Goal: Task Accomplishment & Management: Use online tool/utility

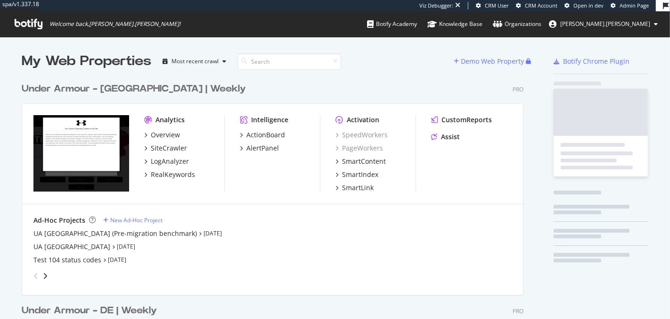
scroll to position [665, 510]
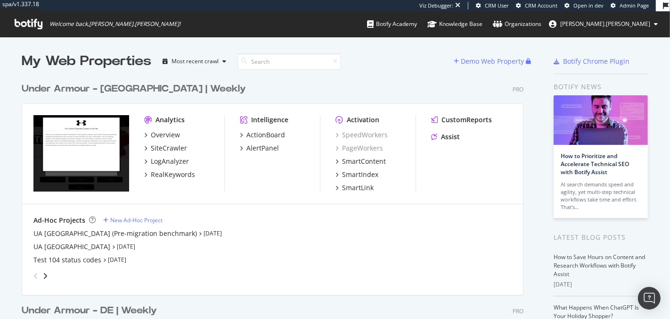
click at [84, 165] on img "grid" at bounding box center [81, 153] width 96 height 76
click at [61, 90] on div "Under Armour - [GEOGRAPHIC_DATA] | Weekly" at bounding box center [134, 89] width 224 height 14
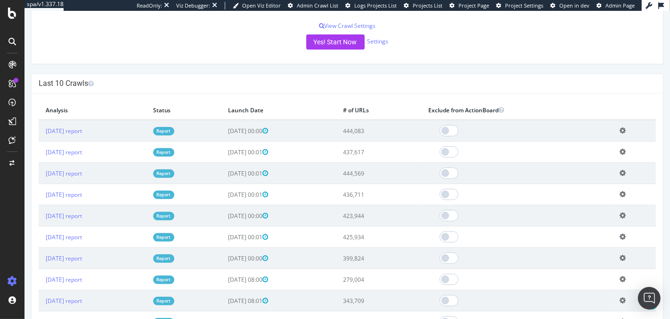
scroll to position [246, 0]
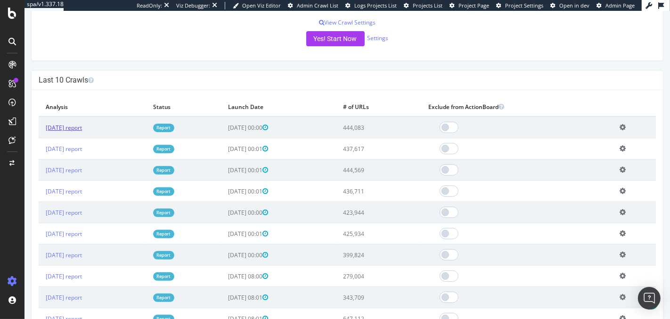
click at [78, 124] on link "2025 Sep. 8th report" at bounding box center [63, 127] width 36 height 8
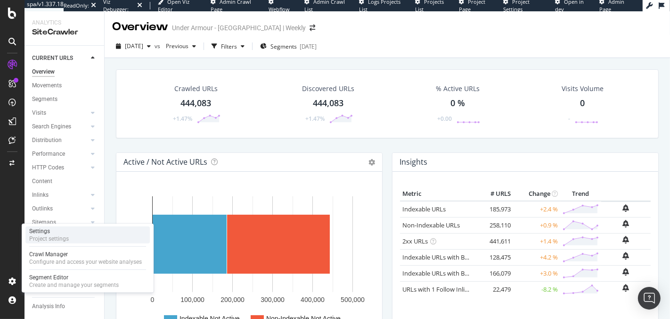
click at [58, 235] on div "Project settings" at bounding box center [49, 239] width 40 height 8
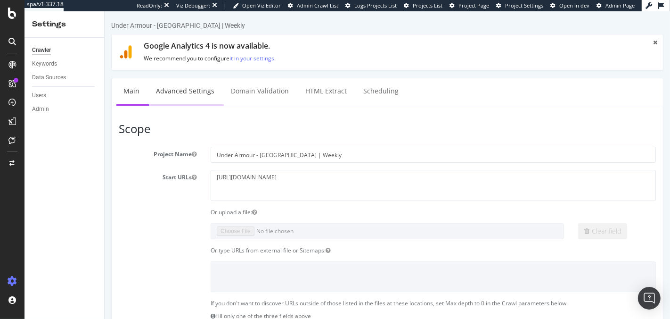
click at [195, 95] on link "Advanced Settings" at bounding box center [184, 91] width 73 height 26
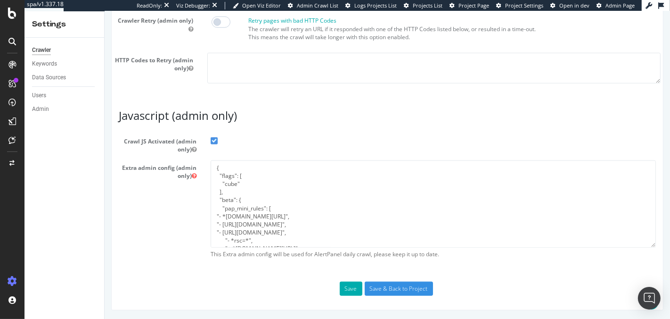
scroll to position [857, 0]
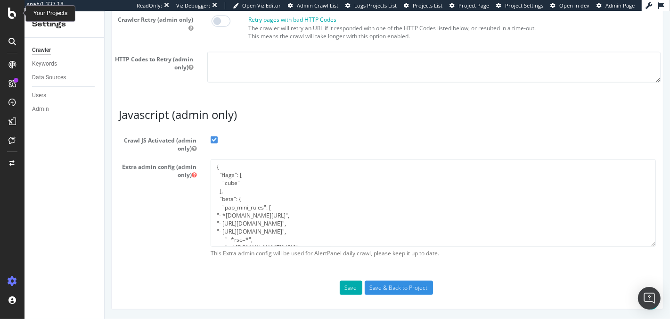
click at [9, 11] on icon at bounding box center [12, 13] width 8 height 11
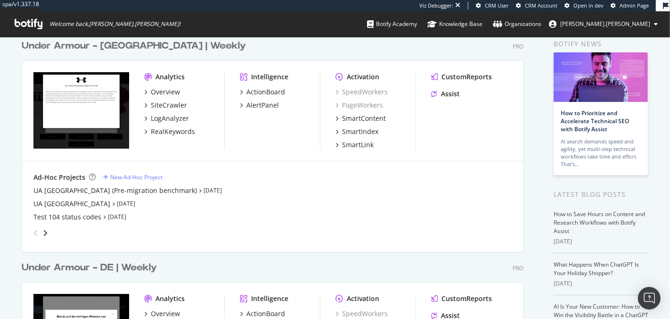
scroll to position [20, 0]
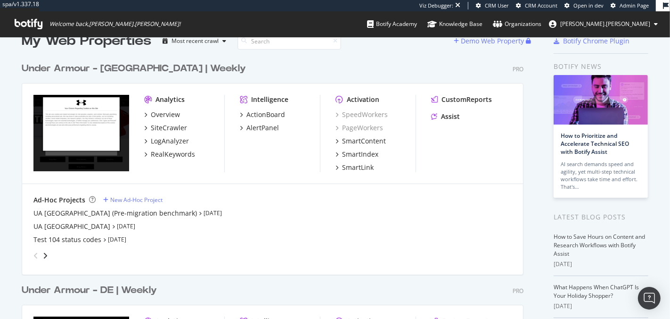
click at [139, 66] on div "Under Armour - [GEOGRAPHIC_DATA] | Weekly" at bounding box center [134, 69] width 224 height 14
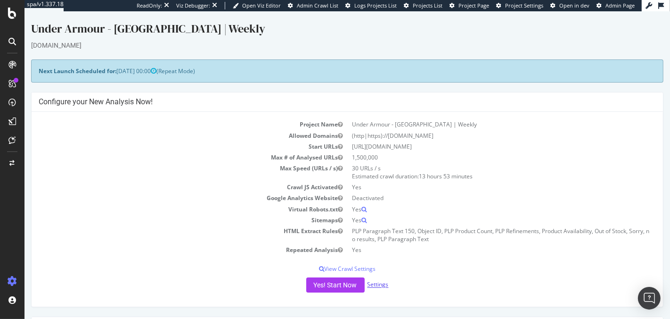
click at [381, 284] on link "Settings" at bounding box center [377, 284] width 21 height 8
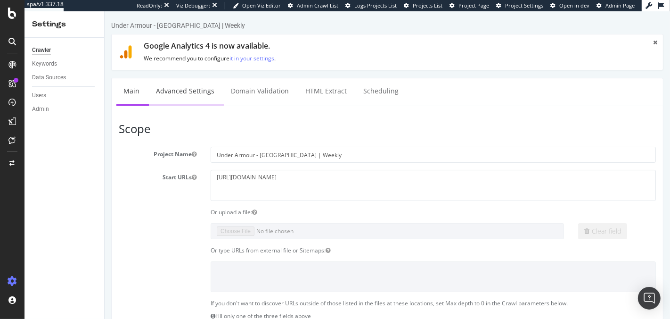
click at [179, 82] on link "Advanced Settings" at bounding box center [184, 91] width 73 height 26
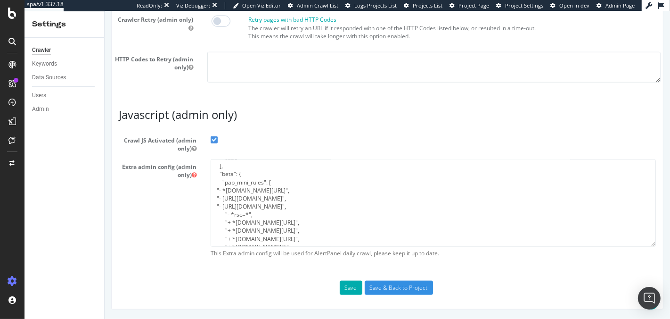
scroll to position [30, 0]
click at [354, 192] on textarea "{ "flags": [ "cube" ], "beta": { "pap_mini_rules": [ "- *[DOMAIN_NAME][URL]", "…" at bounding box center [432, 202] width 445 height 87
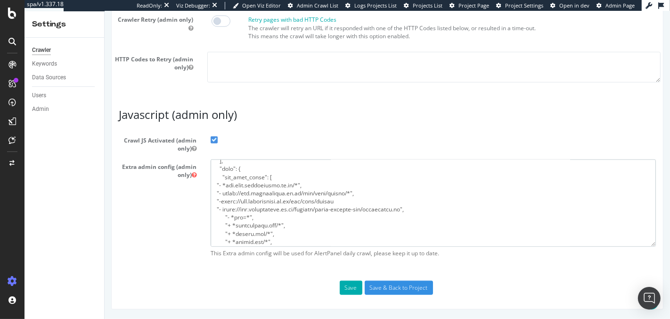
type textarea "{ "flags": [ "cube" ], "beta": { "pap_mini_rules": [ "- *api.shop.underarmour.c…"
click at [152, 243] on div "Extra admin config (admin only) This Extra admin config will be used for AlertP…" at bounding box center [386, 210] width 551 height 103
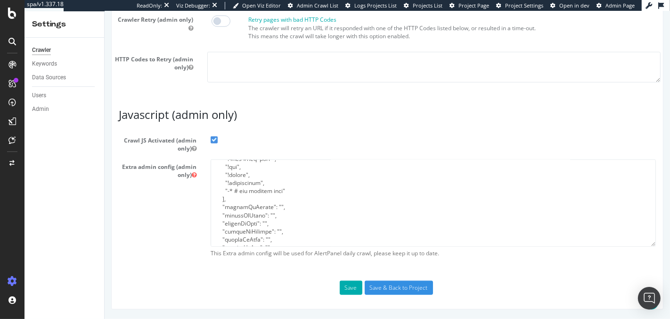
scroll to position [257, 0]
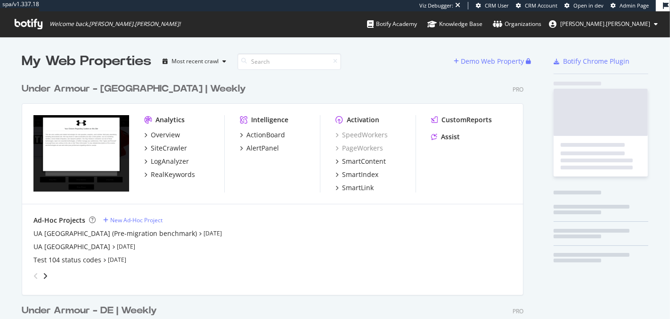
scroll to position [665, 510]
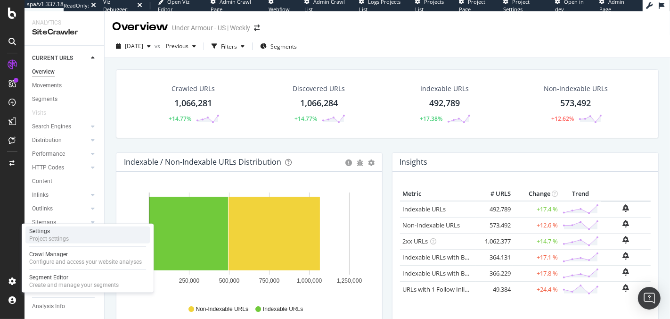
click at [37, 233] on div "Settings" at bounding box center [49, 231] width 40 height 8
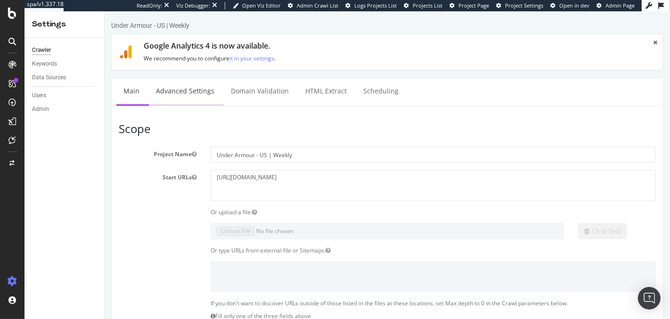
click at [197, 89] on link "Advanced Settings" at bounding box center [184, 91] width 73 height 26
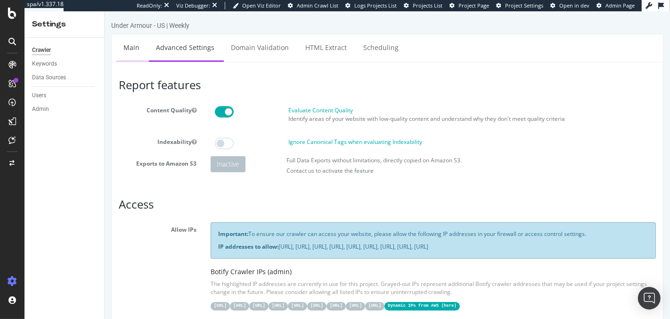
click at [127, 46] on link "Main" at bounding box center [131, 47] width 30 height 26
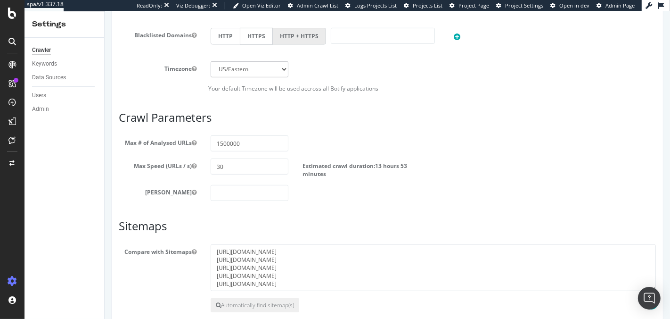
scroll to position [475, 0]
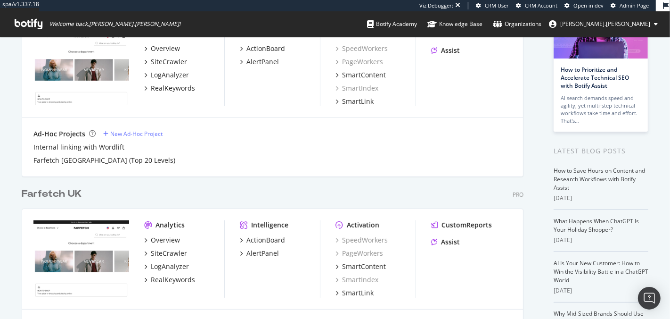
scroll to position [156, 0]
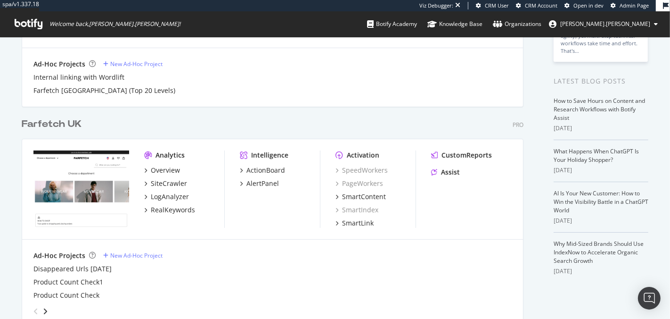
click at [47, 126] on div "Farfetch UK" at bounding box center [52, 124] width 60 height 14
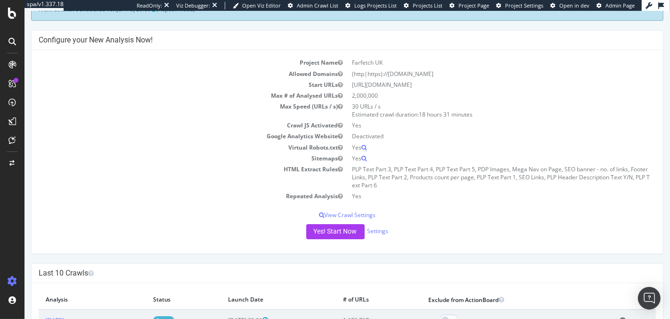
scroll to position [74, 0]
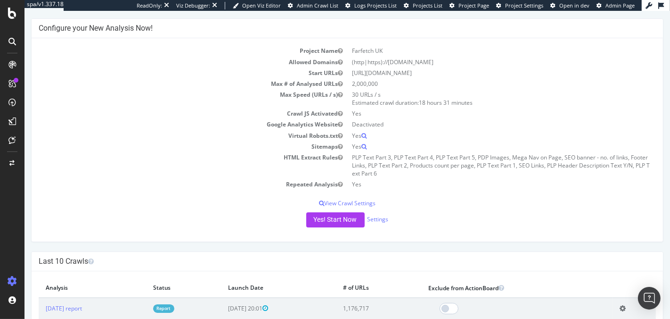
click at [97, 31] on h4 "Configure your New Analysis Now!" at bounding box center [346, 28] width 617 height 9
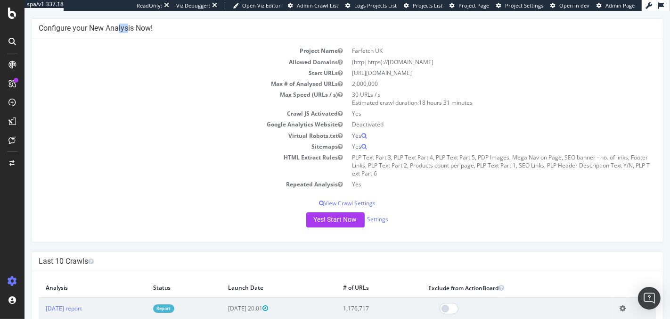
click at [97, 31] on h4 "Configure your New Analysis Now!" at bounding box center [346, 28] width 617 height 9
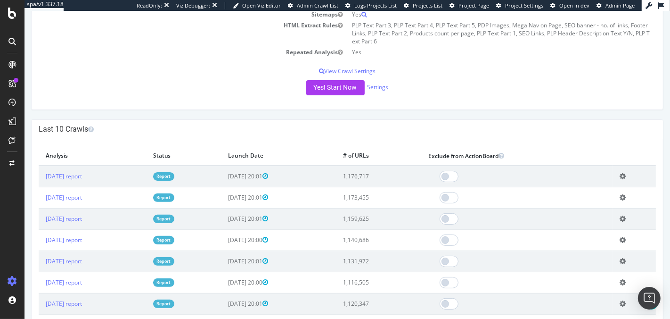
scroll to position [255, 0]
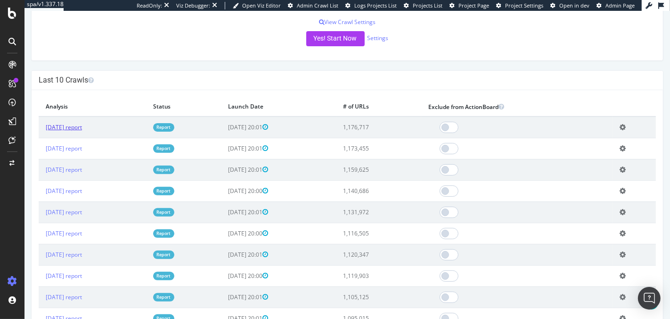
click at [71, 123] on link "2025 Sep. 5th report" at bounding box center [63, 127] width 36 height 8
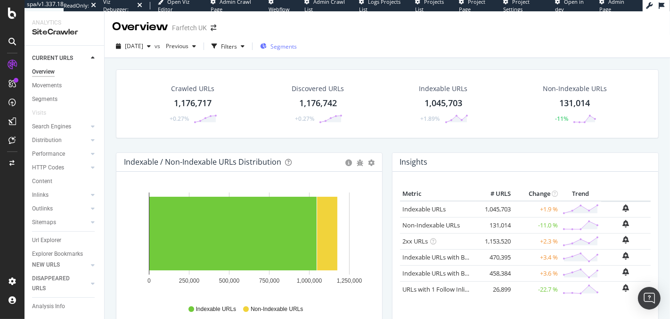
click at [296, 47] on span "Segments" at bounding box center [284, 46] width 26 height 8
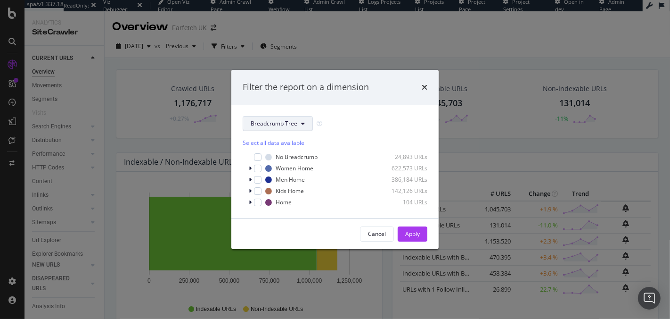
click at [267, 118] on button "Breadcrumb Tree" at bounding box center [278, 123] width 70 height 15
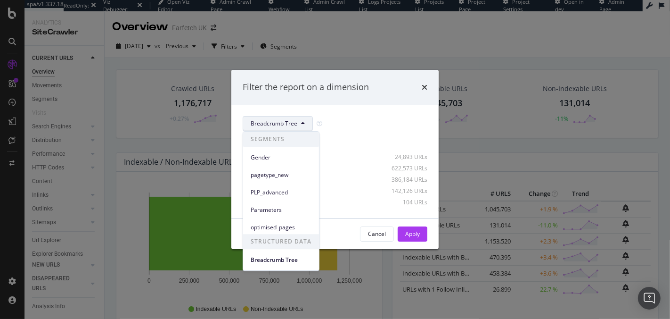
click at [345, 133] on div "Select all data available No Breadcrumb 24,893 URLs Women Home 622,573 URLs Men…" at bounding box center [335, 169] width 185 height 76
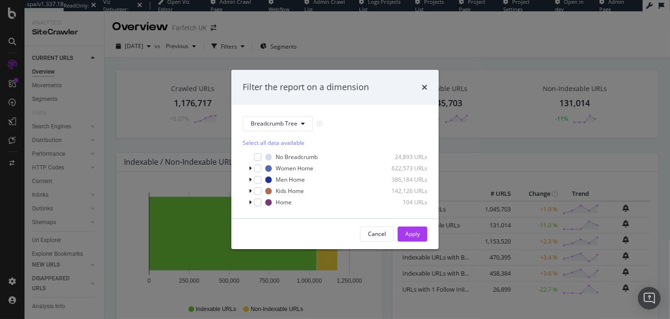
click at [19, 281] on div "Filter the report on a dimension Breadcrumb Tree Select all data available No B…" at bounding box center [335, 159] width 670 height 319
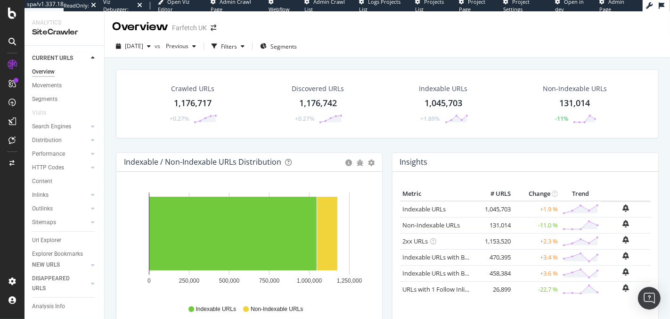
click at [147, 26] on div "Overview" at bounding box center [140, 27] width 56 height 16
click at [195, 28] on div "Farfetch UK" at bounding box center [189, 27] width 35 height 9
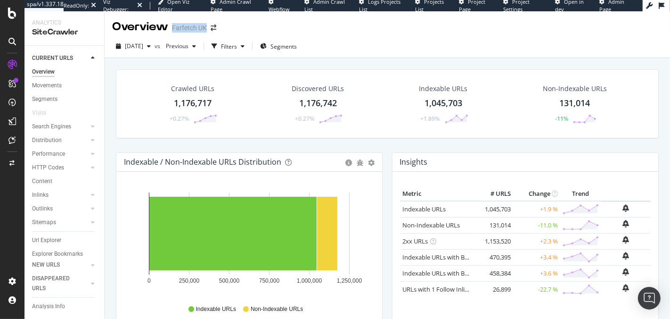
click at [195, 28] on div "Farfetch UK" at bounding box center [189, 27] width 35 height 9
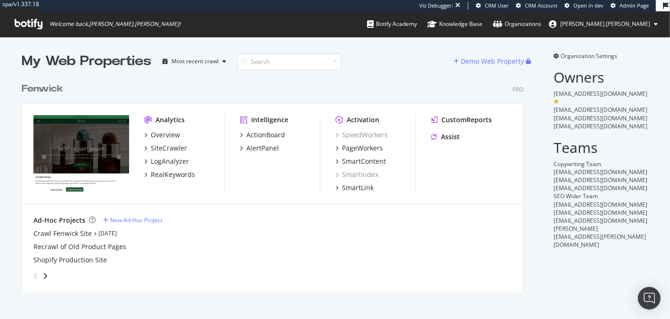
scroll to position [222, 510]
click at [26, 84] on div "Fenwick" at bounding box center [42, 89] width 41 height 14
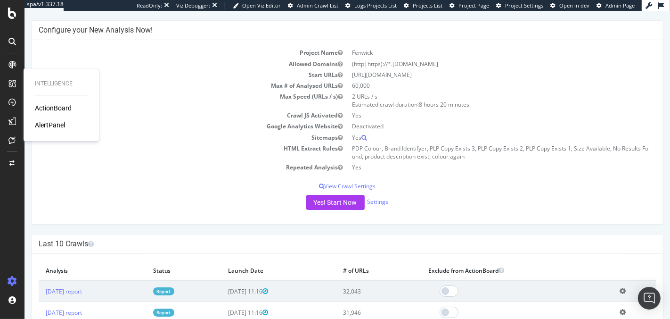
scroll to position [72, 0]
click at [82, 287] on link "2025 Sep. 7th report" at bounding box center [63, 291] width 36 height 8
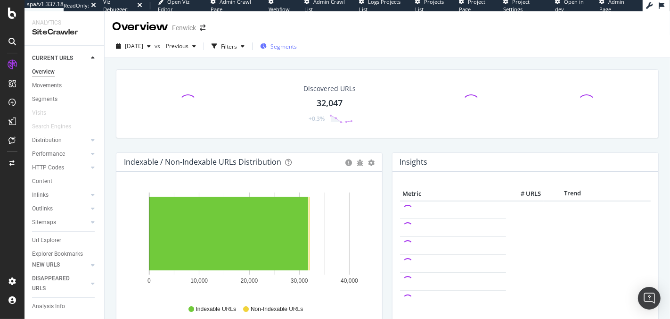
click at [297, 46] on span "Segments" at bounding box center [284, 46] width 26 height 8
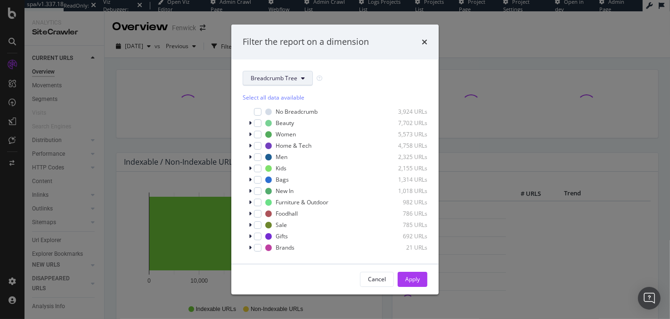
click at [270, 74] on span "Breadcrumb Tree" at bounding box center [274, 78] width 47 height 8
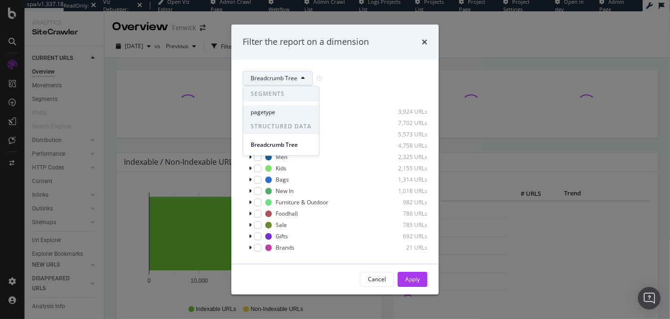
click at [267, 112] on span "pagetype" at bounding box center [281, 112] width 61 height 8
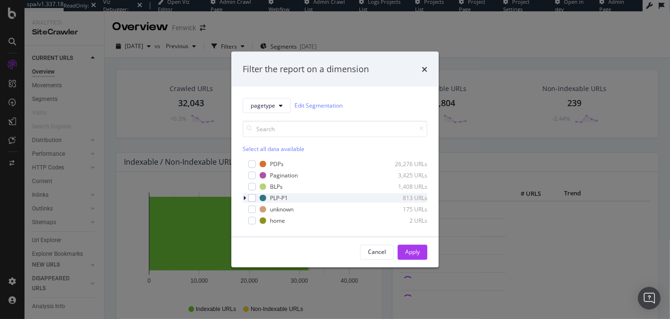
click at [243, 196] on div "modal" at bounding box center [246, 197] width 6 height 9
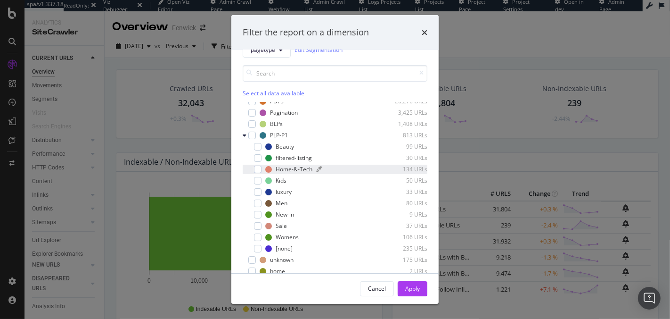
scroll to position [32, 0]
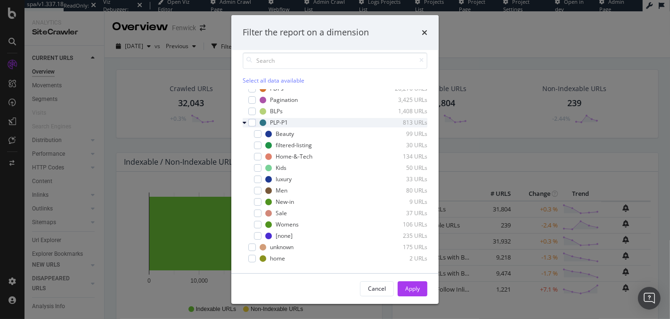
click at [246, 122] on icon "modal" at bounding box center [245, 123] width 4 height 6
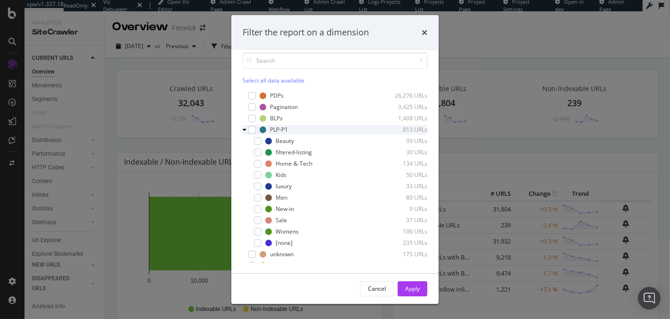
scroll to position [0, 0]
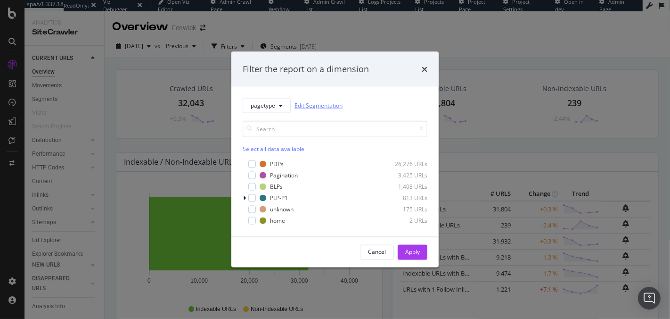
click at [305, 106] on link "Edit Segmentation" at bounding box center [319, 105] width 48 height 10
click at [264, 105] on span "pagetype" at bounding box center [263, 105] width 25 height 8
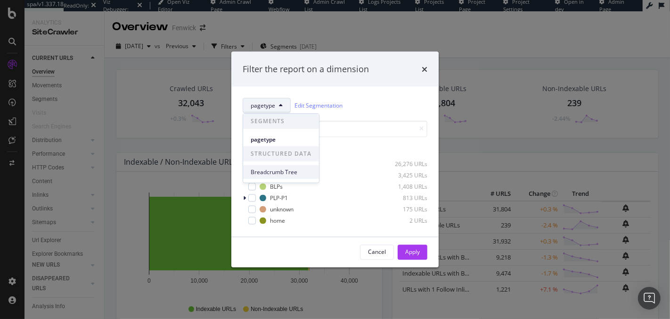
click at [280, 175] on span "Breadcrumb Tree" at bounding box center [281, 172] width 61 height 8
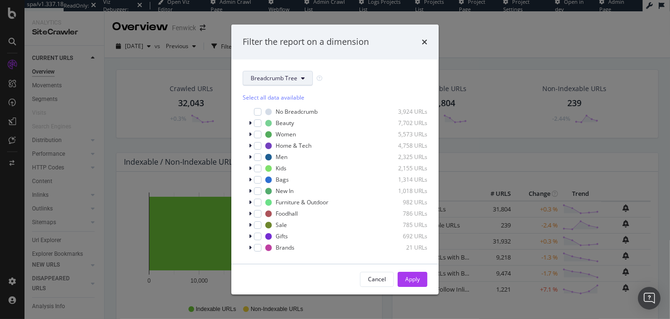
click at [280, 84] on button "Breadcrumb Tree" at bounding box center [278, 78] width 70 height 15
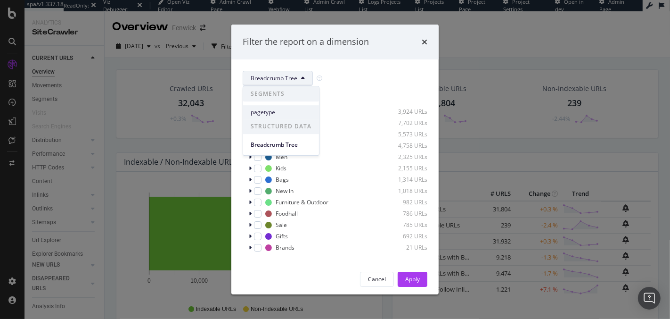
click at [280, 113] on span "pagetype" at bounding box center [281, 112] width 61 height 8
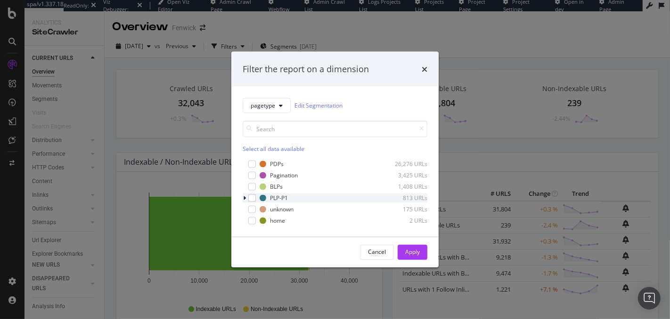
click at [245, 197] on icon "modal" at bounding box center [244, 198] width 3 height 6
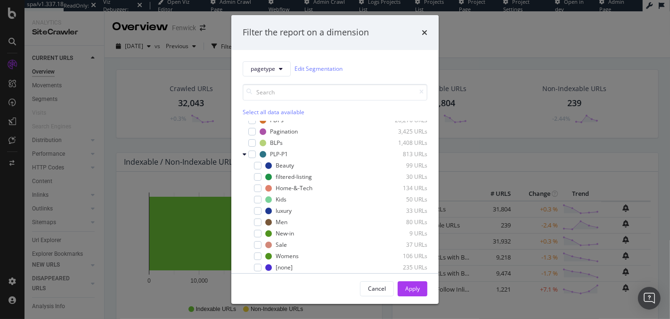
scroll to position [32, 0]
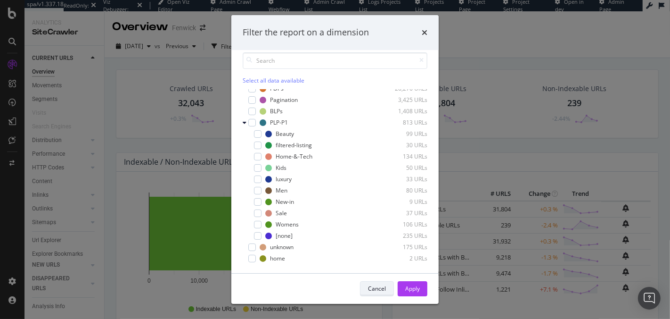
click at [376, 284] on div "Cancel" at bounding box center [377, 288] width 18 height 13
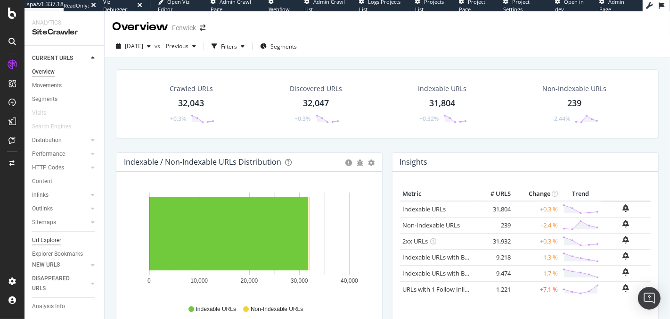
click at [46, 243] on div "Url Explorer" at bounding box center [46, 240] width 29 height 10
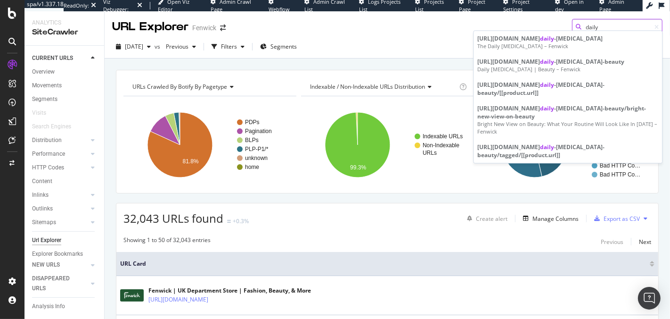
type input "daily"
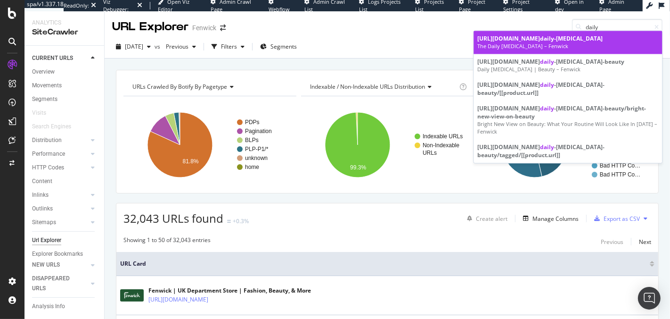
click at [512, 38] on div "https://www.fenwick.co.uk/blogs/ daily -muse" at bounding box center [567, 38] width 181 height 8
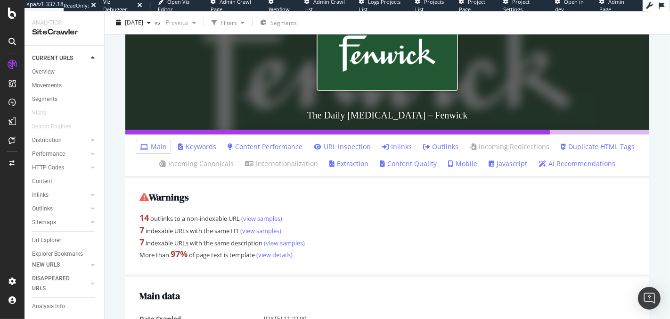
scroll to position [128, 0]
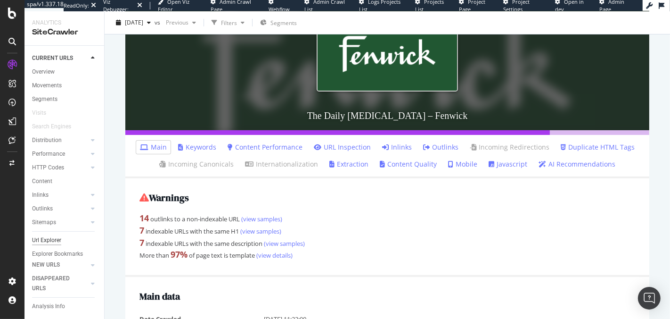
click at [48, 237] on div "Url Explorer" at bounding box center [46, 240] width 29 height 10
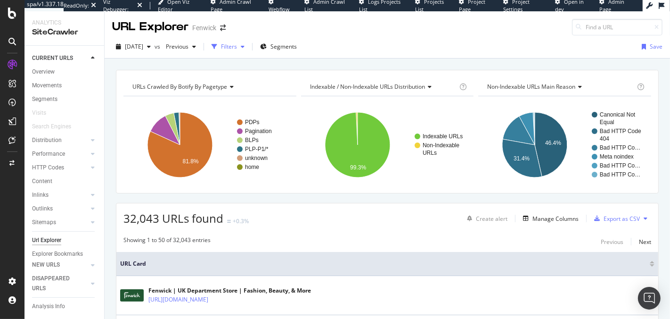
click at [221, 49] on div "button" at bounding box center [214, 46] width 13 height 13
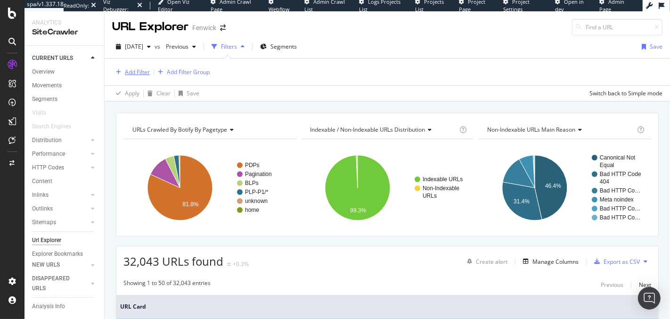
click at [125, 73] on div "Add Filter" at bounding box center [137, 72] width 25 height 8
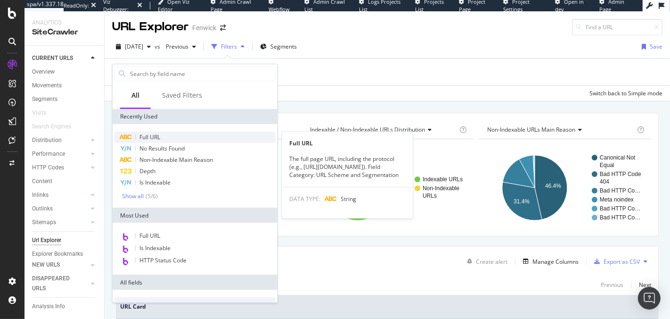
click at [175, 137] on div "Full URL" at bounding box center [195, 137] width 161 height 11
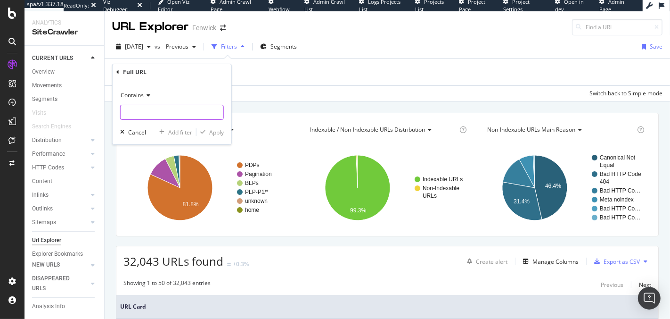
click at [148, 116] on input "text" at bounding box center [172, 112] width 103 height 15
type input "muse"
click at [206, 130] on div "button" at bounding box center [203, 132] width 13 height 6
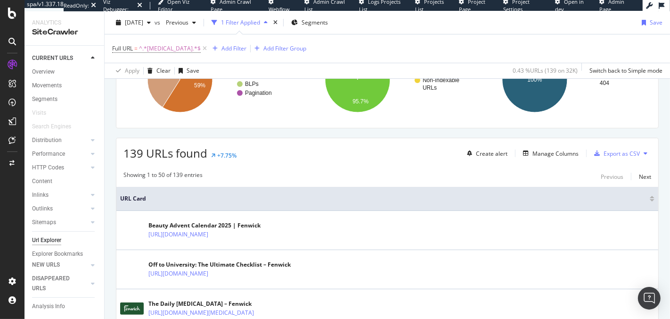
scroll to position [136, 0]
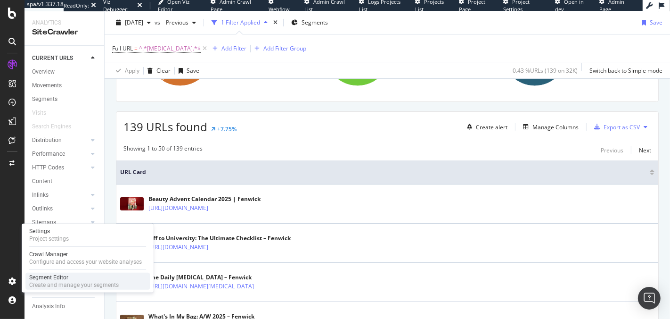
click at [51, 277] on div "Segment Editor" at bounding box center [74, 277] width 90 height 8
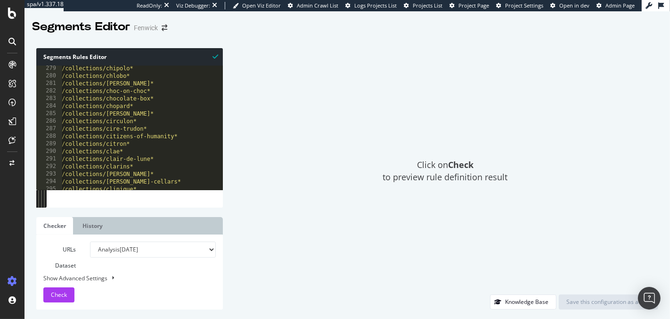
scroll to position [2256, 0]
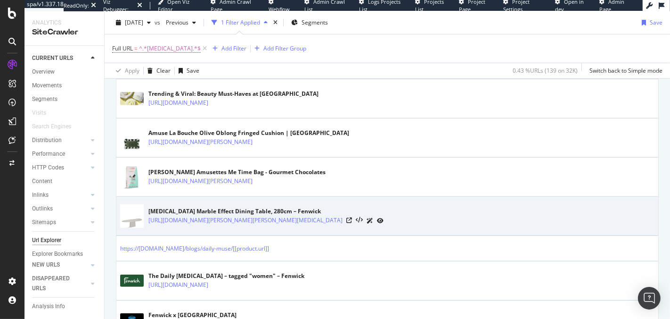
scroll to position [545, 0]
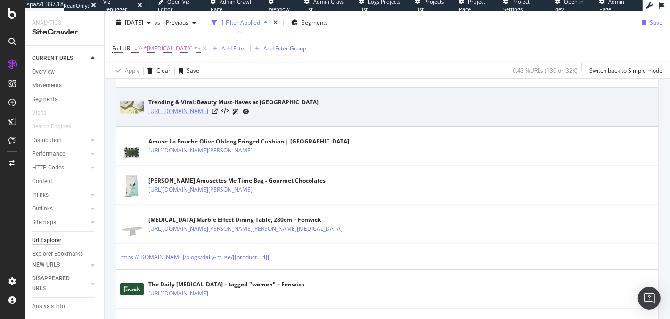
copy link "https://www.fenwick.co.uk/blogs/daily-muse/trending-viral-beauty-must-haves-at-…"
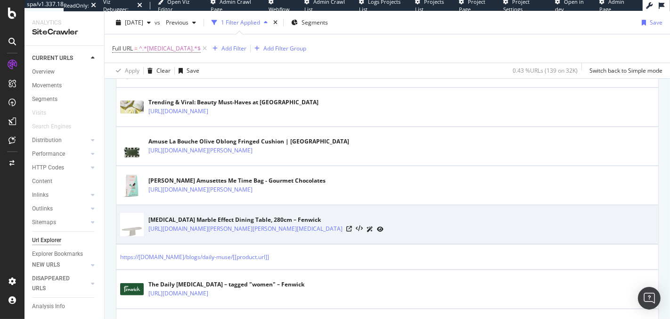
click at [298, 217] on div "Muse Marble Effect Dining Table, 280cm – Fenwick" at bounding box center [265, 219] width 235 height 8
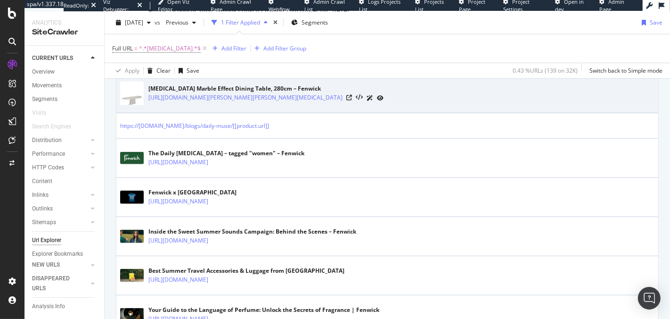
scroll to position [682, 0]
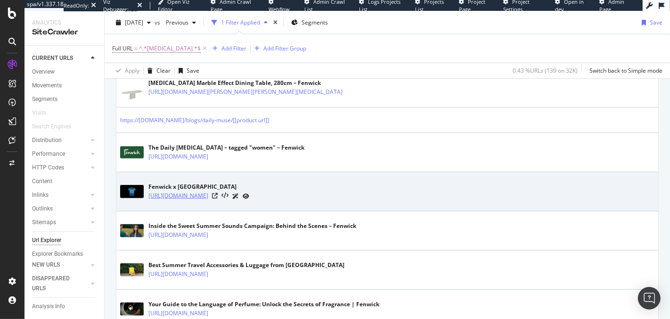
copy link "https://www.fenwick.co.uk/blogs/daily-muse/great-north-run"
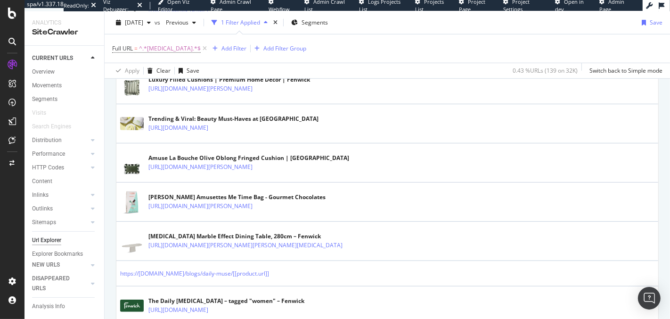
scroll to position [0, 0]
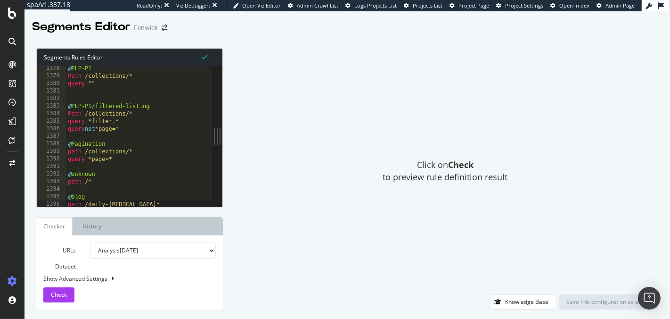
click at [82, 201] on div at bounding box center [156, 202] width 180 height 9
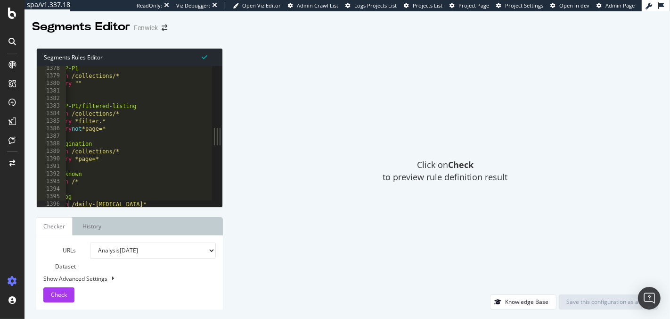
scroll to position [0, 21]
click at [126, 245] on select "Analysis 2025 Sep. 7th Analysis 2025 Aug. 31st Analysis 2025 Aug. 24th Analysis…" at bounding box center [153, 250] width 126 height 16
select select "urlList"
click at [90, 242] on select "Analysis 2025 Sep. 7th Analysis 2025 Aug. 31st Analysis 2025 Aug. 24th Analysis…" at bounding box center [153, 250] width 126 height 16
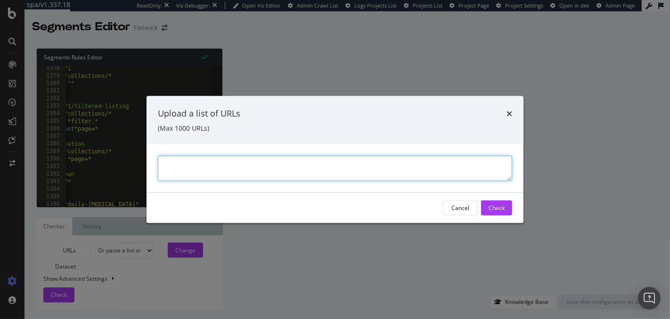
paste textarea "[URL][DOMAIN_NAME]"
type textarea "https://www.fenwick.co.uk/blogs/daily-muse/trending-viral-beauty-must-haves-at-…"
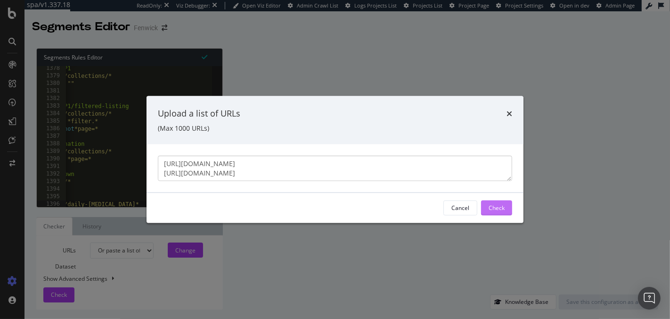
click at [496, 211] on div "Check" at bounding box center [497, 208] width 16 height 8
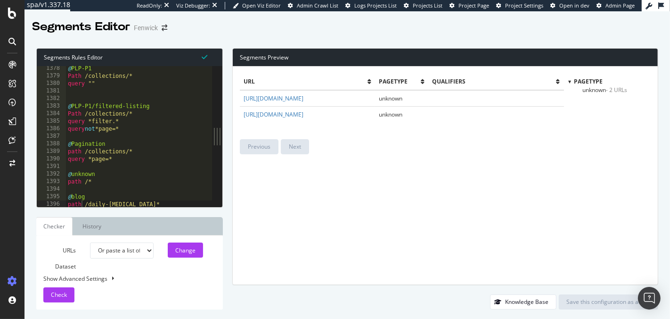
scroll to position [10387, 0]
click at [83, 206] on div at bounding box center [156, 202] width 180 height 9
click at [117, 204] on div at bounding box center [156, 202] width 180 height 9
click at [85, 209] on div "Segments Rules Editor 1378 1379 1380 1381 1382 1383 1384 1385 1386 1387 1388 13…" at bounding box center [129, 178] width 187 height 261
click at [81, 200] on div at bounding box center [156, 202] width 180 height 9
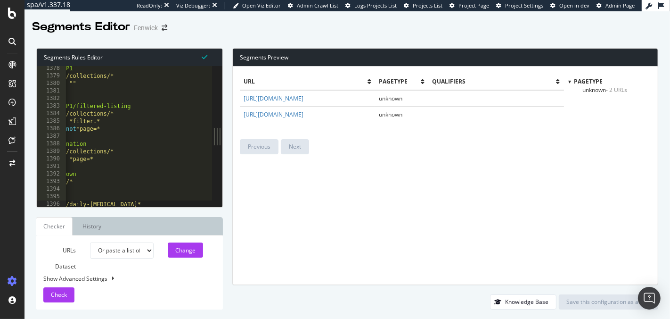
scroll to position [0, 0]
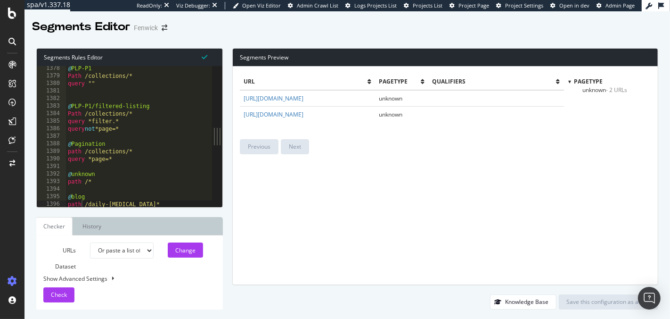
click at [130, 181] on div "@ PLP-P1 Path /collections/* query "" @ PLP-P1/filtered-listing Path /collectio…" at bounding box center [156, 143] width 180 height 157
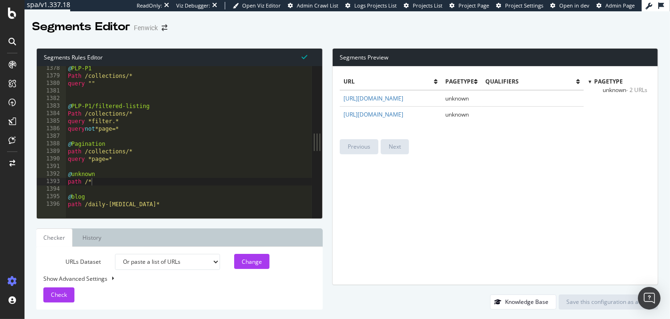
scroll to position [10375, 0]
drag, startPoint x: 215, startPoint y: 119, endPoint x: 329, endPoint y: 132, distance: 114.0
click at [329, 132] on div "Segments Rules Editor path /* 1378 1379 1380 1381 1382 1383 1384 1385 1386 1387…" at bounding box center [348, 179] width 646 height 280
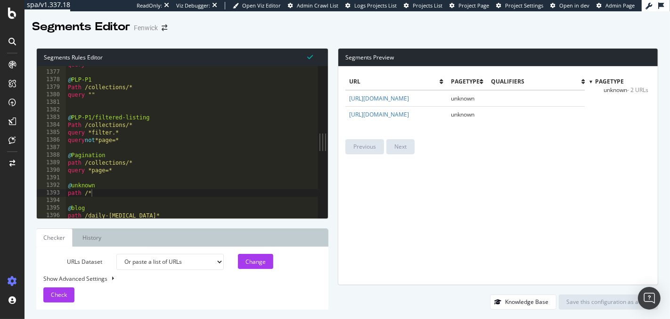
click at [83, 214] on div "query "" @ PLP-P1 Path /collections/* query "" @ PLP-P1/filtered-listing Path /…" at bounding box center [192, 145] width 252 height 168
click at [256, 263] on div "Change" at bounding box center [256, 261] width 20 height 8
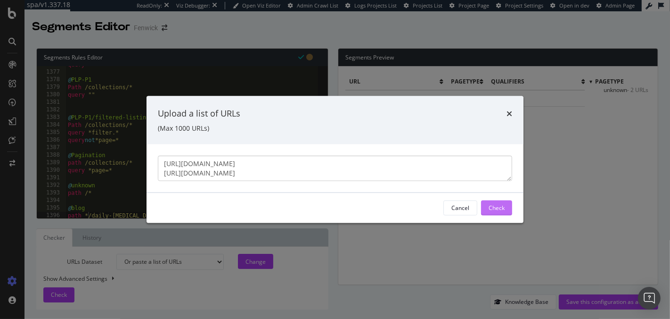
click at [497, 208] on div "Check" at bounding box center [497, 208] width 16 height 8
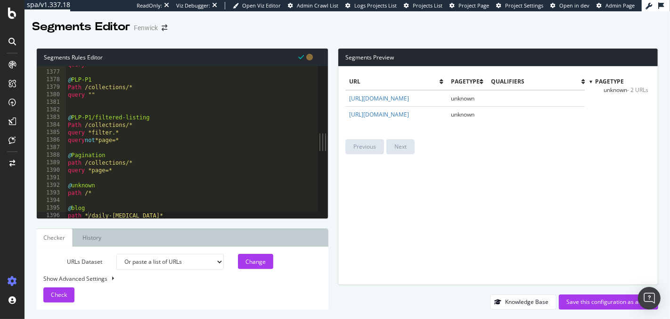
click at [88, 213] on div "query "" @ PLP-P1 Path /collections/* query "" @ PLP-P1/filtered-listing Path /…" at bounding box center [192, 145] width 252 height 168
click at [264, 263] on div "Change" at bounding box center [256, 261] width 20 height 8
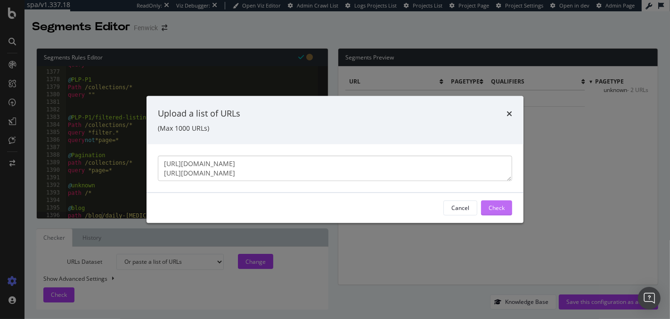
click at [498, 210] on div "Check" at bounding box center [497, 208] width 16 height 8
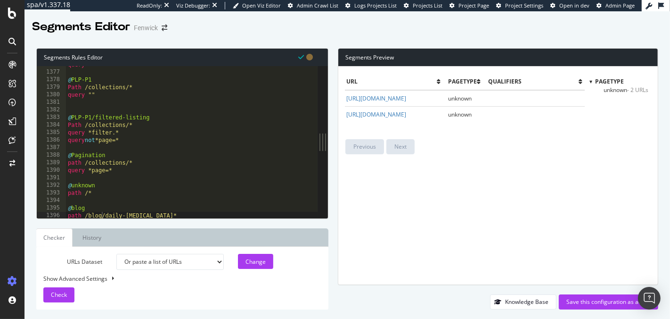
click at [102, 214] on div "query "" @ PLP-P1 Path /collections/* query "" @ PLP-P1/filtered-listing Path /…" at bounding box center [192, 145] width 252 height 168
click at [246, 264] on div "Change" at bounding box center [256, 261] width 20 height 8
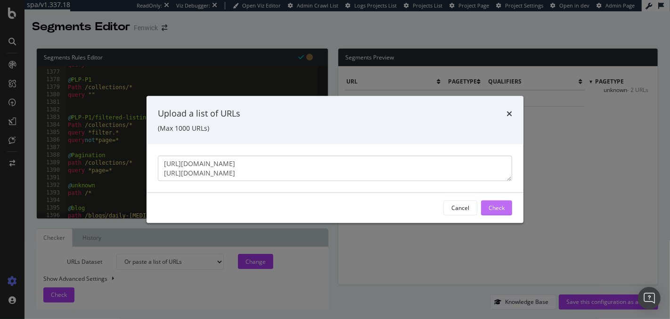
click at [500, 208] on div "Check" at bounding box center [497, 208] width 16 height 8
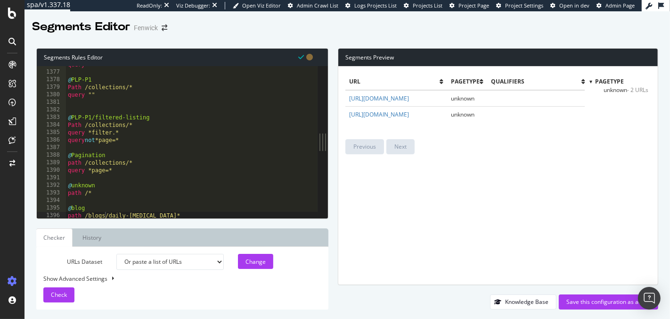
click at [141, 217] on div "query "" @ PLP-P1 Path /collections/* query "" @ PLP-P1/filtered-listing Path /…" at bounding box center [192, 145] width 252 height 168
click at [253, 268] on div "Change" at bounding box center [256, 261] width 20 height 14
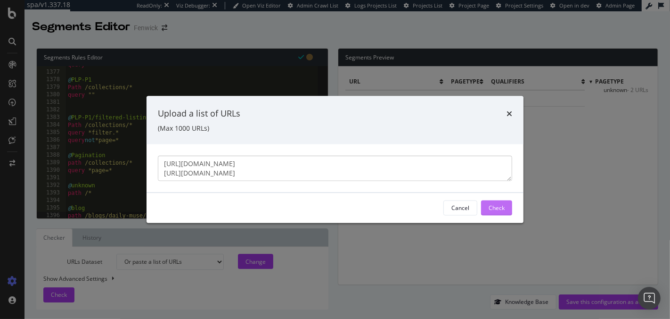
click at [506, 206] on button "Check" at bounding box center [496, 207] width 31 height 15
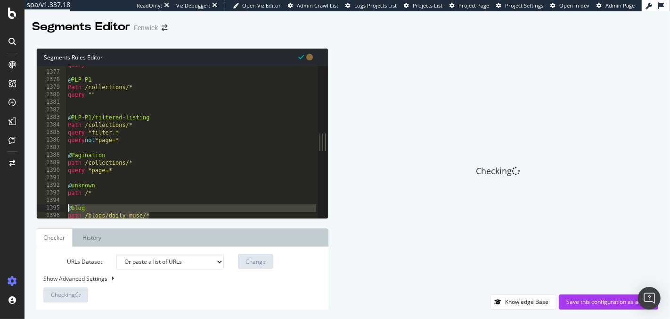
drag, startPoint x: 174, startPoint y: 218, endPoint x: 67, endPoint y: 209, distance: 107.4
click at [67, 209] on div "query "" @ PLP-P1 Path /collections/* query "" @ PLP-P1/filtered-listing Path /…" at bounding box center [192, 145] width 252 height 168
type textarea "@blog path /blogs/daily-muse/*"
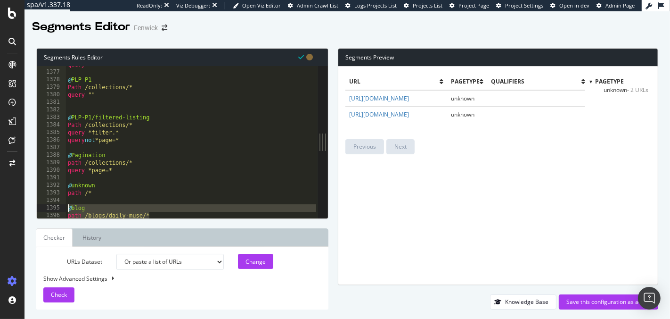
scroll to position [10368, 0]
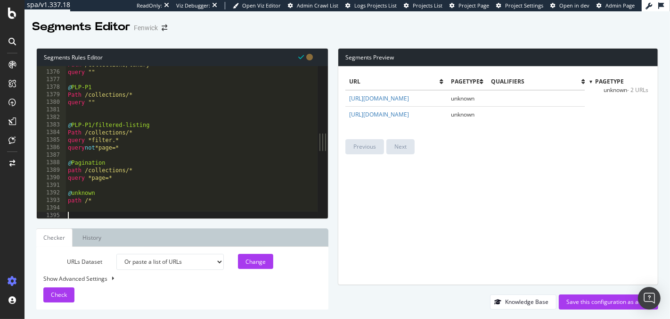
click at [147, 173] on div "Path /collections/luxury* query "" @ PLP-P1 Path /collections/* query "" @ PLP-…" at bounding box center [192, 145] width 252 height 168
click at [145, 178] on div "Path /collections/luxury* query "" @ PLP-P1 Path /collections/* query "" @ PLP-…" at bounding box center [192, 145] width 252 height 168
type textarea "query *page=*"
paste textarea "path /blogs/daily-muse/*"
type textarea "path /blogs/daily-muse/*"
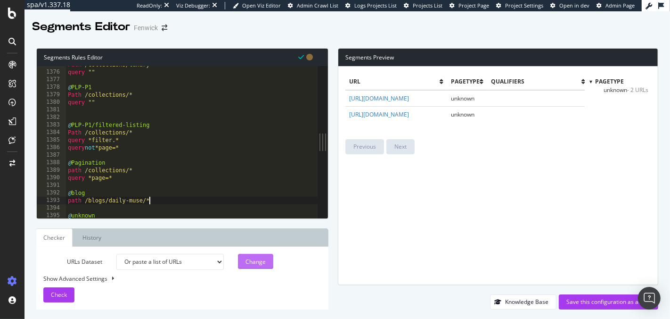
click at [245, 261] on button "Change" at bounding box center [255, 261] width 35 height 15
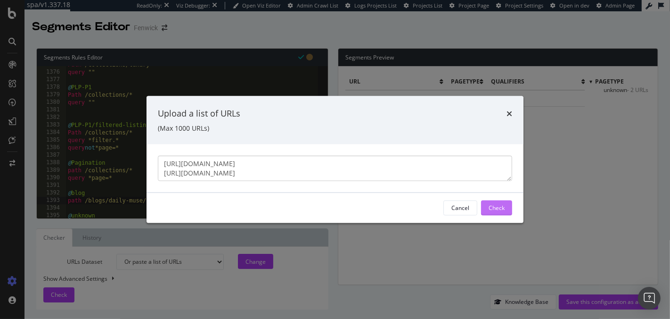
click at [506, 204] on button "Check" at bounding box center [496, 207] width 31 height 15
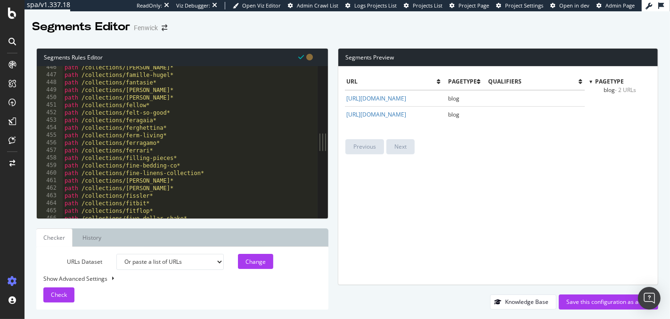
scroll to position [3047, 0]
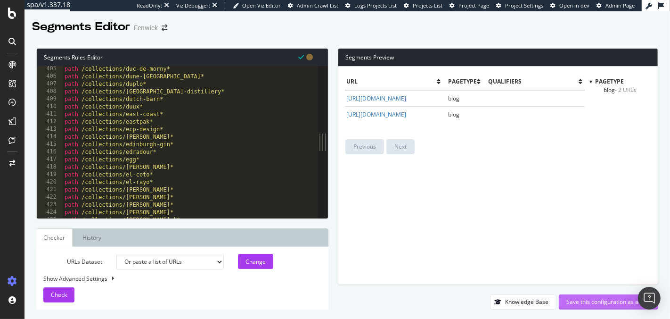
click at [591, 302] on div "Save this configuration as active" at bounding box center [609, 301] width 84 height 8
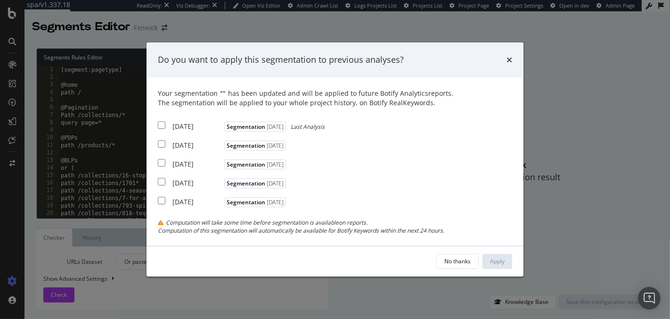
click at [161, 125] on input "modal" at bounding box center [162, 125] width 8 height 8
checkbox input "true"
click at [161, 149] on div "2025 Aug. 31st Segmentation 2025-09-08" at bounding box center [223, 144] width 131 height 12
checkbox input "true"
click at [164, 165] on input "modal" at bounding box center [162, 163] width 8 height 8
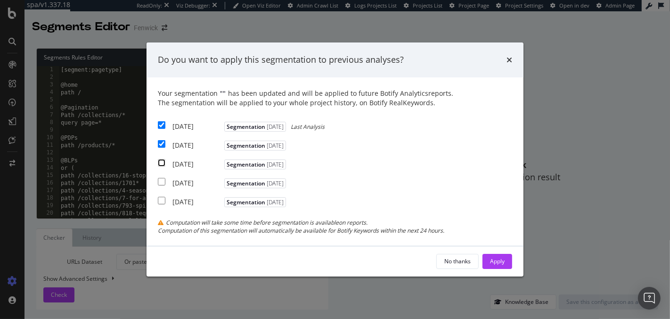
checkbox input "true"
click at [505, 255] on button "Apply" at bounding box center [498, 261] width 30 height 15
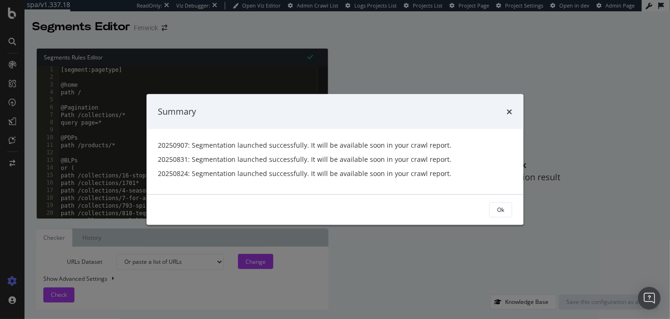
click at [504, 211] on div "Ok" at bounding box center [500, 210] width 7 height 8
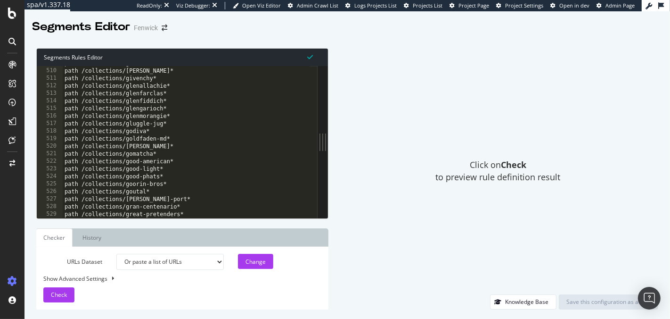
scroll to position [10375, 0]
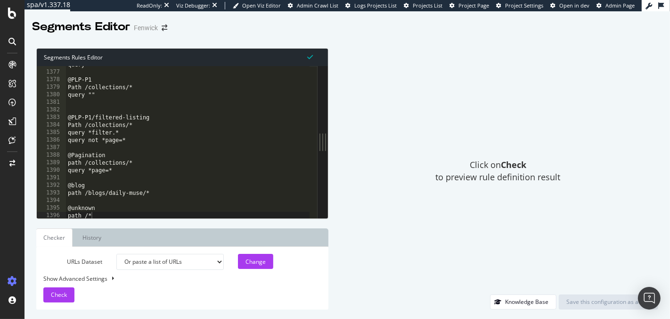
click at [155, 194] on div "query "" @PLP-P1 Path /collections/* query "" @PLP-P1/filtered-listing Path /co…" at bounding box center [188, 145] width 244 height 168
click at [253, 263] on div "Change" at bounding box center [256, 261] width 20 height 8
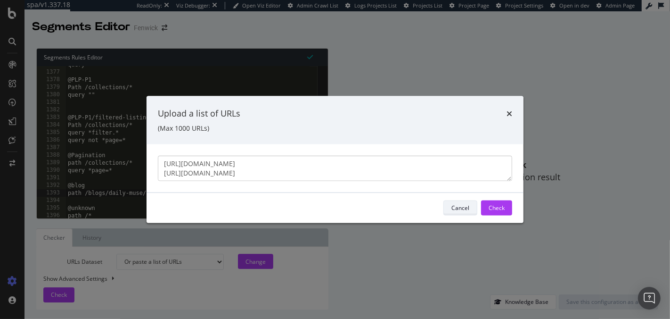
click at [474, 204] on button "Cancel" at bounding box center [461, 207] width 34 height 15
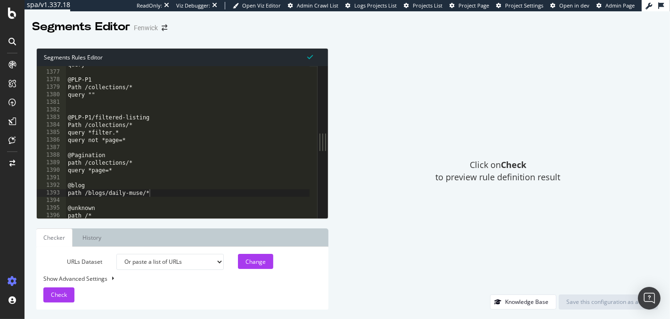
click at [153, 195] on div "query "" @PLP-P1 Path /collections/* query "" @PLP-P1/filtered-listing Path /co…" at bounding box center [188, 145] width 244 height 168
click at [253, 256] on div "Change" at bounding box center [256, 261] width 20 height 14
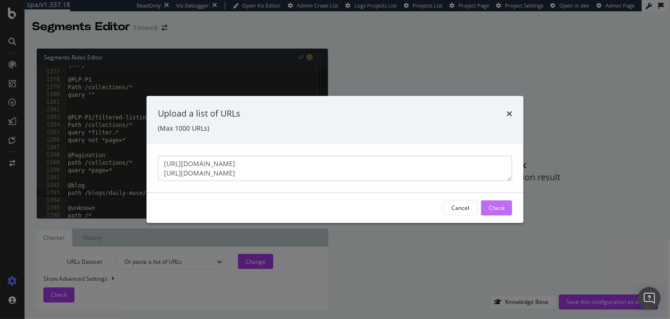
click at [487, 202] on button "Check" at bounding box center [496, 207] width 31 height 15
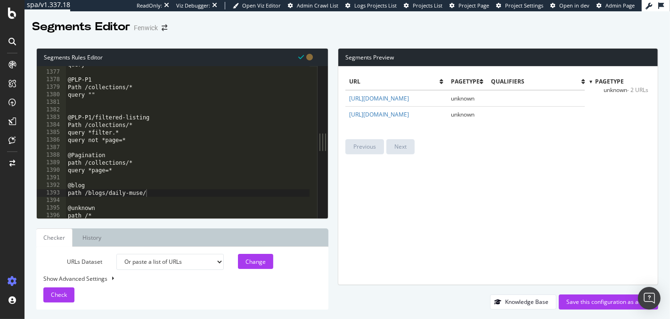
click at [154, 196] on div "query "" @PLP-P1 Path /collections/* query "" @PLP-P1/filtered-listing Path /co…" at bounding box center [188, 145] width 244 height 168
type textarea "path /blogs/daily-muse*"
click at [245, 268] on button "Change" at bounding box center [255, 261] width 35 height 15
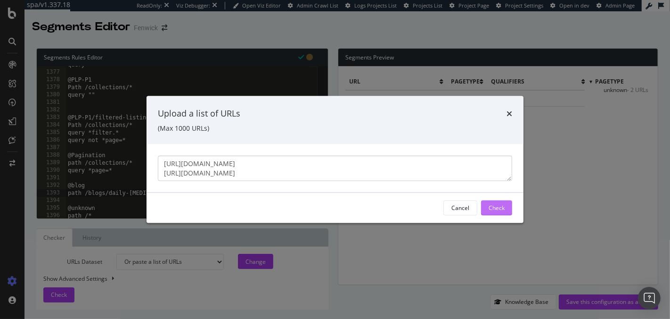
click at [495, 206] on div "Check" at bounding box center [497, 208] width 16 height 8
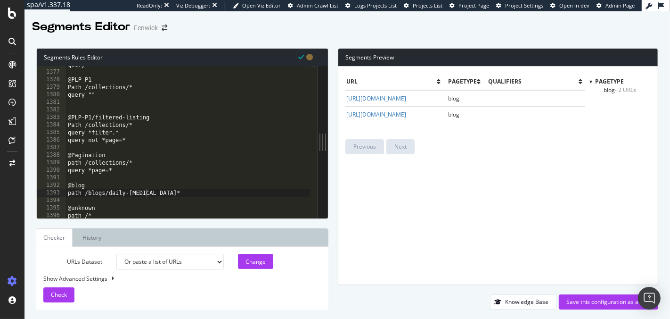
scroll to position [0, 0]
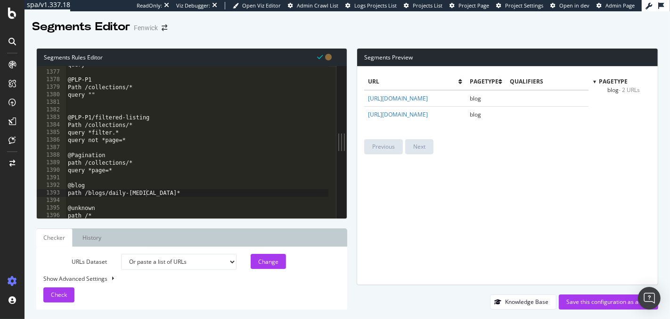
drag, startPoint x: 325, startPoint y: 145, endPoint x: 389, endPoint y: 144, distance: 64.1
click at [389, 144] on div "Segments Rules Editor path /blogs/daily-muse* 1376 1377 1378 1379 1380 1381 138…" at bounding box center [348, 179] width 646 height 280
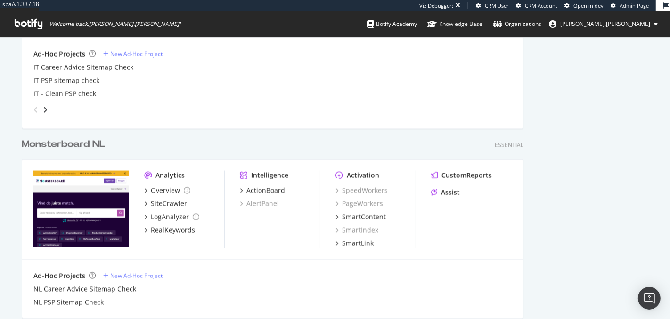
scroll to position [1373, 0]
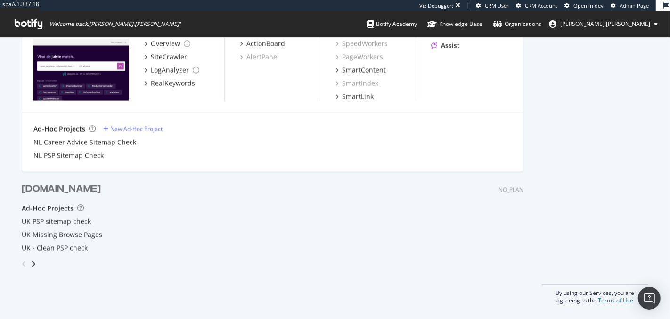
click at [96, 186] on div "[DOMAIN_NAME]" at bounding box center [61, 189] width 79 height 14
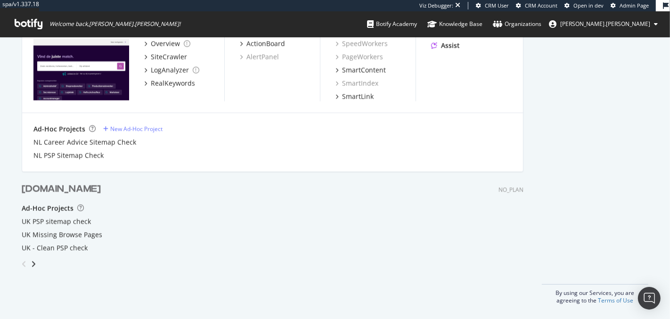
click at [96, 186] on div "[DOMAIN_NAME]" at bounding box center [61, 189] width 79 height 14
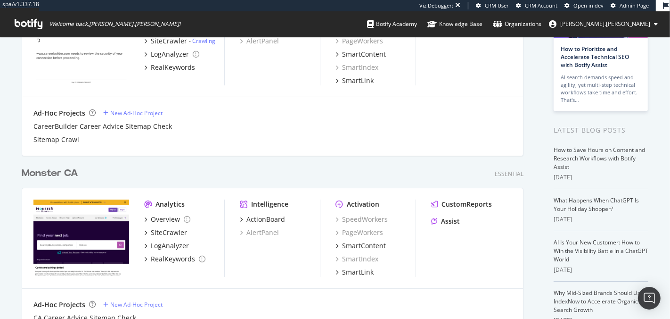
scroll to position [0, 0]
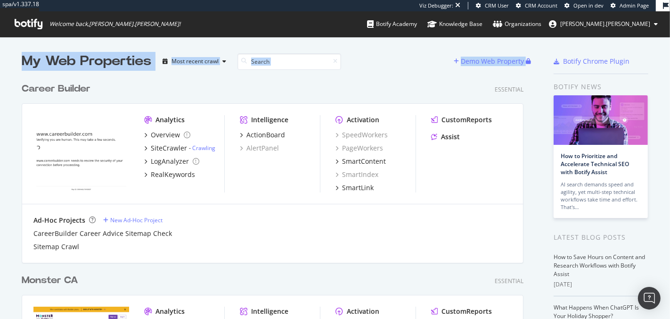
drag, startPoint x: 230, startPoint y: 82, endPoint x: 0, endPoint y: 53, distance: 231.8
click at [69, 62] on div "My Web Properties" at bounding box center [87, 61] width 130 height 19
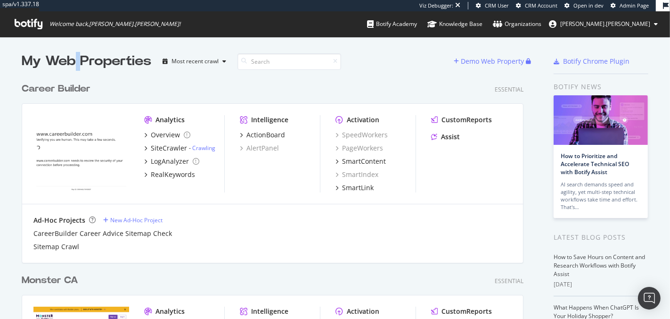
click at [69, 62] on div "My Web Properties" at bounding box center [87, 61] width 130 height 19
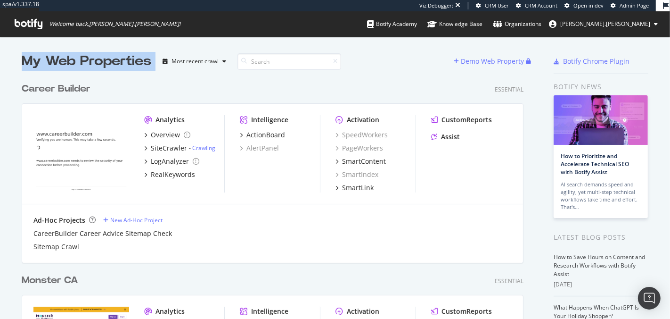
click at [69, 62] on div "My Web Properties" at bounding box center [87, 61] width 130 height 19
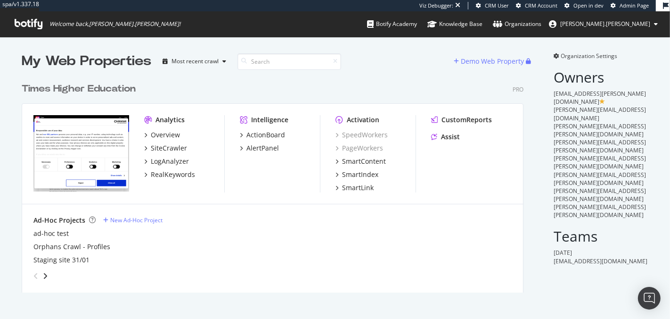
scroll to position [214, 502]
click at [78, 88] on div "Times Higher Education" at bounding box center [79, 89] width 114 height 14
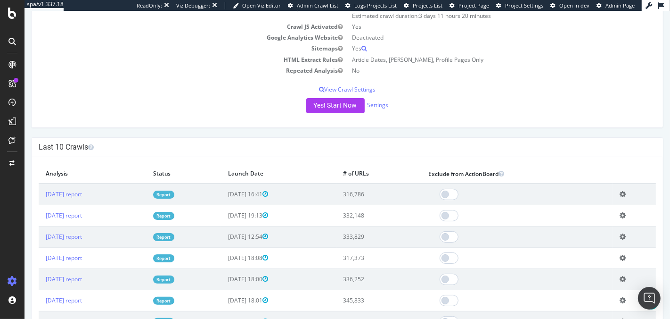
scroll to position [129, 0]
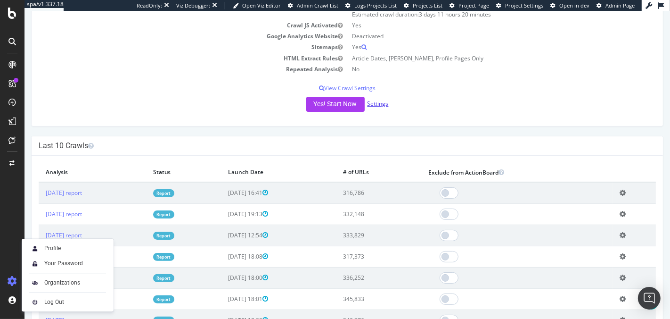
click at [377, 102] on link "Settings" at bounding box center [377, 103] width 21 height 8
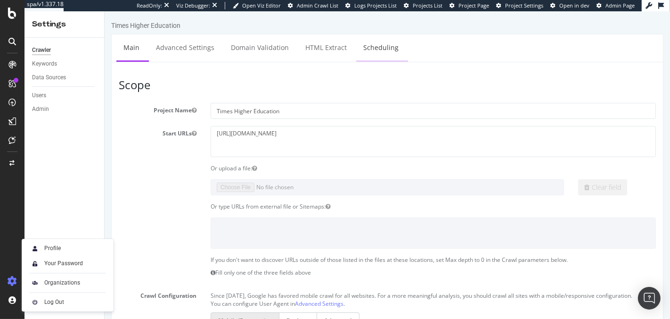
click at [367, 49] on link "Scheduling" at bounding box center [380, 47] width 49 height 26
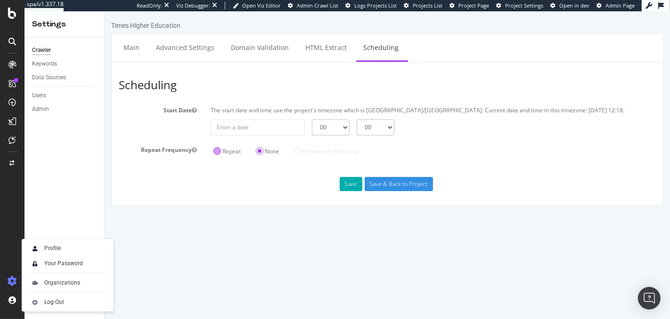
click at [240, 142] on div "Repeat" at bounding box center [226, 150] width 33 height 16
click at [225, 150] on label "Repeat" at bounding box center [226, 151] width 27 height 8
click at [104, 11] on input "Repeat" at bounding box center [104, 11] width 0 height 0
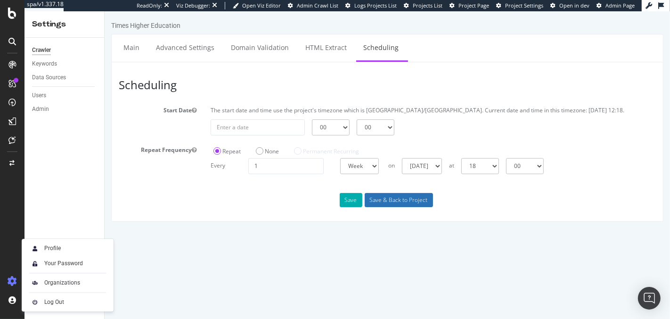
click at [410, 200] on input "Save & Back to Project" at bounding box center [398, 200] width 68 height 14
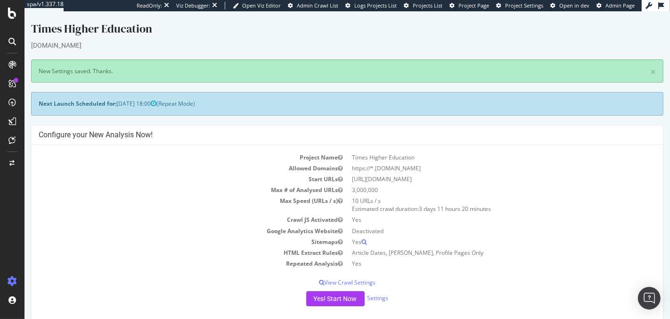
click at [13, 19] on div at bounding box center [12, 159] width 25 height 319
click at [10, 16] on icon at bounding box center [12, 13] width 8 height 11
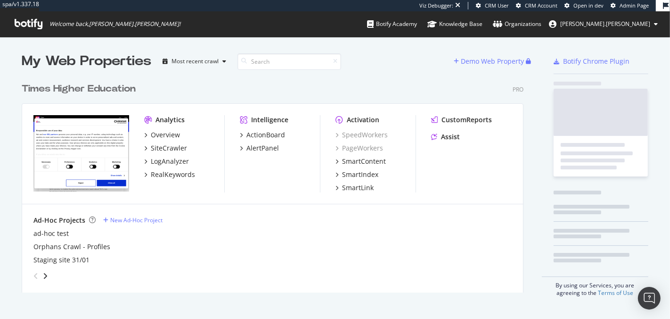
scroll to position [214, 502]
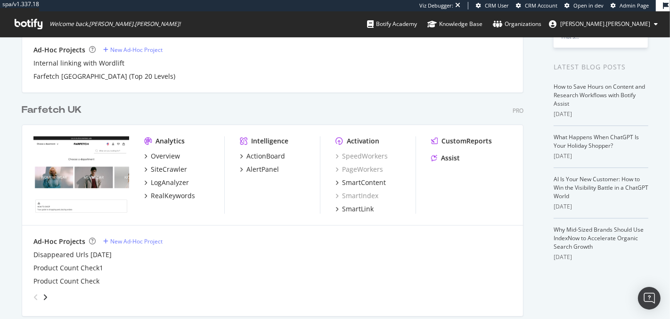
scroll to position [171, 0]
click at [35, 105] on div "Farfetch UK" at bounding box center [52, 109] width 60 height 14
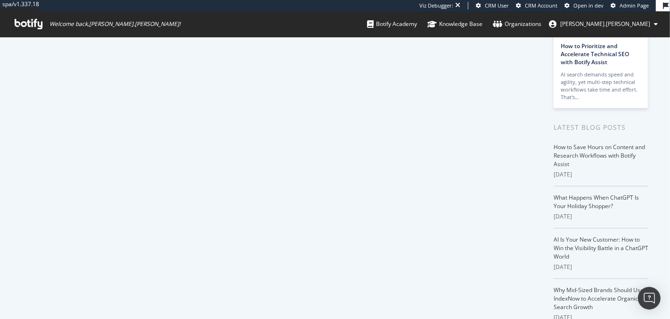
scroll to position [161, 0]
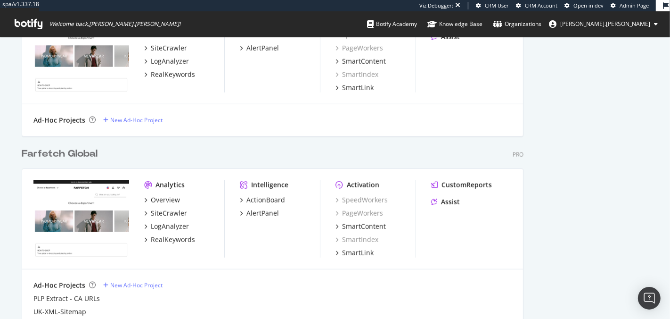
scroll to position [516, 0]
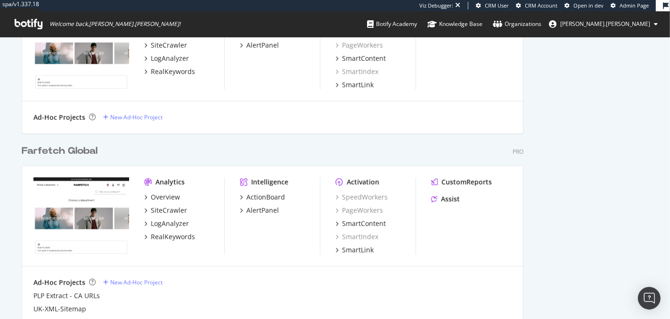
click at [57, 152] on div "Farfetch Global" at bounding box center [60, 151] width 76 height 14
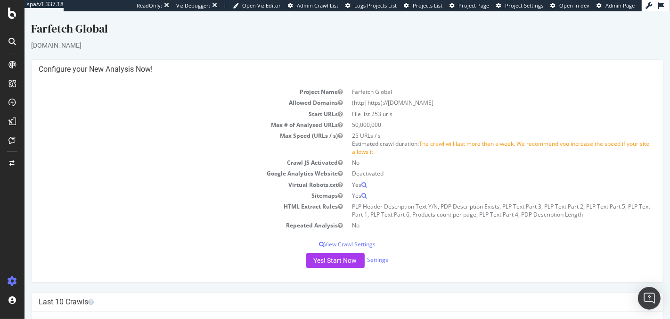
click at [467, 99] on td "(http|https)://[DOMAIN_NAME]" at bounding box center [501, 102] width 309 height 11
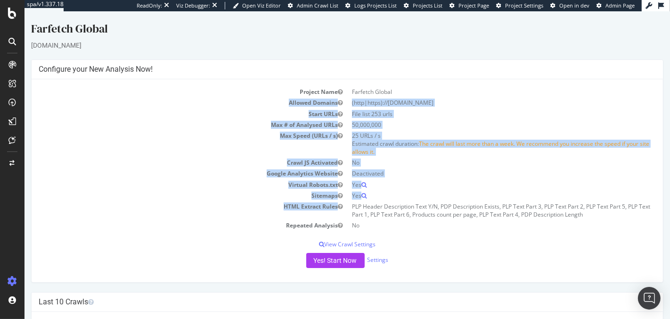
drag, startPoint x: 412, startPoint y: 90, endPoint x: 422, endPoint y: 200, distance: 111.3
click at [422, 200] on tbody "Project Name Farfetch Global Allowed Domains (http|https)://[DOMAIN_NAME] Start…" at bounding box center [346, 158] width 617 height 144
drag, startPoint x: 422, startPoint y: 202, endPoint x: 359, endPoint y: 77, distance: 139.6
click at [359, 77] on div "Configure your New Analysis Now! Project Name Farfetch Global Allowed Domains (…" at bounding box center [347, 170] width 633 height 223
click at [359, 77] on div "Configure your New Analysis Now!" at bounding box center [347, 69] width 632 height 19
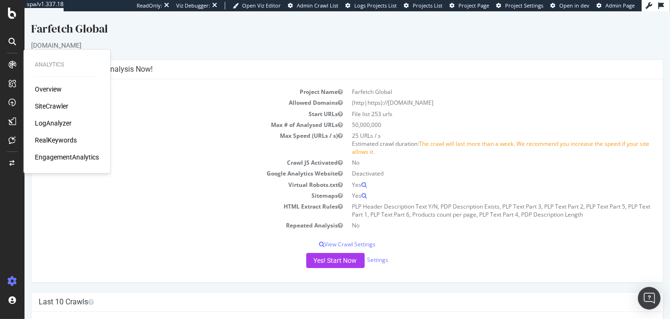
click at [13, 64] on icon at bounding box center [12, 65] width 8 height 8
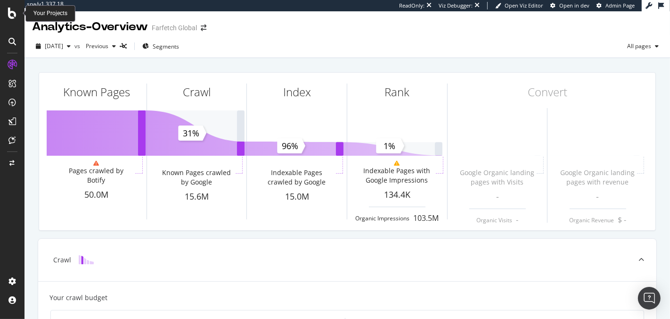
click at [9, 11] on icon at bounding box center [12, 13] width 8 height 11
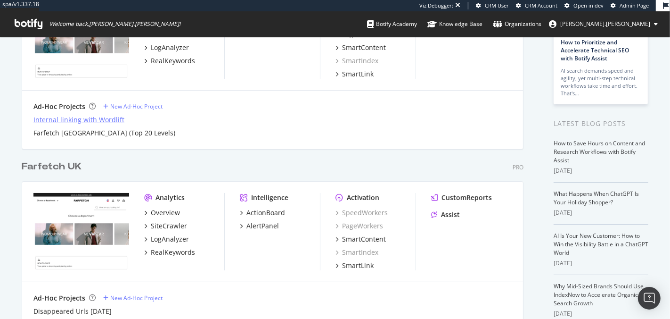
scroll to position [117, 0]
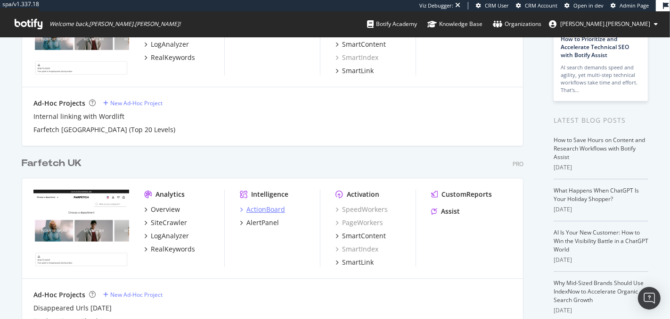
click at [274, 205] on div "ActionBoard" at bounding box center [266, 209] width 39 height 9
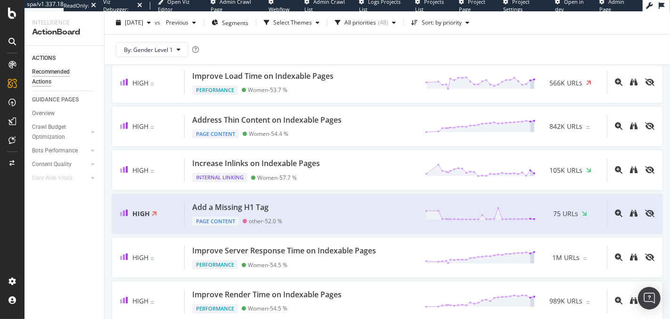
scroll to position [85, 0]
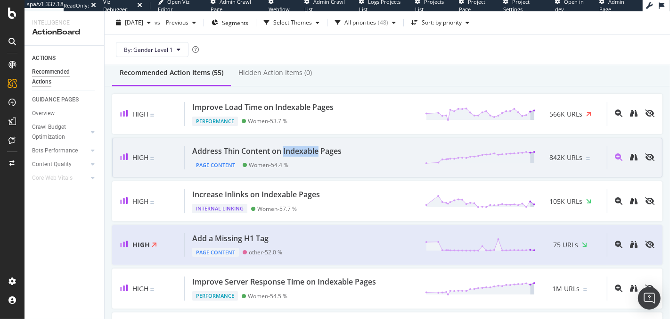
click at [256, 147] on div "Address Thin Content on Indexable Pages" at bounding box center [266, 151] width 149 height 11
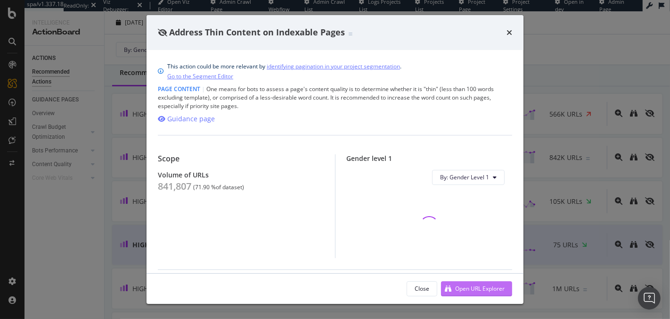
click at [491, 288] on div "Open URL Explorer" at bounding box center [479, 288] width 49 height 8
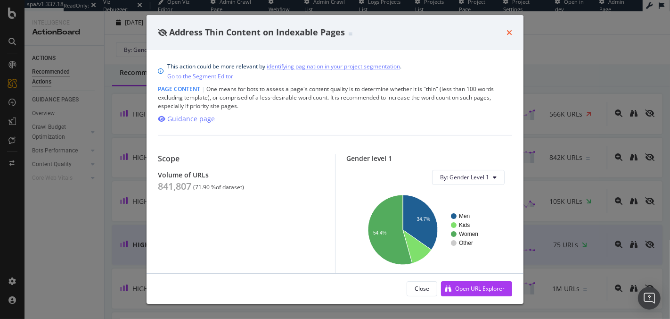
click at [511, 33] on icon "times" at bounding box center [510, 33] width 6 height 8
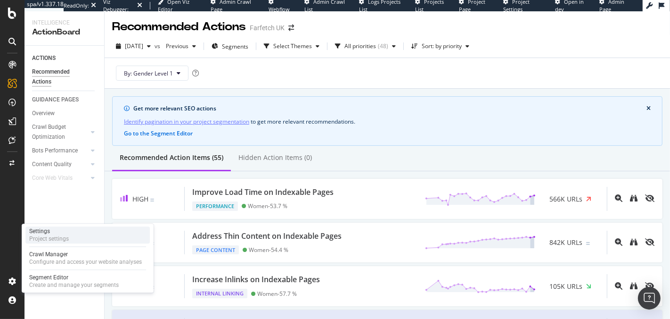
click at [71, 238] on div "Settings Project settings" at bounding box center [87, 234] width 124 height 17
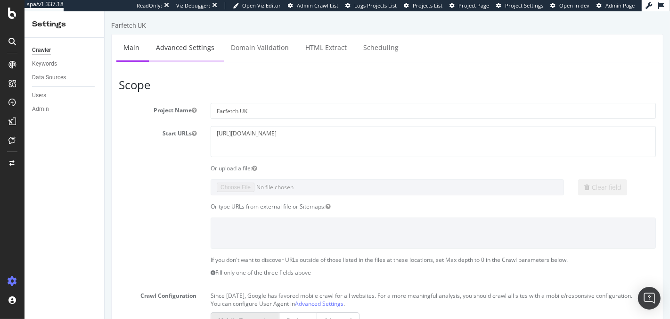
click at [195, 47] on link "Advanced Settings" at bounding box center [184, 47] width 73 height 26
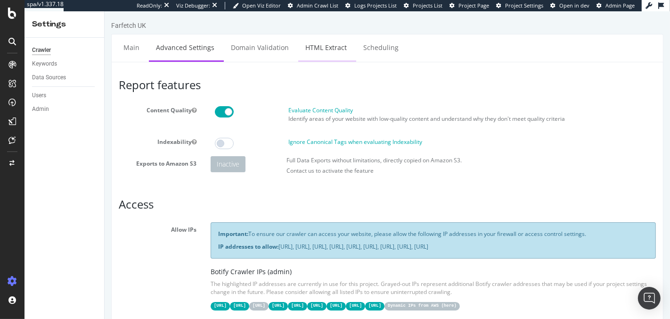
click at [325, 51] on link "HTML Extract" at bounding box center [326, 47] width 56 height 26
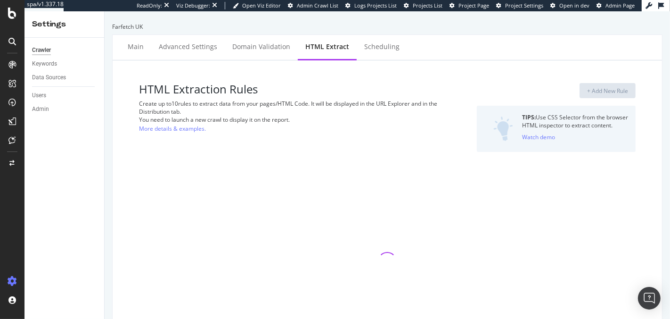
select select "list"
select select "exist"
select select "count"
select select "exist"
select select "count"
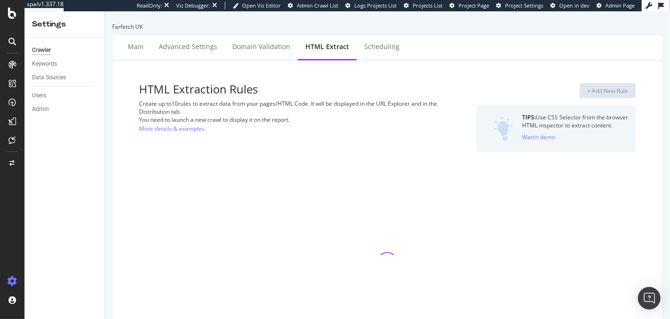
select select "list"
select select "exist"
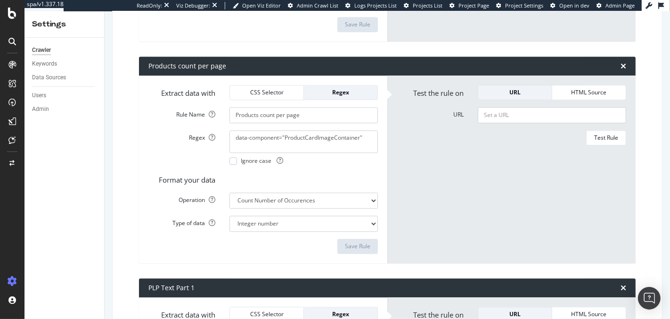
scroll to position [2007, 0]
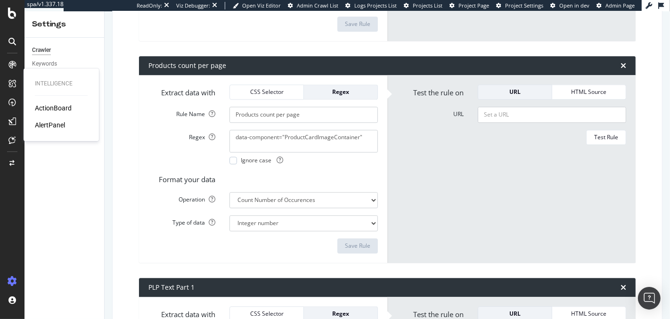
click at [43, 106] on div "ActionBoard" at bounding box center [53, 107] width 37 height 9
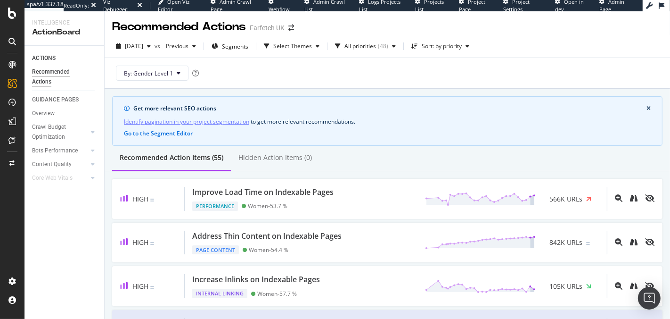
click at [403, 29] on div "Recommended Actions Farfetch UK" at bounding box center [388, 23] width 566 height 24
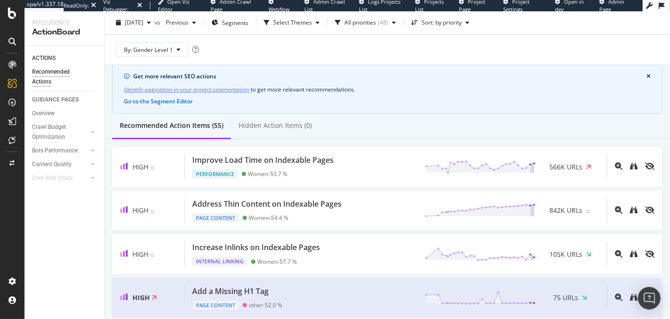
scroll to position [544, 0]
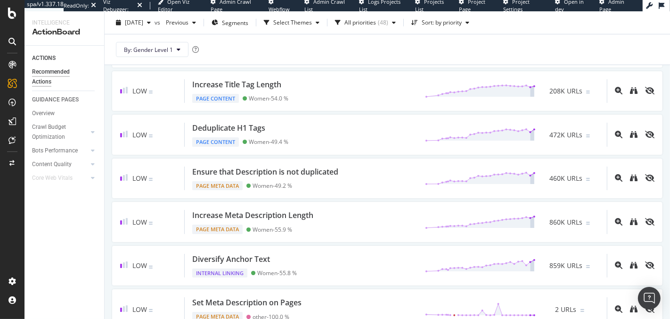
click at [259, 62] on div "By: Gender Level 1" at bounding box center [387, 49] width 551 height 30
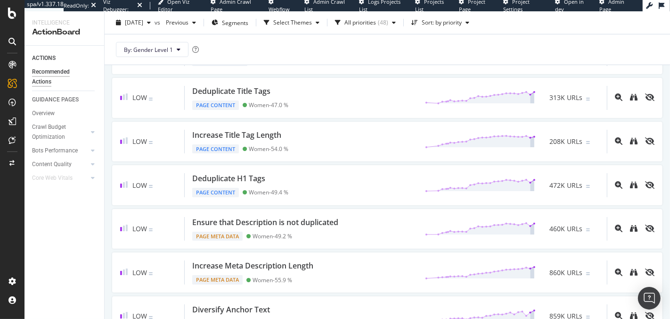
scroll to position [483, 0]
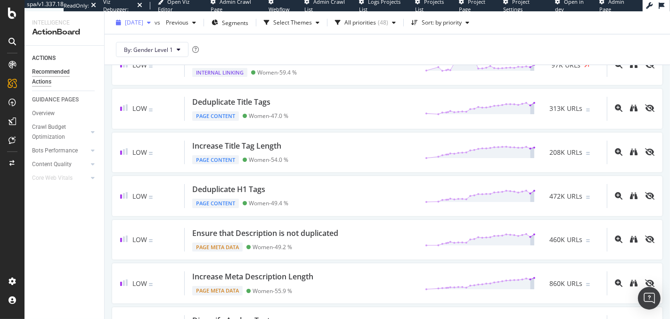
click at [143, 21] on span "[DATE]" at bounding box center [134, 22] width 18 height 8
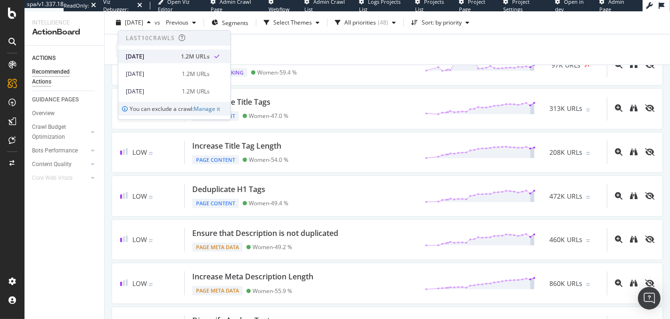
click at [155, 53] on div "[DATE]" at bounding box center [150, 56] width 49 height 8
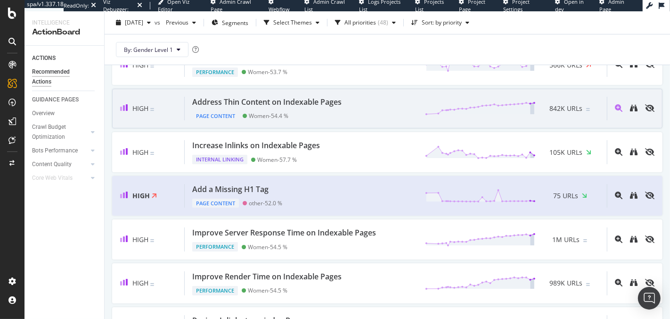
scroll to position [0, 0]
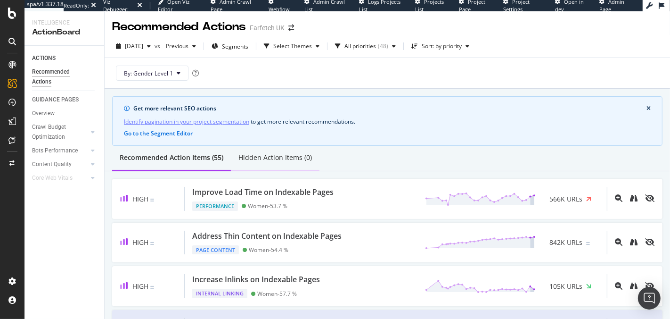
click at [275, 159] on div "Hidden Action Items (0)" at bounding box center [276, 157] width 74 height 9
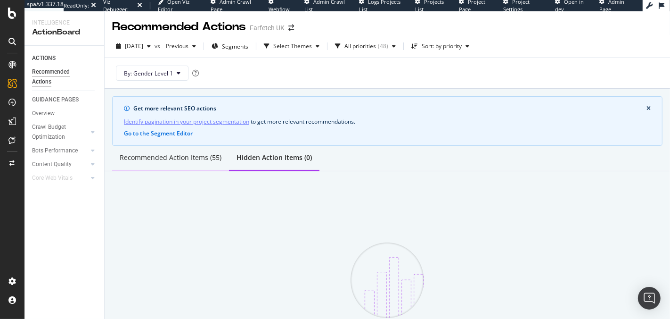
click at [197, 161] on div "Recommended Action Items (55)" at bounding box center [171, 157] width 102 height 9
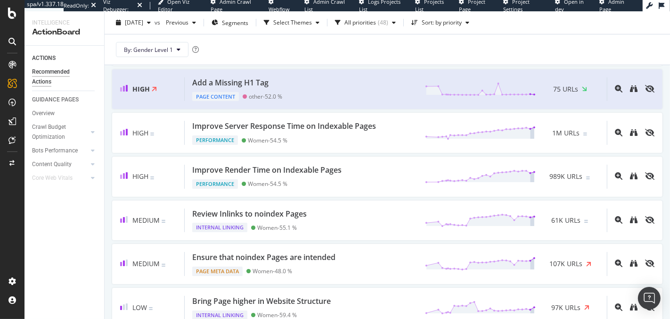
scroll to position [246, 0]
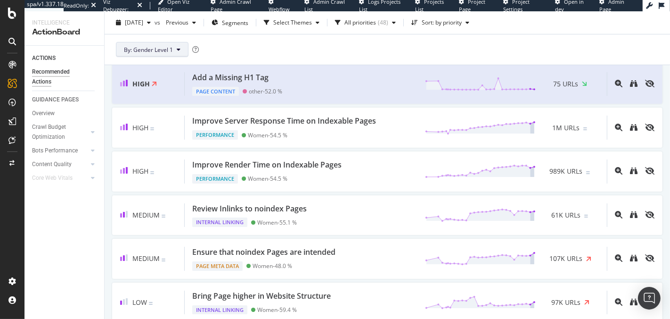
click at [144, 49] on span "By: Gender Level 1" at bounding box center [148, 49] width 49 height 8
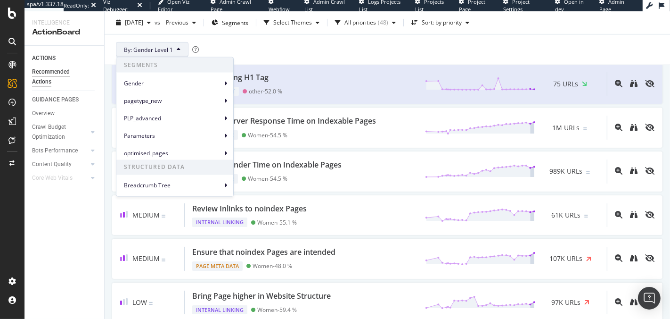
click at [272, 43] on div "By: Gender Level 1" at bounding box center [387, 49] width 551 height 30
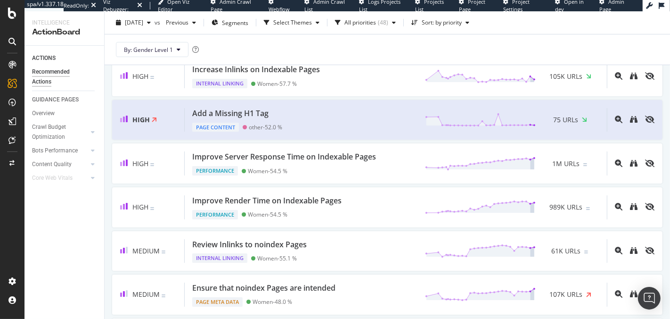
scroll to position [209, 0]
click at [323, 23] on div "button" at bounding box center [317, 23] width 11 height 6
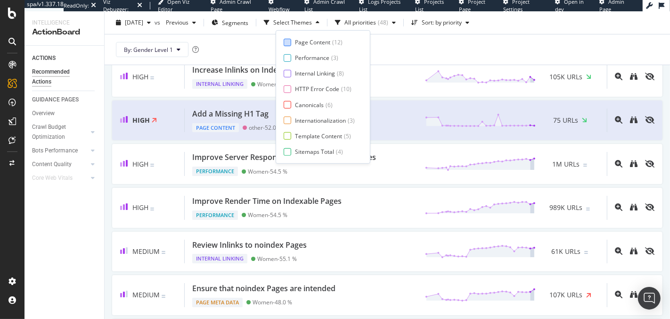
click at [286, 42] on div at bounding box center [288, 42] width 8 height 8
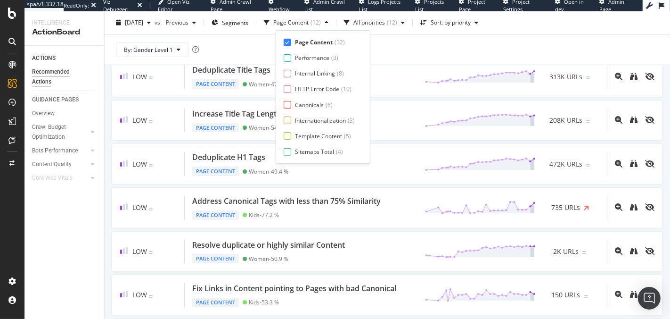
scroll to position [166, 0]
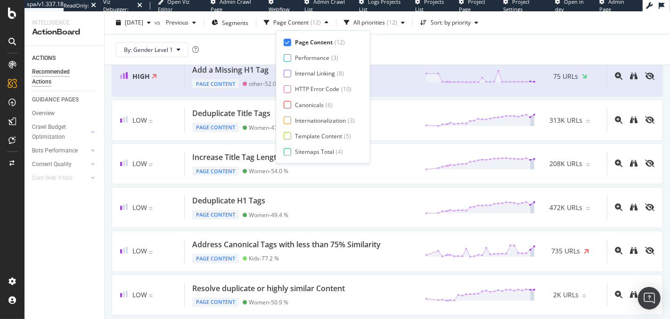
click at [500, 54] on div "By: Gender Level 1" at bounding box center [387, 49] width 551 height 30
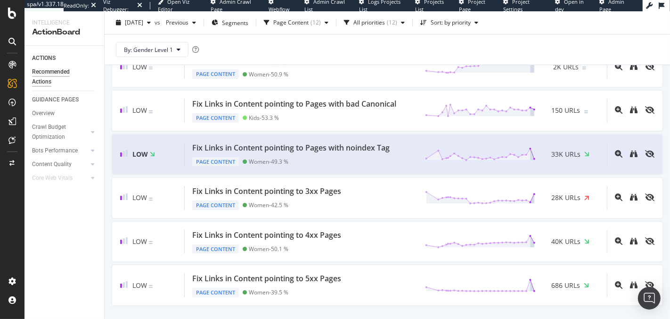
scroll to position [414, 0]
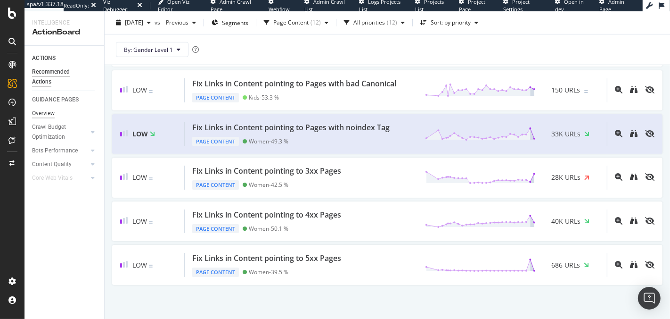
click at [50, 113] on div "Overview" at bounding box center [43, 113] width 23 height 10
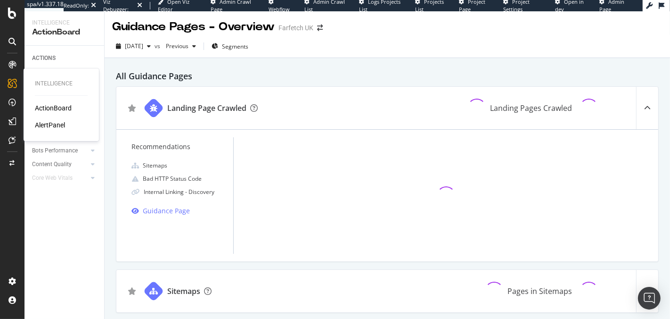
click at [43, 106] on div "ActionBoard" at bounding box center [53, 107] width 37 height 9
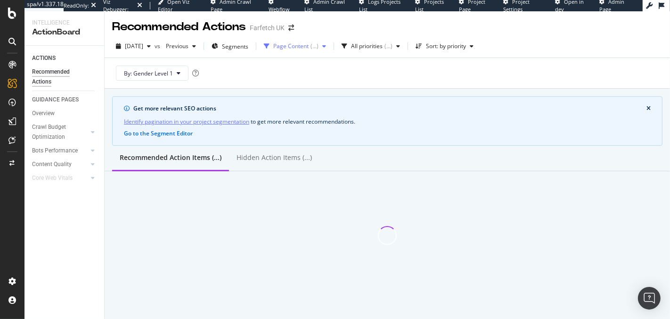
click at [319, 45] on div "( ... )" at bounding box center [315, 46] width 8 height 6
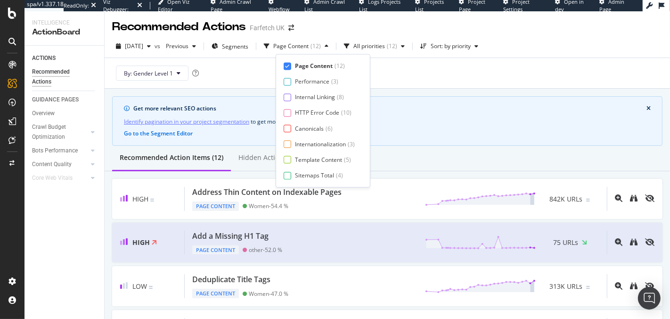
click at [288, 64] on icon at bounding box center [288, 66] width 4 height 5
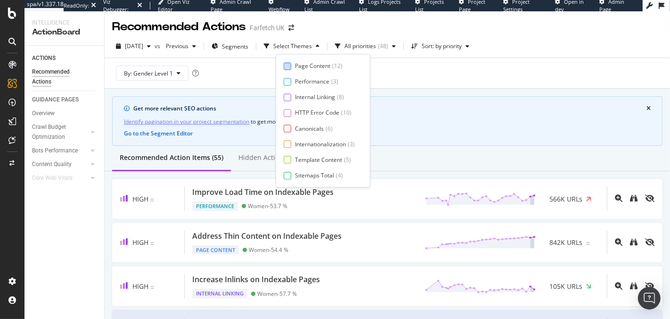
click at [469, 74] on div "By: Gender Level 1" at bounding box center [387, 73] width 551 height 30
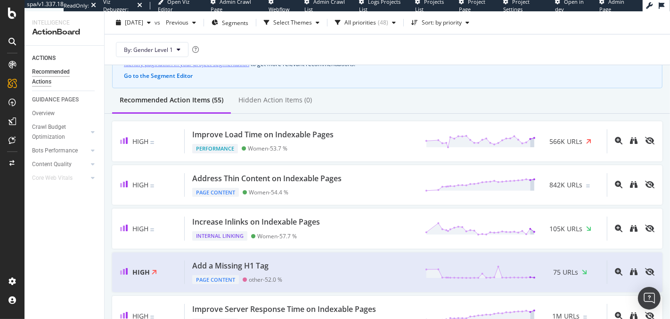
scroll to position [59, 0]
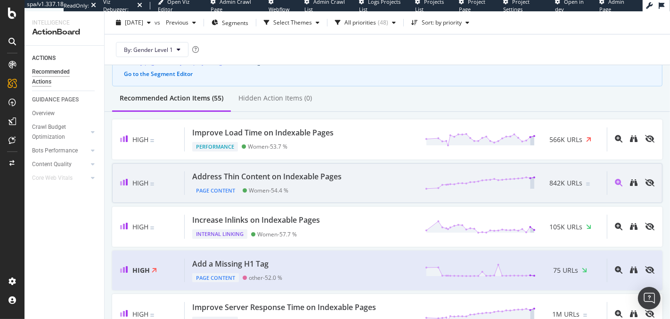
click at [370, 165] on div "High Address Thin Content on Indexable Pages Page Content Women - 54.4 % 842K U…" at bounding box center [387, 183] width 551 height 40
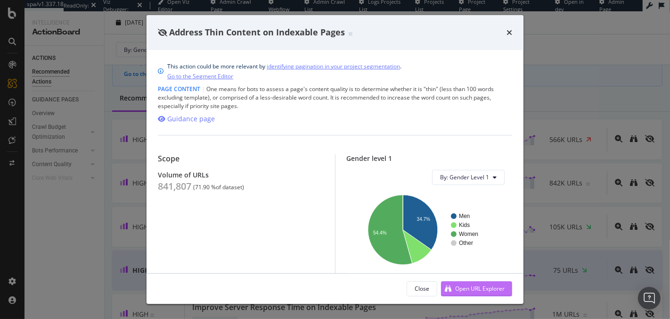
click at [488, 288] on div "Open URL Explorer" at bounding box center [479, 288] width 49 height 8
click at [621, 32] on div "Address Thin Content on Indexable Pages This action could be more relevant by i…" at bounding box center [335, 159] width 670 height 319
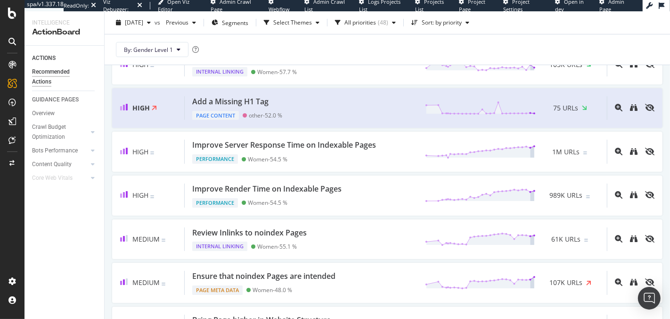
scroll to position [230, 0]
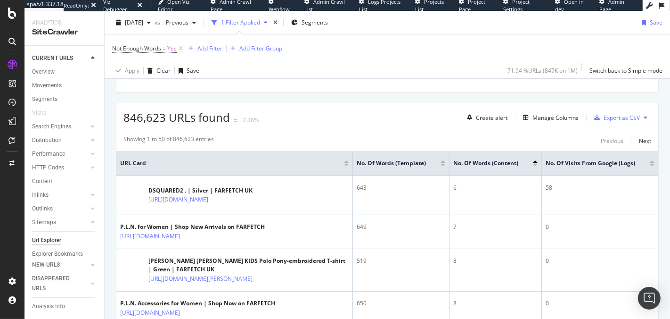
scroll to position [148, 0]
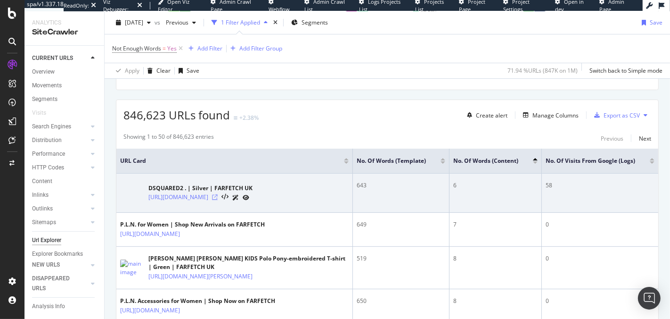
click at [218, 198] on icon at bounding box center [215, 197] width 6 height 6
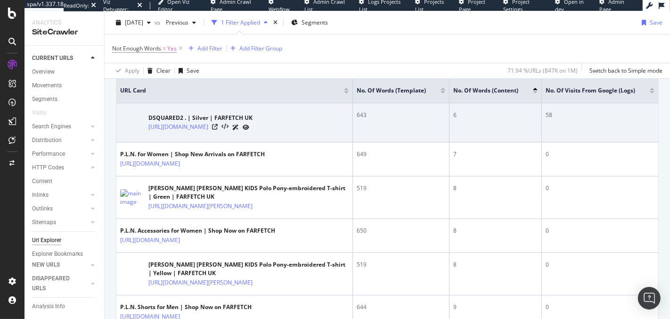
scroll to position [220, 0]
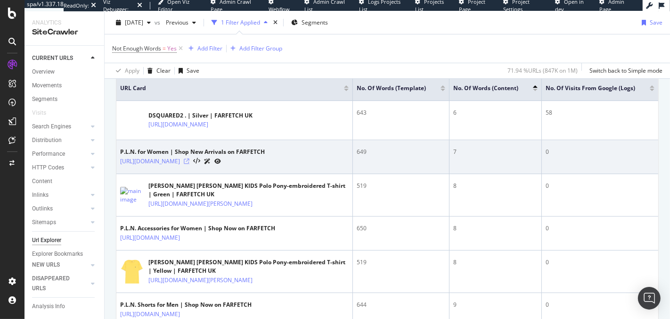
click at [189, 164] on icon at bounding box center [187, 161] width 6 height 6
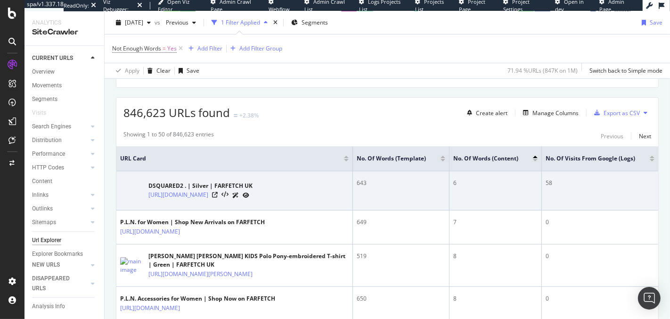
scroll to position [101, 0]
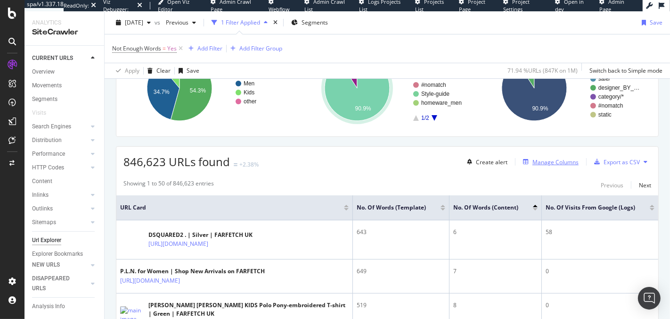
click at [543, 165] on div "Manage Columns" at bounding box center [548, 161] width 59 height 10
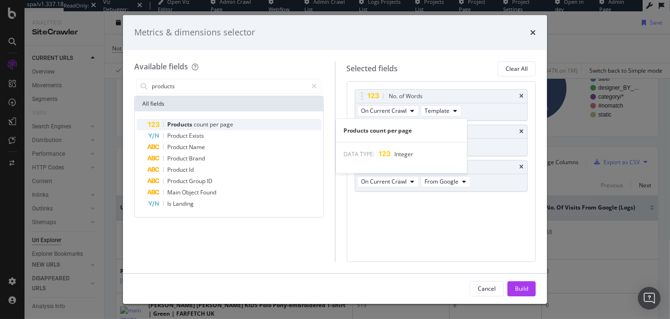
type input "products"
click at [237, 123] on div "Products count per page" at bounding box center [234, 124] width 173 height 11
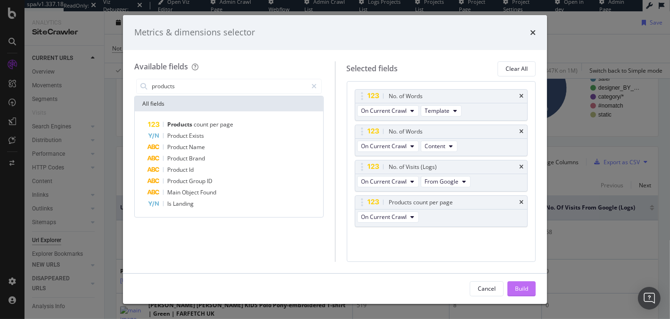
click at [513, 288] on button "Build" at bounding box center [522, 288] width 28 height 15
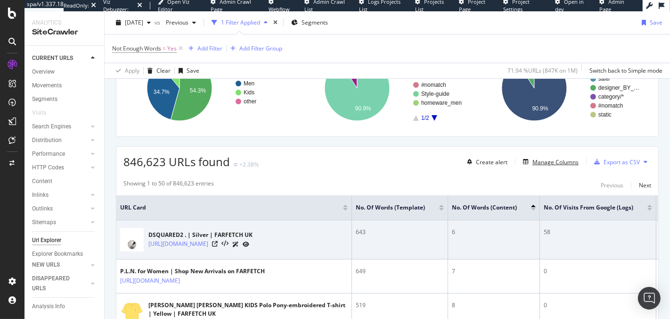
scroll to position [0, 100]
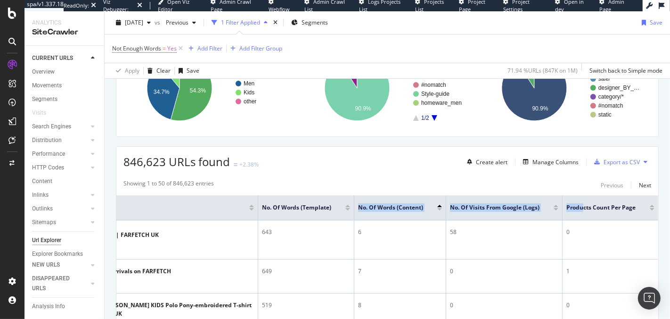
drag, startPoint x: 576, startPoint y: 207, endPoint x: 364, endPoint y: 199, distance: 211.8
click at [364, 199] on tr "URL Card No. of Words (Template) No. of Words (Content) No. of Visits from Goog…" at bounding box center [341, 207] width 636 height 25
click at [533, 163] on div "Manage Columns" at bounding box center [556, 162] width 46 height 8
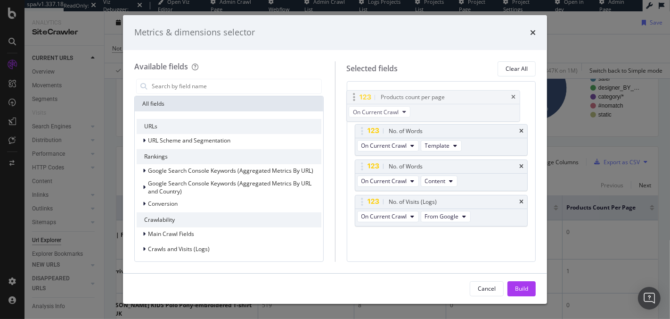
drag, startPoint x: 467, startPoint y: 211, endPoint x: 457, endPoint y: 103, distance: 108.4
click at [457, 103] on body "spa/v1.337.18 ReadOnly: Viz Debugger: Open Viz Editor Admin Crawl Page Webflow …" at bounding box center [335, 159] width 670 height 319
click at [525, 288] on div "Build" at bounding box center [521, 288] width 13 height 8
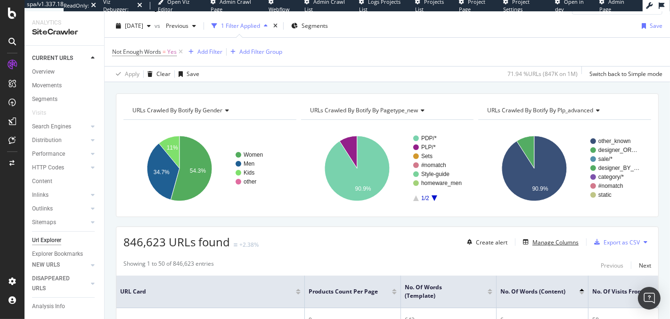
scroll to position [20, 0]
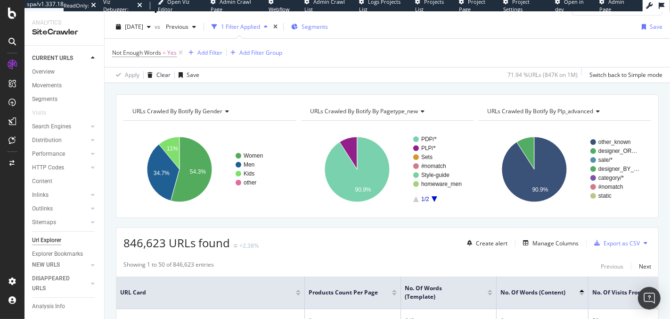
click at [318, 26] on span "Segments" at bounding box center [315, 27] width 26 height 8
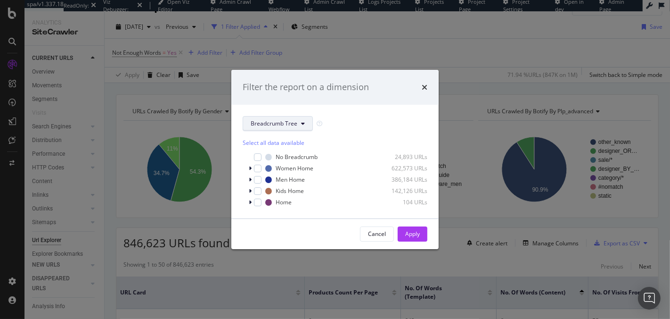
click at [263, 123] on span "Breadcrumb Tree" at bounding box center [274, 123] width 47 height 8
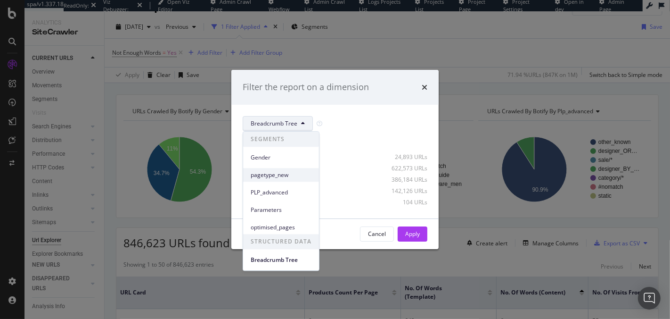
click at [276, 174] on span "pagetype_new" at bounding box center [281, 175] width 61 height 8
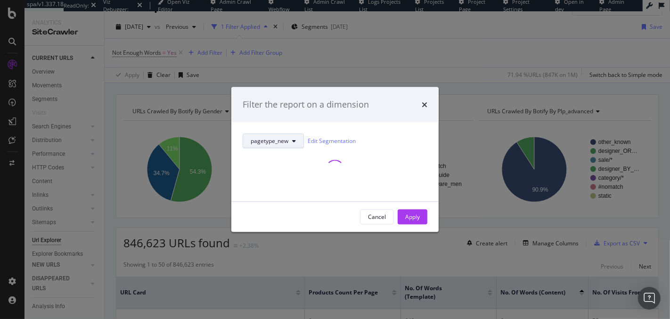
click at [285, 143] on span "pagetype_new" at bounding box center [270, 141] width 38 height 8
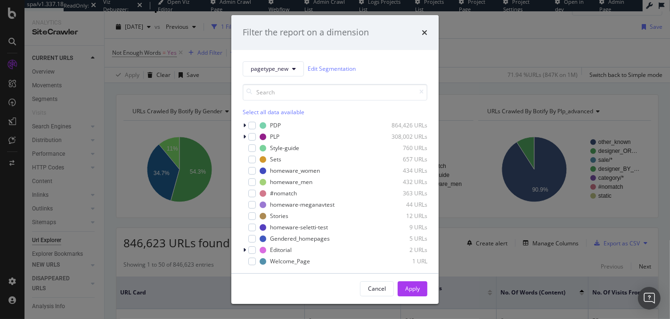
click at [379, 57] on div "pagetype_new Edit Segmentation Select all data available PDP 864,426 URLs PLP 3…" at bounding box center [334, 161] width 207 height 223
click at [244, 134] on icon "modal" at bounding box center [244, 137] width 3 height 6
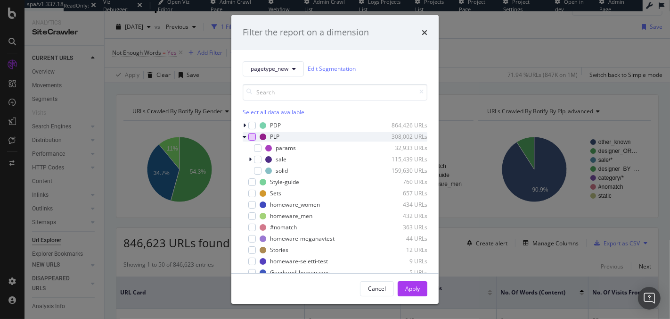
click at [255, 136] on div "modal" at bounding box center [252, 137] width 8 height 8
click at [412, 288] on div "Apply" at bounding box center [412, 288] width 15 height 8
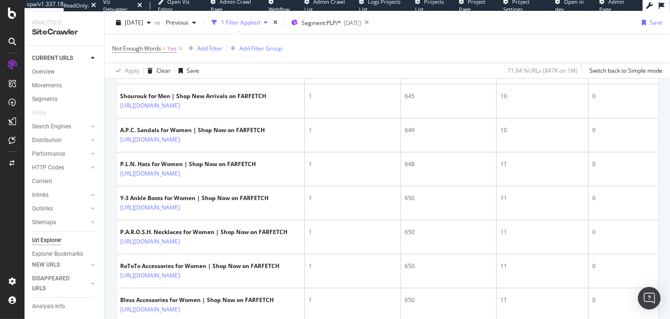
scroll to position [523, 0]
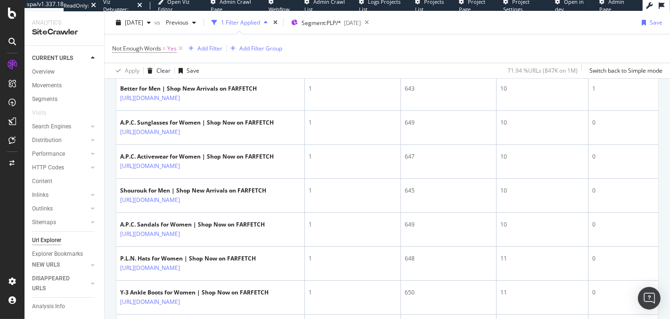
click at [499, 145] on td "10" at bounding box center [543, 128] width 92 height 34
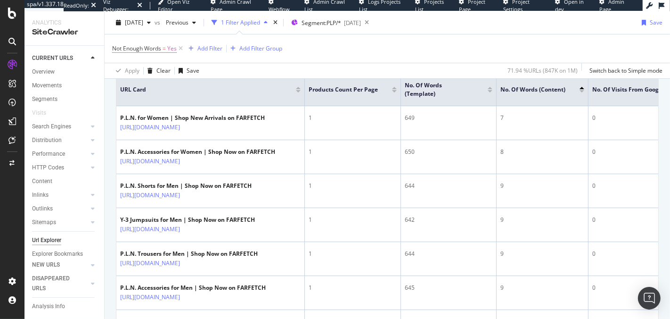
scroll to position [198, 0]
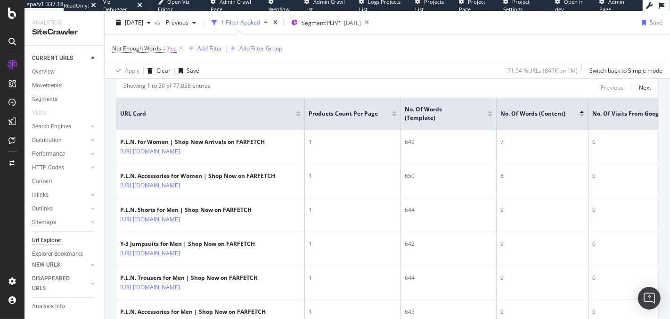
click at [394, 114] on div at bounding box center [394, 115] width 5 height 2
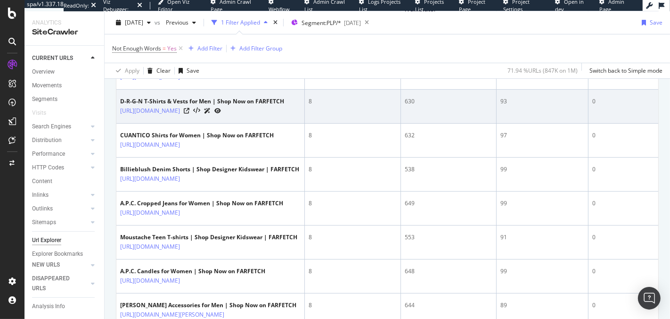
scroll to position [184, 0]
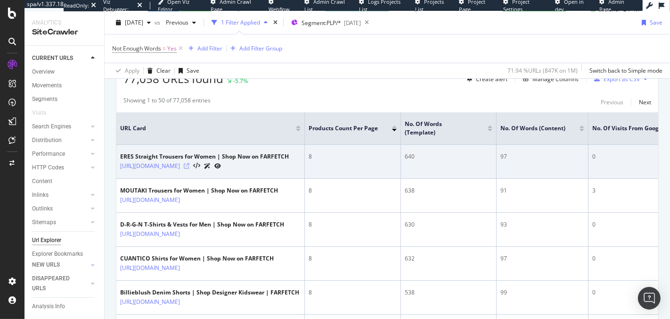
click at [189, 169] on icon at bounding box center [187, 166] width 6 height 6
click at [189, 168] on icon at bounding box center [187, 166] width 6 height 6
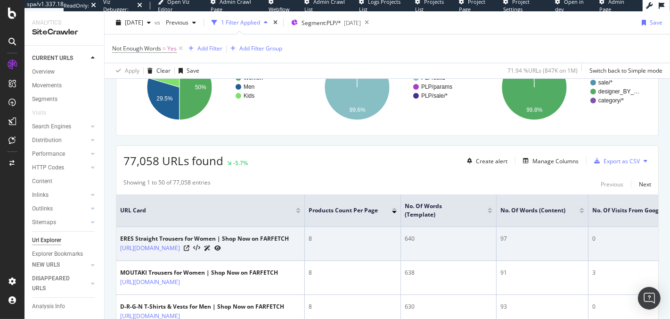
scroll to position [101, 0]
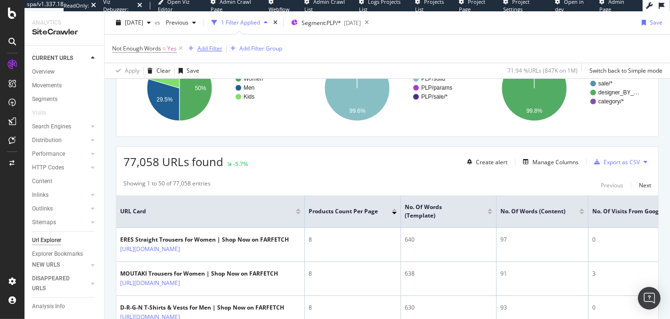
click at [211, 46] on div "Add Filter" at bounding box center [210, 48] width 25 height 8
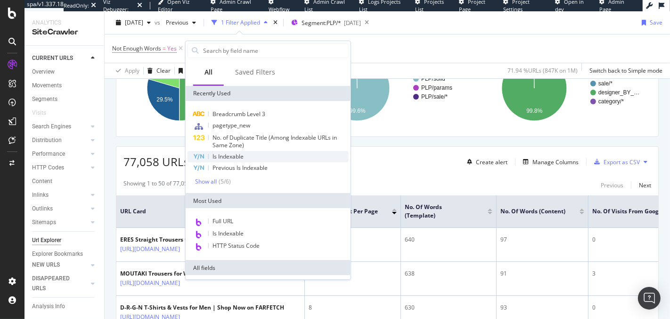
click at [233, 155] on span "Is Indexable" at bounding box center [228, 156] width 31 height 8
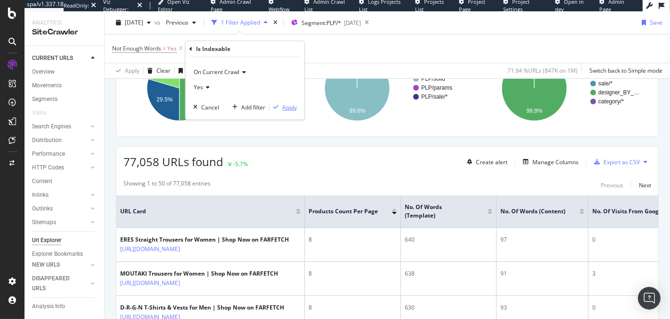
click at [284, 107] on div "Apply" at bounding box center [289, 107] width 15 height 8
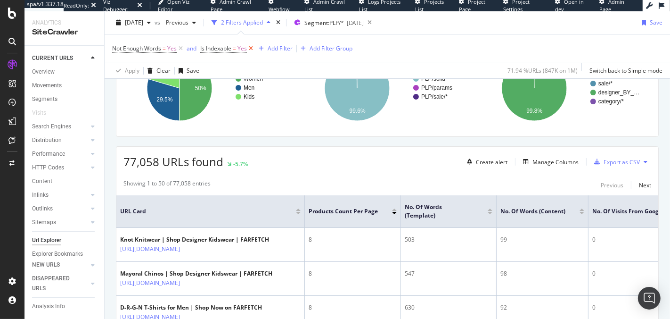
click at [251, 48] on icon at bounding box center [251, 48] width 8 height 9
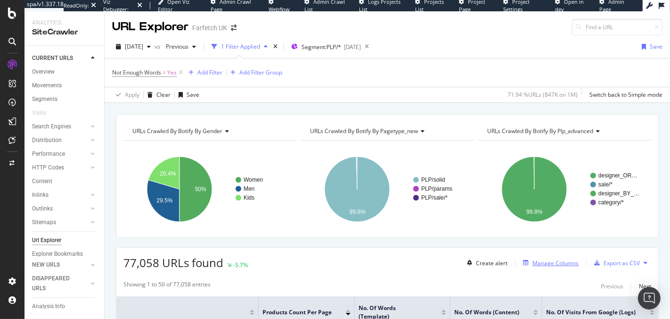
click at [544, 266] on button "Manage Columns" at bounding box center [548, 262] width 59 height 11
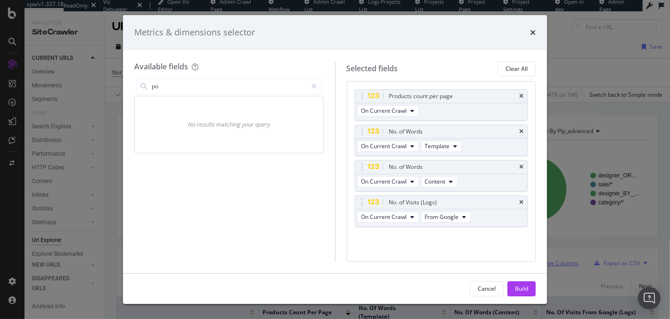
type input "p"
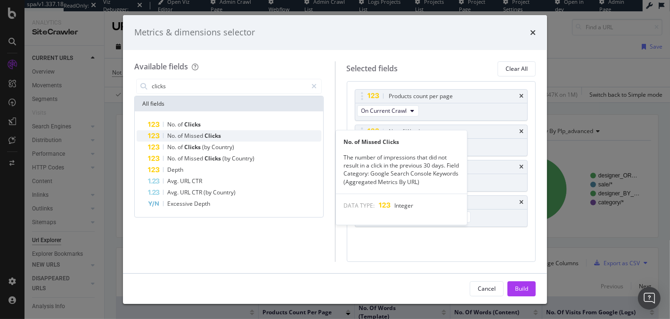
type input "clicks"
click at [205, 132] on span "Clicks" at bounding box center [213, 136] width 16 height 8
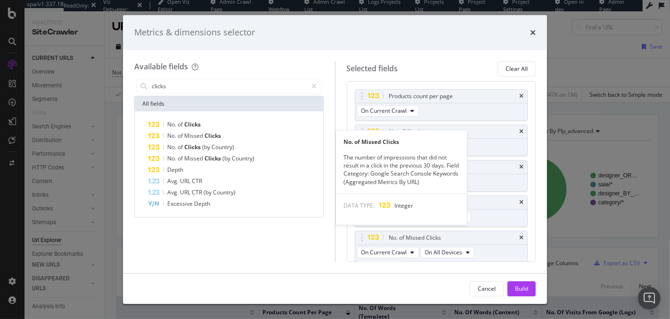
scroll to position [11, 0]
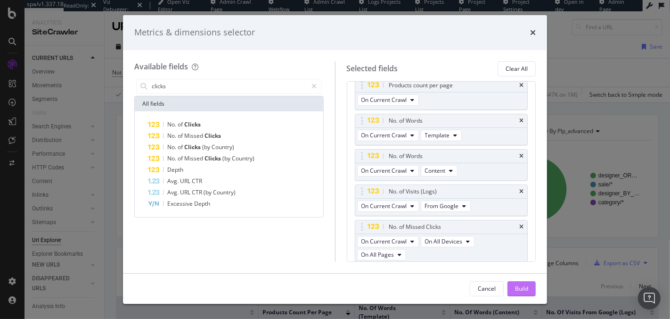
click at [527, 290] on div "Build" at bounding box center [521, 288] width 13 height 8
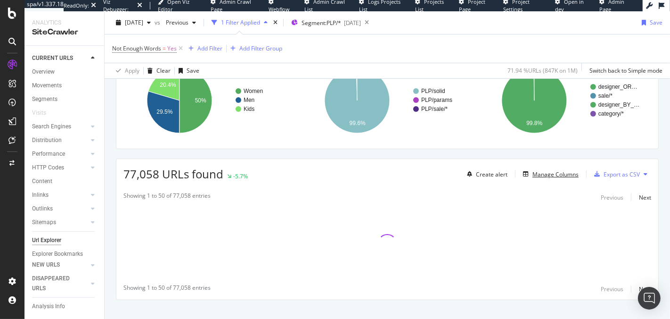
scroll to position [101, 0]
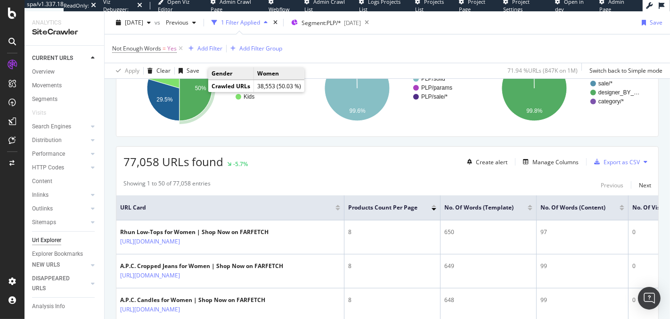
click at [190, 91] on icon "A chart." at bounding box center [196, 88] width 33 height 65
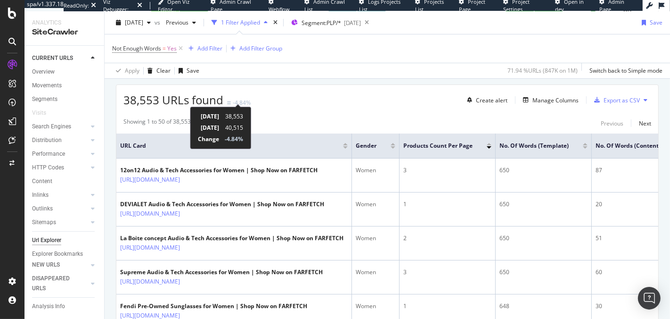
scroll to position [165, 0]
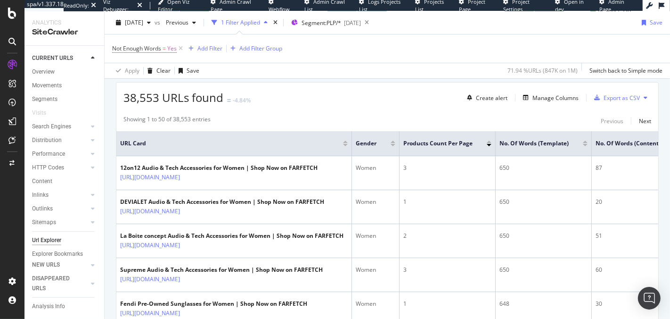
click at [376, 120] on div "Showing 1 to 50 of 38,553 entries Previous Next" at bounding box center [387, 120] width 542 height 11
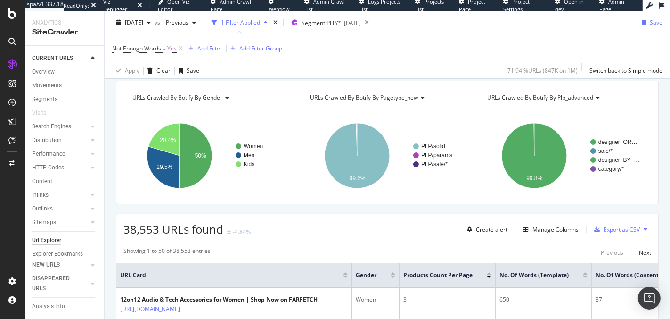
scroll to position [25, 0]
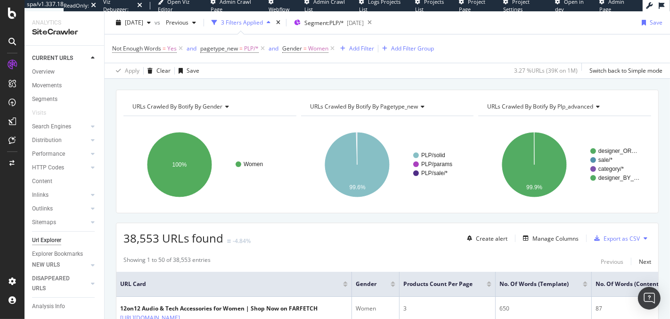
scroll to position [34, 0]
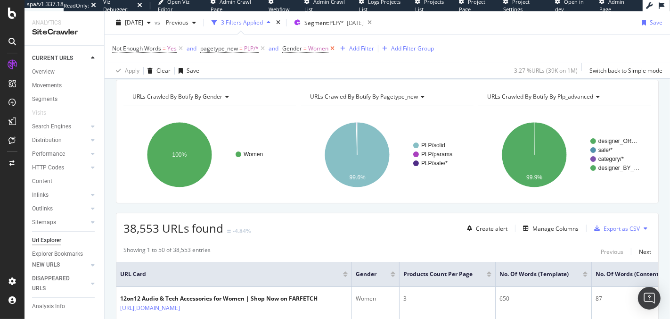
click at [335, 48] on icon at bounding box center [333, 48] width 8 height 9
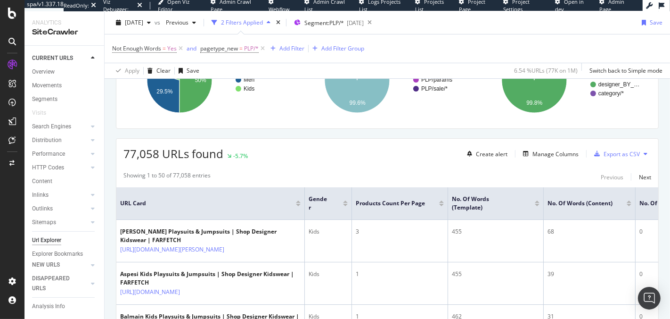
scroll to position [115, 0]
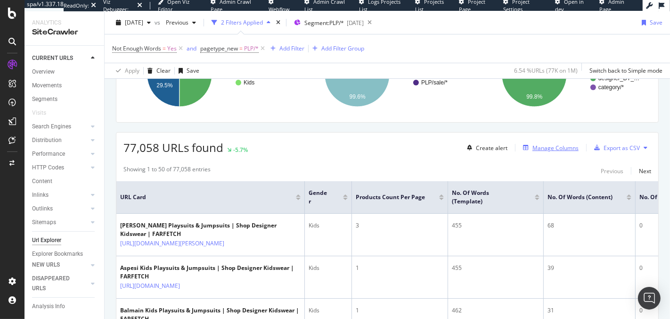
click at [552, 144] on div "Manage Columns" at bounding box center [556, 148] width 46 height 8
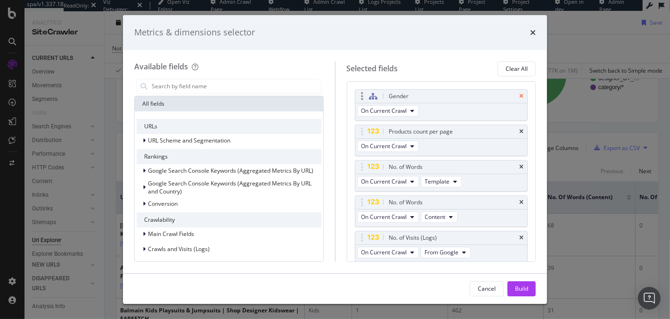
click at [519, 95] on icon "times" at bounding box center [521, 96] width 4 height 6
click at [515, 286] on div "Build" at bounding box center [521, 288] width 13 height 8
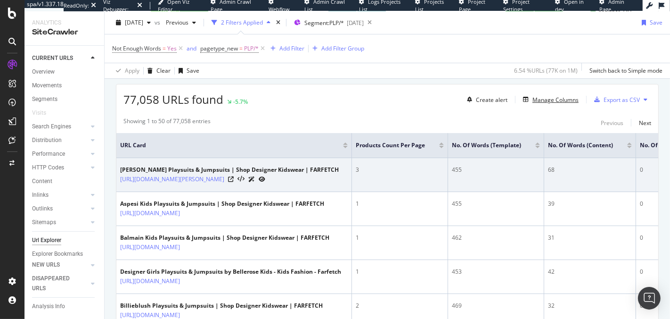
scroll to position [165, 0]
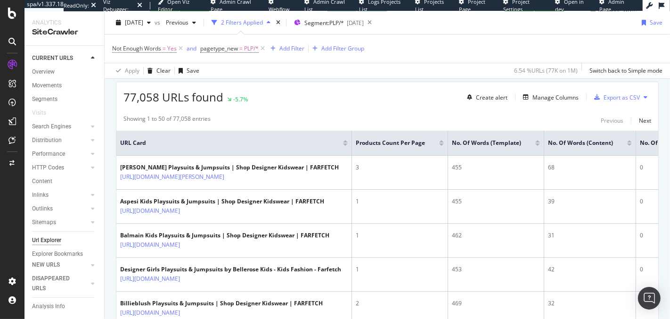
click at [443, 143] on div at bounding box center [441, 144] width 5 height 2
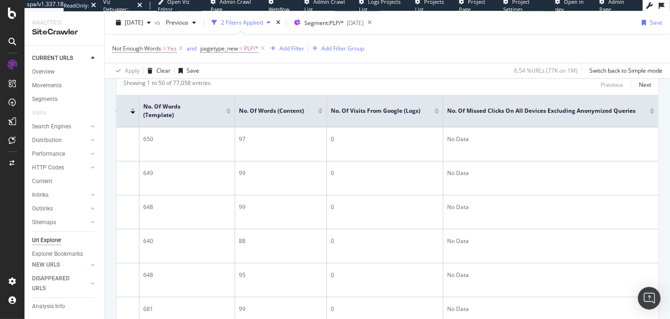
scroll to position [200, 0]
click at [650, 112] on div at bounding box center [652, 113] width 5 height 2
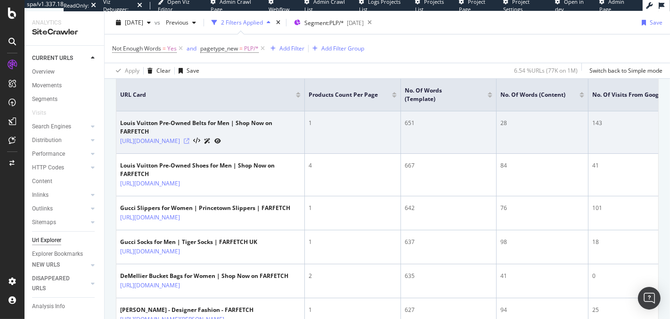
click at [189, 142] on icon at bounding box center [187, 141] width 6 height 6
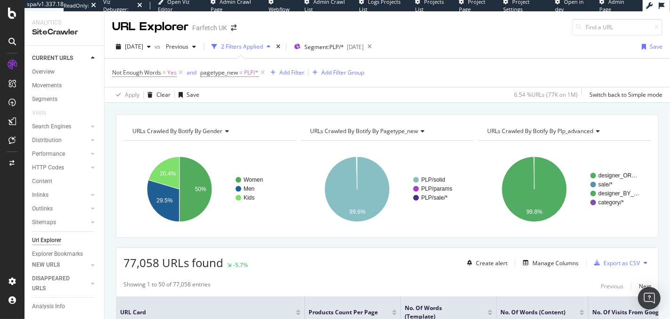
click at [528, 63] on div "Not Enough Words = Yes and pagetype_new = PLP/* Add Filter Add Filter Group" at bounding box center [387, 72] width 551 height 28
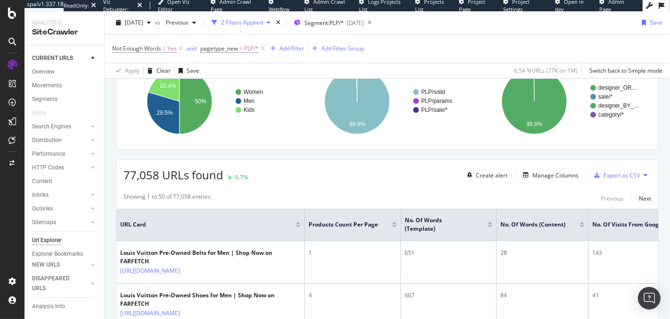
scroll to position [106, 0]
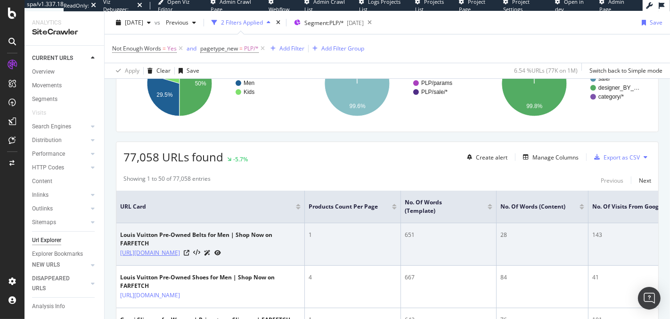
click at [157, 249] on link "[URL][DOMAIN_NAME]" at bounding box center [150, 252] width 60 height 9
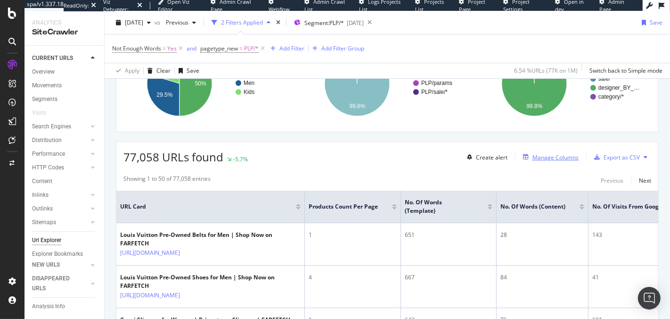
click at [554, 155] on div "Manage Columns" at bounding box center [556, 157] width 46 height 8
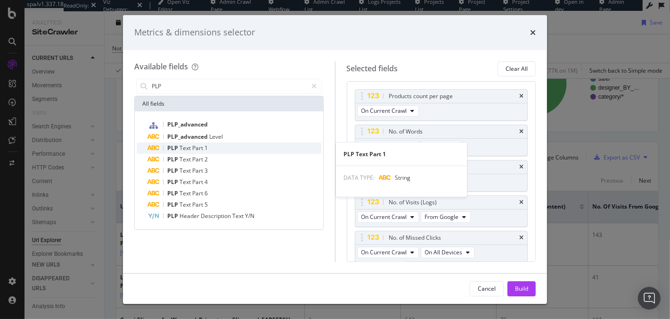
type input "PLP"
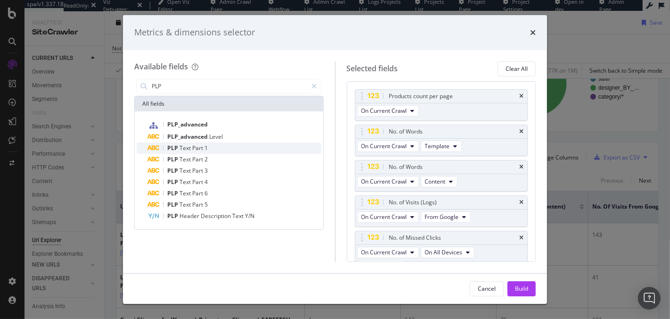
click at [218, 146] on div "PLP Text Part 1" at bounding box center [234, 147] width 173 height 11
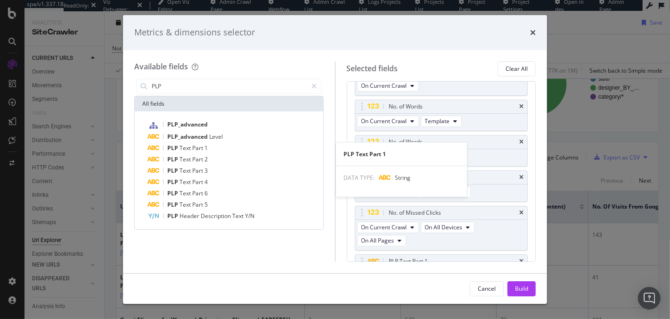
scroll to position [46, 0]
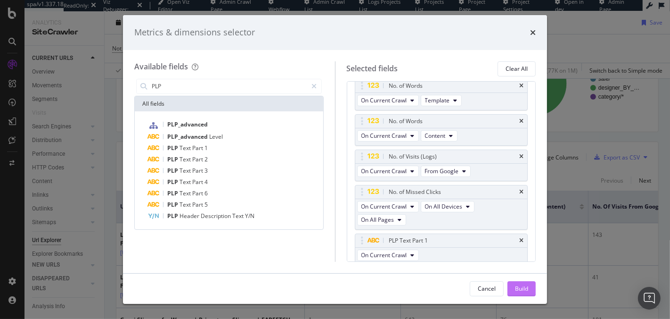
click at [517, 287] on div "Build" at bounding box center [521, 288] width 13 height 8
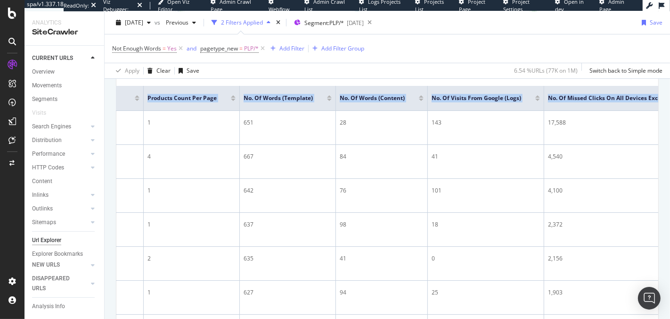
scroll to position [0, 80]
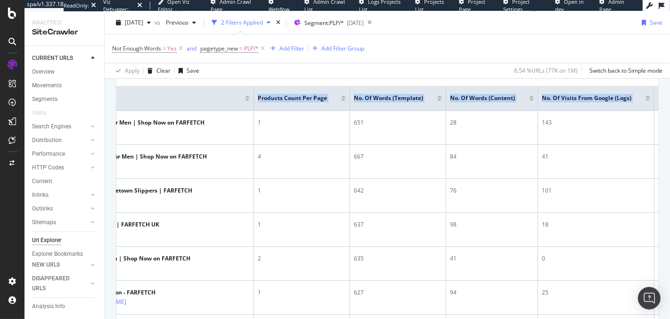
drag, startPoint x: 520, startPoint y: 97, endPoint x: 108, endPoint y: 91, distance: 412.0
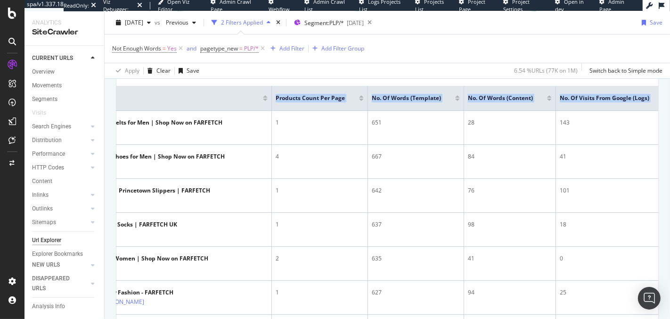
click at [325, 71] on div "Apply Clear Save 6.54 % URLs ( 77K on 1M ) Switch back to Simple mode" at bounding box center [388, 71] width 566 height 16
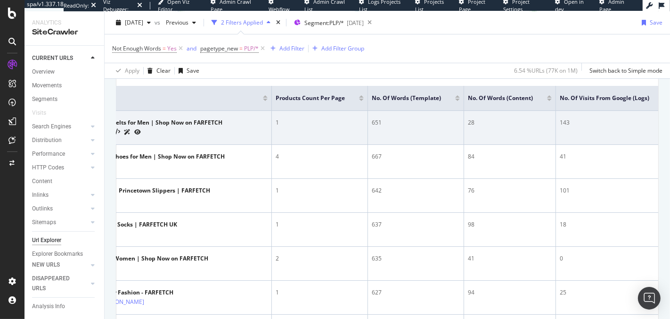
click at [109, 135] on icon at bounding box center [107, 132] width 6 height 6
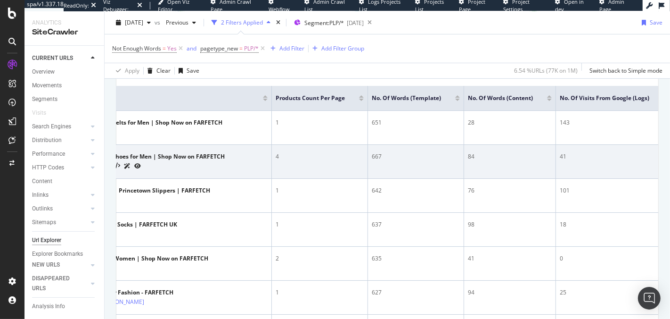
click at [109, 169] on icon at bounding box center [107, 166] width 6 height 6
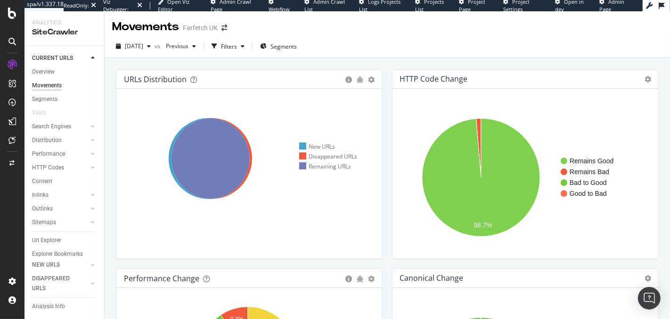
click at [504, 25] on div "Movements Farfetch UK" at bounding box center [388, 23] width 566 height 24
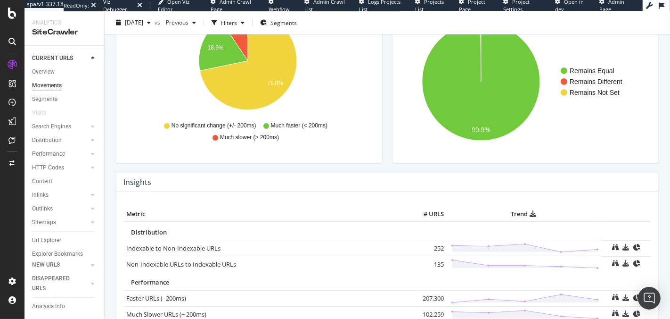
scroll to position [306, 0]
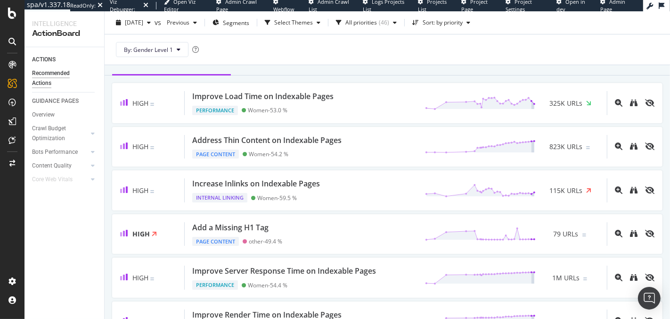
scroll to position [95, 0]
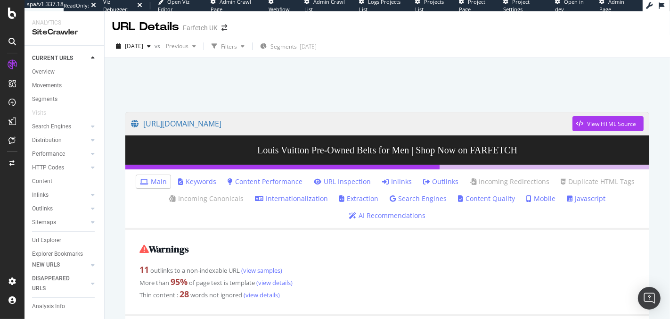
click at [285, 180] on link "Content Performance" at bounding box center [265, 181] width 75 height 9
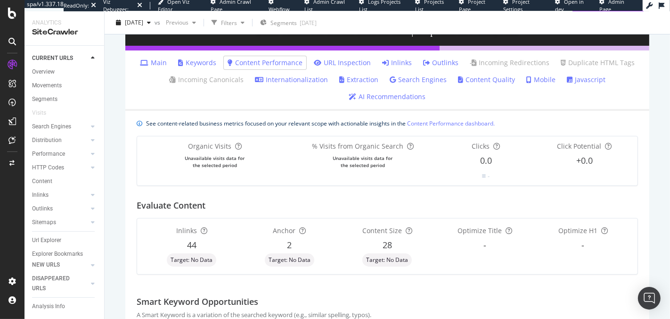
scroll to position [46, 0]
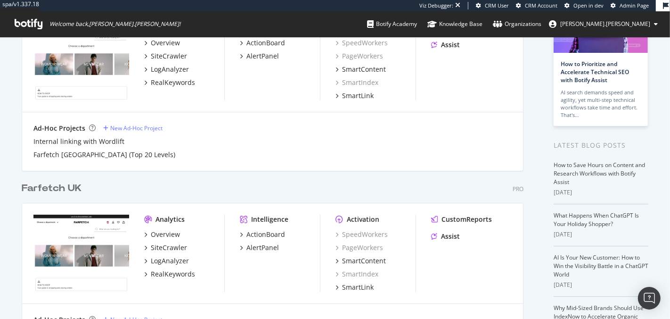
scroll to position [93, 0]
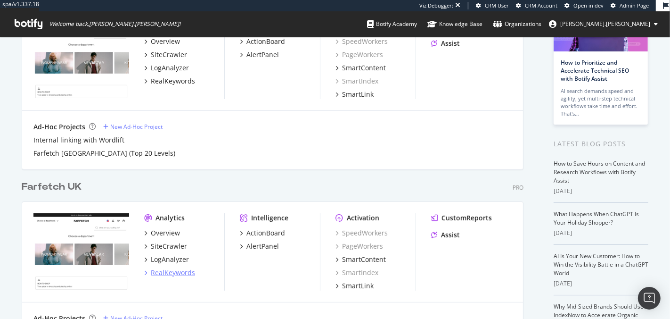
click at [163, 268] on div "RealKeywords" at bounding box center [173, 272] width 44 height 9
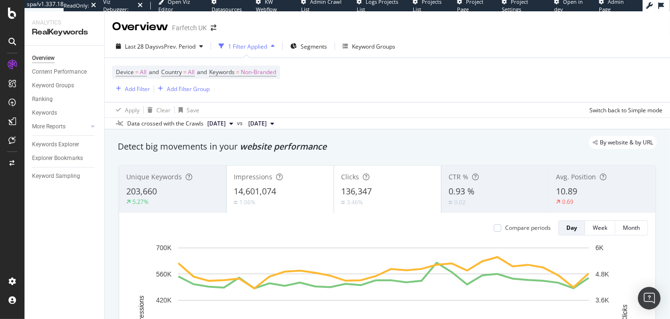
click at [454, 72] on div "Device = All and Country = All and Keywords = Non-Branded Add Filter Add Filter…" at bounding box center [387, 80] width 551 height 44
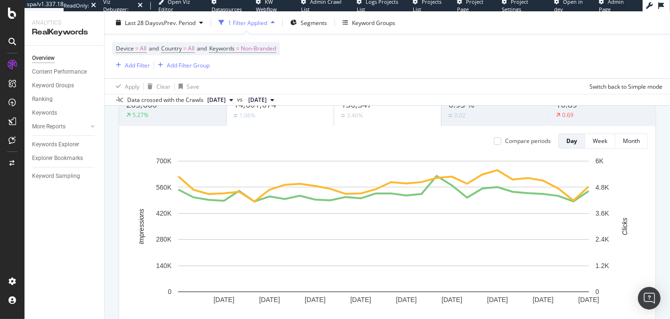
scroll to position [98, 0]
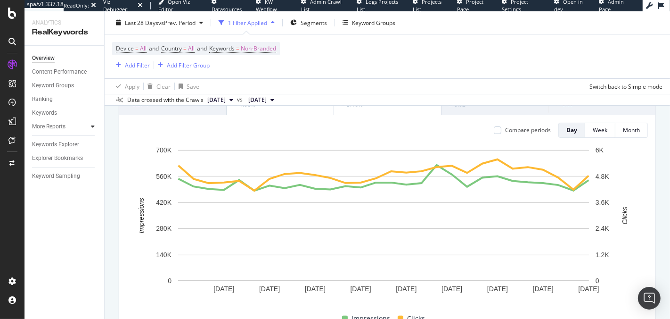
click at [90, 128] on div at bounding box center [92, 126] width 9 height 9
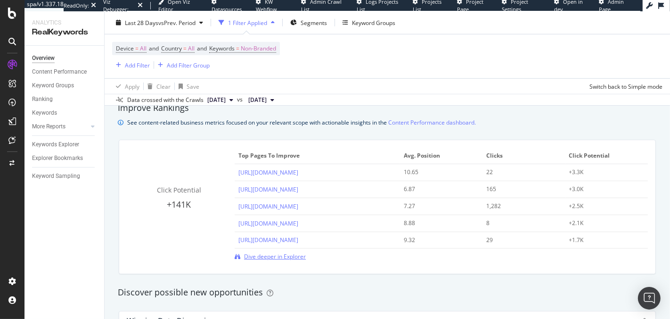
scroll to position [647, 0]
click at [442, 123] on link "Content Performance dashboard." at bounding box center [432, 123] width 88 height 10
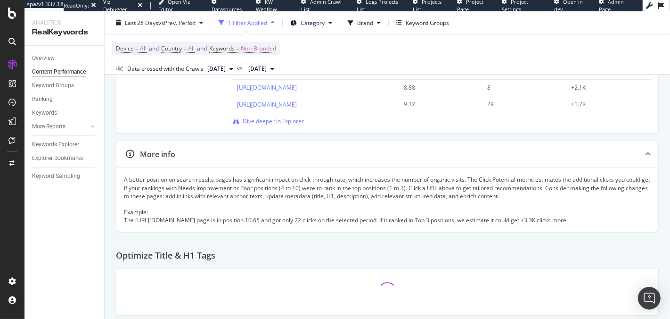
scroll to position [198, 0]
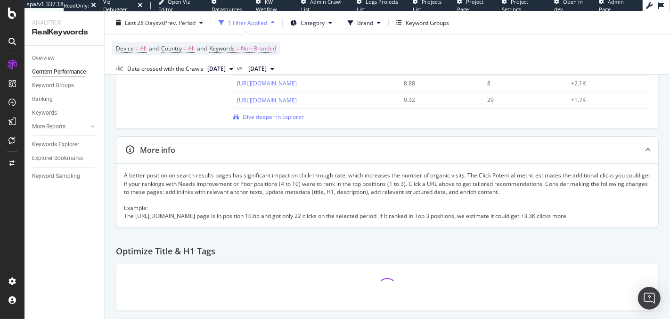
click at [313, 180] on div "A better position on search results pages has significant impact on click-throu…" at bounding box center [387, 195] width 527 height 49
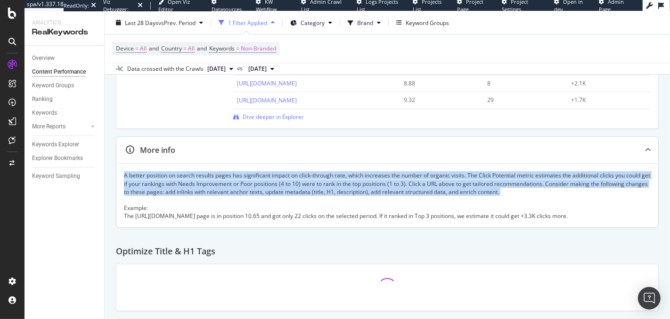
click at [313, 180] on div "A better position on search results pages has significant impact on click-throu…" at bounding box center [387, 195] width 527 height 49
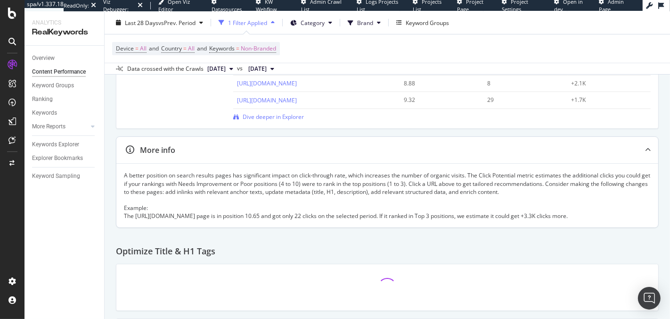
click at [313, 180] on div "A better position on search results pages has significant impact on click-throu…" at bounding box center [387, 195] width 527 height 49
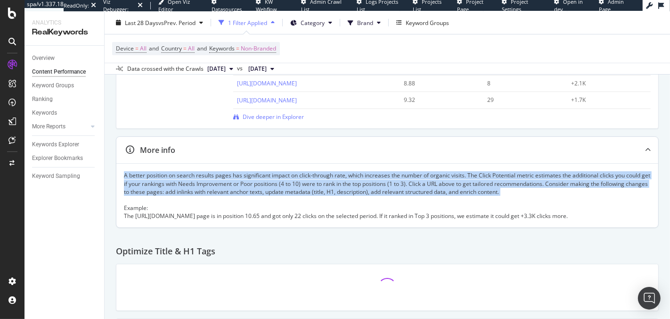
click at [313, 180] on div "A better position on search results pages has significant impact on click-throu…" at bounding box center [387, 195] width 527 height 49
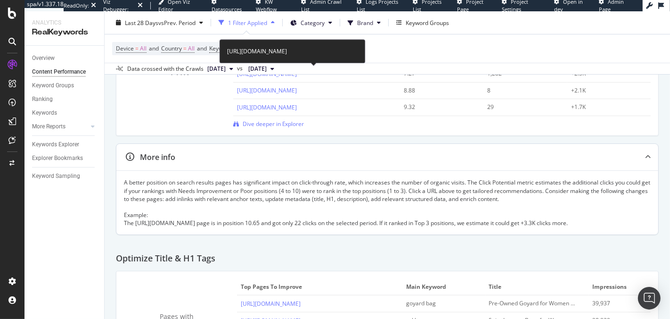
scroll to position [192, 0]
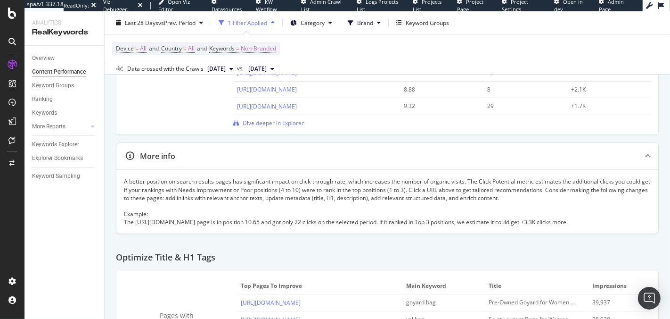
click at [313, 180] on div "A better position on search results pages has significant impact on click-throu…" at bounding box center [387, 201] width 527 height 49
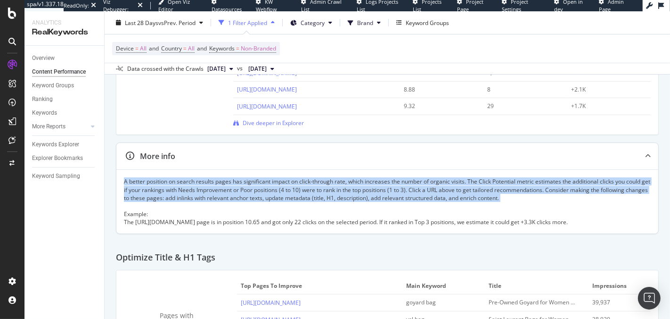
click at [313, 180] on div "A better position on search results pages has significant impact on click-throu…" at bounding box center [387, 201] width 527 height 49
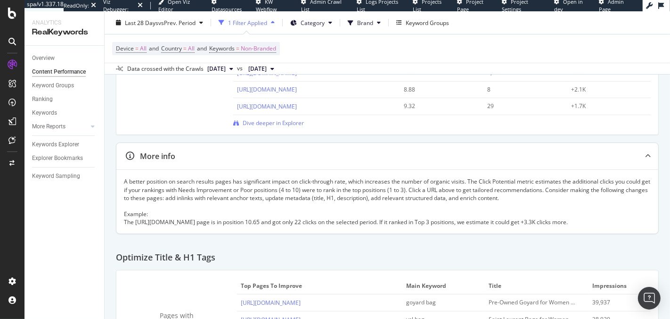
scroll to position [199, 0]
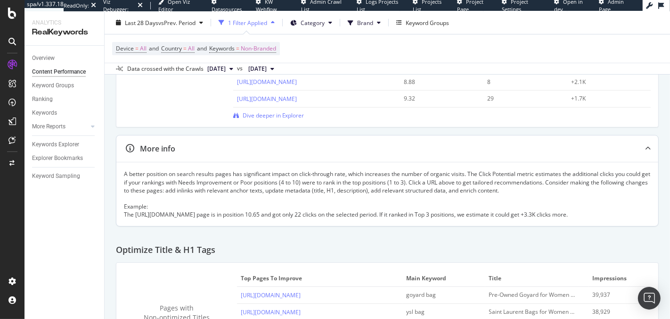
click at [313, 180] on div "A better position on search results pages has significant impact on click-throu…" at bounding box center [387, 194] width 527 height 49
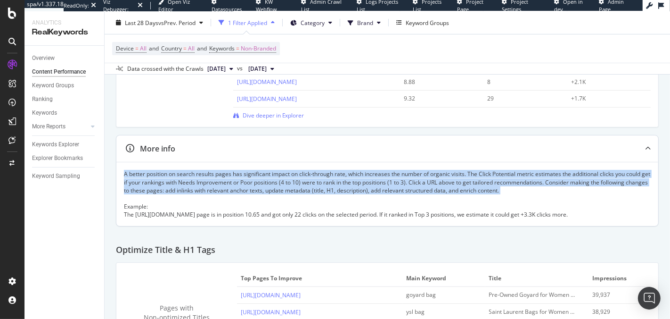
click at [313, 180] on div "A better position on search results pages has significant impact on click-throu…" at bounding box center [387, 194] width 527 height 49
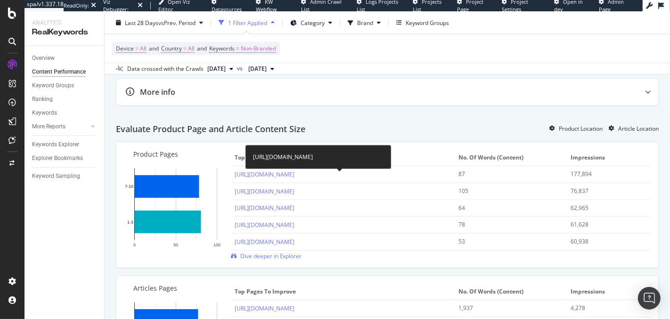
scroll to position [635, 0]
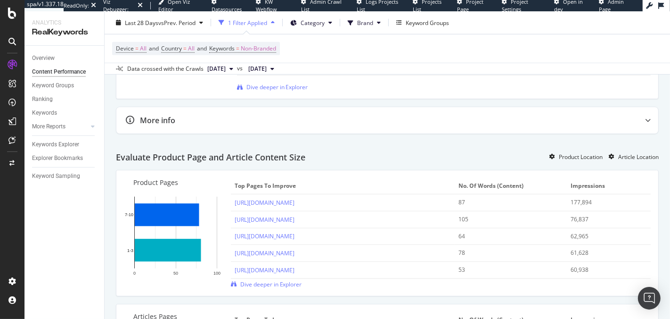
click at [222, 159] on h2 "Evaluate Product Page and Article Content Size" at bounding box center [210, 157] width 189 height 9
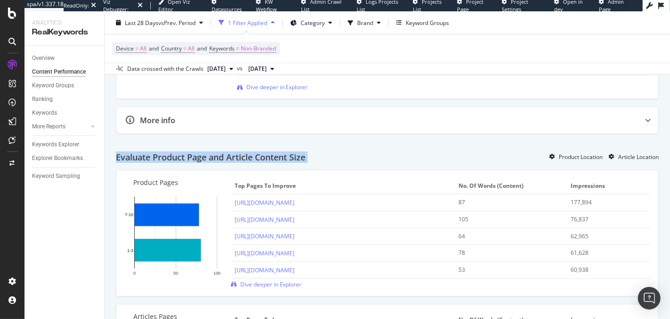
click at [222, 159] on h2 "Evaluate Product Page and Article Content Size" at bounding box center [210, 157] width 189 height 9
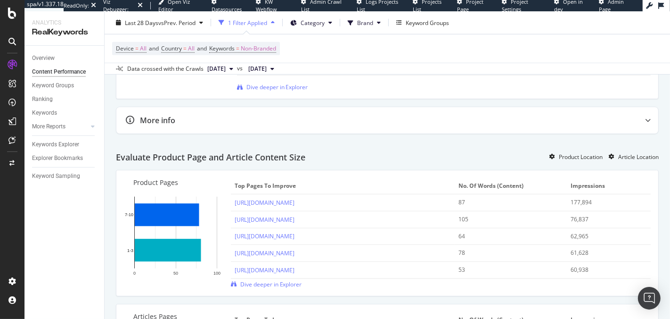
click at [222, 159] on h2 "Evaluate Product Page and Article Content Size" at bounding box center [210, 157] width 189 height 9
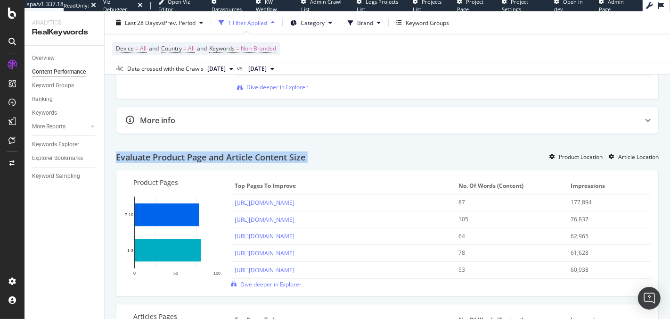
click at [222, 159] on h2 "Evaluate Product Page and Article Content Size" at bounding box center [210, 157] width 189 height 9
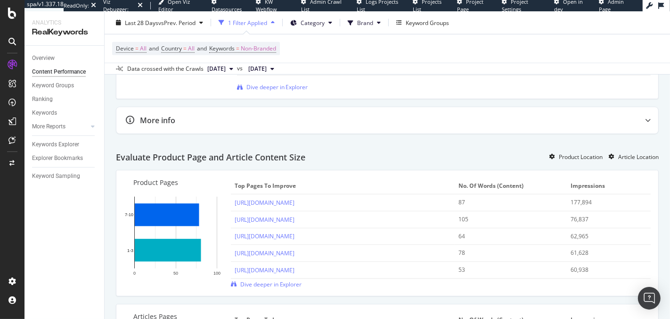
click at [222, 159] on h2 "Evaluate Product Page and Article Content Size" at bounding box center [210, 157] width 189 height 9
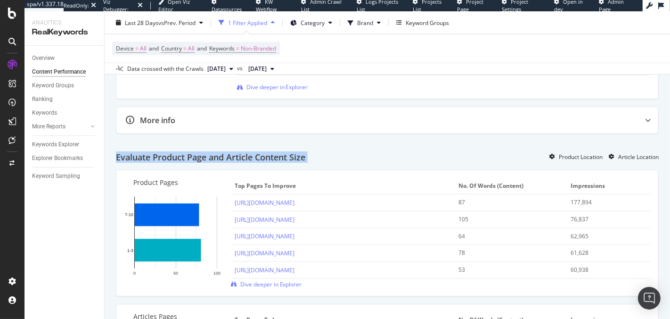
click at [222, 159] on h2 "Evaluate Product Page and Article Content Size" at bounding box center [210, 157] width 189 height 9
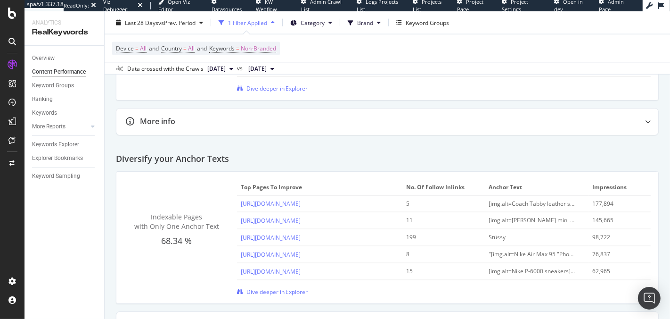
scroll to position [1219, 0]
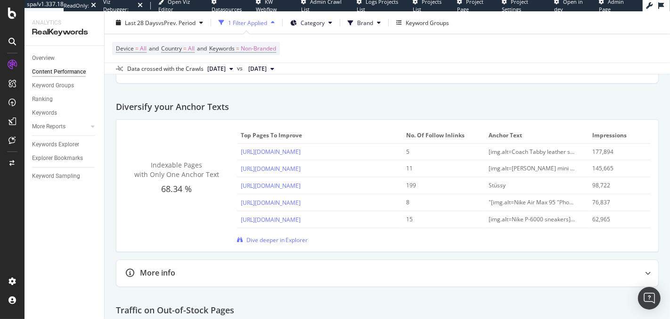
click at [202, 104] on h2 "Diversify your Anchor Texts" at bounding box center [172, 106] width 113 height 9
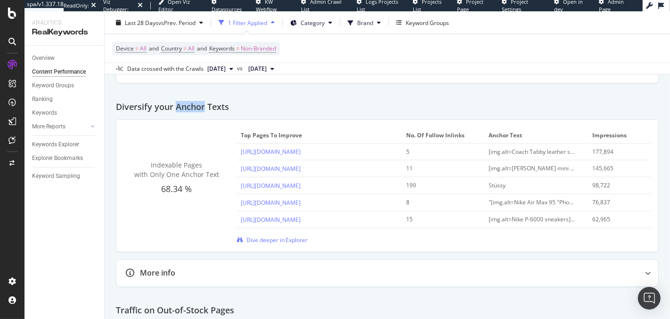
click at [202, 104] on h2 "Diversify your Anchor Texts" at bounding box center [172, 106] width 113 height 9
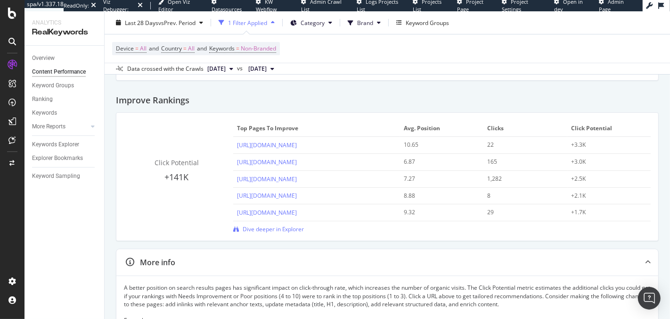
scroll to position [91, 0]
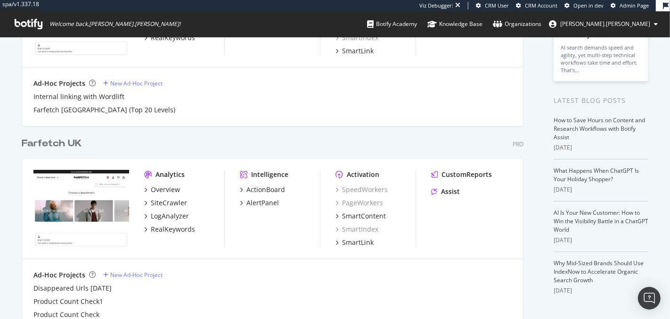
scroll to position [203, 0]
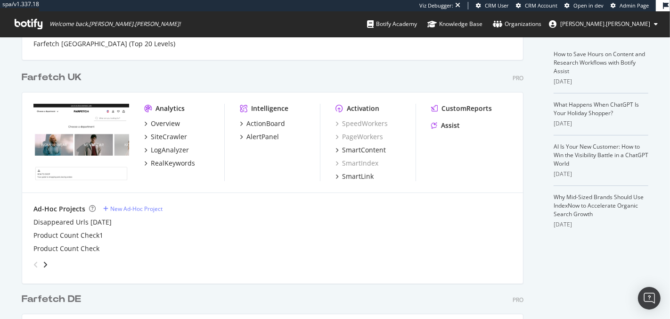
click at [62, 77] on div "Farfetch UK" at bounding box center [52, 78] width 60 height 14
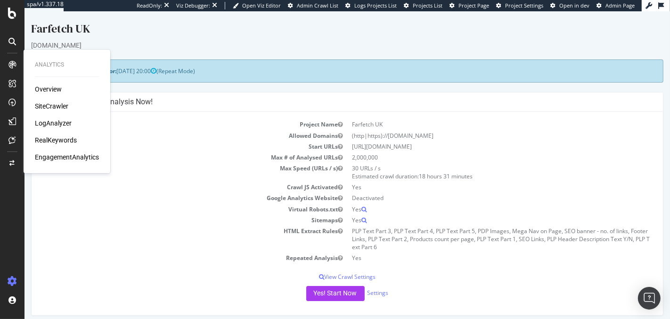
click at [53, 108] on div "SiteCrawler" at bounding box center [51, 105] width 33 height 9
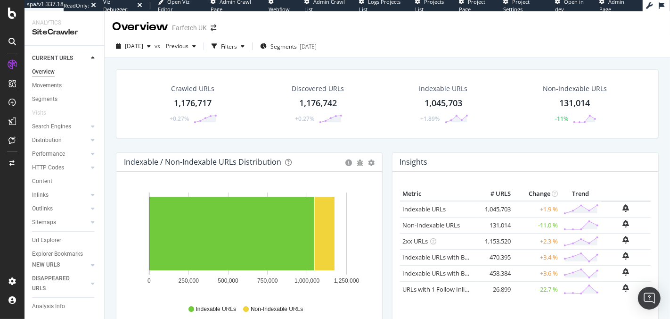
click at [403, 44] on div "[DATE] vs Previous Filters Segments [DATE]" at bounding box center [388, 48] width 566 height 19
drag, startPoint x: 403, startPoint y: 44, endPoint x: 257, endPoint y: 37, distance: 146.3
click at [257, 37] on div "[DATE] vs Previous Filters Segments [DATE]" at bounding box center [388, 46] width 566 height 23
click at [259, 35] on div "2025 Sep. 5th vs Previous Filters Segments 2025-02-10" at bounding box center [388, 46] width 566 height 23
drag, startPoint x: 259, startPoint y: 35, endPoint x: 375, endPoint y: 46, distance: 116.0
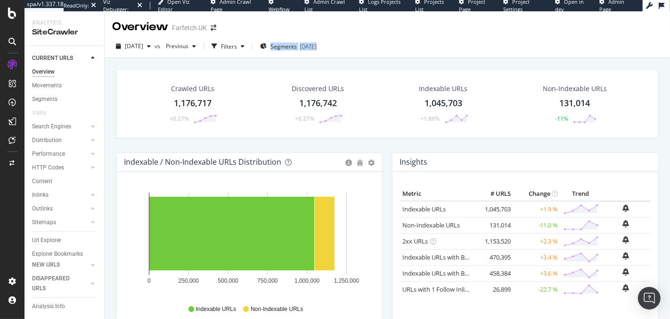
click at [375, 46] on div "2025 Sep. 5th vs Previous Filters Segments 2025-02-10" at bounding box center [388, 46] width 566 height 23
click at [375, 46] on div "2025 Sep. 5th vs Previous Filters Segments 2025-02-10" at bounding box center [388, 48] width 566 height 19
click at [54, 236] on div "Url Explorer" at bounding box center [46, 240] width 29 height 10
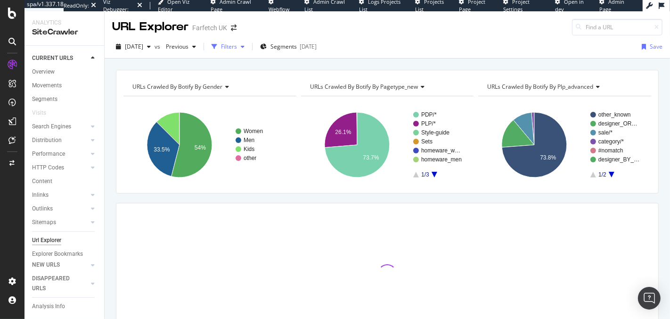
click at [237, 48] on div "Filters" at bounding box center [229, 46] width 16 height 8
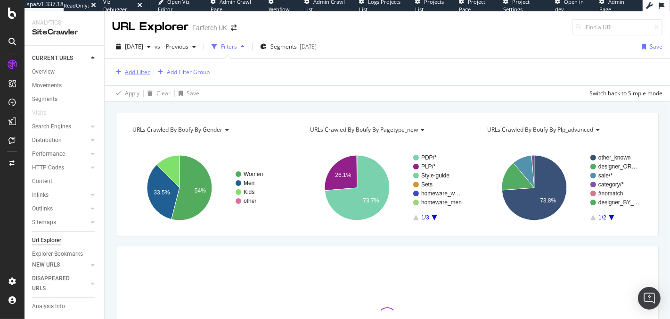
click at [151, 73] on div "Add Filter Add Filter Group" at bounding box center [161, 71] width 98 height 11
click at [145, 73] on div "Add Filter" at bounding box center [137, 72] width 25 height 8
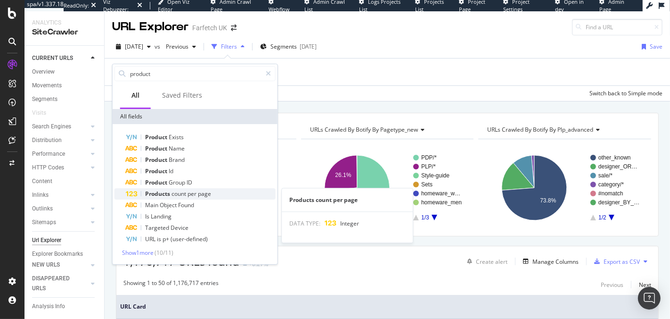
type input "product"
click at [180, 194] on span "count" at bounding box center [180, 193] width 16 height 8
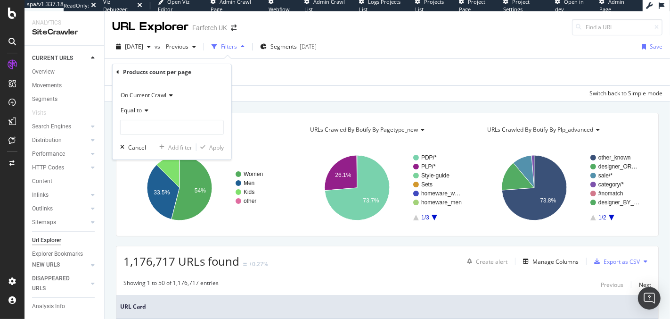
click at [145, 112] on icon at bounding box center [145, 110] width 7 height 6
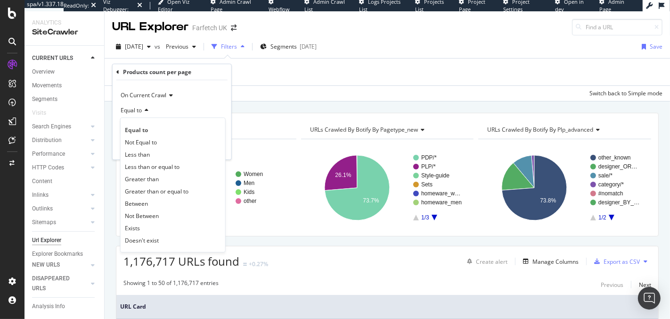
click at [145, 112] on icon at bounding box center [145, 110] width 7 height 6
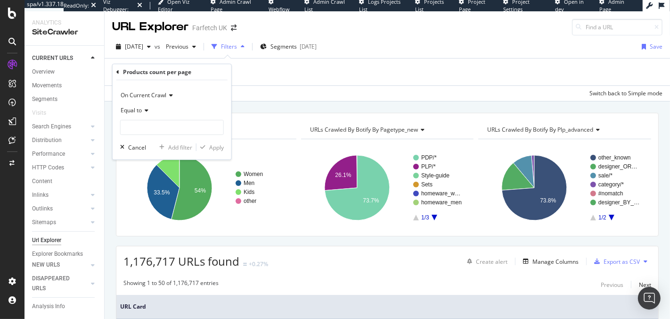
click at [142, 111] on span "Equal to" at bounding box center [131, 110] width 21 height 8
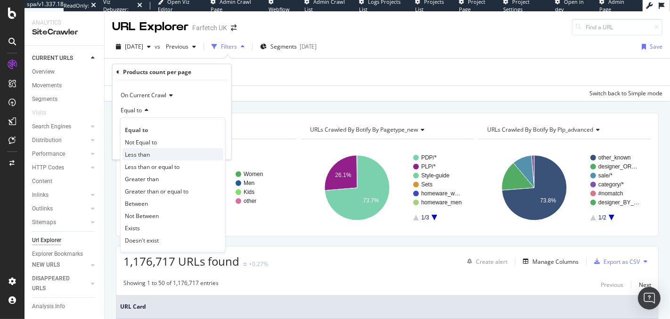
click at [146, 152] on span "Less than" at bounding box center [137, 154] width 25 height 8
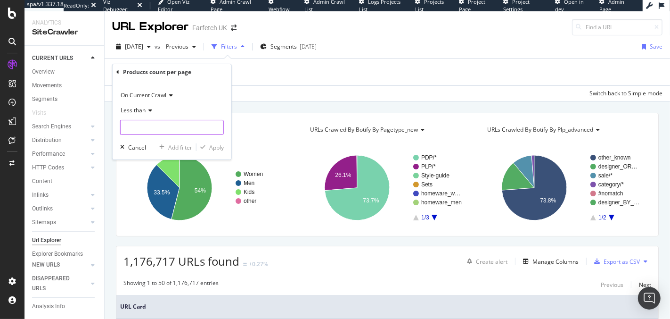
click at [132, 124] on input "number" at bounding box center [172, 127] width 104 height 15
click at [171, 132] on input "1" at bounding box center [172, 127] width 104 height 15
type input "1"
click at [215, 143] on div "Apply" at bounding box center [216, 147] width 15 height 8
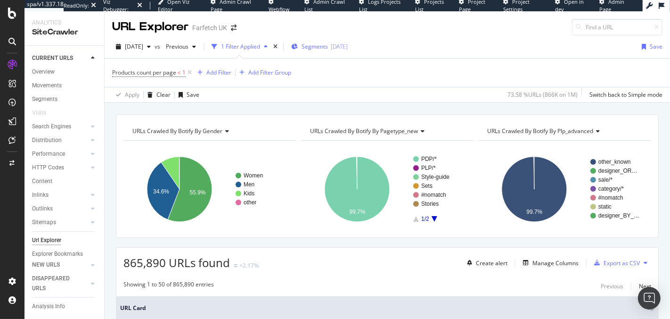
click at [328, 48] on span "Segments" at bounding box center [315, 46] width 26 height 8
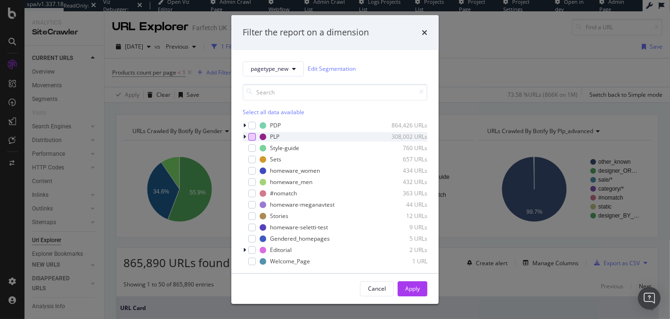
click at [248, 139] on div "modal" at bounding box center [252, 137] width 8 height 8
click at [408, 284] on div "Apply" at bounding box center [412, 288] width 15 height 8
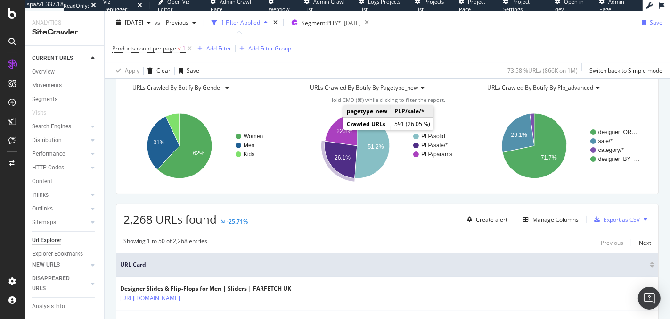
scroll to position [80, 0]
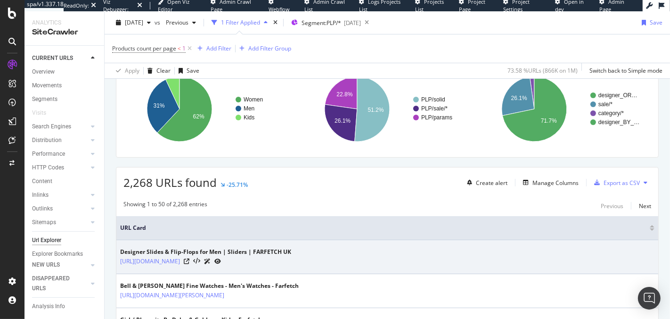
click at [221, 256] on div at bounding box center [202, 261] width 37 height 10
click at [189, 259] on icon at bounding box center [187, 261] width 6 height 6
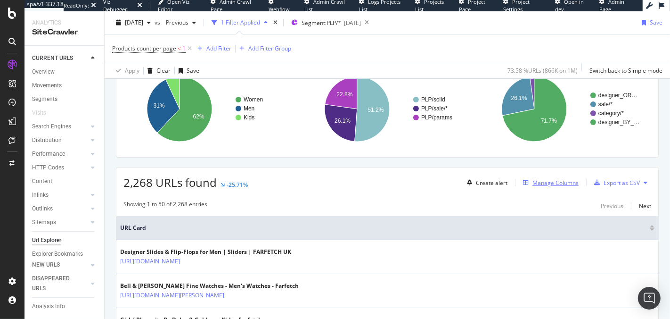
click at [533, 179] on div "Manage Columns" at bounding box center [556, 183] width 46 height 8
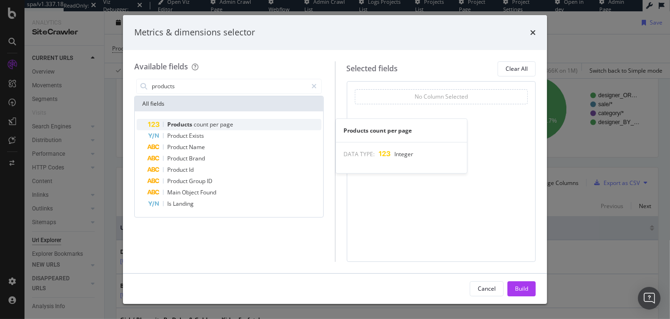
type input "products"
click at [285, 124] on div "Products count per page" at bounding box center [234, 124] width 173 height 11
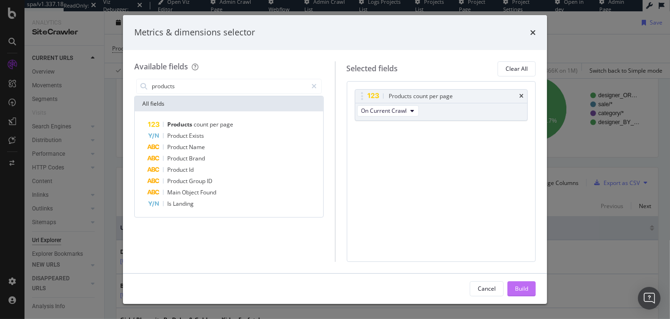
click at [521, 287] on div "Build" at bounding box center [521, 288] width 13 height 8
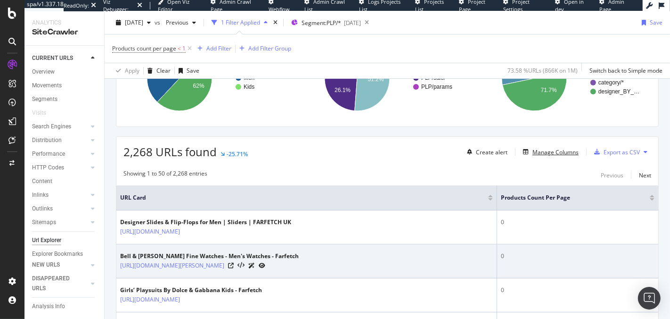
scroll to position [171, 0]
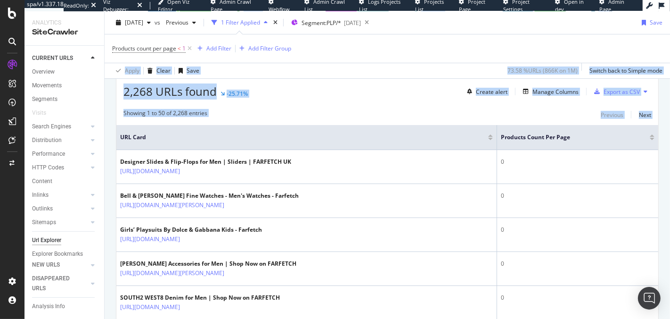
drag, startPoint x: 400, startPoint y: 100, endPoint x: 381, endPoint y: 52, distance: 51.8
click at [381, 52] on div "URL Explorer Farfetch UK 2025 Sep. 5th vs Previous 1 Filter Applied Segment: PL…" at bounding box center [388, 164] width 566 height 307
click at [381, 52] on div "Products count per page < 1 Add Filter Add Filter Group" at bounding box center [387, 48] width 551 height 28
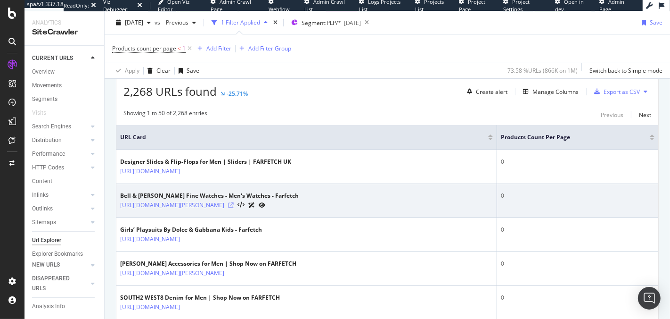
click at [234, 203] on icon at bounding box center [231, 205] width 6 height 6
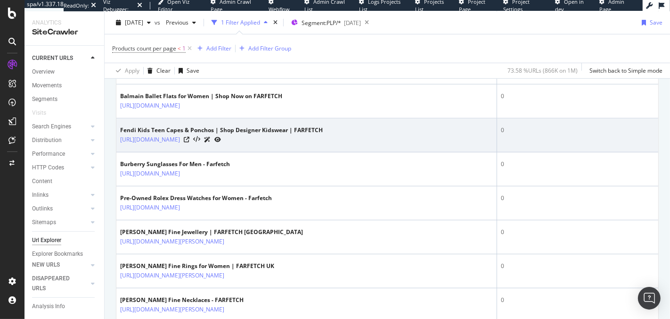
scroll to position [503, 0]
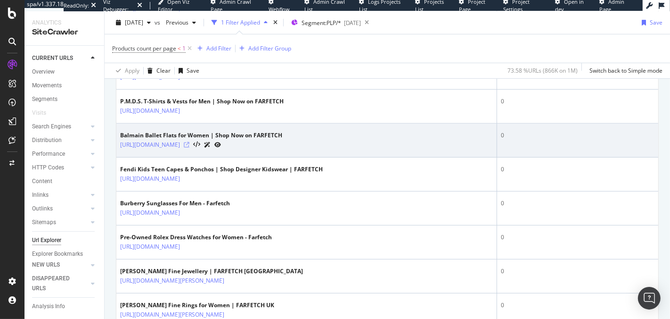
click at [189, 142] on icon at bounding box center [187, 145] width 6 height 6
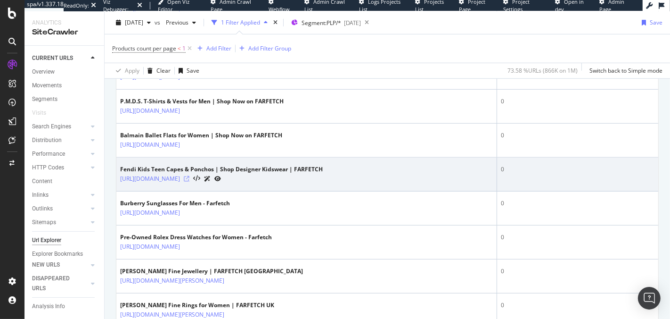
click at [189, 176] on icon at bounding box center [187, 179] width 6 height 6
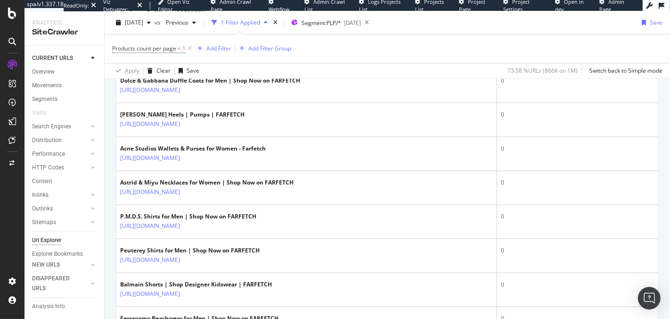
scroll to position [1740, 0]
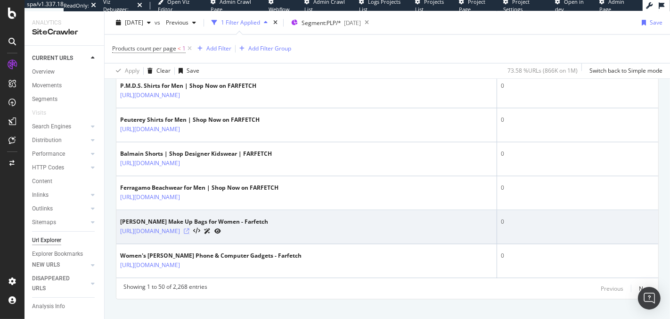
click at [189, 228] on icon at bounding box center [187, 231] width 6 height 6
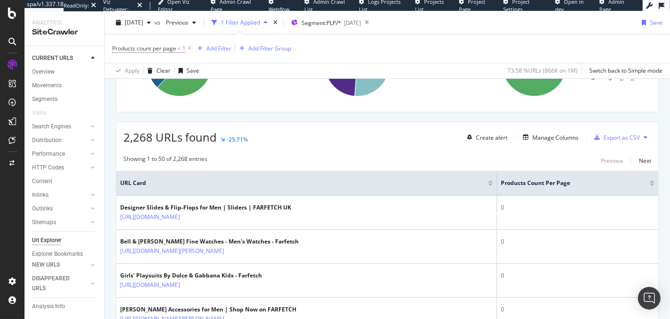
scroll to position [126, 0]
drag, startPoint x: 496, startPoint y: 181, endPoint x: 444, endPoint y: 181, distance: 52.8
click at [444, 181] on th "URL Card" at bounding box center [306, 182] width 381 height 25
drag, startPoint x: 497, startPoint y: 183, endPoint x: 386, endPoint y: 183, distance: 110.8
click at [386, 183] on th "URL Card" at bounding box center [306, 182] width 381 height 25
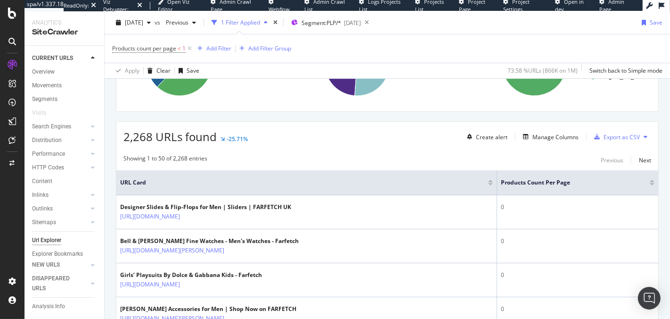
click at [343, 132] on div "2,268 URLs found -25.71% Create alert Manage Columns Export as CSV" at bounding box center [387, 133] width 542 height 23
click at [433, 132] on div "2,268 URLs found -25.71% Create alert Manage Columns Export as CSV" at bounding box center [387, 133] width 542 height 23
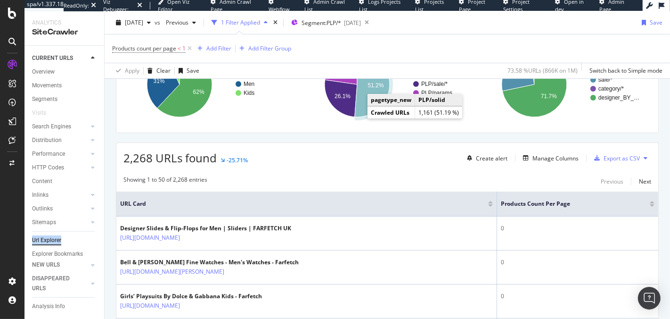
scroll to position [114, 0]
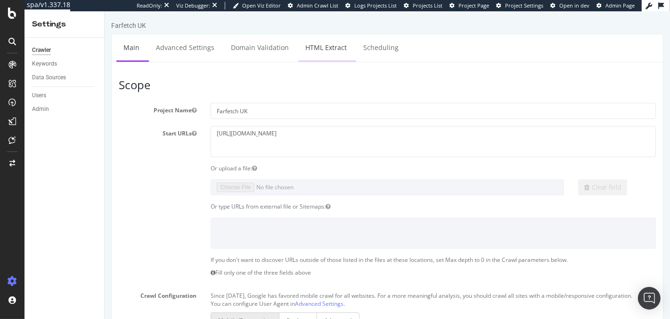
click at [343, 47] on link "HTML Extract" at bounding box center [326, 47] width 56 height 26
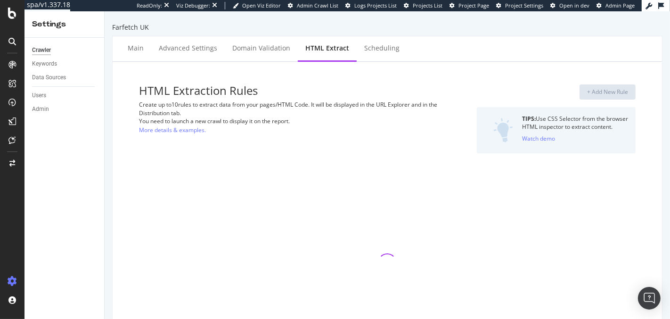
select select "list"
select select "exist"
select select "count"
select select "exist"
select select "count"
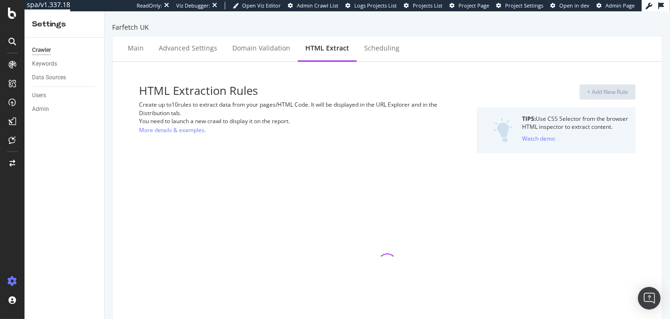
select select "list"
select select "exist"
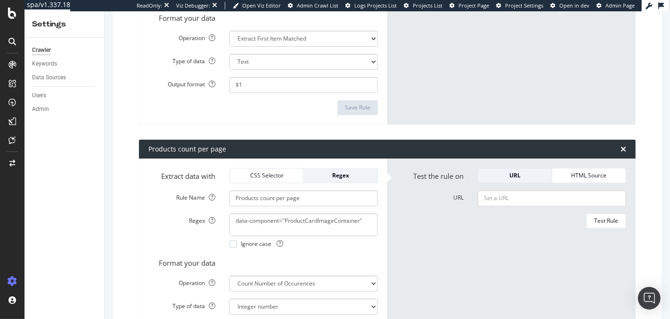
scroll to position [2014, 0]
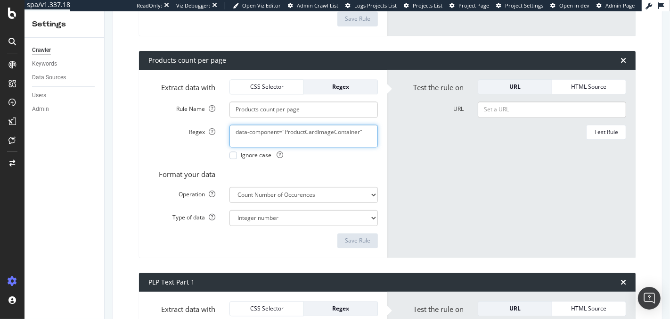
click at [317, 128] on textarea "data-component="ProductCardImageContainer"" at bounding box center [304, 135] width 148 height 23
drag, startPoint x: 359, startPoint y: 129, endPoint x: 284, endPoint y: 127, distance: 74.5
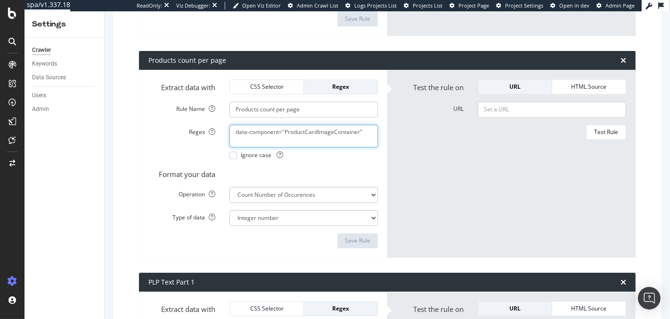
click at [284, 127] on textarea "data-component="ProductCardImageContainer"" at bounding box center [304, 135] width 148 height 23
click at [273, 125] on textarea "data-component="ProductCardImageContainer"" at bounding box center [304, 135] width 148 height 23
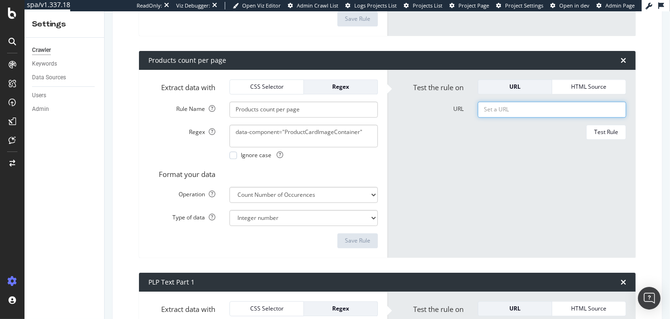
click at [503, 104] on input "URL" at bounding box center [552, 109] width 148 height 16
paste input "[URL][DOMAIN_NAME]"
type input "[URL][DOMAIN_NAME]"
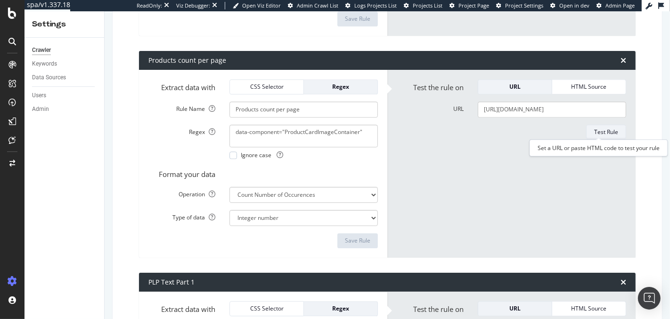
scroll to position [0, 0]
click at [586, 131] on button "Test Rule" at bounding box center [606, 131] width 40 height 15
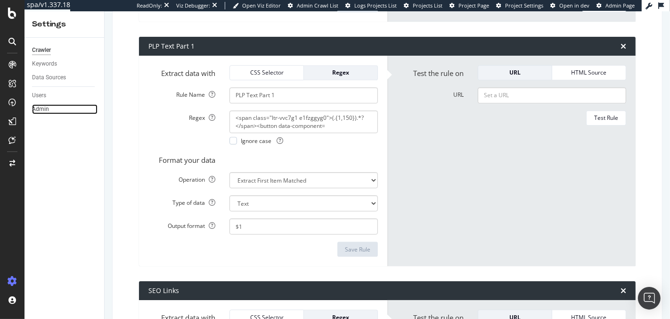
click at [80, 112] on link "Admin" at bounding box center [65, 109] width 66 height 10
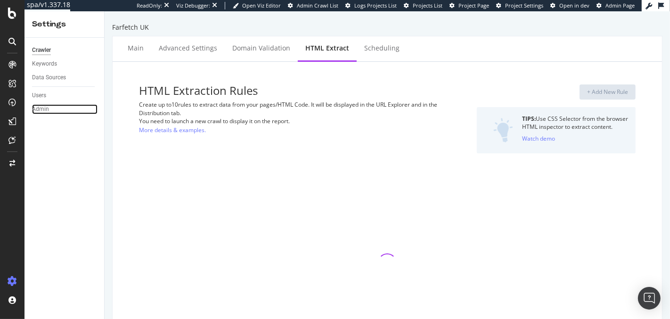
select select "list"
select select "exist"
select select "count"
select select "exist"
select select "count"
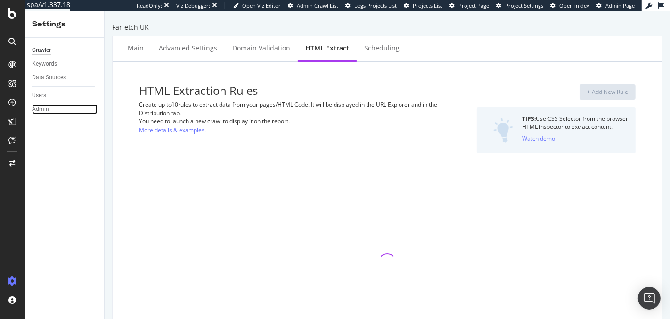
select select "list"
select select "exist"
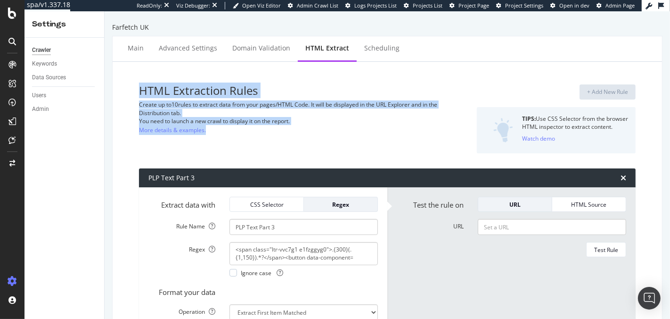
drag, startPoint x: 340, startPoint y: 123, endPoint x: 278, endPoint y: 83, distance: 73.5
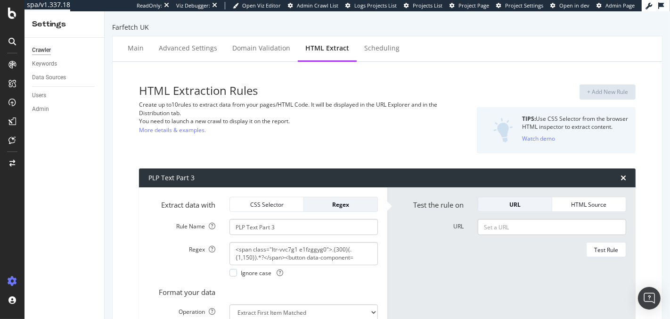
click at [279, 84] on h3 "HTML Extraction Rules" at bounding box center [302, 90] width 326 height 12
click at [175, 108] on div "Create up to 10 rules to extract data from your pages/HTML Code. It will be dis…" at bounding box center [302, 108] width 326 height 16
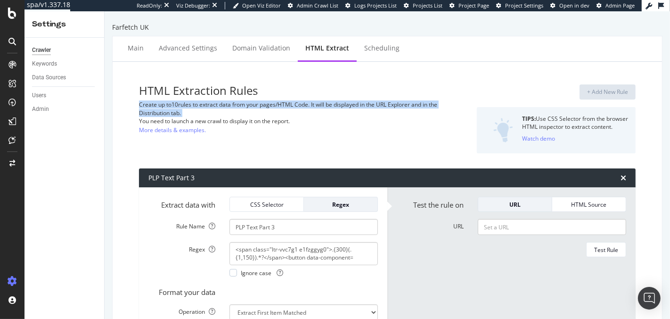
click at [175, 108] on div "Create up to 10 rules to extract data from your pages/HTML Code. It will be dis…" at bounding box center [302, 108] width 326 height 16
click at [156, 110] on div "Create up to 10 rules to extract data from your pages/HTML Code. It will be dis…" at bounding box center [302, 108] width 326 height 16
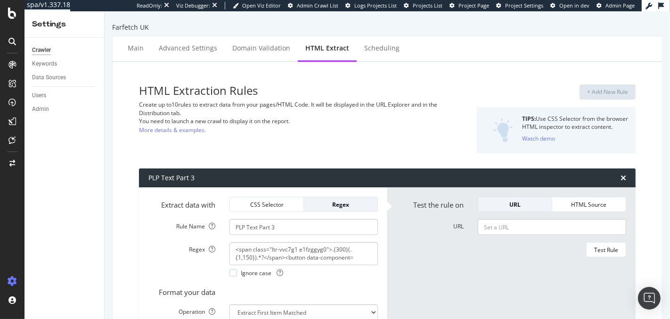
click at [317, 127] on div "HTML Extraction Rules Create up to 10 rules to extract data from your pages/HTM…" at bounding box center [302, 118] width 326 height 69
click at [453, 54] on div "Main Advanced Settings Domain Validation HTML Extract Scheduling" at bounding box center [388, 48] width 550 height 25
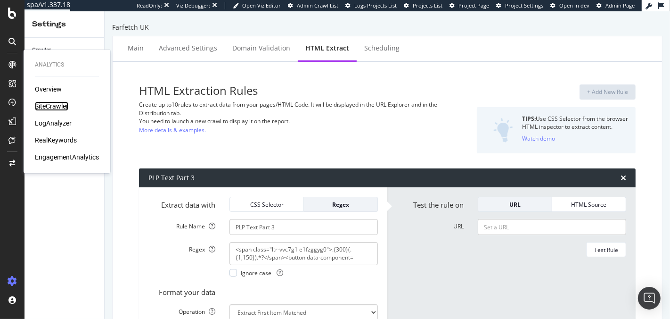
click at [46, 102] on div "SiteCrawler" at bounding box center [51, 105] width 33 height 9
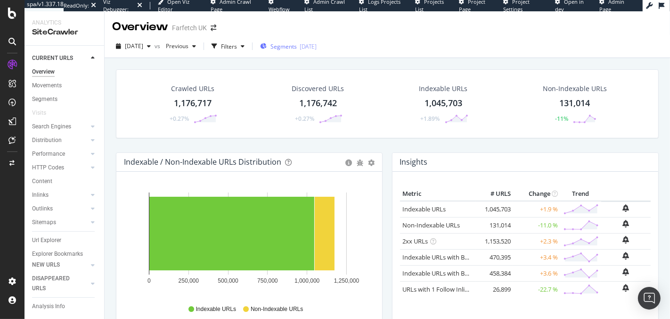
click at [297, 48] on span "Segments" at bounding box center [284, 46] width 26 height 8
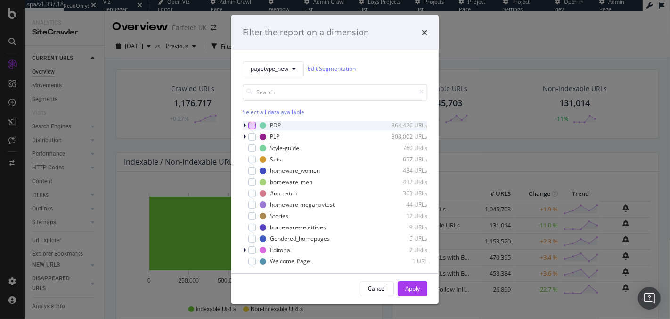
click at [250, 124] on div "modal" at bounding box center [252, 126] width 8 height 8
click at [406, 287] on div "Cancel Apply" at bounding box center [334, 288] width 207 height 30
click at [412, 287] on div "Apply" at bounding box center [412, 288] width 15 height 8
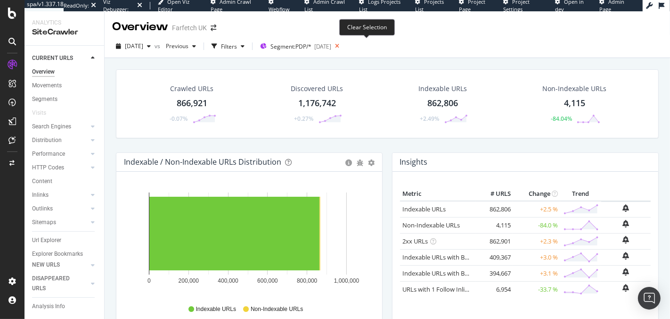
click at [343, 46] on icon at bounding box center [337, 46] width 12 height 13
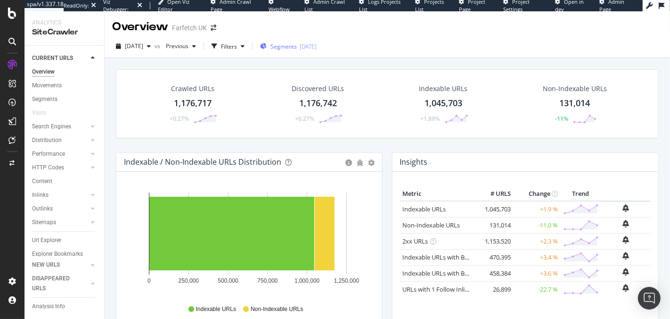
click at [317, 43] on div "[DATE]" at bounding box center [308, 46] width 17 height 8
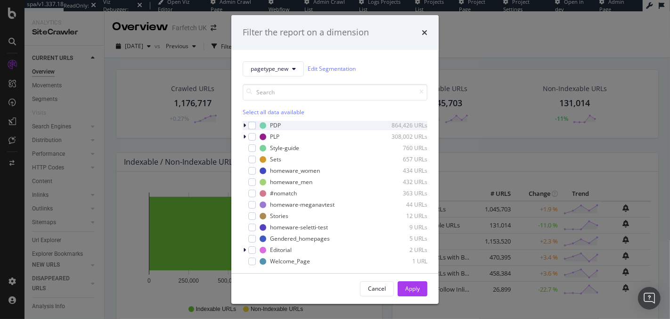
click at [251, 129] on div "PDP 864,426 URLs" at bounding box center [335, 125] width 185 height 9
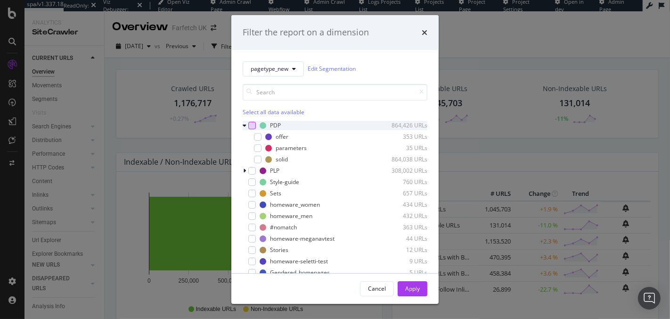
click at [252, 124] on div "modal" at bounding box center [252, 126] width 8 height 8
click at [407, 285] on div "Apply" at bounding box center [412, 288] width 15 height 8
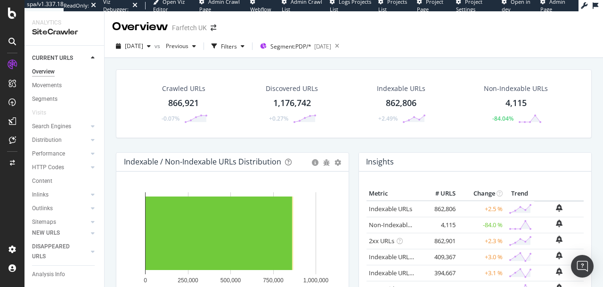
click at [525, 36] on div "[DATE] vs Previous Filters Segment: PDP/* [DATE]" at bounding box center [354, 46] width 499 height 23
click at [343, 48] on icon at bounding box center [337, 46] width 12 height 13
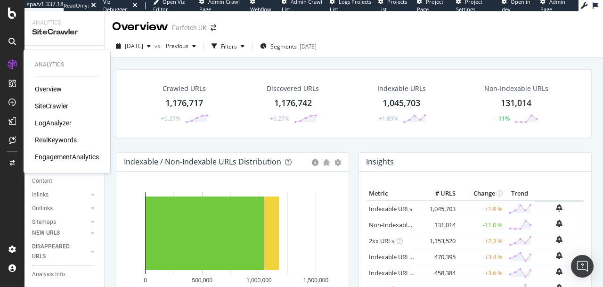
click at [40, 119] on div "LogAnalyzer" at bounding box center [53, 122] width 37 height 9
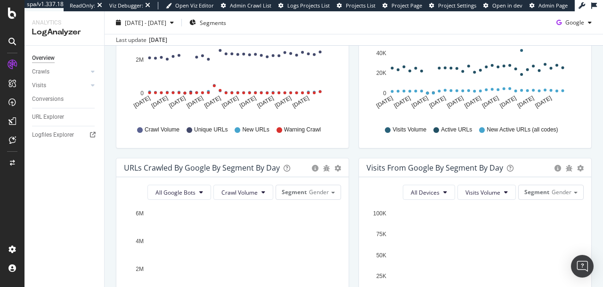
scroll to position [192, 0]
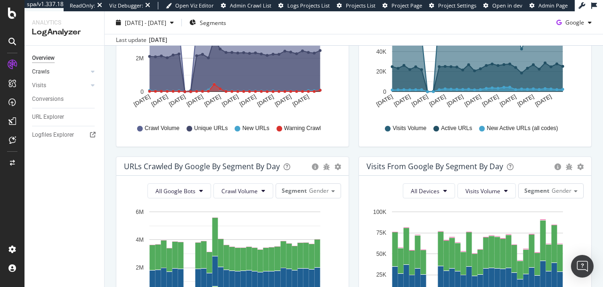
click at [72, 73] on link "Crawls" at bounding box center [60, 72] width 56 height 10
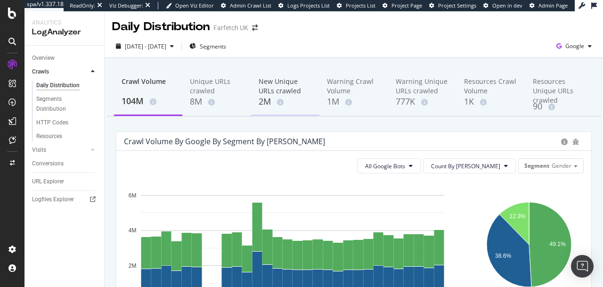
click at [272, 91] on div "New Unique URLs crawled" at bounding box center [285, 86] width 53 height 19
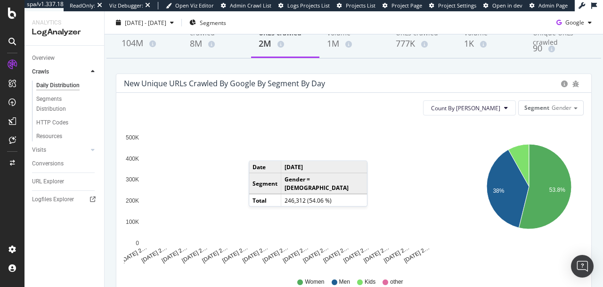
scroll to position [89, 0]
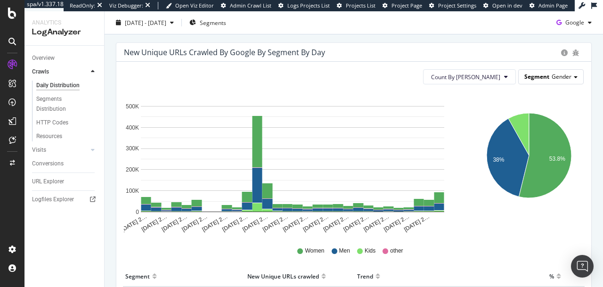
click at [555, 77] on span "Gender" at bounding box center [562, 77] width 20 height 8
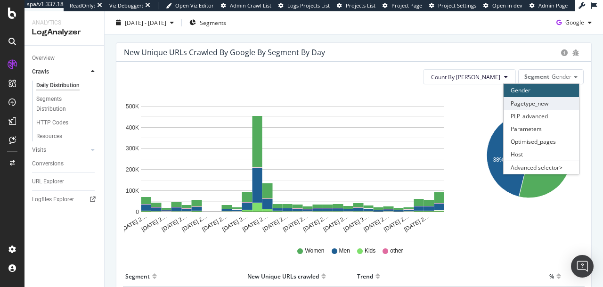
click at [518, 106] on div "Pagetype_new" at bounding box center [541, 103] width 75 height 13
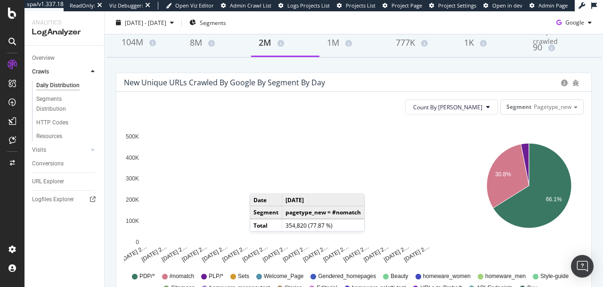
scroll to position [88, 0]
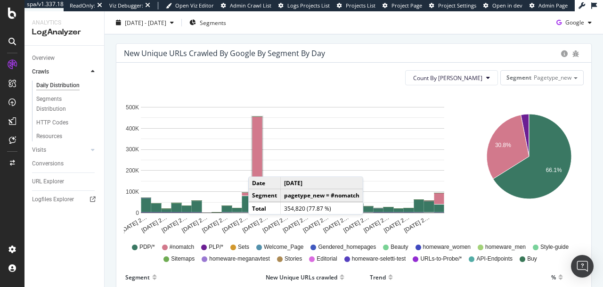
click at [258, 167] on rect "A chart." at bounding box center [258, 154] width 10 height 74
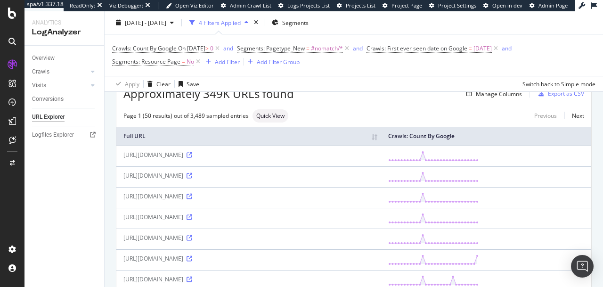
scroll to position [49, 0]
click at [192, 198] on icon at bounding box center [190, 196] width 6 height 6
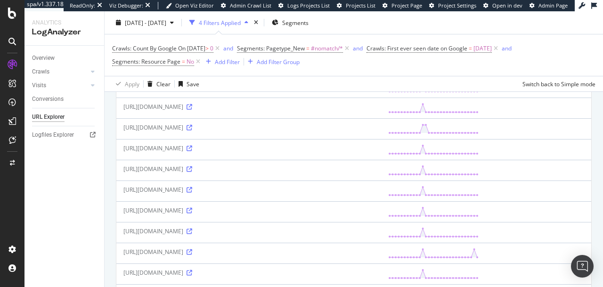
scroll to position [551, 0]
click at [374, 133] on div "https://www.farfetch.com/uk/shopping/kids/bonpoint-padded-jacket-item-27732308.…" at bounding box center [248, 129] width 251 height 8
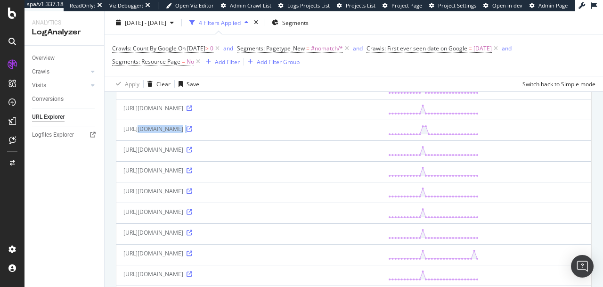
click at [374, 133] on div "https://www.farfetch.com/uk/shopping/kids/bonpoint-padded-jacket-item-27732308.…" at bounding box center [248, 129] width 251 height 8
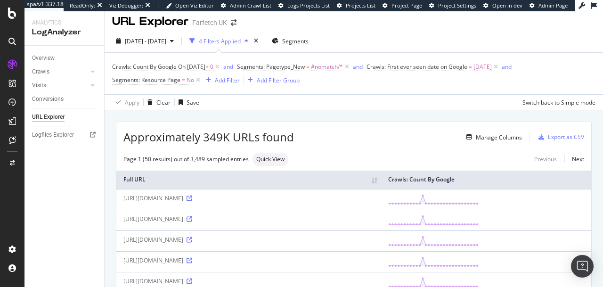
scroll to position [0, 0]
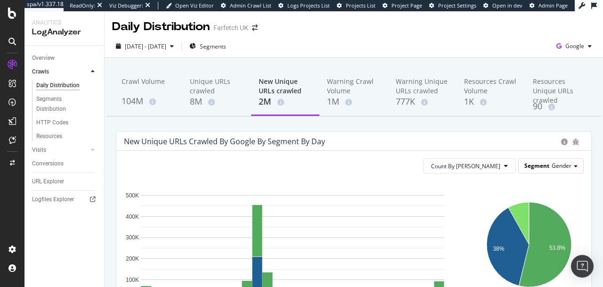
click at [543, 168] on div "Segment Gender" at bounding box center [551, 166] width 65 height 14
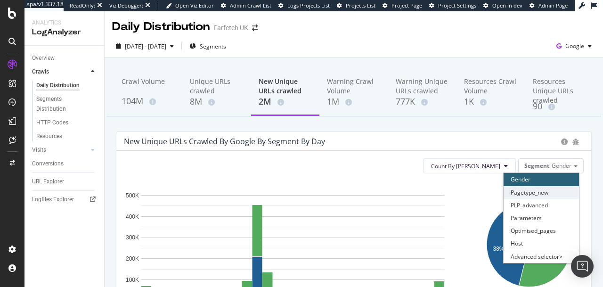
click at [520, 192] on div "Pagetype_new" at bounding box center [541, 192] width 75 height 13
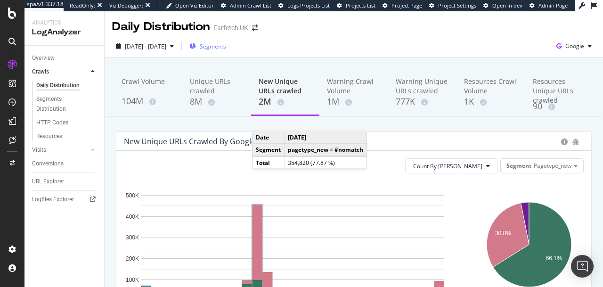
click at [226, 51] on div "Segments" at bounding box center [207, 46] width 37 height 14
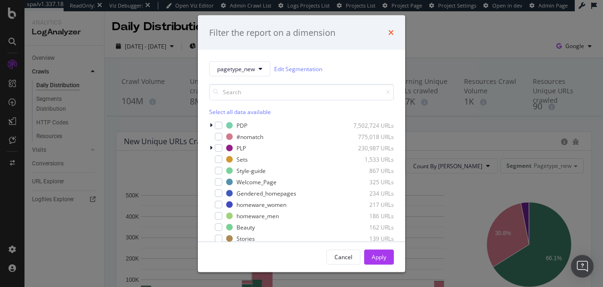
click at [392, 30] on icon "times" at bounding box center [391, 33] width 6 height 8
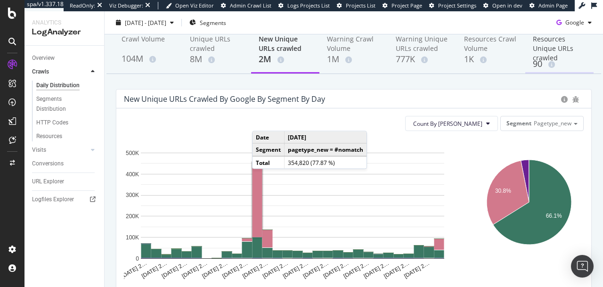
scroll to position [14, 0]
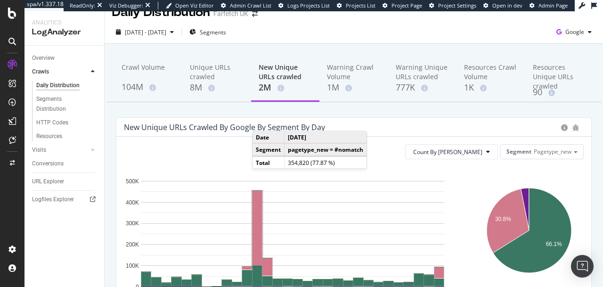
click at [462, 38] on div "2025 Aug. 9th - Sep. 7th Segments Google" at bounding box center [354, 34] width 499 height 19
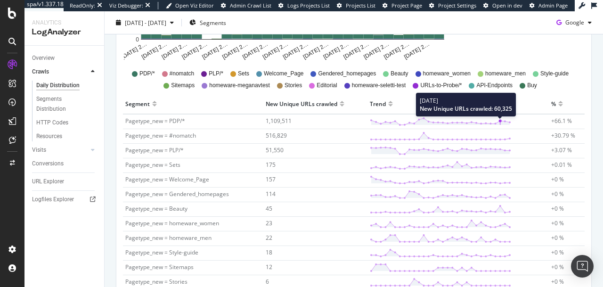
scroll to position [267, 0]
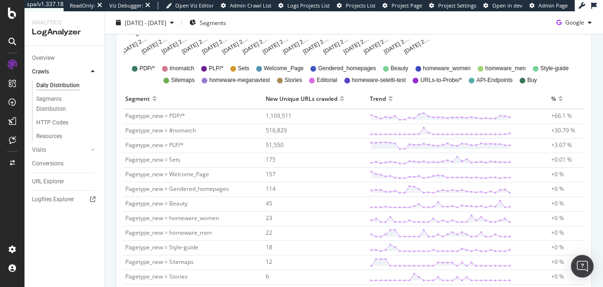
click at [164, 118] on span "Pagetype_new = PDP/*" at bounding box center [155, 116] width 60 height 8
click at [219, 21] on div "Segments" at bounding box center [207, 22] width 37 height 8
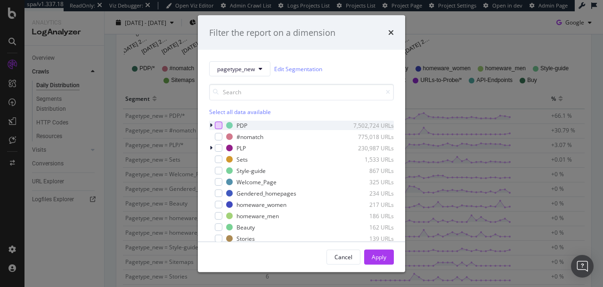
click at [221, 125] on div "modal" at bounding box center [219, 126] width 8 height 8
click at [378, 256] on div "Apply" at bounding box center [379, 257] width 15 height 8
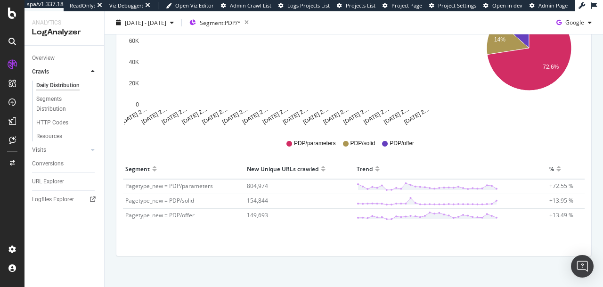
scroll to position [206, 0]
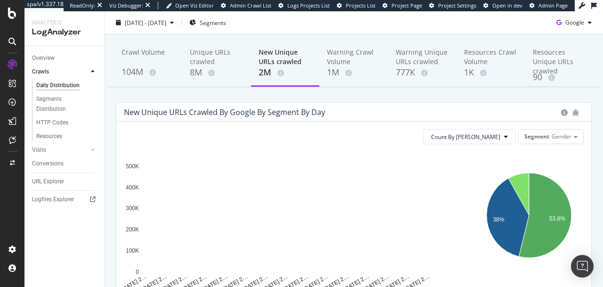
scroll to position [25, 0]
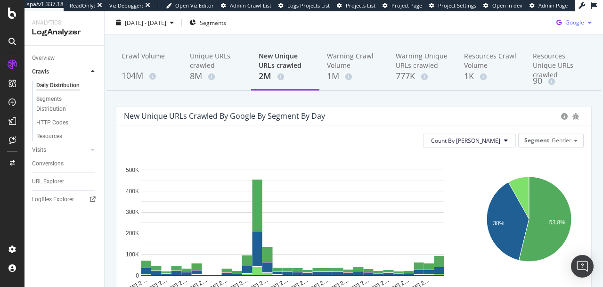
click at [565, 27] on div "Google" at bounding box center [574, 23] width 43 height 14
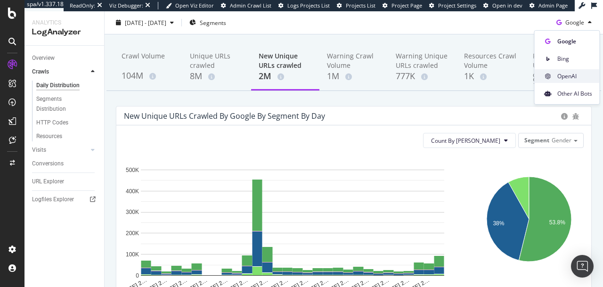
click at [561, 74] on span "OpenAI" at bounding box center [575, 76] width 35 height 8
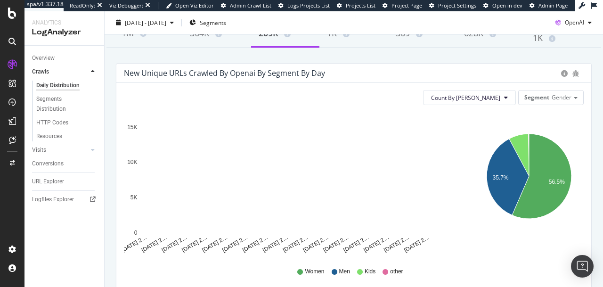
scroll to position [67, 0]
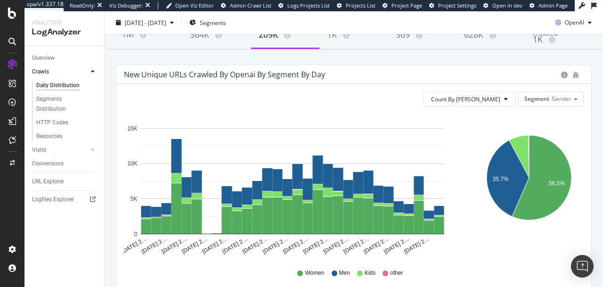
click at [139, 78] on div "New Unique URLs crawled by openai by Segment by Day" at bounding box center [224, 74] width 201 height 9
click at [542, 96] on span "Segment" at bounding box center [537, 99] width 25 height 8
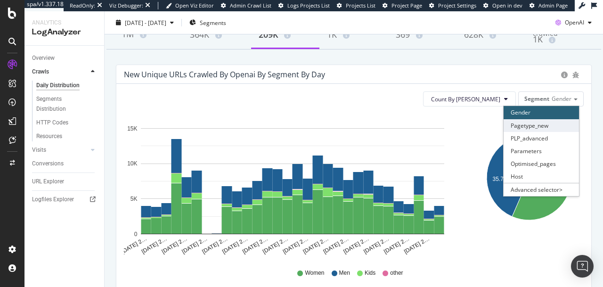
click at [522, 123] on div "Pagetype_new" at bounding box center [541, 125] width 75 height 13
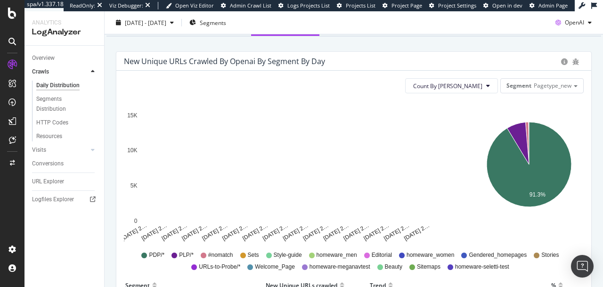
scroll to position [3, 0]
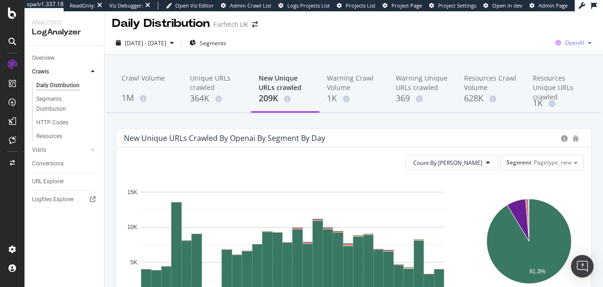
click at [565, 41] on span "OpenAI" at bounding box center [574, 43] width 19 height 8
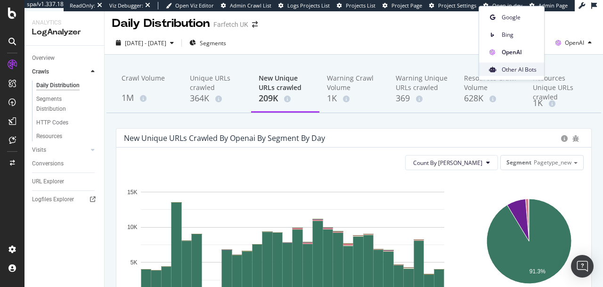
click at [518, 73] on span "Other AI Bots" at bounding box center [519, 69] width 35 height 8
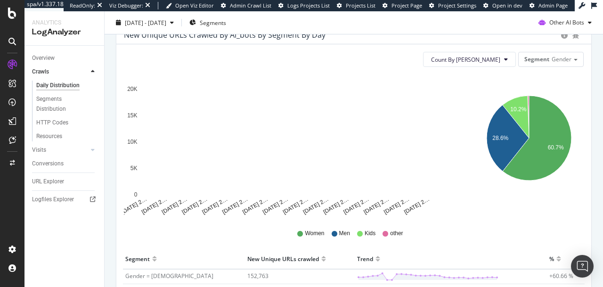
scroll to position [83, 0]
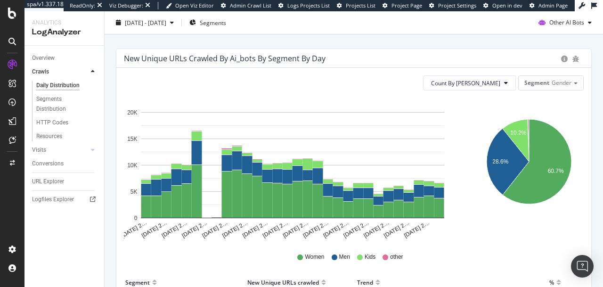
click at [251, 60] on div "New Unique URLs crawled by ai_bots by Segment by Day" at bounding box center [225, 58] width 202 height 9
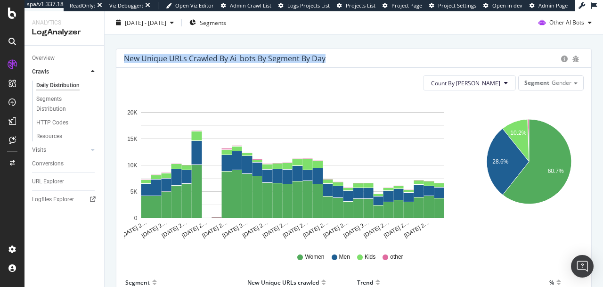
click at [251, 60] on div "New Unique URLs crawled by ai_bots by Segment by Day" at bounding box center [225, 58] width 202 height 9
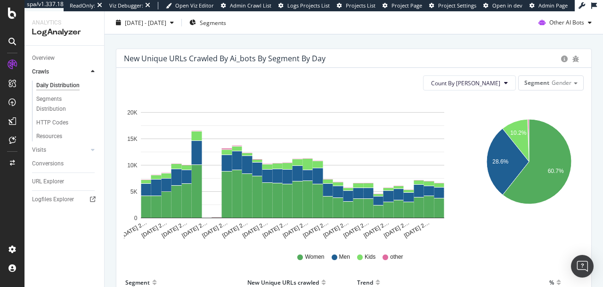
click at [251, 60] on div "New Unique URLs crawled by ai_bots by Segment by Day" at bounding box center [225, 58] width 202 height 9
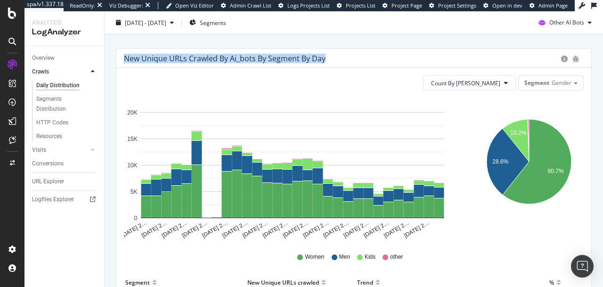
click at [251, 60] on div "New Unique URLs crawled by ai_bots by Segment by Day" at bounding box center [225, 58] width 202 height 9
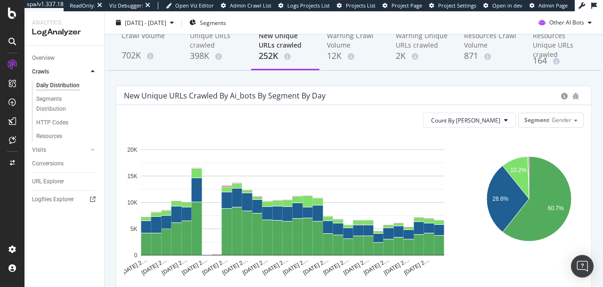
scroll to position [45, 0]
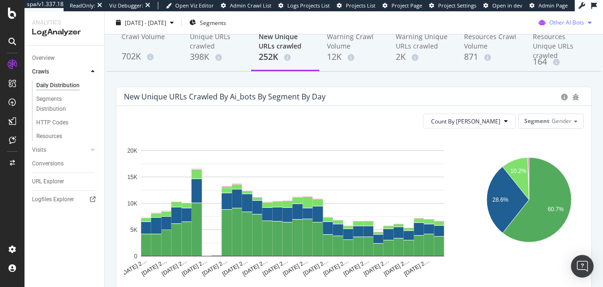
click at [560, 22] on span "Other AI Bots" at bounding box center [567, 22] width 35 height 8
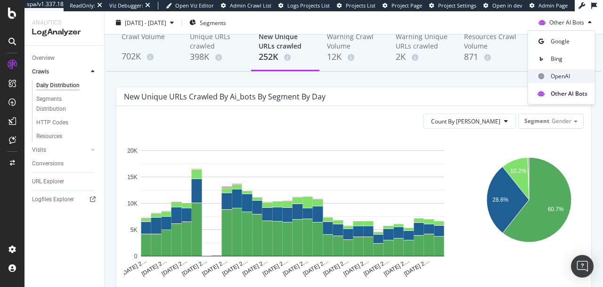
click at [553, 77] on span "OpenAI" at bounding box center [569, 76] width 37 height 8
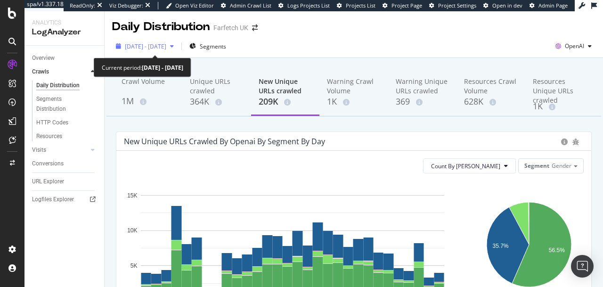
click at [166, 42] on span "2025 Aug. 9th - Sep. 7th" at bounding box center [145, 46] width 41 height 8
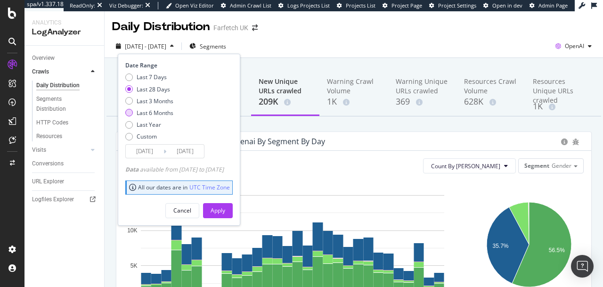
click at [148, 109] on div "Last 6 Months" at bounding box center [155, 113] width 37 height 8
type input "2025/03/08"
click at [225, 208] on div "Apply" at bounding box center [218, 210] width 15 height 8
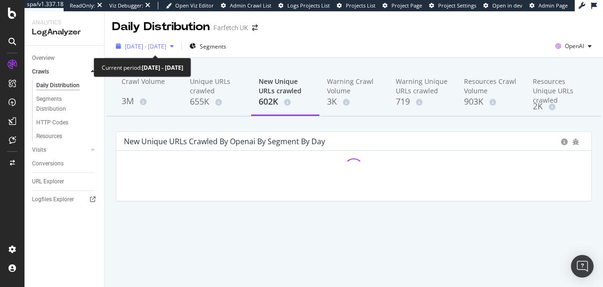
click at [166, 41] on div "2025 Mar. 8th - Sep. 7th" at bounding box center [145, 46] width 66 height 14
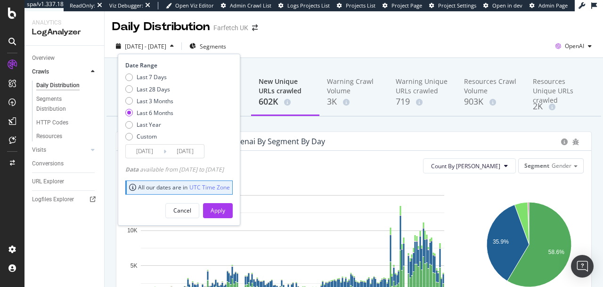
click at [166, 41] on div "2025 Mar. 8th - Sep. 7th" at bounding box center [145, 46] width 66 height 14
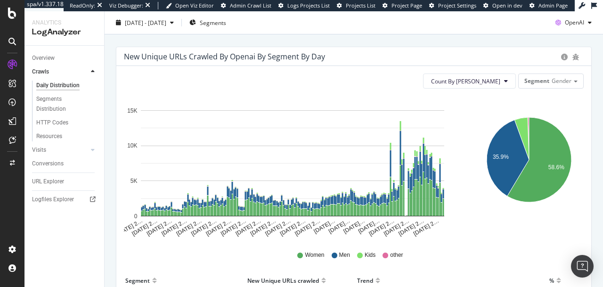
scroll to position [83, 0]
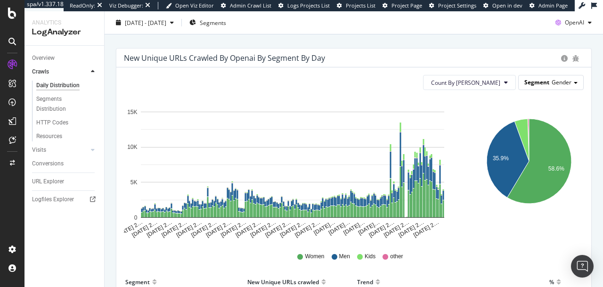
click at [552, 86] on span "Gender" at bounding box center [562, 82] width 20 height 8
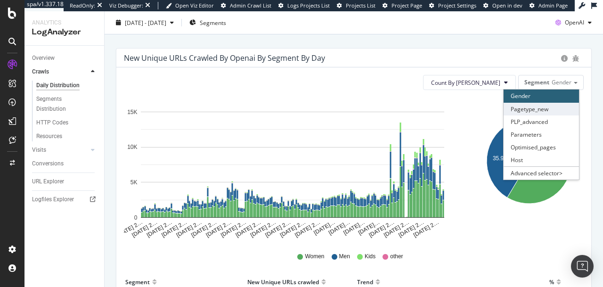
click at [519, 110] on div "Pagetype_new" at bounding box center [541, 109] width 75 height 13
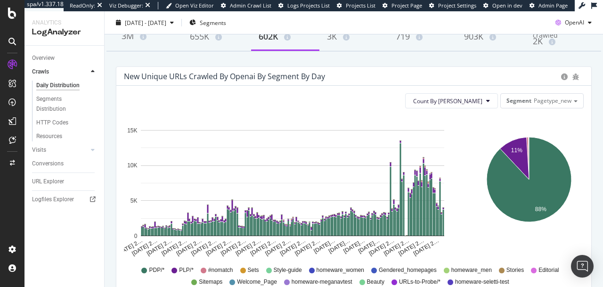
scroll to position [68, 0]
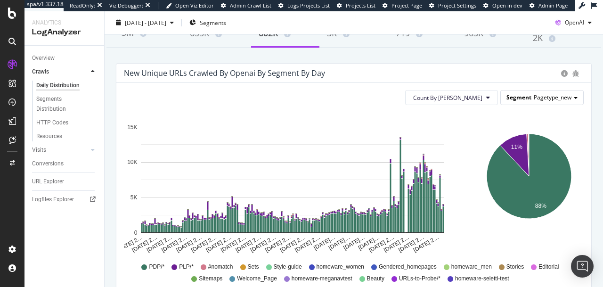
click at [524, 101] on span "Segment" at bounding box center [519, 97] width 25 height 8
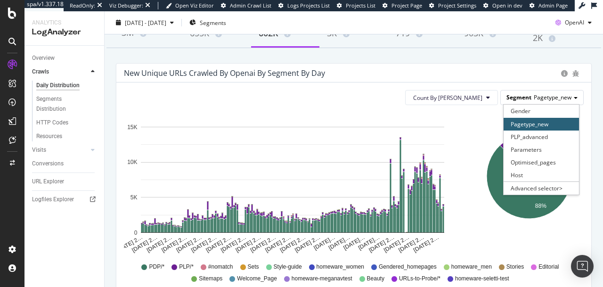
click at [524, 101] on span "Segment" at bounding box center [519, 97] width 25 height 8
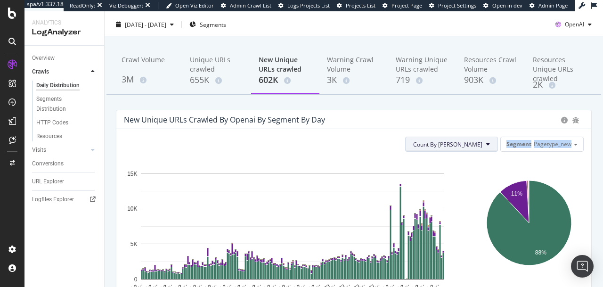
scroll to position [11, 0]
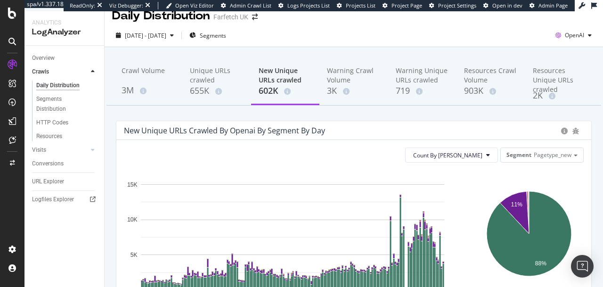
click at [455, 132] on div "New Unique URLs crawled by openai by Segment by Day" at bounding box center [340, 130] width 433 height 9
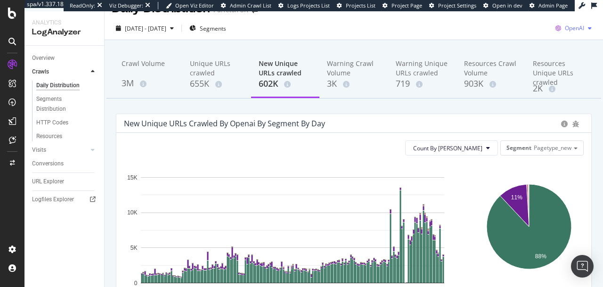
click at [565, 28] on span "OpenAI" at bounding box center [574, 28] width 19 height 8
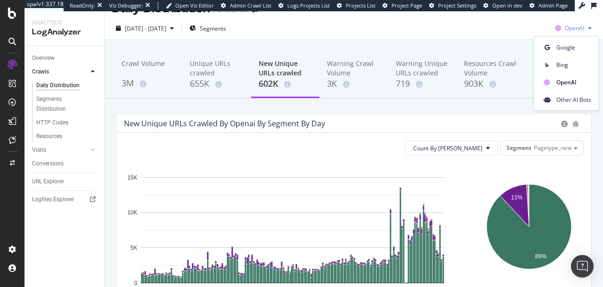
click at [565, 28] on span "OpenAI" at bounding box center [574, 28] width 19 height 8
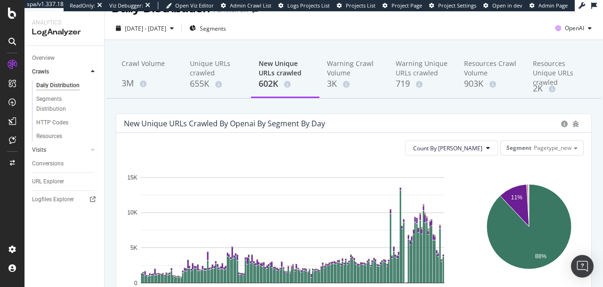
click at [87, 151] on div at bounding box center [83, 149] width 9 height 9
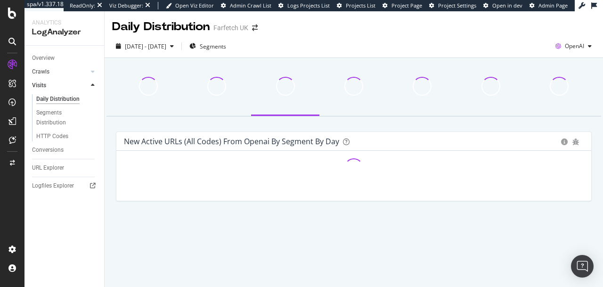
click at [64, 75] on link "Crawls" at bounding box center [60, 72] width 56 height 10
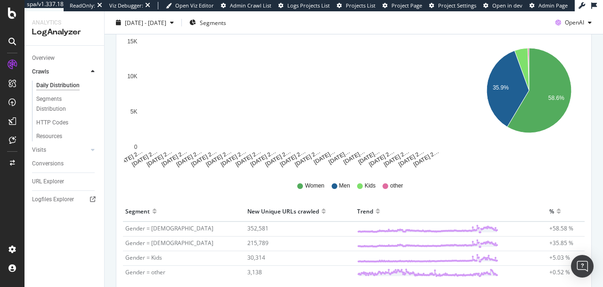
scroll to position [223, 0]
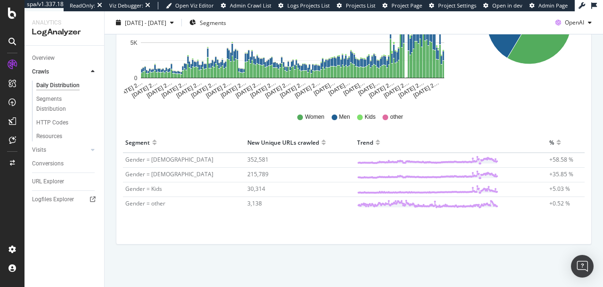
click at [132, 161] on span "Gender = Women" at bounding box center [169, 160] width 88 height 8
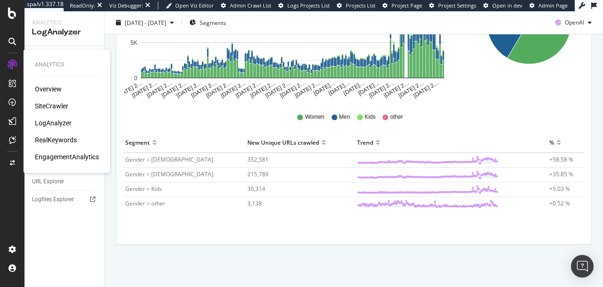
click at [44, 104] on div "SiteCrawler" at bounding box center [51, 105] width 33 height 9
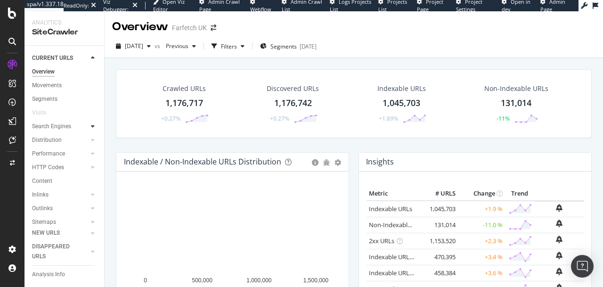
click at [88, 124] on div at bounding box center [92, 126] width 9 height 9
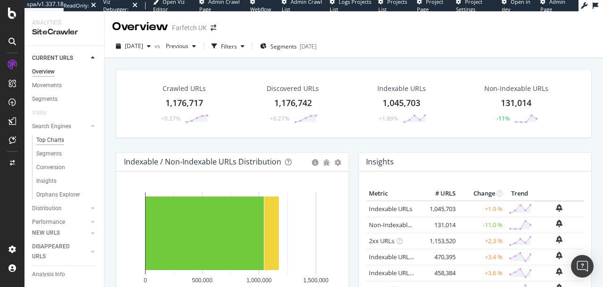
click at [59, 142] on div "Top Charts" at bounding box center [50, 140] width 28 height 10
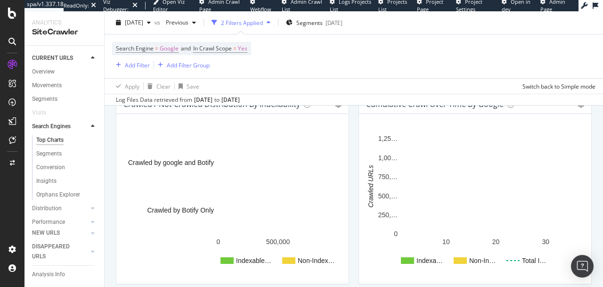
scroll to position [387, 0]
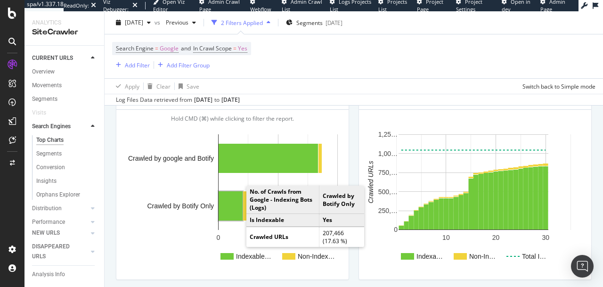
click at [237, 209] on rect "A chart." at bounding box center [231, 205] width 24 height 29
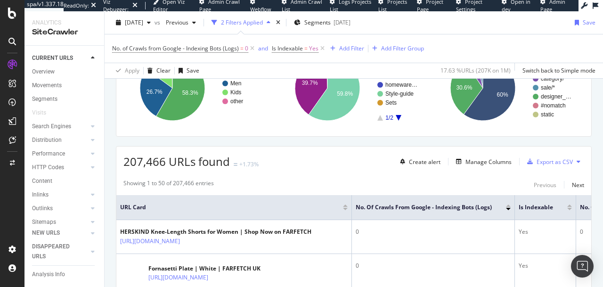
scroll to position [152, 0]
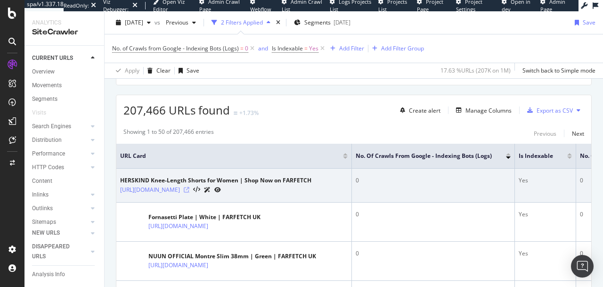
click at [189, 193] on icon at bounding box center [187, 190] width 6 height 6
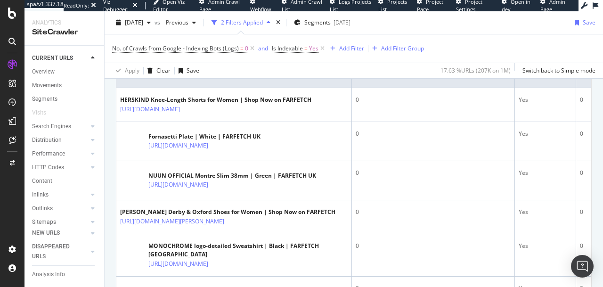
scroll to position [236, 0]
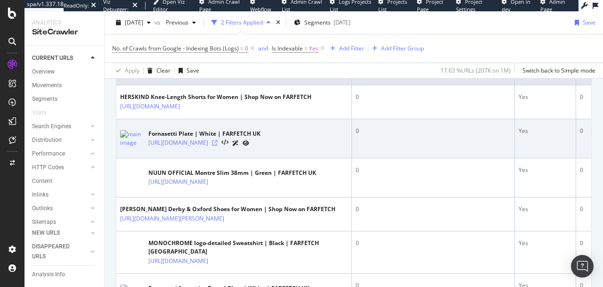
click at [218, 146] on icon at bounding box center [215, 143] width 6 height 6
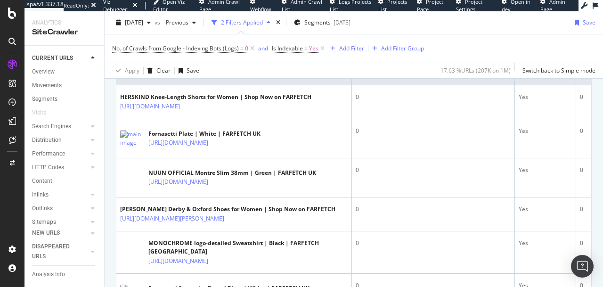
scroll to position [50, 0]
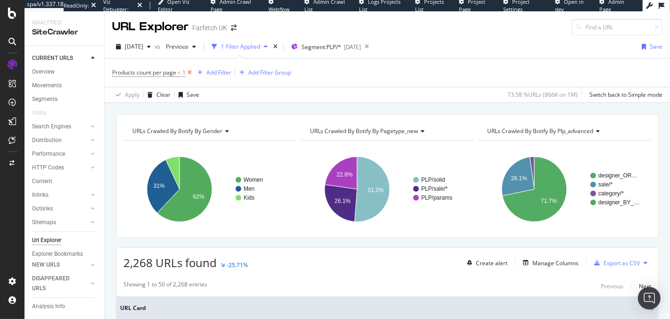
click at [190, 70] on icon at bounding box center [190, 72] width 8 height 9
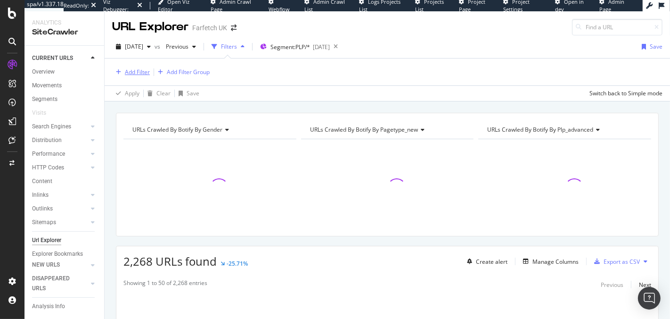
click at [123, 73] on div "button" at bounding box center [118, 72] width 13 height 6
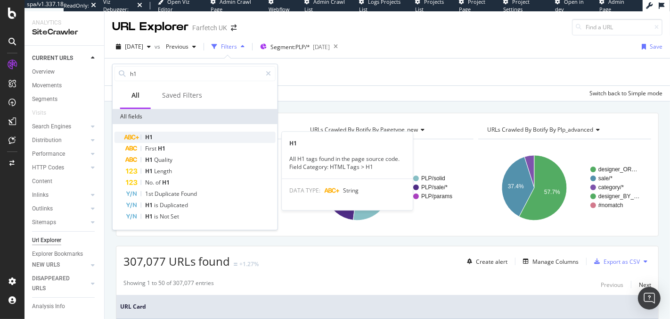
type input "h1"
click at [157, 136] on div "H1" at bounding box center [201, 137] width 150 height 11
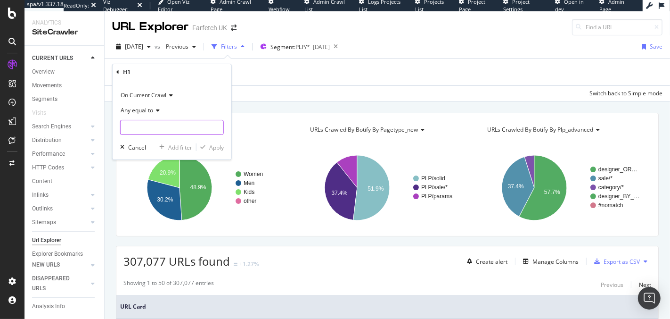
click at [156, 129] on input "text" at bounding box center [172, 127] width 103 height 15
type input "x"
click at [148, 106] on span "Any equal to" at bounding box center [137, 110] width 33 height 8
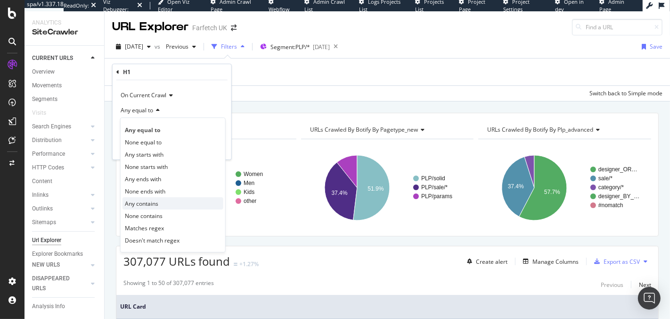
click at [161, 204] on div "Any contains" at bounding box center [173, 203] width 101 height 12
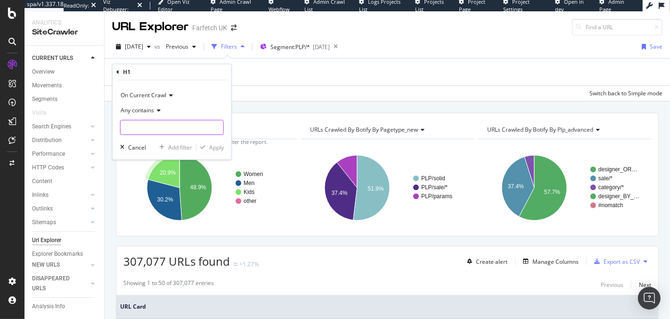
click at [140, 123] on input "text" at bounding box center [172, 127] width 103 height 15
type input "sorry"
click at [213, 144] on div "Apply" at bounding box center [216, 147] width 15 height 8
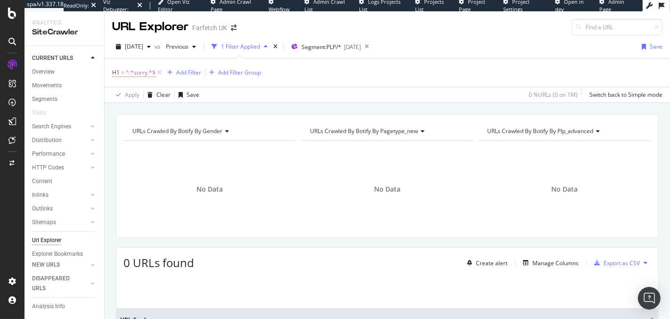
click at [136, 73] on span "^.*sorry.*$" at bounding box center [141, 72] width 30 height 13
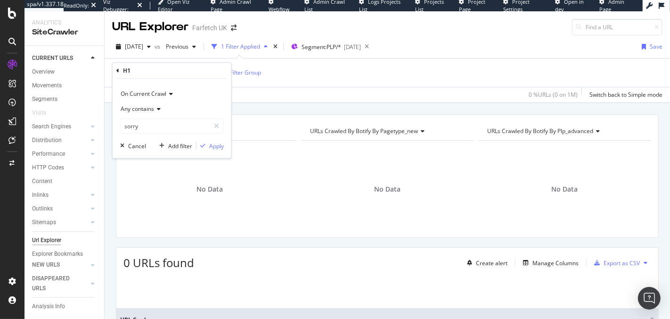
click at [141, 103] on div "Any contains" at bounding box center [172, 108] width 104 height 15
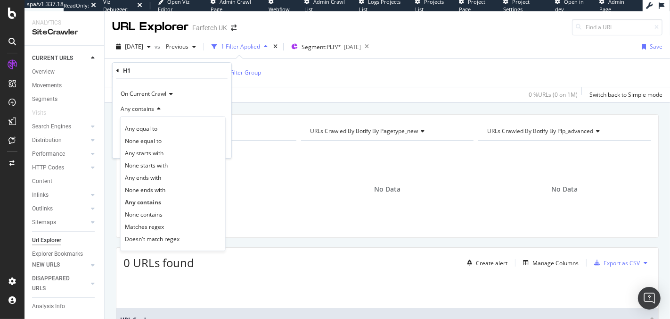
click at [326, 80] on div "H1 = ^.*sorry.*$ Add Filter Add Filter Group" at bounding box center [387, 72] width 551 height 28
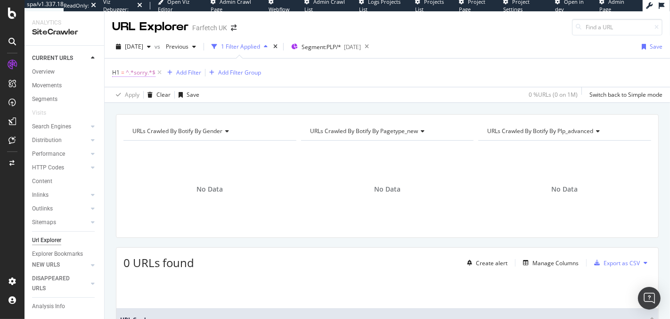
click at [140, 74] on span "^.*sorry.*$" at bounding box center [141, 72] width 30 height 13
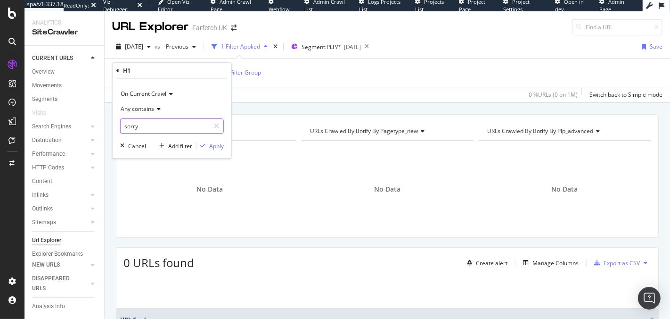
click at [128, 128] on input "sorry" at bounding box center [165, 125] width 89 height 15
type input "Sorry"
click at [218, 148] on div "Apply" at bounding box center [216, 146] width 15 height 8
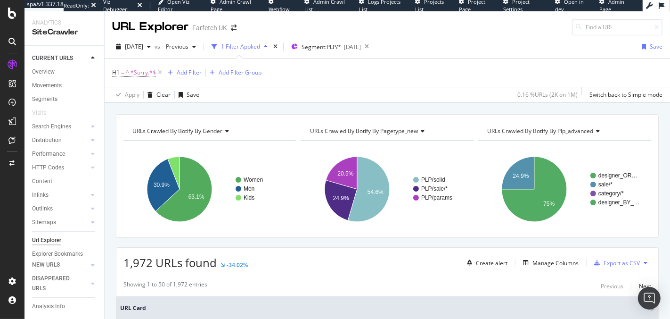
scroll to position [431, 0]
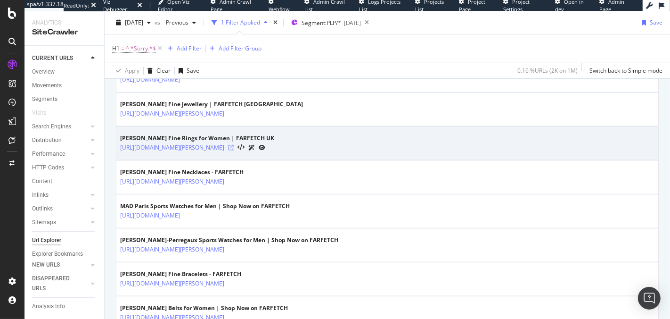
click at [234, 145] on icon at bounding box center [231, 148] width 6 height 6
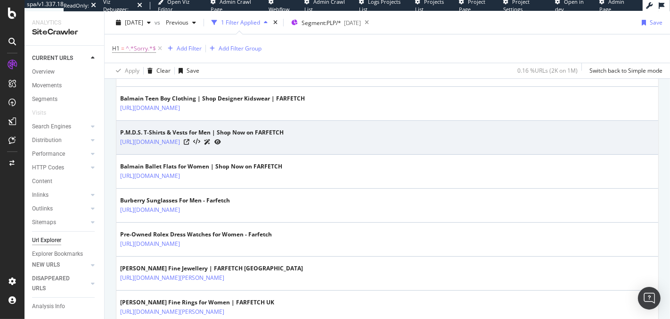
scroll to position [317, 0]
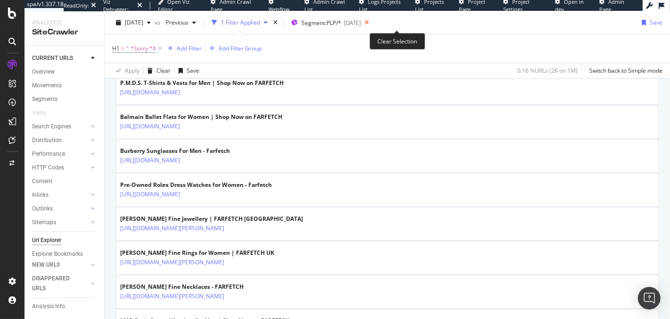
click at [373, 22] on icon at bounding box center [367, 22] width 12 height 13
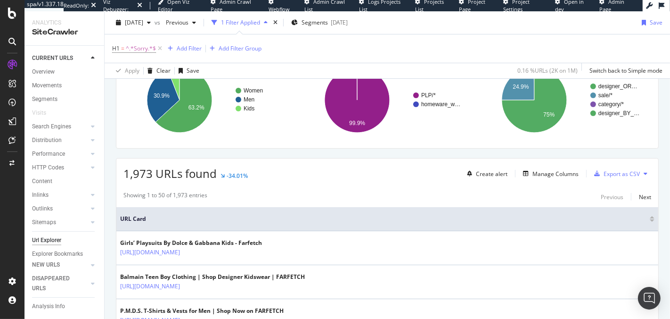
scroll to position [79, 0]
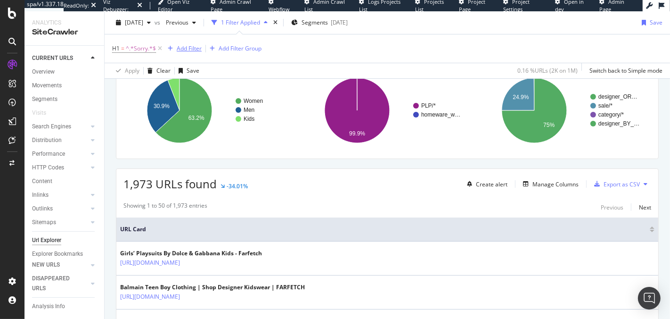
click at [191, 46] on div "Add Filter" at bounding box center [189, 48] width 25 height 8
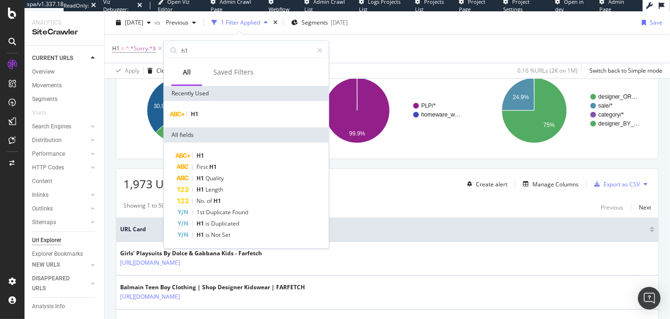
click at [554, 67] on div "0.16 % URLs ( 2K on 1M )" at bounding box center [548, 70] width 60 height 8
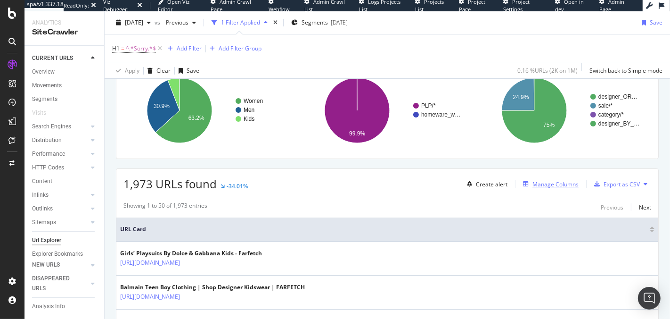
click at [546, 184] on div "Manage Columns" at bounding box center [556, 184] width 46 height 8
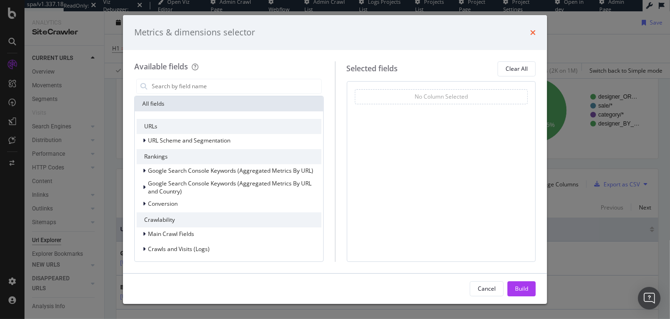
click at [533, 34] on icon "times" at bounding box center [533, 33] width 6 height 8
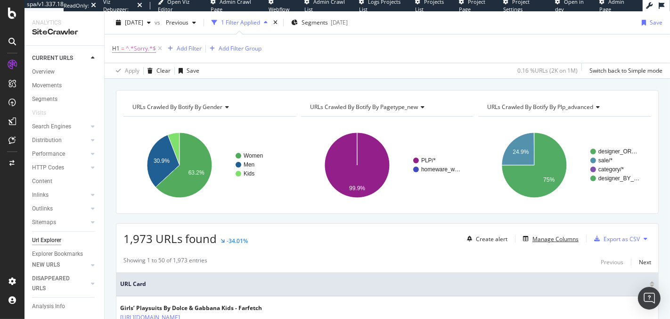
scroll to position [0, 0]
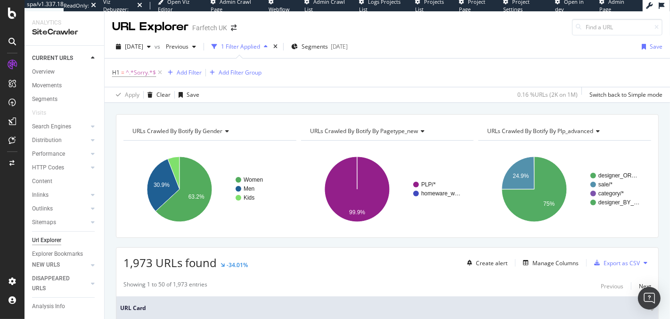
click at [557, 130] on span "URLs Crawled By Botify By plp_advanced" at bounding box center [540, 131] width 106 height 8
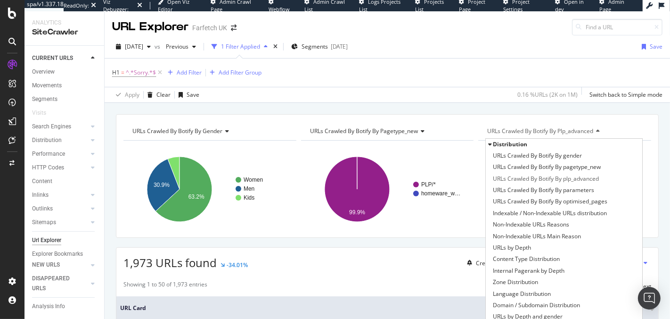
click at [186, 127] on span "URLs Crawled By Botify By gender" at bounding box center [177, 131] width 90 height 8
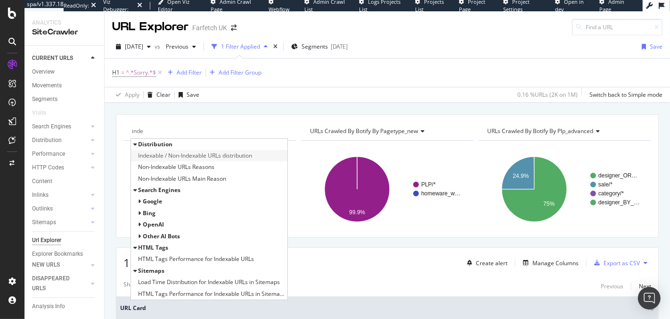
type input "inde"
click at [222, 153] on span "Indexable / Non-Indexable URLs distribution" at bounding box center [195, 155] width 114 height 9
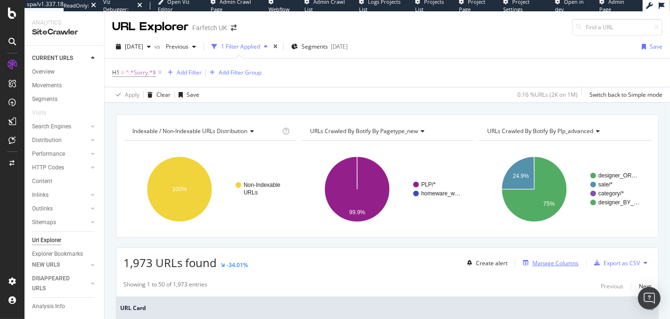
click at [551, 259] on div "Manage Columns" at bounding box center [556, 263] width 46 height 8
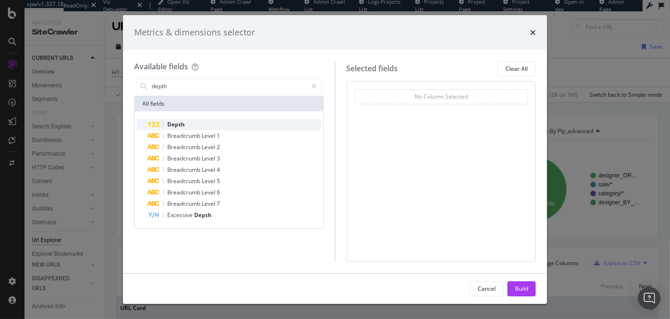
type input "depth"
click at [169, 123] on span "Depth" at bounding box center [175, 124] width 17 height 8
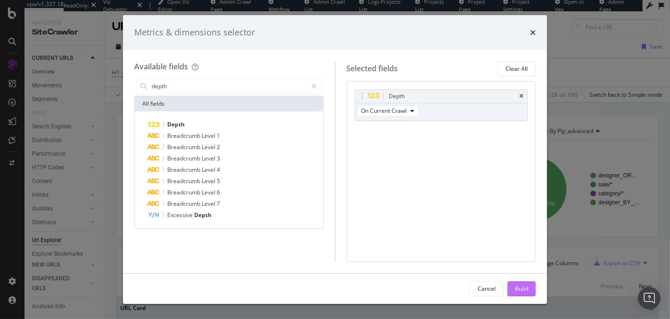
click at [521, 286] on div "Build" at bounding box center [521, 288] width 13 height 8
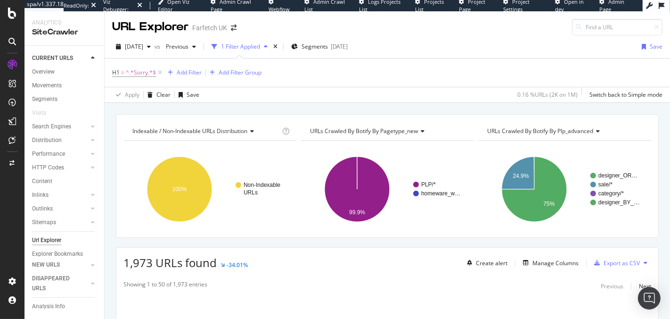
click at [394, 133] on span "URLs Crawled By Botify By pagetype_new" at bounding box center [364, 131] width 108 height 8
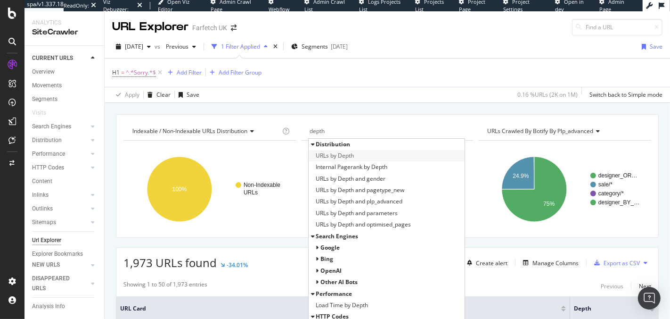
type input "depth"
click at [371, 157] on div "URLs by Depth" at bounding box center [387, 155] width 156 height 11
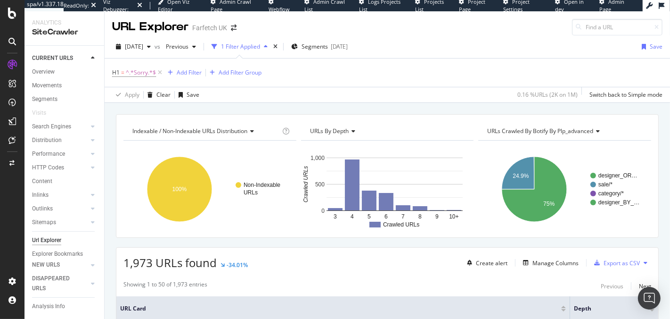
click at [376, 98] on div "Apply Clear Save 0.16 % URLs ( 2K on 1M ) Switch back to Simple mode" at bounding box center [388, 95] width 566 height 16
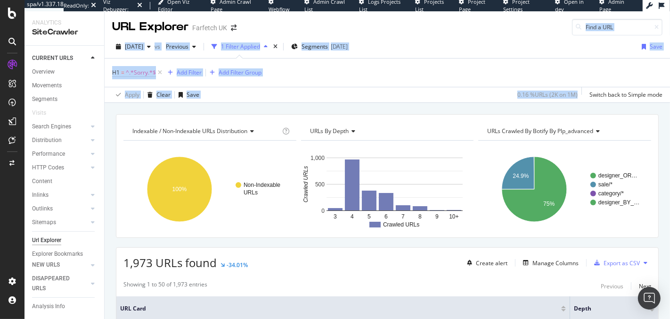
drag, startPoint x: 376, startPoint y: 98, endPoint x: 452, endPoint y: 15, distance: 112.8
click at [452, 15] on div "URL Explorer Farfetch UK [DATE] vs Previous 1 Filter Applied Segments [DATE] Sa…" at bounding box center [388, 164] width 566 height 307
click at [453, 33] on div "URL Explorer Farfetch [GEOGRAPHIC_DATA]" at bounding box center [388, 23] width 566 height 24
drag, startPoint x: 444, startPoint y: 33, endPoint x: 439, endPoint y: 85, distance: 52.6
click at [440, 85] on div "URL Explorer Farfetch UK [DATE] vs Previous 1 Filter Applied Segments [DATE] Sa…" at bounding box center [388, 164] width 566 height 307
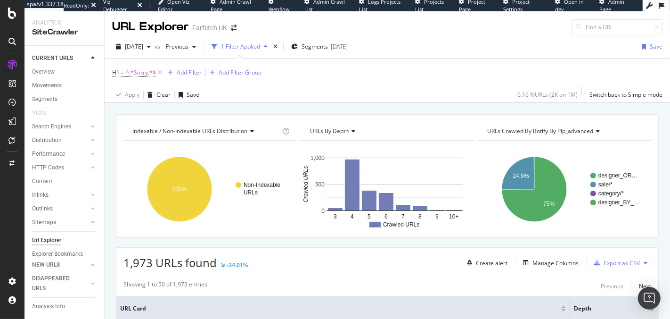
click at [439, 85] on div "H1 = ^.*Sorry.*$ Add Filter Add Filter Group" at bounding box center [387, 72] width 551 height 28
click at [580, 128] on span "URLs Crawled By Botify By plp_advanced" at bounding box center [540, 131] width 106 height 8
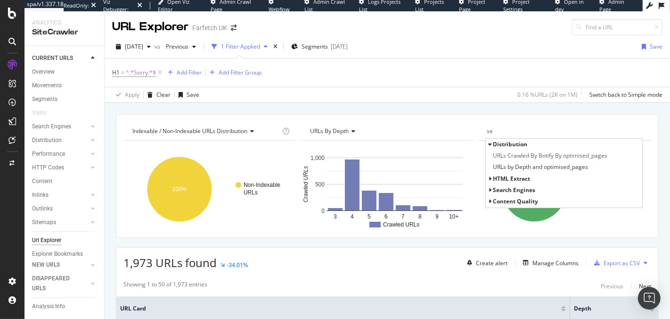
type input "se"
click at [488, 142] on icon at bounding box center [489, 144] width 3 height 6
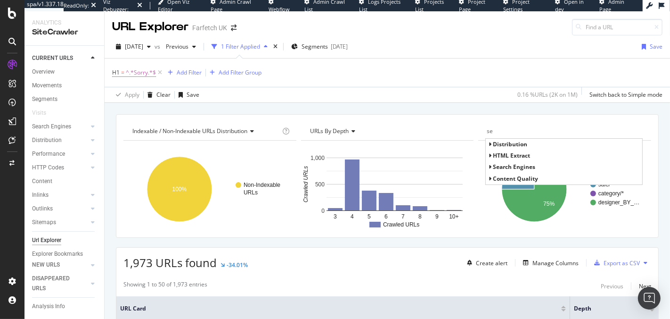
click at [488, 178] on icon at bounding box center [489, 179] width 3 height 6
click at [488, 164] on icon at bounding box center [489, 167] width 3 height 6
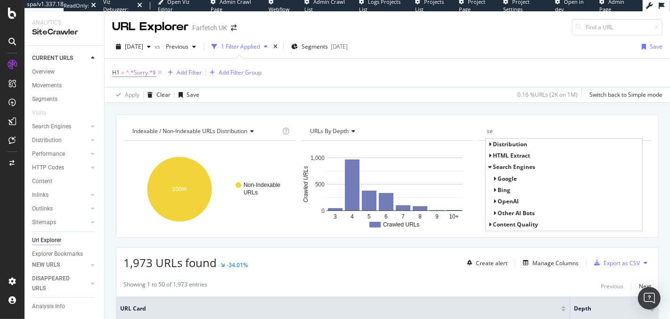
click at [488, 164] on icon at bounding box center [489, 167] width 3 height 6
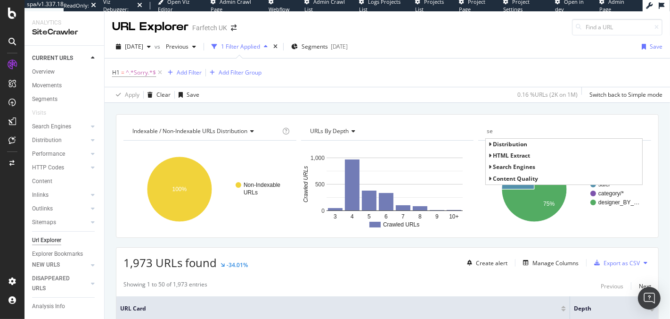
click at [488, 156] on icon at bounding box center [489, 156] width 3 height 6
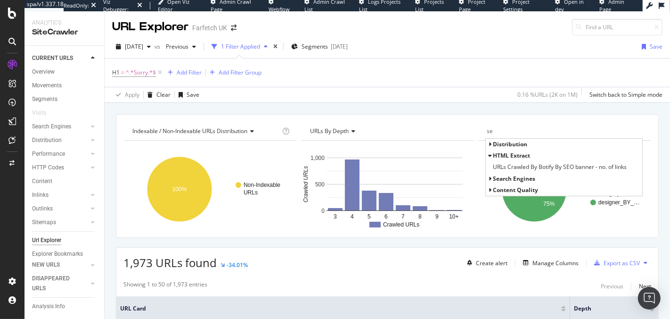
click at [488, 156] on icon at bounding box center [489, 156] width 3 height 6
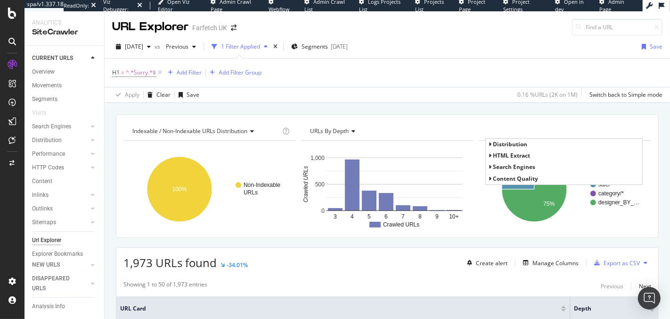
click at [220, 129] on span "Indexable / Non-Indexable URLs distribution" at bounding box center [189, 131] width 115 height 8
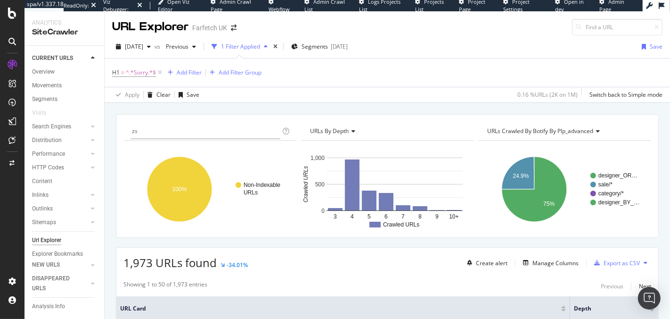
type input "z"
type input "s"
click at [551, 123] on div "URLs Crawled By Botify By plp_advanced" at bounding box center [564, 130] width 157 height 15
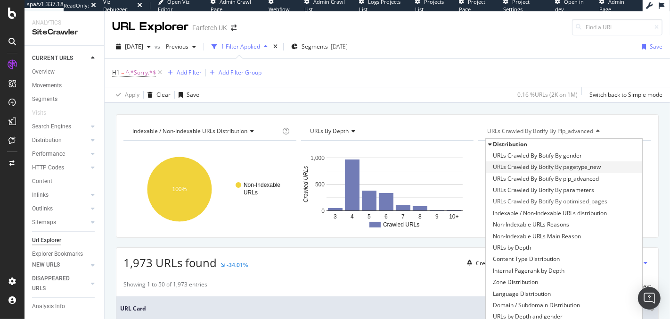
click at [563, 165] on span "URLs Crawled By Botify By pagetype_new" at bounding box center [547, 166] width 108 height 9
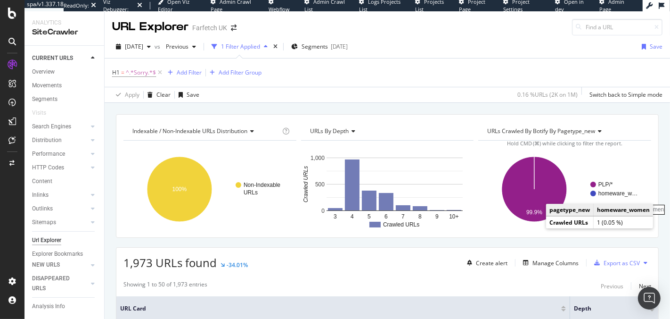
click at [606, 193] on rect "A chart." at bounding box center [619, 193] width 41 height 6
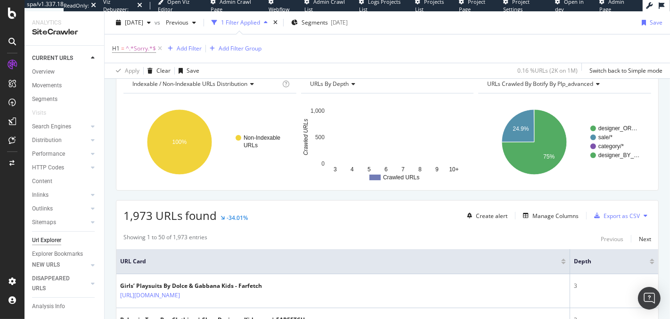
scroll to position [92, 0]
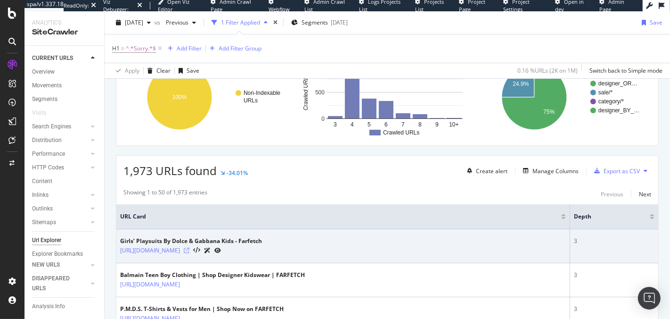
click at [189, 248] on icon at bounding box center [187, 250] width 6 height 6
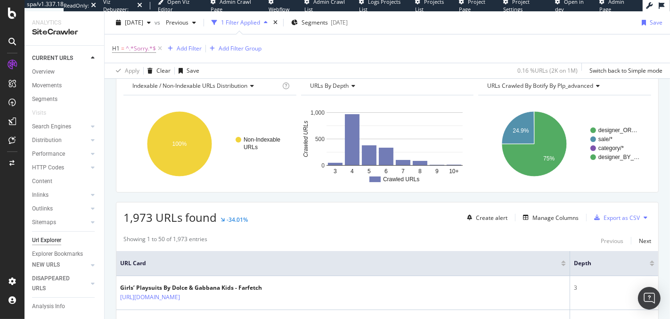
scroll to position [0, 0]
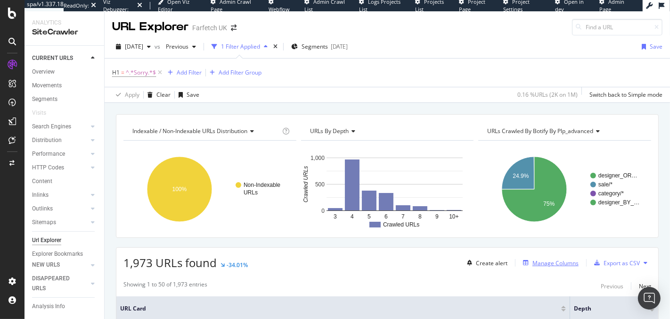
click at [546, 262] on div "Manage Columns" at bounding box center [556, 263] width 46 height 8
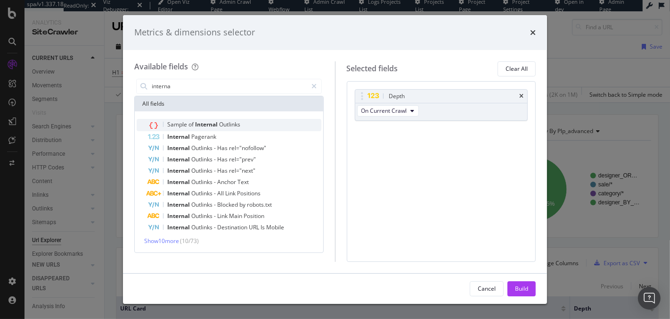
click at [237, 128] on div "Sample of Internal Outlinks" at bounding box center [234, 125] width 173 height 12
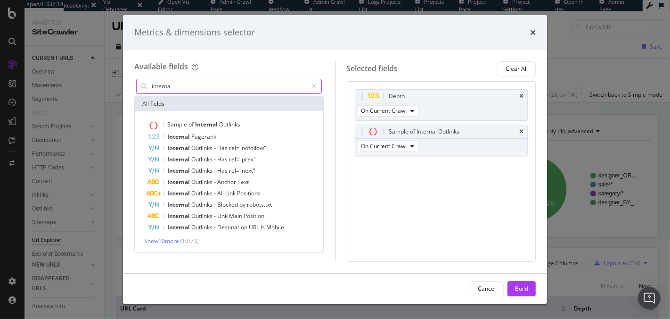
drag, startPoint x: 181, startPoint y: 85, endPoint x: 170, endPoint y: 83, distance: 11.5
click at [170, 83] on input "interna" at bounding box center [229, 86] width 157 height 14
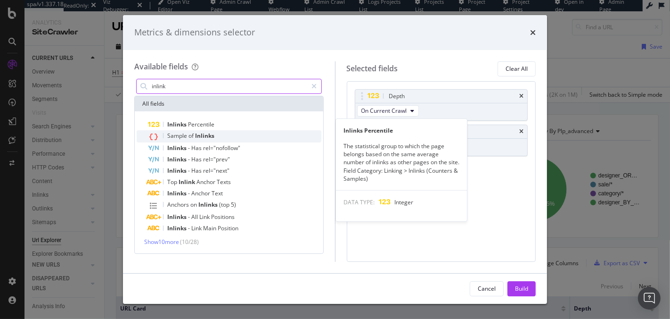
type input "inlink"
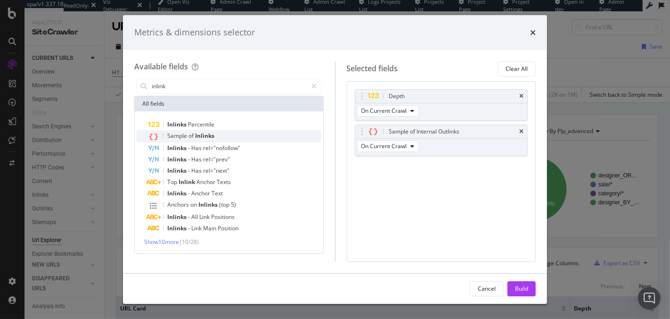
click at [238, 131] on div "Sample of Inlinks" at bounding box center [234, 136] width 173 height 12
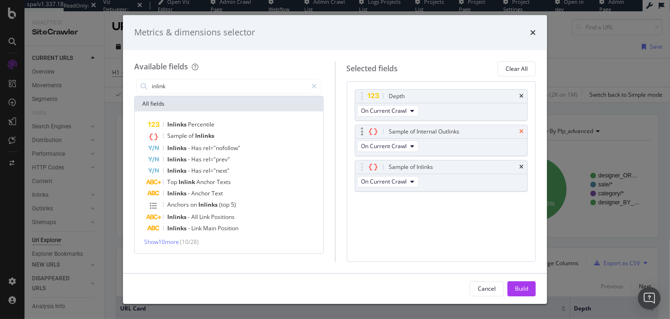
click at [520, 129] on icon "times" at bounding box center [521, 132] width 4 height 6
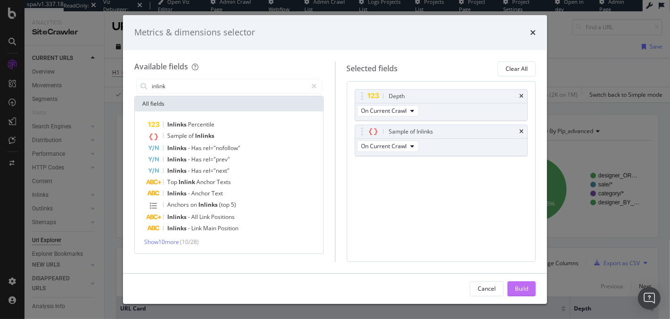
click at [523, 294] on div "Build" at bounding box center [521, 288] width 13 height 14
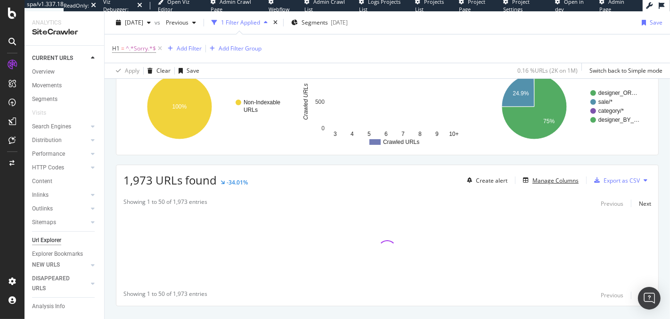
scroll to position [101, 0]
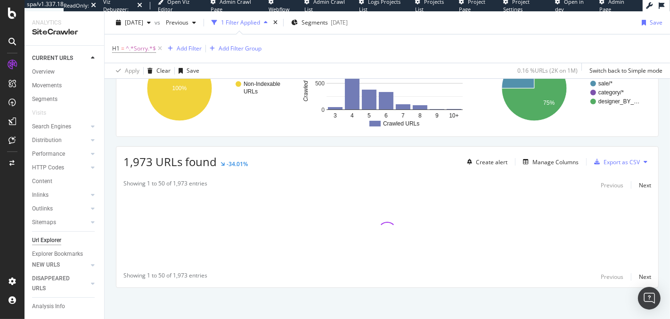
click at [150, 160] on span "1,973 URLs found" at bounding box center [169, 162] width 93 height 16
click at [155, 159] on span "1,973 URLs found" at bounding box center [169, 162] width 93 height 16
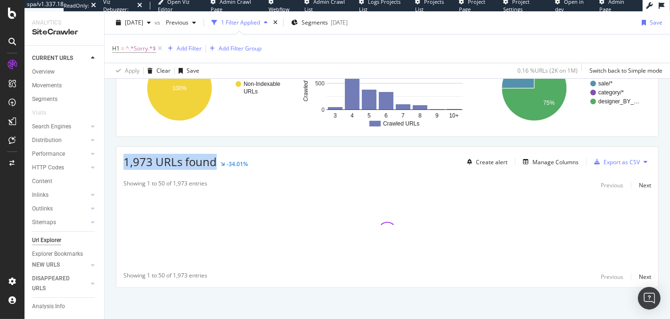
click at [155, 159] on span "1,973 URLs found" at bounding box center [169, 162] width 93 height 16
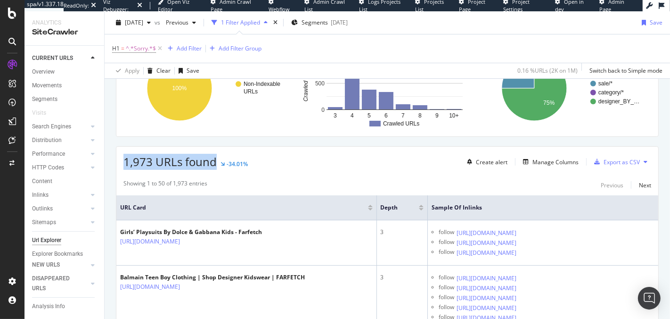
click at [135, 162] on span "1,973 URLs found" at bounding box center [169, 162] width 93 height 16
click at [146, 161] on span "1,973 URLs found" at bounding box center [169, 162] width 93 height 16
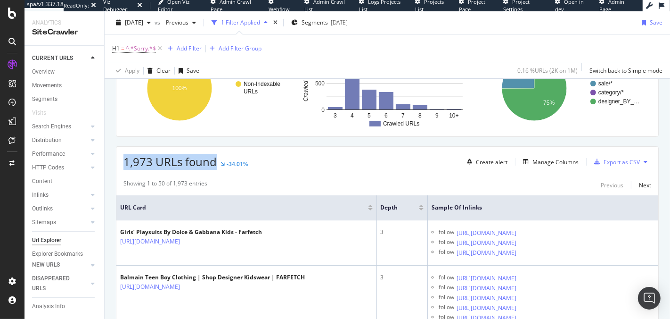
click at [146, 161] on span "1,973 URLs found" at bounding box center [169, 162] width 93 height 16
click at [131, 160] on span "1,973 URLs found" at bounding box center [169, 162] width 93 height 16
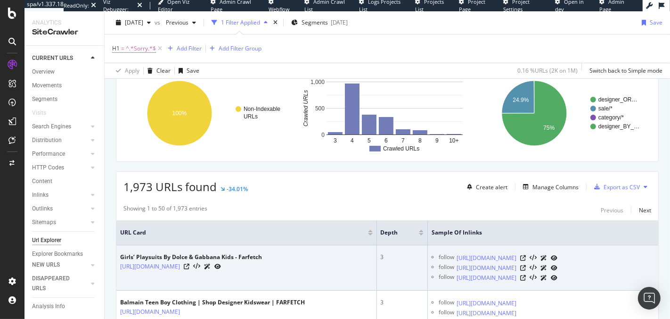
scroll to position [0, 0]
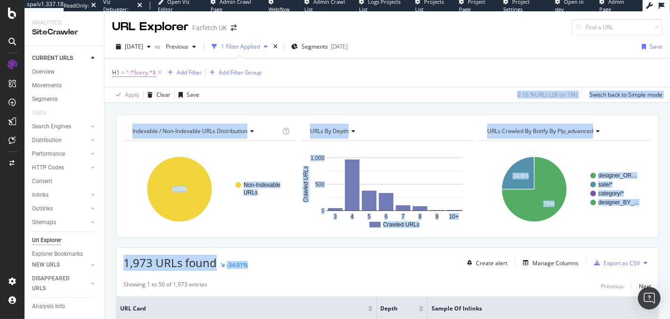
drag, startPoint x: 326, startPoint y: 260, endPoint x: 358, endPoint y: 88, distance: 174.5
click at [358, 88] on div "URL Explorer Farfetch UK 2025 Sep. 5th vs Previous 1 Filter Applied Segments 20…" at bounding box center [388, 164] width 566 height 307
click at [357, 89] on div "Apply Clear Save 0.16 % URLs ( 2K on 1M ) Switch back to Simple mode" at bounding box center [388, 95] width 566 height 16
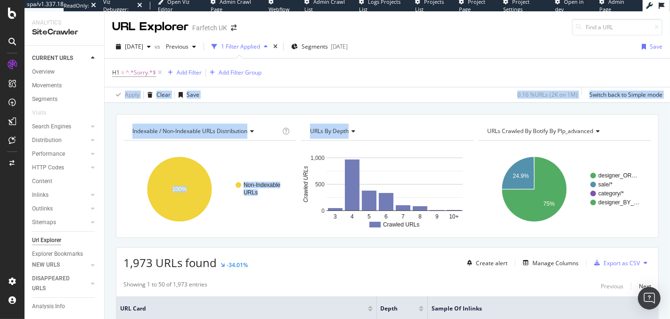
drag, startPoint x: 328, startPoint y: 82, endPoint x: 317, endPoint y: 228, distance: 147.0
click at [317, 228] on div "URL Explorer Farfetch UK 2025 Sep. 5th vs Previous 1 Filter Applied Segments 20…" at bounding box center [388, 164] width 566 height 307
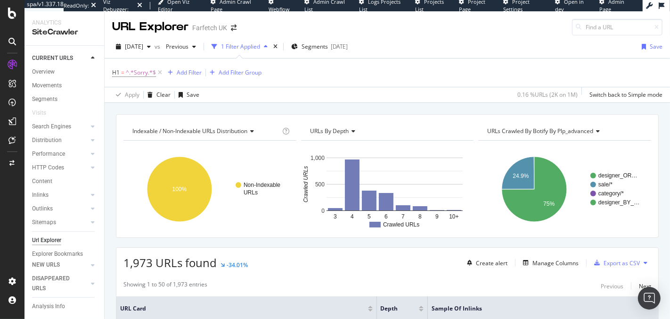
click at [316, 257] on div "1,973 URLs found -34.01% Create alert Manage Columns Export as CSV" at bounding box center [387, 258] width 542 height 23
click at [537, 260] on div "Manage Columns" at bounding box center [556, 263] width 46 height 8
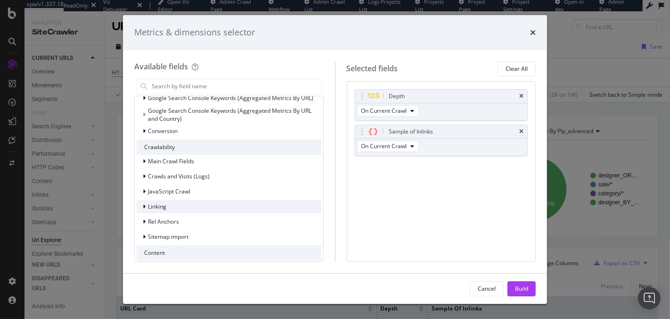
scroll to position [74, 0]
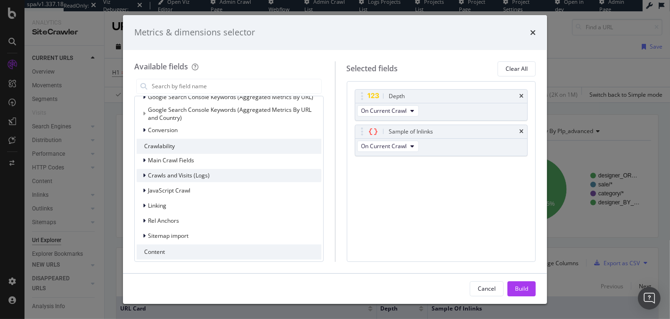
click at [144, 176] on icon "modal" at bounding box center [144, 176] width 3 height 6
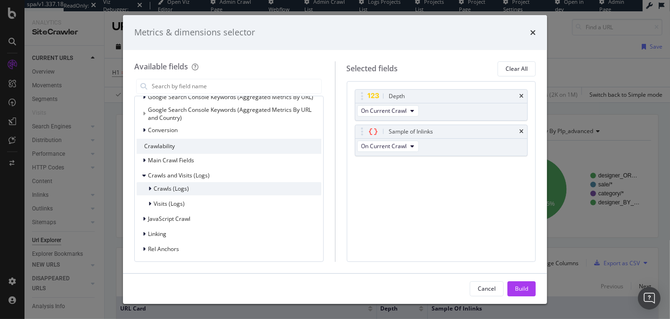
click at [151, 189] on div "modal" at bounding box center [151, 188] width 6 height 9
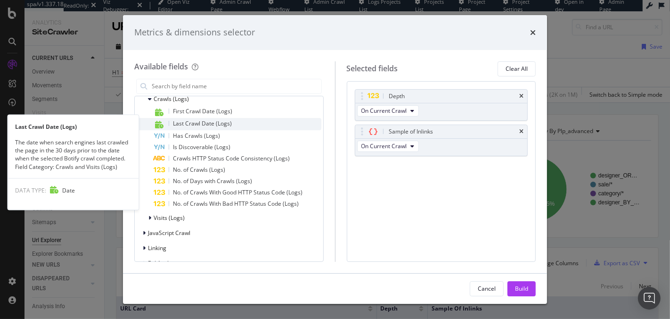
scroll to position [166, 0]
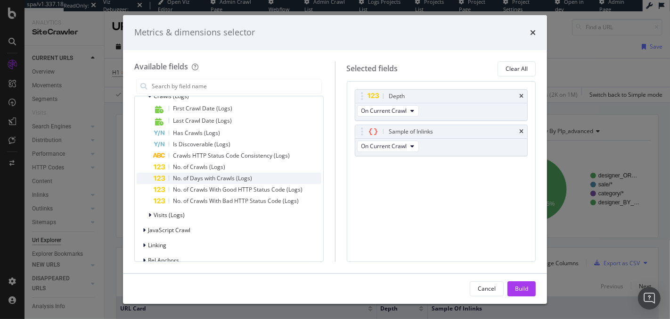
click at [216, 175] on span "No. of Days with Crawls (Logs)" at bounding box center [212, 178] width 79 height 8
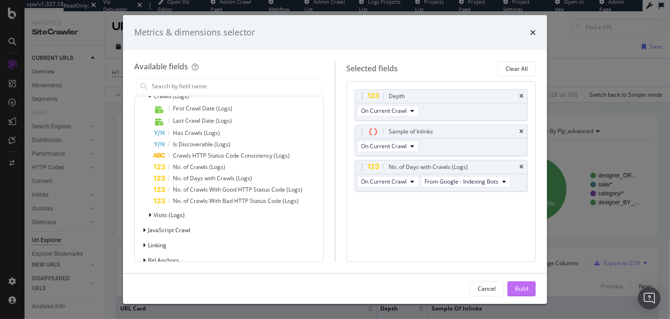
click at [521, 291] on div "Build" at bounding box center [521, 288] width 13 height 8
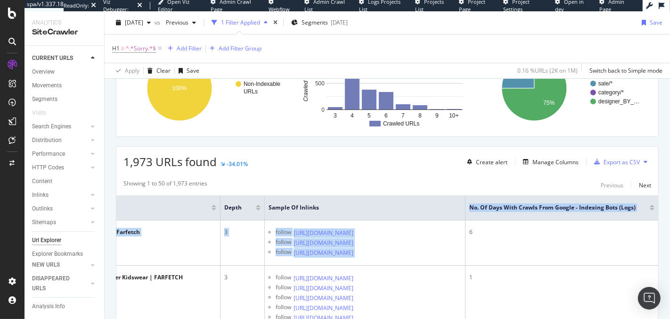
scroll to position [0, 173]
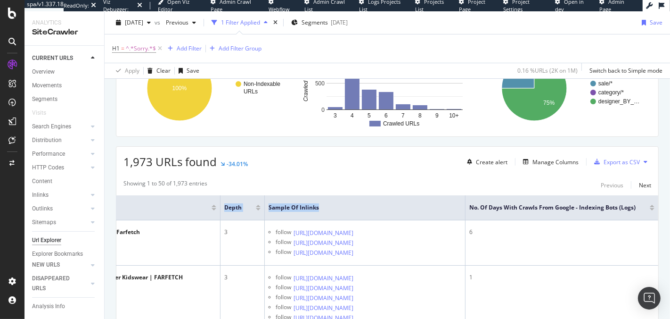
drag, startPoint x: 455, startPoint y: 209, endPoint x: 656, endPoint y: 224, distance: 200.9
click at [600, 203] on span "No. of Days with Crawls from Google - Indexing Bots (Logs)" at bounding box center [552, 207] width 166 height 8
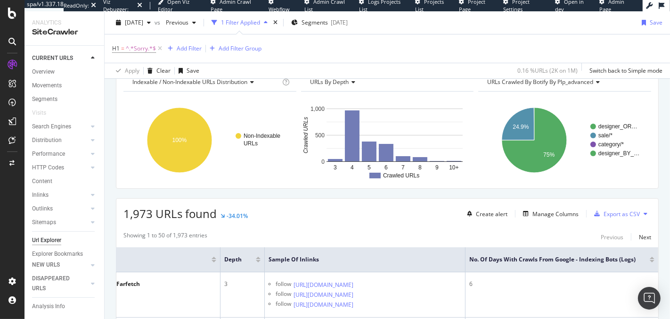
scroll to position [93, 0]
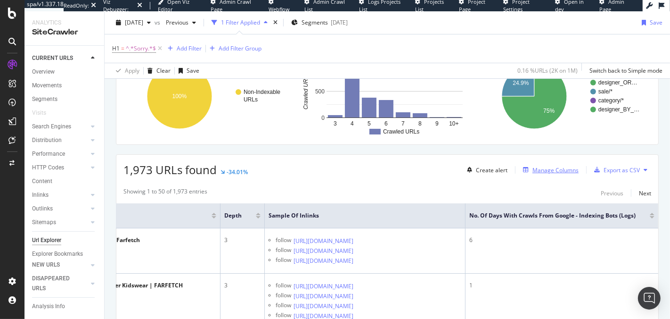
click at [547, 170] on div "Manage Columns" at bounding box center [556, 170] width 46 height 8
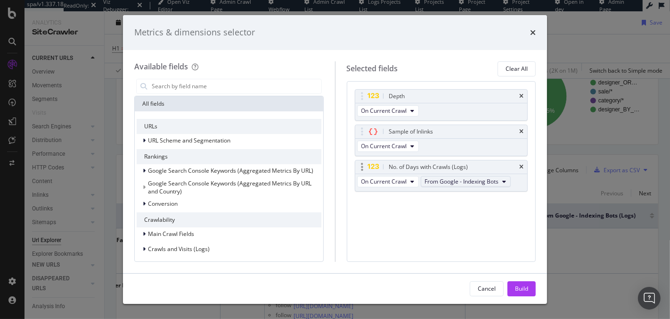
click at [444, 182] on span "From Google - Indexing Bots" at bounding box center [462, 181] width 74 height 8
click at [444, 181] on span "From Google - Indexing Bots" at bounding box center [462, 181] width 74 height 8
click at [401, 181] on span "On Current Crawl" at bounding box center [385, 181] width 46 height 8
click at [469, 212] on div "Depth On Current Crawl Sample of Inlinks On Current Crawl No. of Days with Craw…" at bounding box center [441, 171] width 189 height 181
click at [236, 90] on input "modal" at bounding box center [236, 86] width 171 height 14
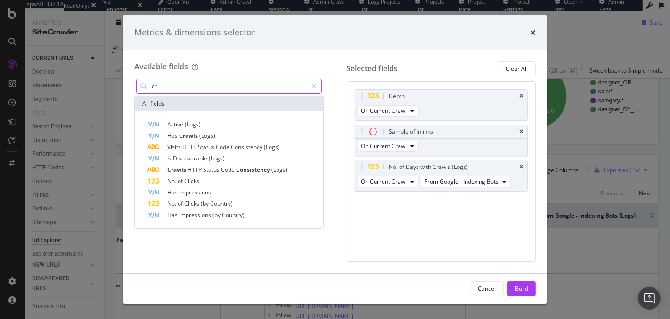
type input "c"
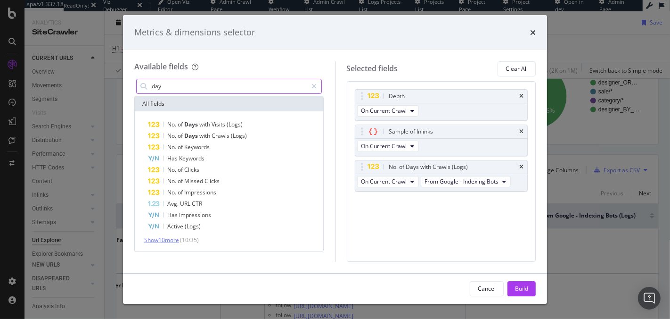
type input "day"
click at [172, 239] on span "Show 10 more" at bounding box center [161, 240] width 35 height 8
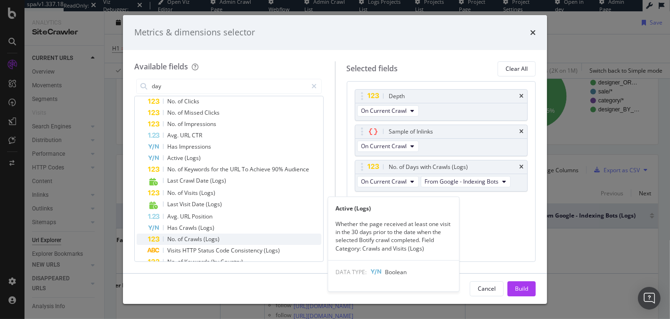
scroll to position [104, 0]
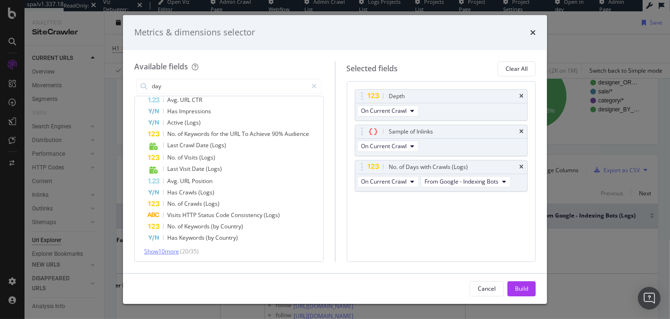
click at [169, 249] on span "Show 10 more" at bounding box center [161, 251] width 35 height 8
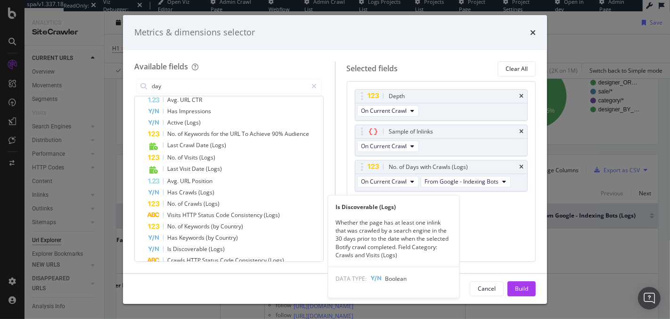
scroll to position [217, 0]
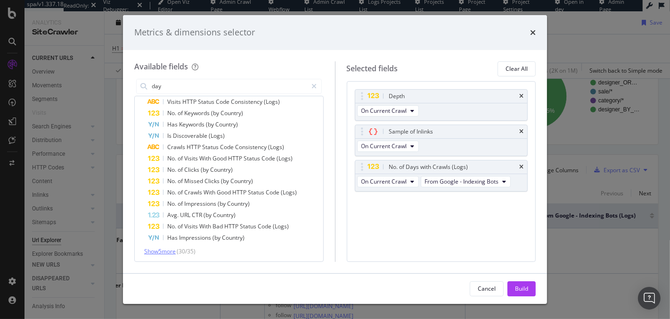
click at [158, 252] on span "Show 5 more" at bounding box center [160, 251] width 32 height 8
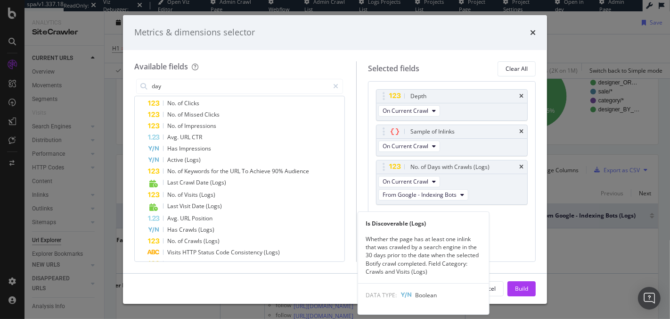
scroll to position [0, 0]
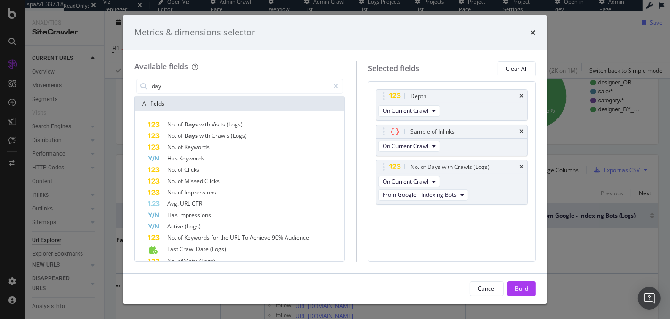
click at [529, 34] on div "Metrics & dimensions selector" at bounding box center [335, 32] width 402 height 12
click at [531, 33] on icon "times" at bounding box center [533, 33] width 6 height 8
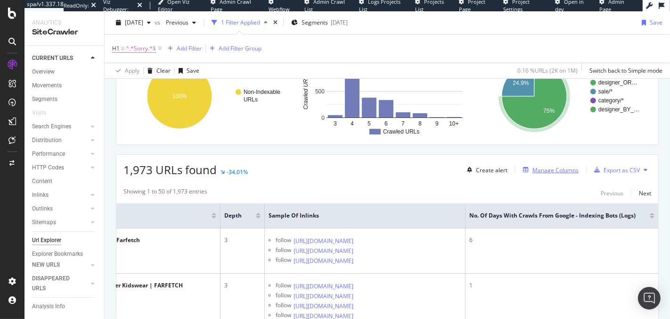
click at [543, 169] on div "Manage Columns" at bounding box center [556, 170] width 46 height 8
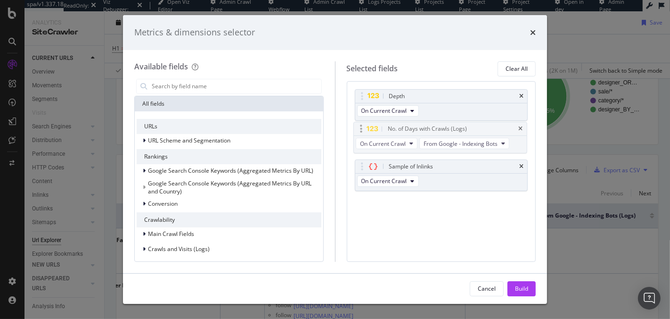
drag, startPoint x: 432, startPoint y: 163, endPoint x: 429, endPoint y: 118, distance: 44.4
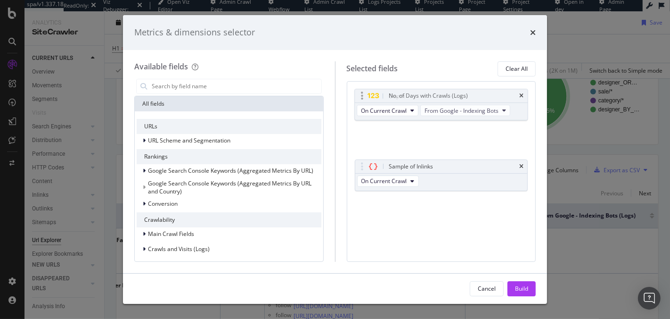
click at [429, 118] on body "spa/v1.337.18 ReadOnly: Viz Debugger: Open Viz Editor Admin Crawl Page Webflow …" at bounding box center [335, 159] width 670 height 319
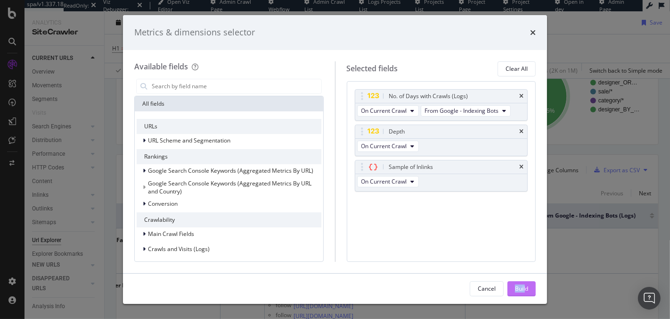
click at [525, 285] on div "Cancel Build" at bounding box center [335, 288] width 424 height 30
click at [525, 282] on div "Build" at bounding box center [521, 288] width 13 height 14
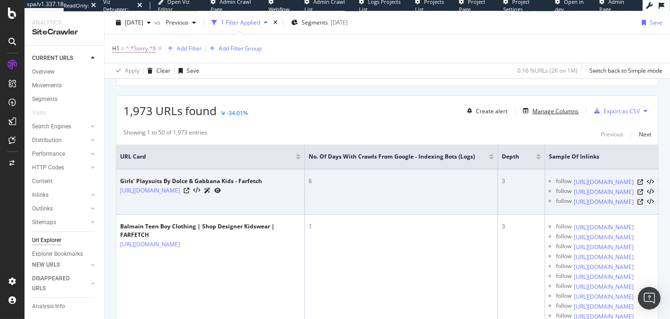
scroll to position [191, 0]
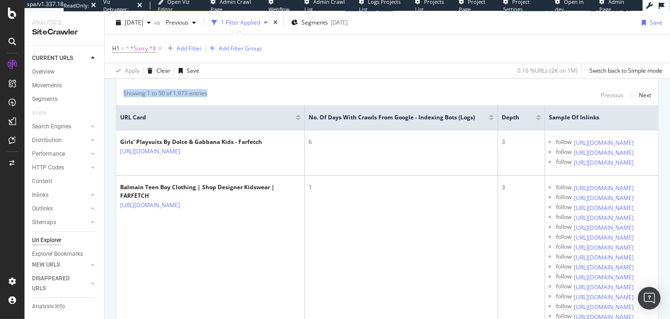
drag, startPoint x: 213, startPoint y: 88, endPoint x: 163, endPoint y: 87, distance: 50.4
click at [163, 89] on div "Showing 1 to 50 of 1,973 entries Previous Next" at bounding box center [387, 94] width 542 height 11
click at [158, 91] on div "Showing 1 to 50 of 1,973 entries" at bounding box center [165, 94] width 84 height 11
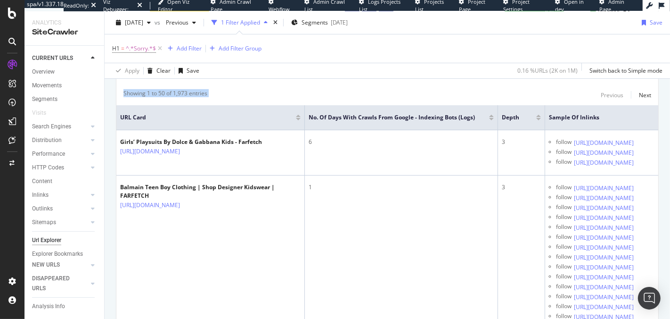
click at [153, 92] on div "Showing 1 to 50 of 1,973 entries" at bounding box center [165, 94] width 84 height 11
click at [155, 92] on div "Showing 1 to 50 of 1,973 entries" at bounding box center [165, 94] width 84 height 11
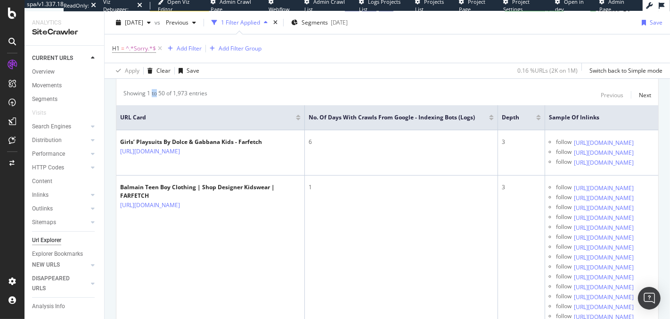
click at [155, 92] on div "Showing 1 to 50 of 1,973 entries" at bounding box center [165, 94] width 84 height 11
click at [154, 92] on div "Showing 1 to 50 of 1,973 entries" at bounding box center [165, 94] width 84 height 11
click at [255, 91] on div "Showing 1 to 50 of 1,973 entries Previous Next" at bounding box center [387, 94] width 542 height 11
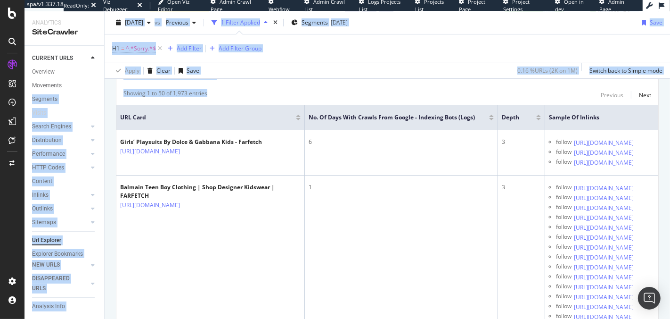
drag, startPoint x: 193, startPoint y: 89, endPoint x: 102, endPoint y: 88, distance: 90.5
click at [102, 88] on div "Analytics SiteCrawler CURRENT URLS Overview Movements Segments Visits Search En…" at bounding box center [348, 164] width 646 height 307
click at [168, 91] on div "Showing 1 to 50 of 1,973 entries" at bounding box center [165, 94] width 84 height 11
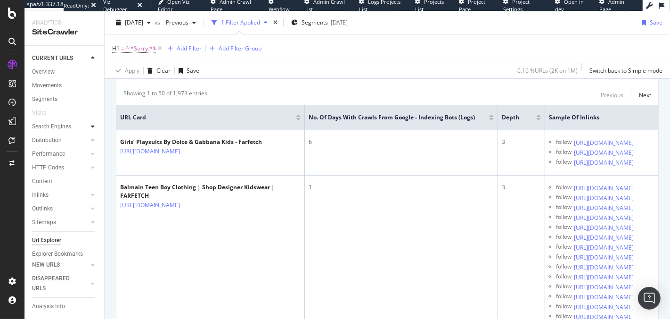
click at [91, 124] on icon at bounding box center [93, 126] width 4 height 6
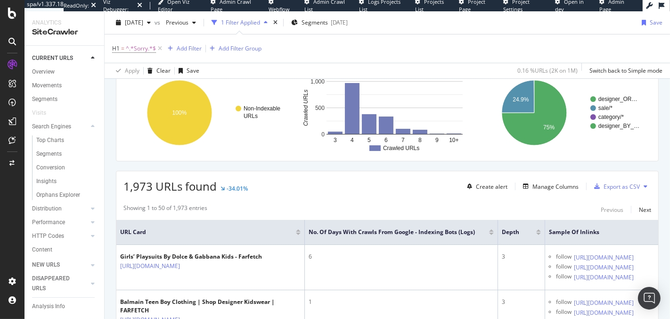
scroll to position [0, 0]
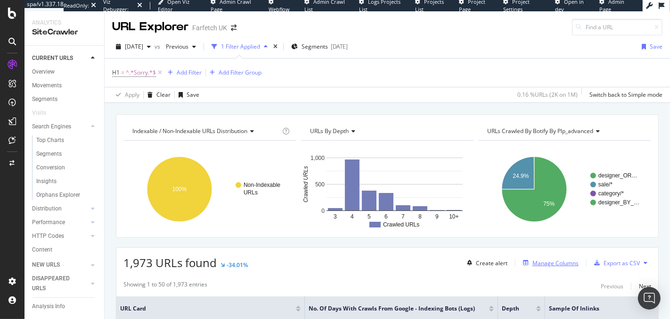
click at [544, 263] on div "Manage Columns" at bounding box center [556, 263] width 46 height 8
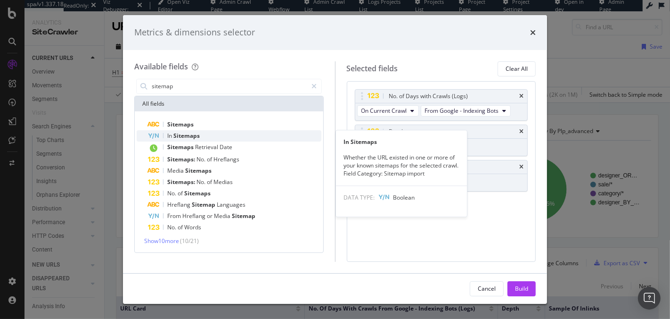
type input "sitemap"
click at [192, 137] on span "Sitemaps" at bounding box center [186, 136] width 26 height 8
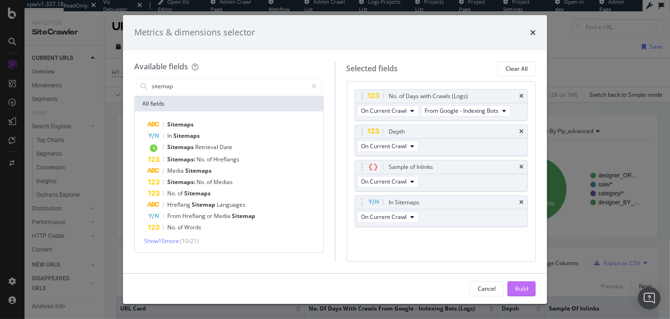
click at [514, 288] on button "Build" at bounding box center [522, 288] width 28 height 15
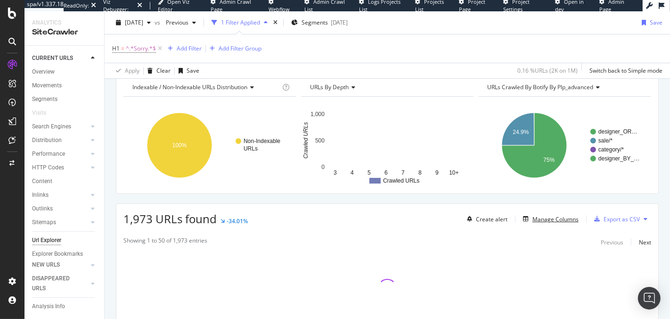
scroll to position [100, 0]
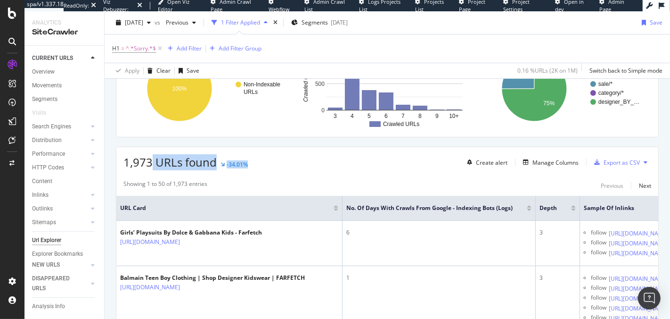
drag, startPoint x: 259, startPoint y: 164, endPoint x: 151, endPoint y: 156, distance: 108.3
click at [151, 156] on div "1,973 URLs found -34.01% Create alert Manage Columns Export as CSV" at bounding box center [387, 158] width 542 height 23
click at [150, 156] on span "1,973 URLs found" at bounding box center [169, 162] width 93 height 16
click at [151, 156] on span "1,973 URLs found" at bounding box center [169, 162] width 93 height 16
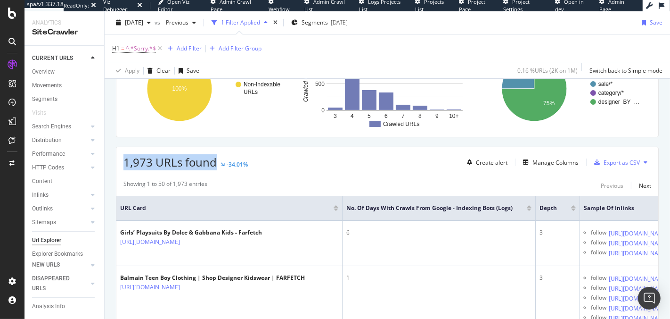
click at [151, 156] on span "1,973 URLs found" at bounding box center [169, 162] width 93 height 16
click at [165, 159] on span "1,973 URLs found" at bounding box center [169, 162] width 93 height 16
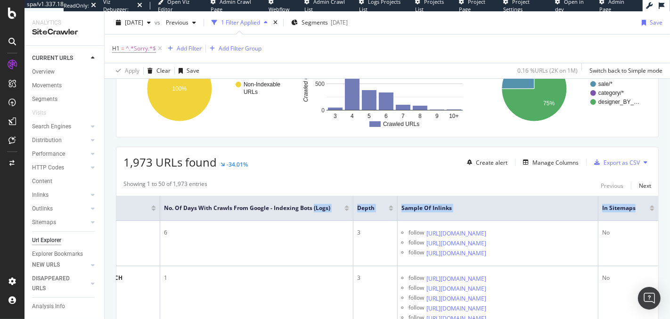
scroll to position [0, 233]
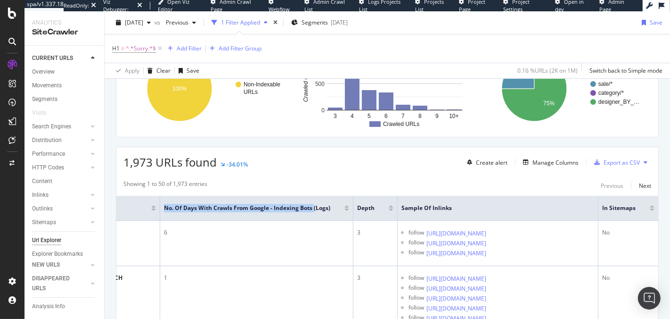
drag, startPoint x: 505, startPoint y: 206, endPoint x: 670, endPoint y: 208, distance: 165.0
click at [670, 208] on div "URL Explorer Farfetch UK 2025 Sep. 5th vs Previous 1 Filter Applied Segments 20…" at bounding box center [388, 164] width 566 height 307
click at [624, 212] on th "In Sitemaps" at bounding box center [629, 208] width 60 height 25
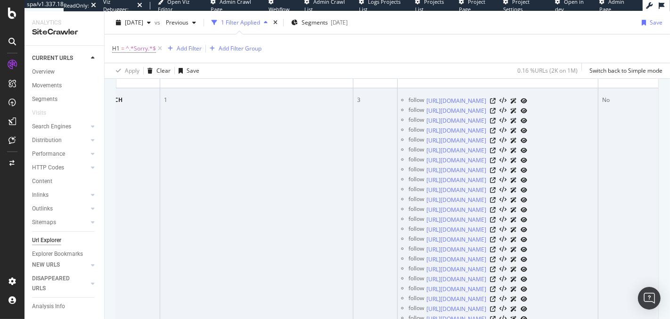
scroll to position [68, 0]
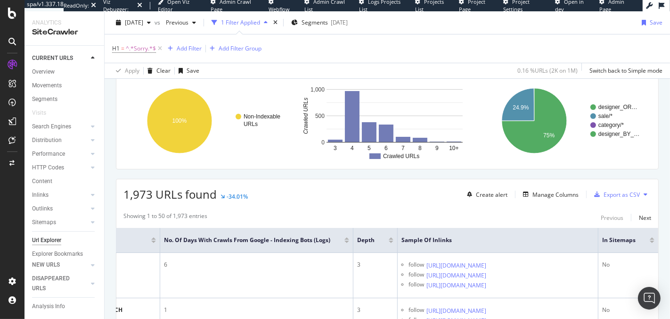
click at [650, 240] on div at bounding box center [652, 241] width 5 height 2
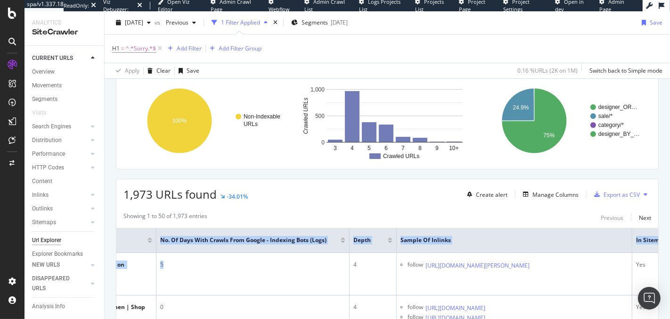
scroll to position [0, 189]
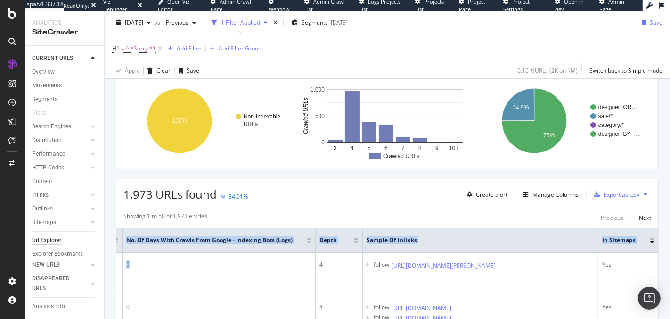
drag, startPoint x: 440, startPoint y: 279, endPoint x: 670, endPoint y: 262, distance: 230.7
click at [670, 262] on div "URL Explorer Farfetch UK 2025 Sep. 5th vs Previous 1 Filter Applied Segments 20…" at bounding box center [388, 164] width 566 height 307
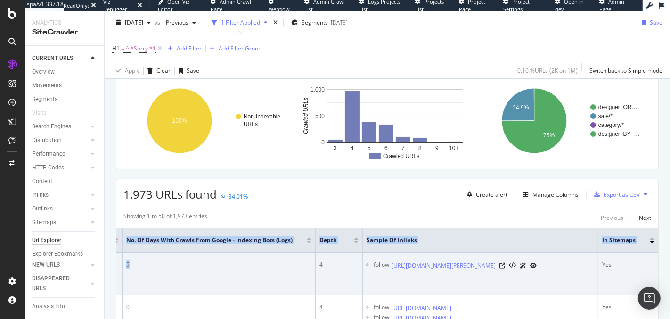
click at [613, 260] on div "Yes" at bounding box center [628, 264] width 52 height 8
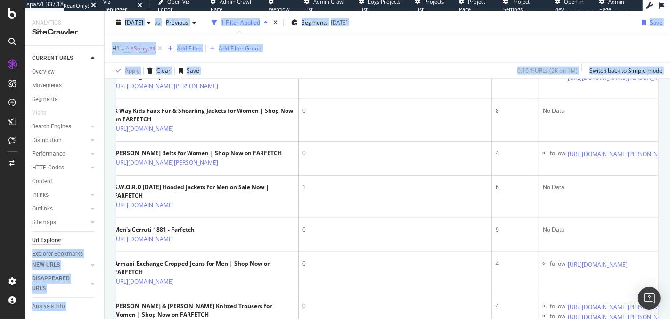
scroll to position [0, 0]
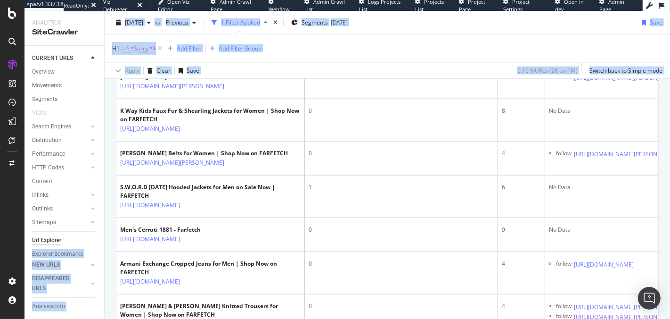
drag, startPoint x: 188, startPoint y: 245, endPoint x: 58, endPoint y: 245, distance: 130.1
click at [58, 245] on div "Analytics SiteCrawler CURRENT URLS Overview Movements Segments Visits Search En…" at bounding box center [348, 164] width 646 height 307
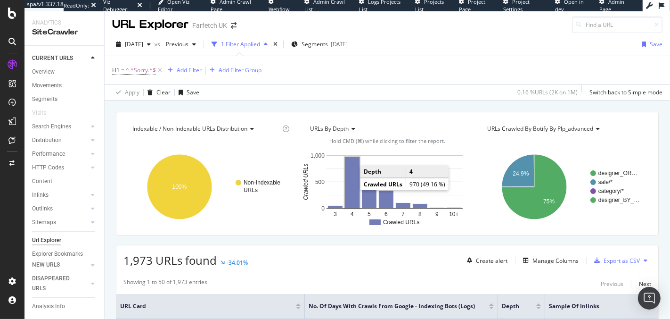
scroll to position [26, 0]
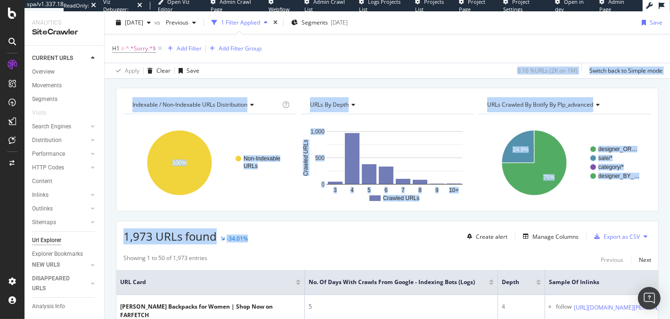
drag, startPoint x: 321, startPoint y: 228, endPoint x: 323, endPoint y: 75, distance: 152.3
click at [323, 75] on div "URL Explorer Farfetch UK 2025 Sep. 5th vs Previous 1 Filter Applied Segments 20…" at bounding box center [388, 164] width 566 height 307
click at [323, 75] on div "Apply Clear Save 0.16 % URLs ( 2K on 1M ) Switch back to Simple mode" at bounding box center [388, 71] width 566 height 16
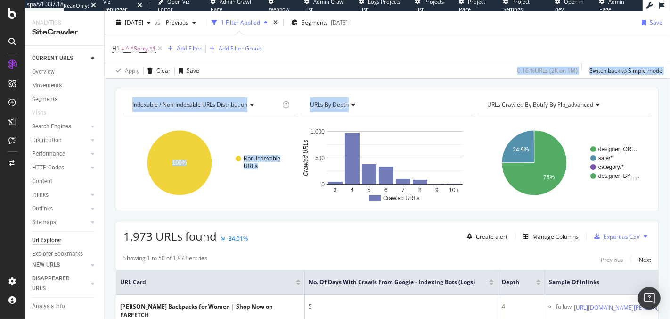
drag, startPoint x: 310, startPoint y: 71, endPoint x: 312, endPoint y: 222, distance: 150.8
click at [313, 206] on div "URL Explorer Farfetch UK 2025 Sep. 5th vs Previous 1 Filter Applied Segments 20…" at bounding box center [388, 164] width 566 height 307
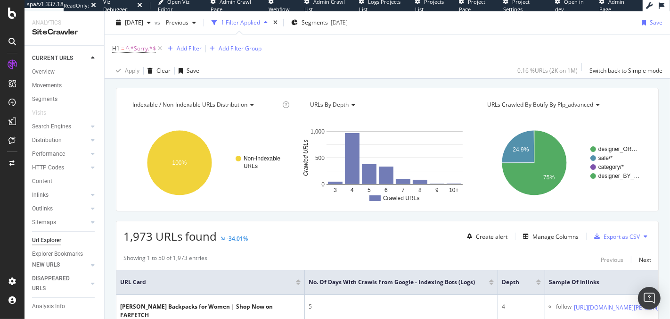
click at [317, 237] on div "1,973 URLs found -34.01% Create alert Manage Columns Export as CSV" at bounding box center [387, 232] width 542 height 23
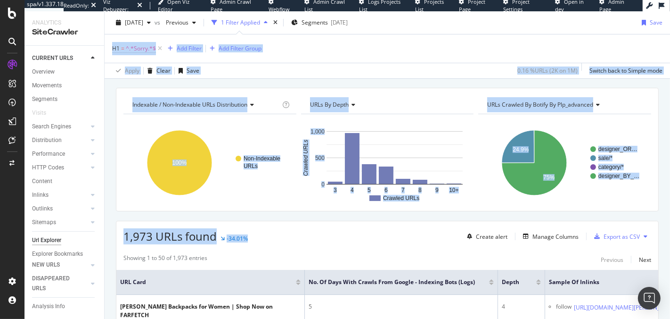
drag, startPoint x: 293, startPoint y: 84, endPoint x: 288, endPoint y: 35, distance: 48.9
click at [288, 35] on div "URL Explorer Farfetch UK 2025 Sep. 5th vs Previous 1 Filter Applied Segments 20…" at bounding box center [388, 164] width 566 height 307
click at [298, 71] on div "Apply Clear Save 0.16 % URLs ( 2K on 1M ) Switch back to Simple mode" at bounding box center [388, 71] width 566 height 16
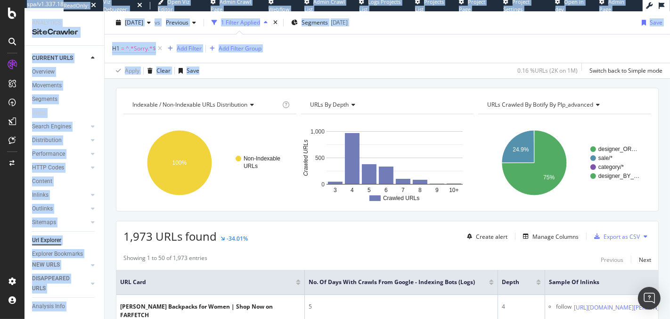
drag, startPoint x: 296, startPoint y: 68, endPoint x: 322, endPoint y: 295, distance: 228.2
click at [327, 318] on html "spa/v1.337.18 ReadOnly: Viz Debugger: Open Viz Editor Admin Crawl Page Webflow …" at bounding box center [335, 159] width 670 height 319
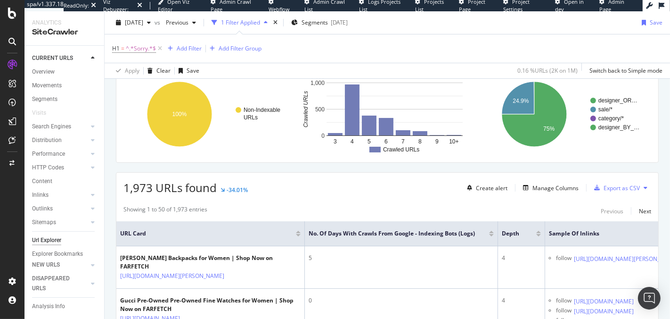
click at [307, 188] on div "1,973 URLs found -34.01% Create alert Manage Columns Export as CSV" at bounding box center [387, 184] width 542 height 23
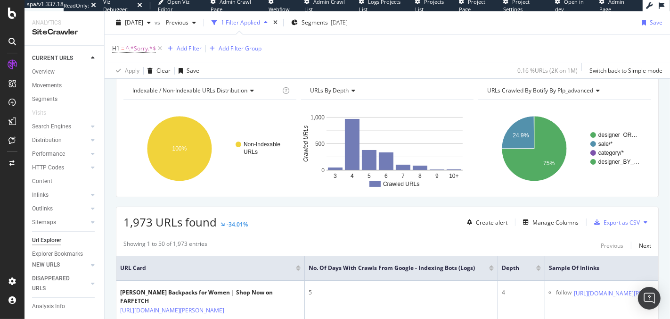
scroll to position [0, 0]
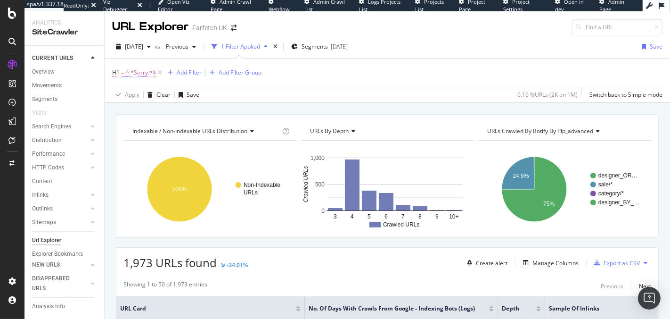
click at [146, 72] on span "^.*Sorry.*$" at bounding box center [141, 72] width 30 height 13
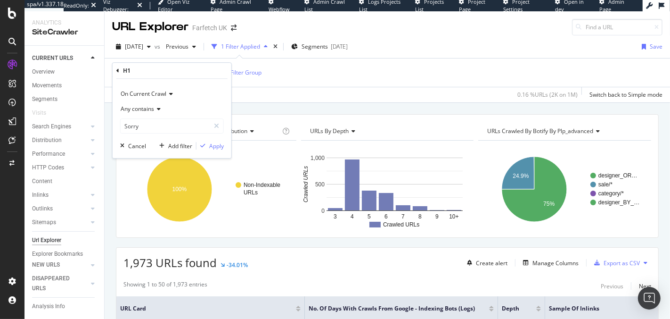
drag, startPoint x: 290, startPoint y: 95, endPoint x: 250, endPoint y: 91, distance: 40.3
click at [290, 95] on div "Apply Clear Save 0.16 % URLs ( 2K on 1M ) Switch back to Simple mode" at bounding box center [388, 95] width 566 height 16
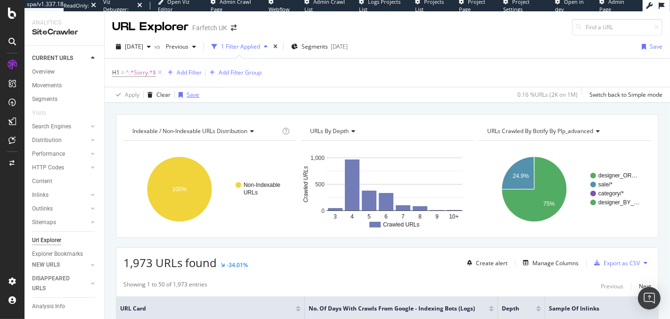
click at [187, 96] on div "Save" at bounding box center [193, 95] width 13 height 8
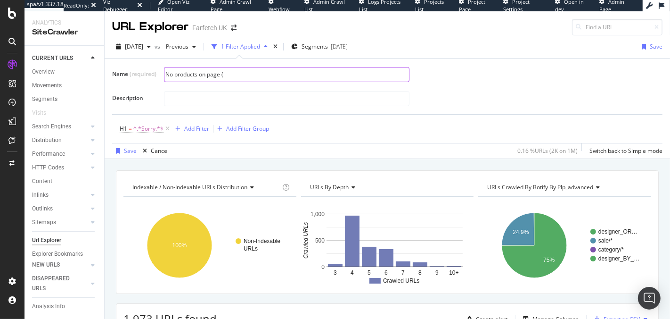
click at [245, 80] on input "No products on page (" at bounding box center [287, 74] width 245 height 14
paste input "Sorry, no items were found"
type input "No products on page ('Sorry, no items were found' is H1)"
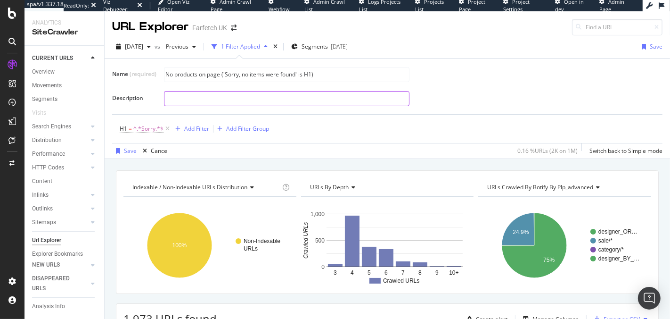
click at [221, 96] on input "text" at bounding box center [287, 98] width 245 height 14
click at [355, 83] on div "Name (required) No products on page ('Sorry, no items were found' is H1) Descri…" at bounding box center [387, 86] width 551 height 41
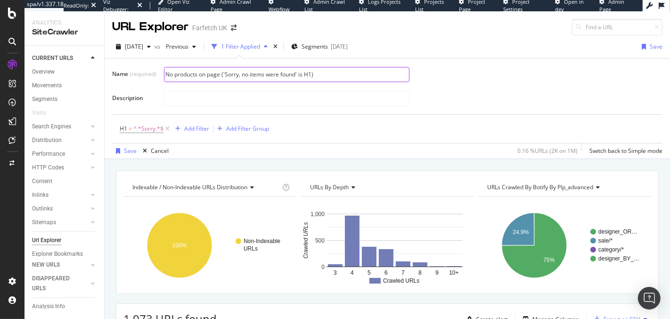
drag, startPoint x: 329, startPoint y: 77, endPoint x: 250, endPoint y: 78, distance: 78.7
click at [250, 78] on input "No products on page ('Sorry, no items were found' is H1)" at bounding box center [287, 74] width 245 height 14
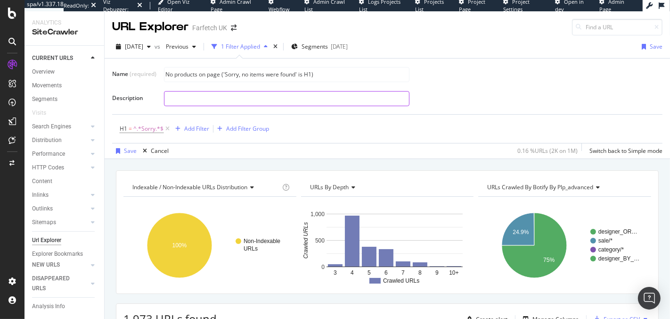
click at [239, 99] on input "text" at bounding box center [287, 98] width 245 height 14
paste input "No products on page ('Sorry, no items were found' is H1)"
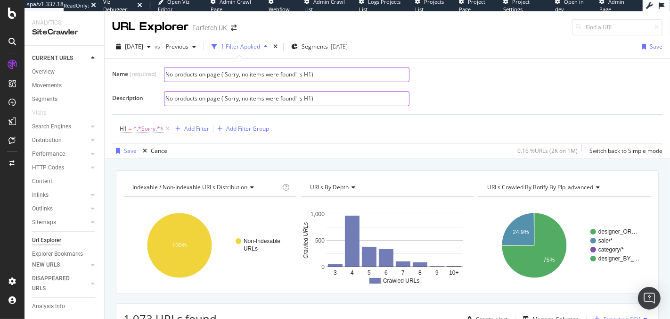
type input "No products on page ('Sorry, no items were found' is H1)"
click at [215, 73] on input "No products on page ('Sorry, no items were found' is H1)" at bounding box center [287, 74] width 245 height 14
click at [211, 74] on input "No products on page ('Sorry, no items were found' is H1)" at bounding box center [287, 74] width 245 height 14
drag, startPoint x: 315, startPoint y: 70, endPoint x: 240, endPoint y: 71, distance: 75.0
click at [240, 71] on input "No products on page ('Sorry, no items were found' is H1)" at bounding box center [287, 74] width 245 height 14
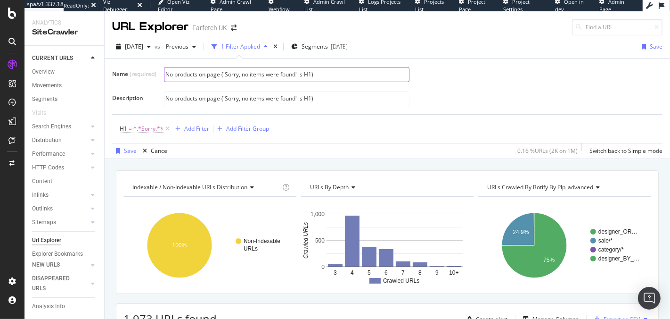
click at [286, 77] on input "No products on page ('Sorry, no items were found' is H1)" at bounding box center [287, 74] width 245 height 14
drag, startPoint x: 320, startPoint y: 73, endPoint x: 223, endPoint y: 74, distance: 96.6
click at [223, 74] on input "No products on page ('Sorry, no items were found' is H1)" at bounding box center [287, 74] width 245 height 14
type input "No products on page"
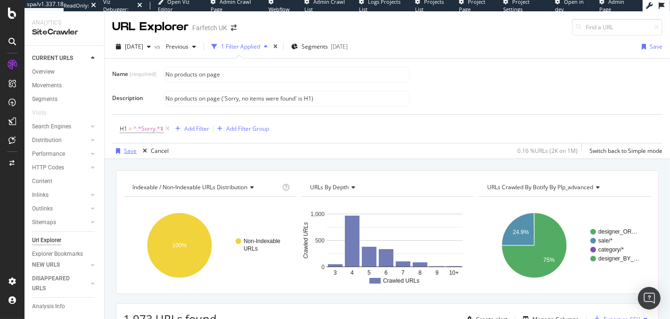
click at [128, 152] on div "Save" at bounding box center [130, 151] width 13 height 8
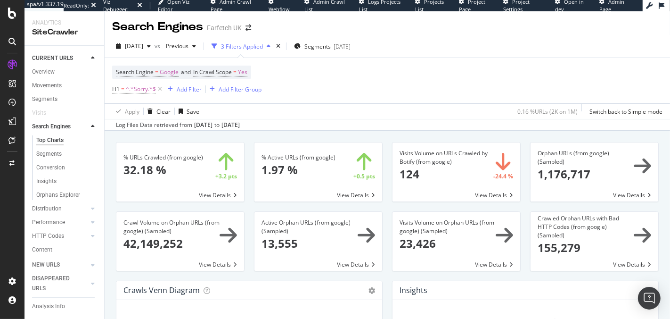
drag, startPoint x: 440, startPoint y: 102, endPoint x: 456, endPoint y: 45, distance: 58.7
click at [456, 46] on div "[DATE] vs Previous 3 Filters Applied Segments [DATE] Search Engine = Google and…" at bounding box center [388, 83] width 566 height 96
click at [456, 45] on div "[DATE] vs Previous 3 Filters Applied Segments [DATE]" at bounding box center [388, 48] width 566 height 19
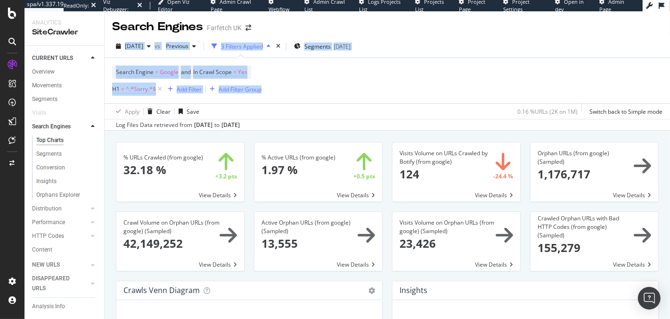
drag, startPoint x: 462, startPoint y: 25, endPoint x: 459, endPoint y: 86, distance: 60.5
click at [459, 86] on div "Search Engines Farfetch [GEOGRAPHIC_DATA] [DATE] vs Previous 3 Filters Applied …" at bounding box center [388, 164] width 566 height 307
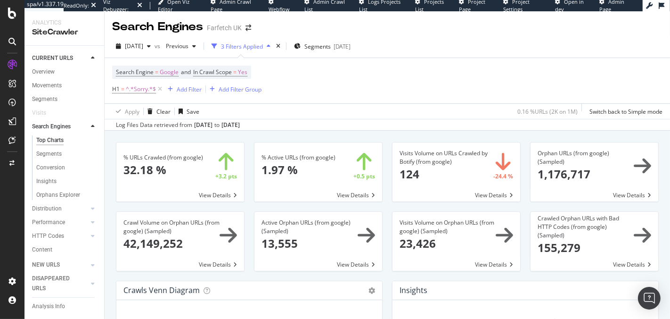
click at [458, 87] on div "Search Engine = Google and In Crawl Scope = Yes H1 = ^.*Sorry.*$ Add Filter Add…" at bounding box center [387, 80] width 551 height 45
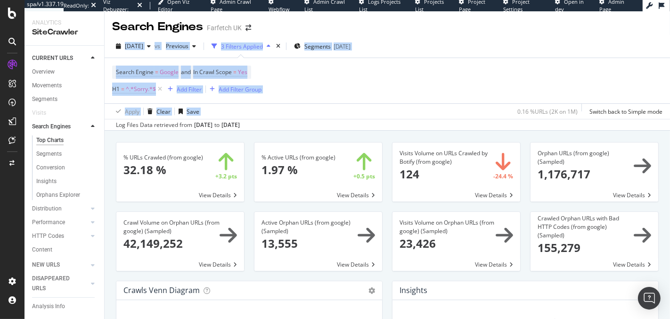
drag, startPoint x: 451, startPoint y: 76, endPoint x: 449, endPoint y: 27, distance: 49.1
click at [449, 27] on div "Search Engines Farfetch [GEOGRAPHIC_DATA] [DATE] vs Previous 3 Filters Applied …" at bounding box center [388, 164] width 566 height 307
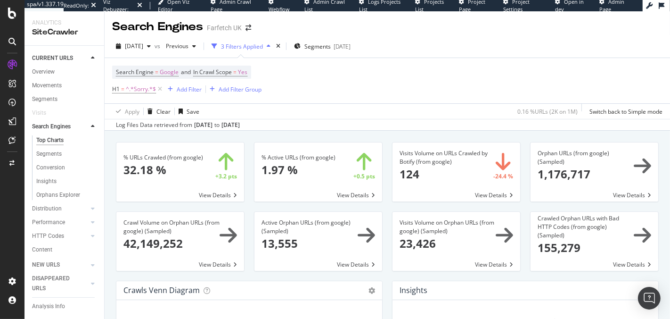
click at [449, 27] on div "Search Engines Farfetch [GEOGRAPHIC_DATA]" at bounding box center [388, 23] width 566 height 24
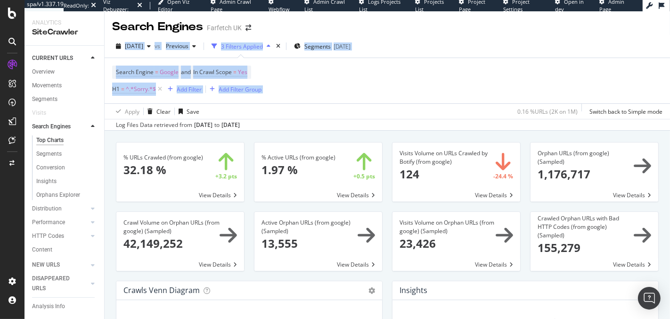
drag, startPoint x: 449, startPoint y: 27, endPoint x: 451, endPoint y: 93, distance: 65.6
click at [452, 92] on div "Search Engines Farfetch [GEOGRAPHIC_DATA] [DATE] vs Previous 3 Filters Applied …" at bounding box center [388, 164] width 566 height 307
click at [451, 93] on div "Search Engine = Google and In Crawl Scope = Yes H1 = ^.*Sorry.*$ Add Filter Add…" at bounding box center [387, 80] width 551 height 45
drag, startPoint x: 451, startPoint y: 95, endPoint x: 445, endPoint y: 38, distance: 57.3
click at [445, 38] on div "[DATE] vs Previous 3 Filters Applied Segments [DATE] Search Engine = Google and…" at bounding box center [388, 83] width 566 height 96
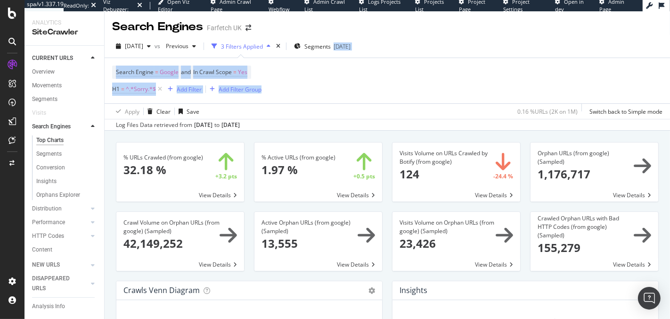
click at [445, 38] on div "[DATE] vs Previous 3 Filters Applied Segments [DATE] Search Engine = Google and…" at bounding box center [388, 83] width 566 height 96
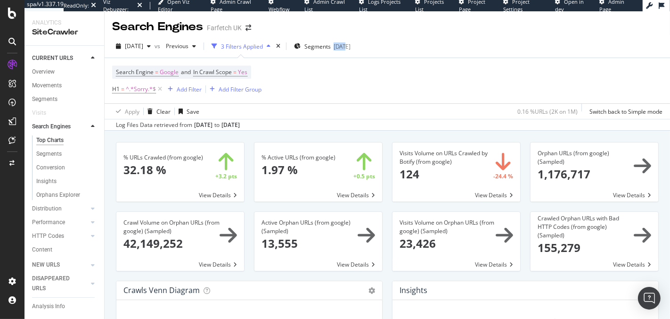
click at [445, 38] on div "[DATE] vs Previous 3 Filters Applied Segments [DATE] Search Engine = Google and…" at bounding box center [388, 83] width 566 height 96
click at [194, 89] on div "Add Filter" at bounding box center [189, 89] width 25 height 8
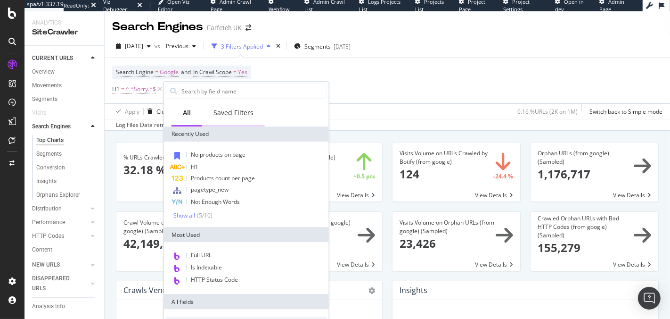
click at [222, 114] on div "Saved Filters" at bounding box center [234, 112] width 40 height 9
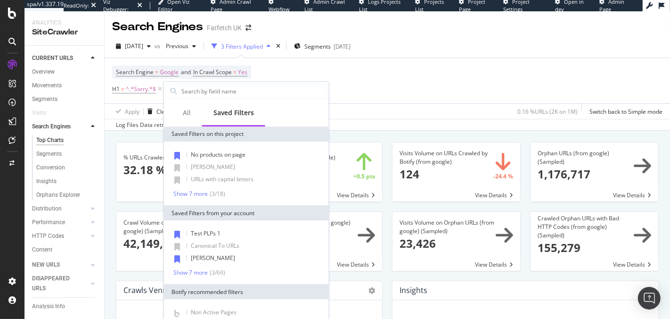
click at [392, 83] on div "Search Engine = Google and In Crawl Scope = Yes H1 = ^.*Sorry.*$ Add Filter Add…" at bounding box center [387, 80] width 551 height 45
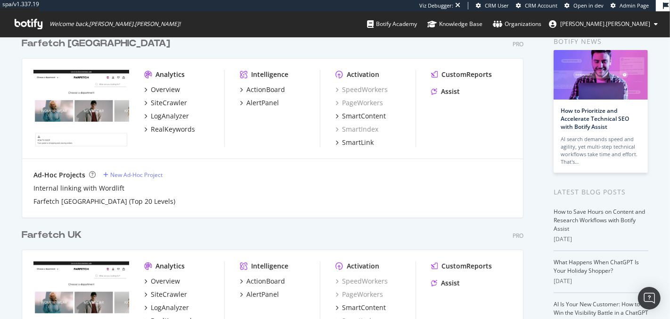
scroll to position [46, 0]
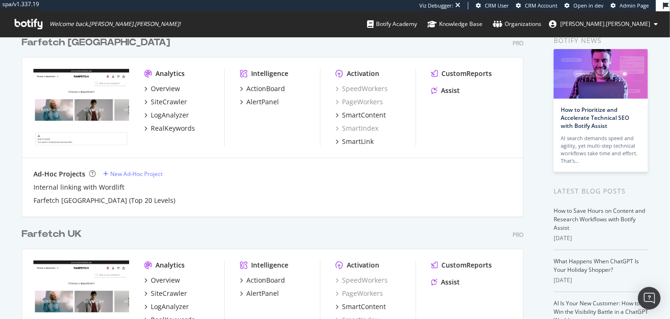
click at [49, 227] on div "Farfetch UK" at bounding box center [52, 234] width 60 height 14
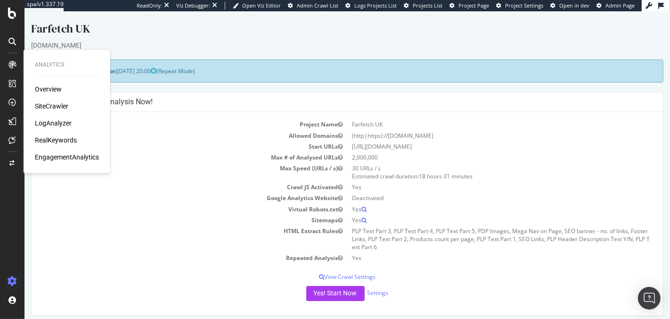
click at [47, 120] on div "LogAnalyzer" at bounding box center [53, 122] width 37 height 9
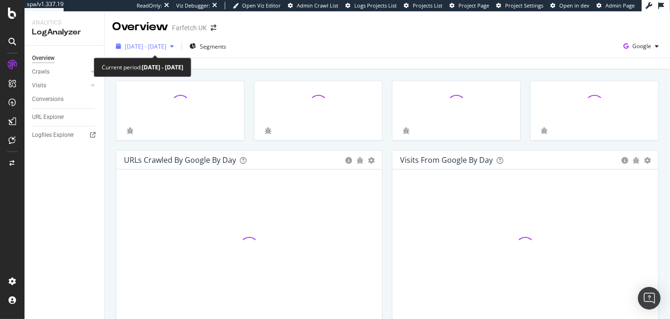
click at [166, 47] on span "[DATE] - [DATE]" at bounding box center [145, 46] width 41 height 8
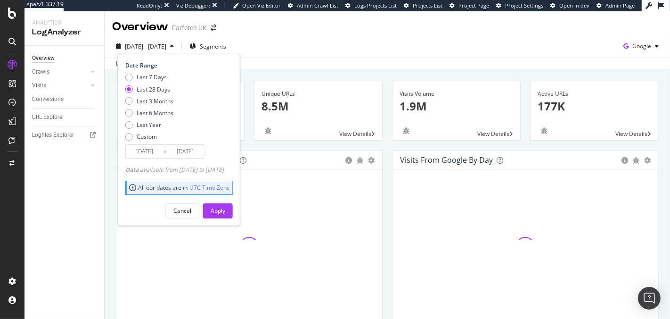
click at [166, 47] on span "[DATE] - [DATE]" at bounding box center [145, 46] width 41 height 8
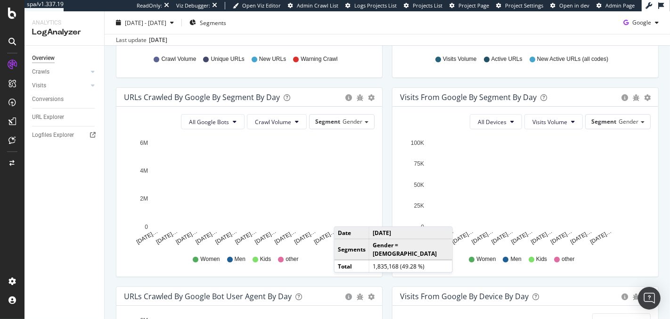
scroll to position [268, 0]
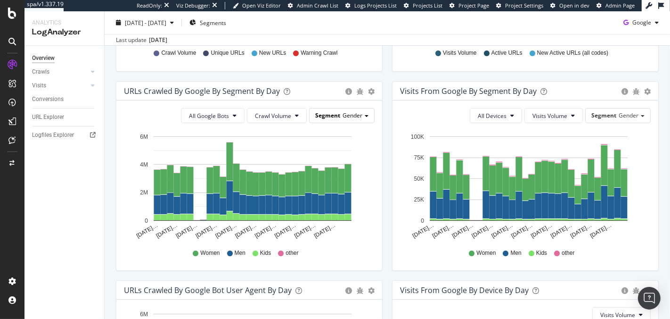
click at [349, 111] on span "Gender" at bounding box center [353, 115] width 20 height 8
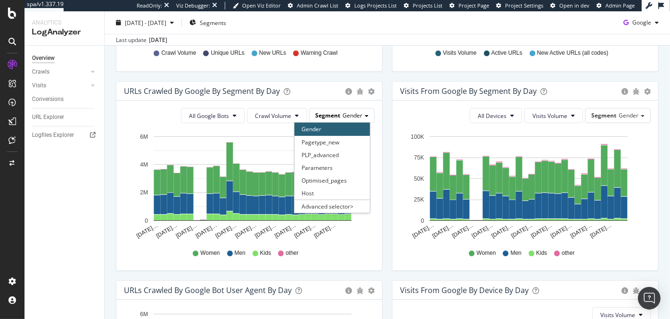
click at [349, 111] on span "Gender" at bounding box center [353, 115] width 20 height 8
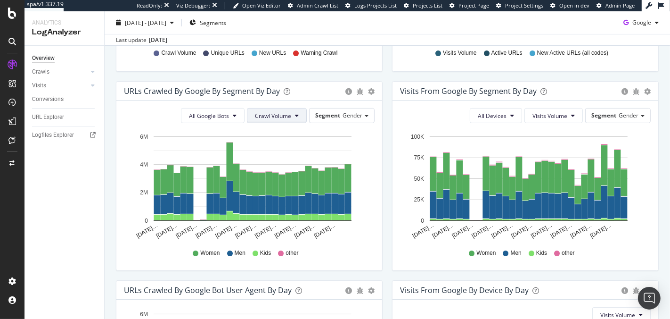
click at [272, 118] on span "Crawl Volume" at bounding box center [273, 116] width 36 height 8
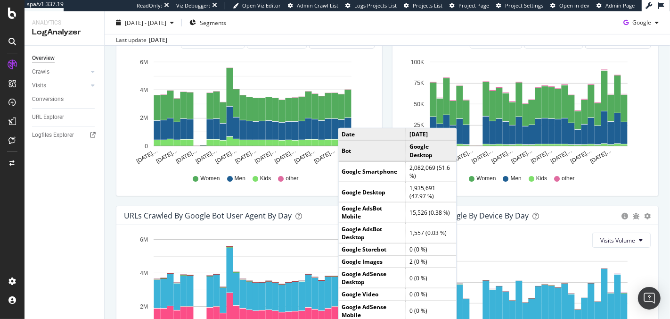
scroll to position [0, 0]
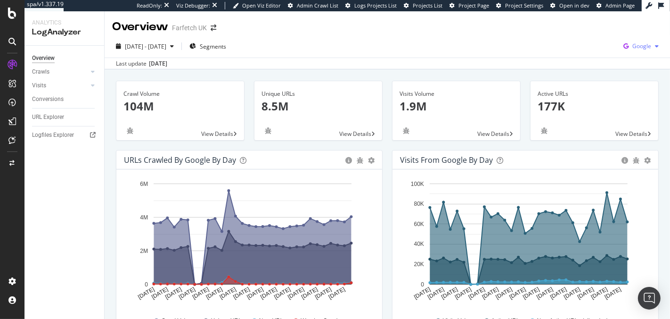
click at [633, 49] on span "Google" at bounding box center [642, 46] width 19 height 8
click at [584, 36] on span "Bing" at bounding box center [586, 38] width 35 height 8
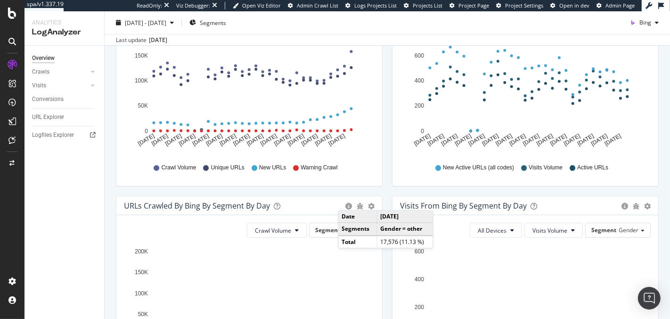
scroll to position [151, 0]
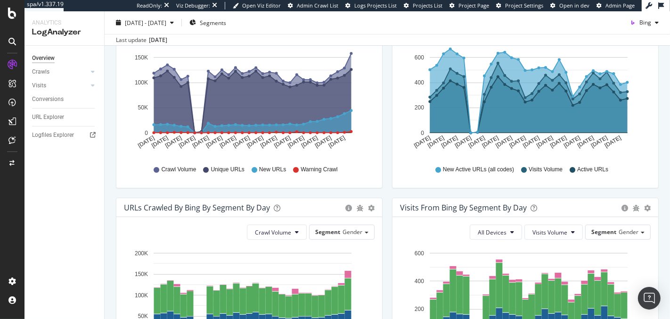
click at [270, 170] on span "New URLs" at bounding box center [272, 169] width 27 height 8
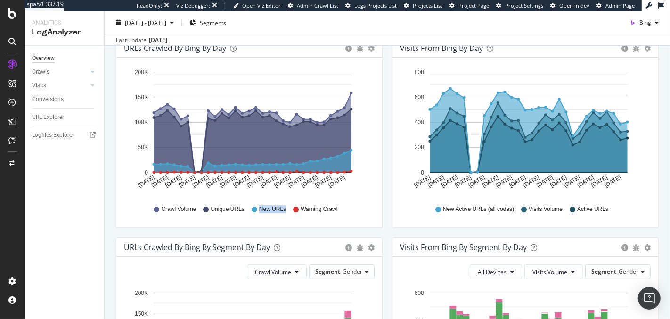
scroll to position [113, 0]
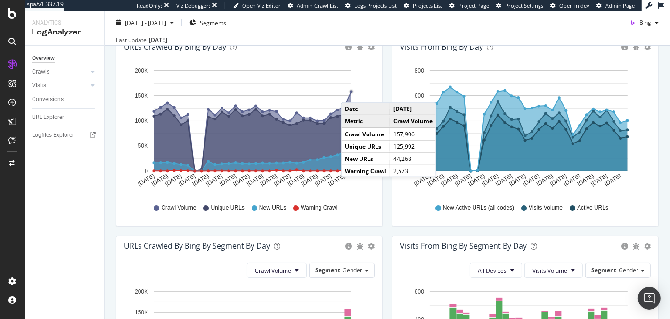
click at [350, 92] on circle "A chart." at bounding box center [351, 91] width 3 height 3
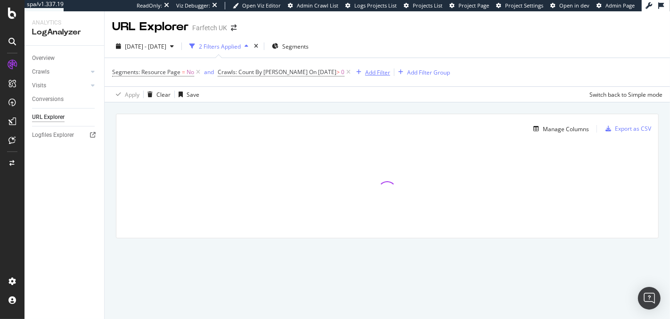
click at [365, 73] on div "Add Filter" at bounding box center [377, 72] width 25 height 8
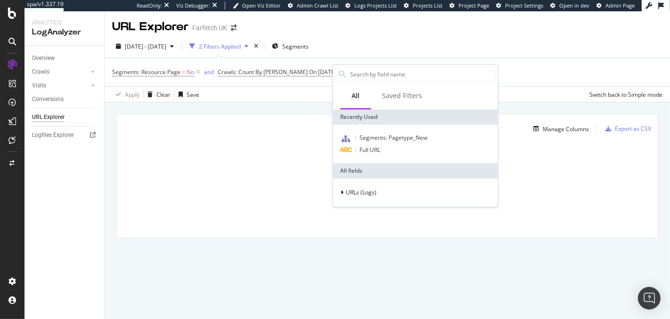
type input "m"
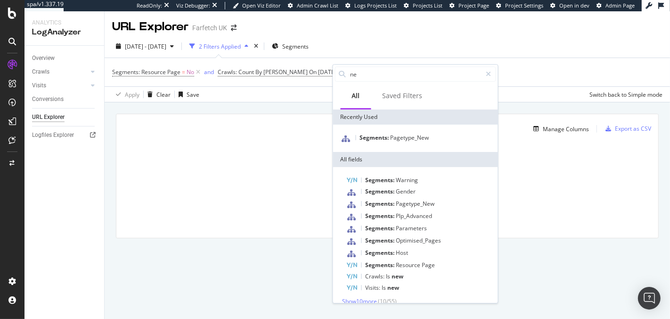
type input "new"
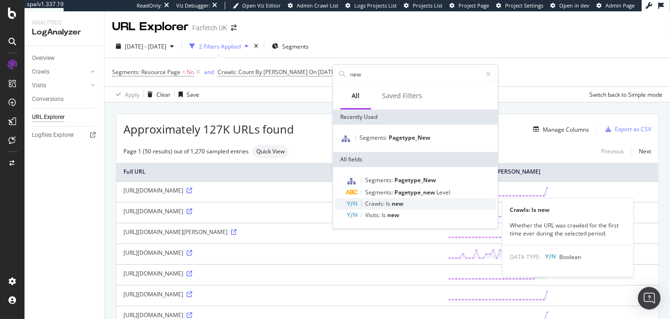
click at [387, 204] on span "Is" at bounding box center [390, 203] width 6 height 8
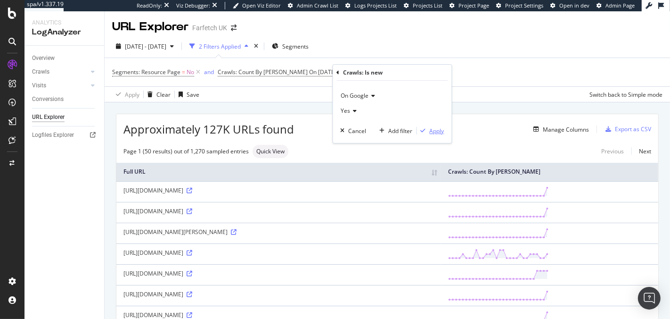
click at [431, 131] on div "Apply" at bounding box center [437, 131] width 15 height 8
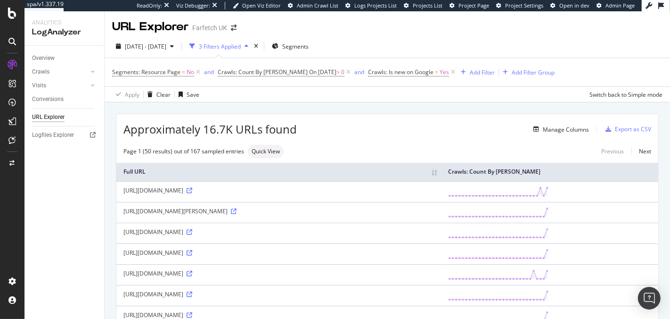
click at [241, 124] on span "Approximately 16.7K URLs found" at bounding box center [209, 129] width 173 height 16
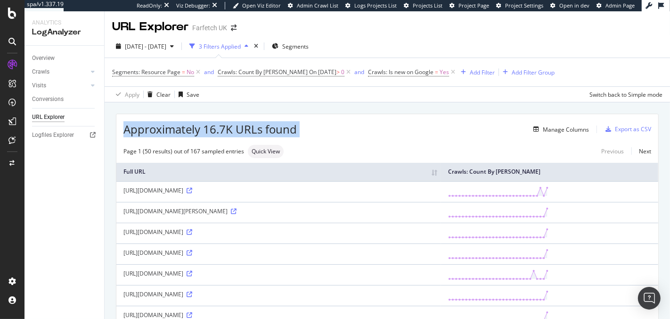
click at [241, 124] on span "Approximately 16.7K URLs found" at bounding box center [209, 129] width 173 height 16
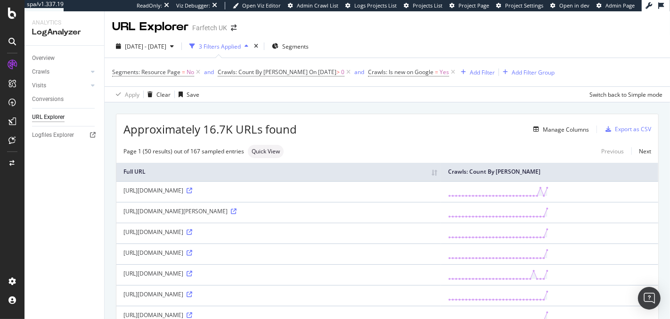
click at [241, 124] on span "Approximately 16.7K URLs found" at bounding box center [209, 129] width 173 height 16
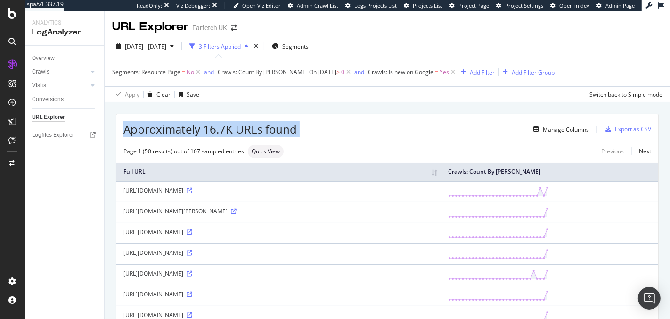
click at [241, 124] on span "Approximately 16.7K URLs found" at bounding box center [209, 129] width 173 height 16
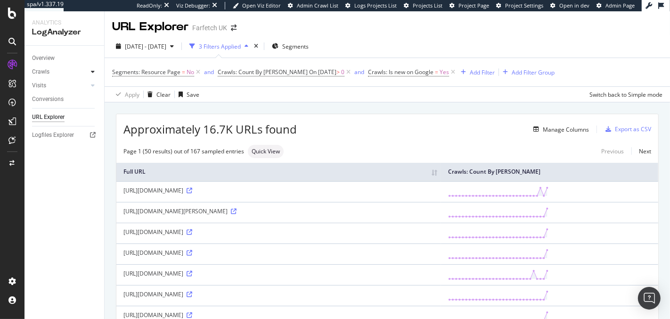
click at [90, 73] on div at bounding box center [92, 71] width 9 height 9
click at [68, 84] on div "Daily Distribution" at bounding box center [58, 86] width 44 height 10
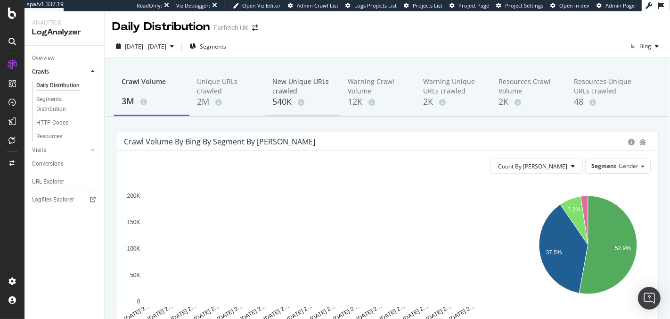
click at [296, 84] on div "New Unique URLs crawled" at bounding box center [302, 86] width 60 height 19
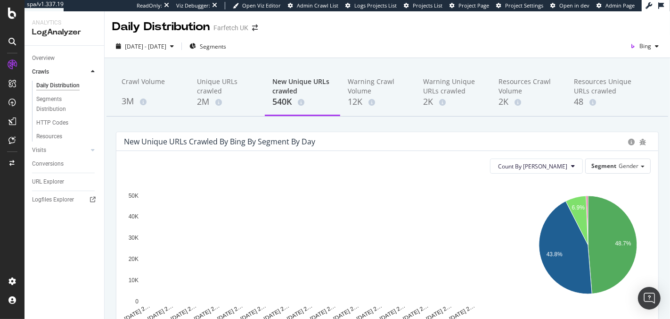
scroll to position [38, 0]
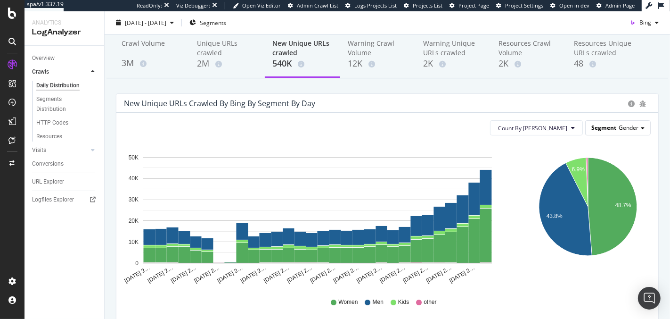
click at [619, 127] on span "Gender" at bounding box center [629, 127] width 20 height 8
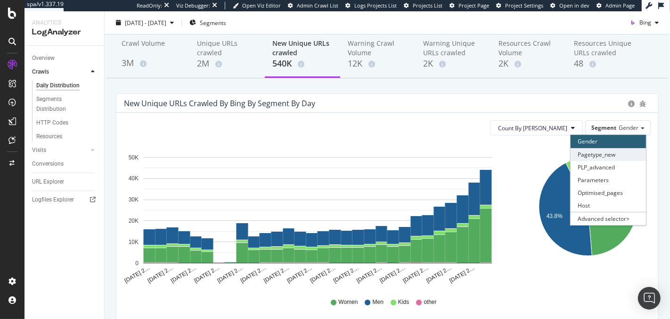
click at [605, 154] on div "Pagetype_new" at bounding box center [608, 154] width 75 height 13
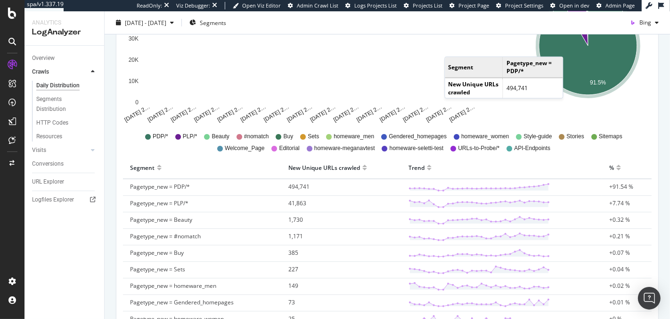
scroll to position [0, 0]
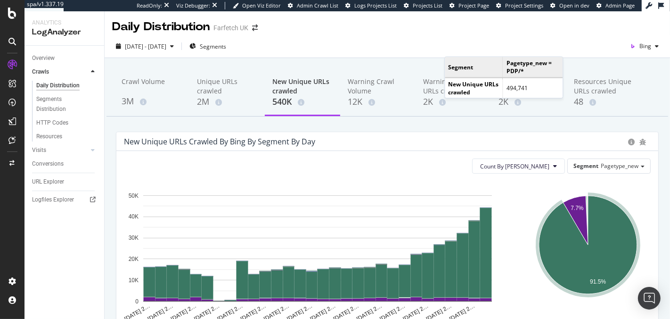
click at [488, 41] on div "[DATE] - [DATE] Segments Bing" at bounding box center [388, 48] width 566 height 19
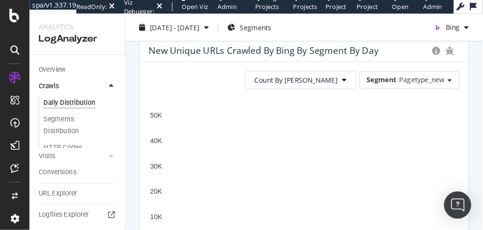
scroll to position [99, 0]
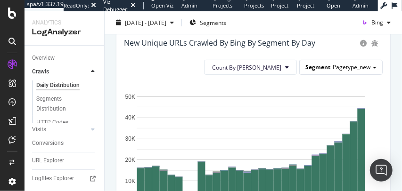
click at [359, 73] on div "Segment Pagetype_new" at bounding box center [341, 67] width 82 height 14
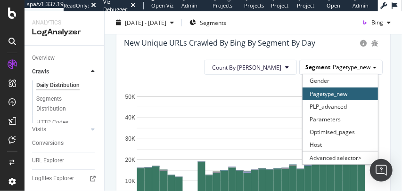
click at [359, 73] on div "Segment Pagetype_new" at bounding box center [341, 67] width 82 height 14
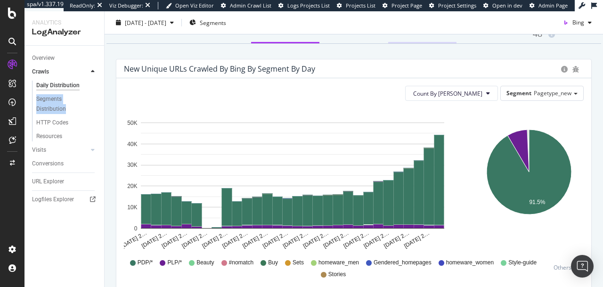
scroll to position [74, 0]
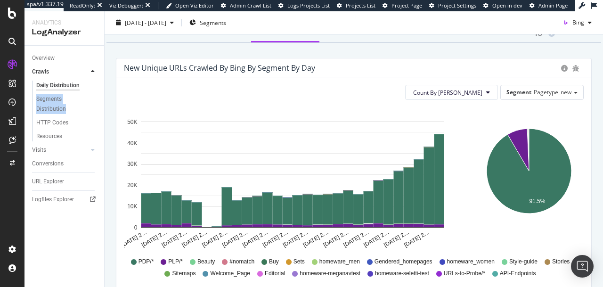
click at [348, 67] on div "New Unique URLs crawled by bing by Segment by Day" at bounding box center [340, 67] width 433 height 9
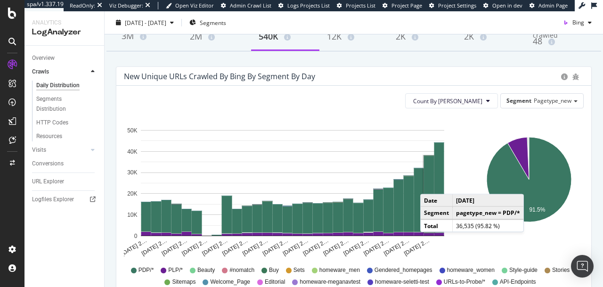
scroll to position [0, 0]
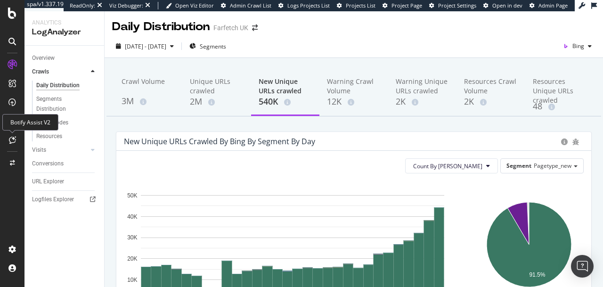
click at [11, 139] on icon at bounding box center [12, 140] width 7 height 8
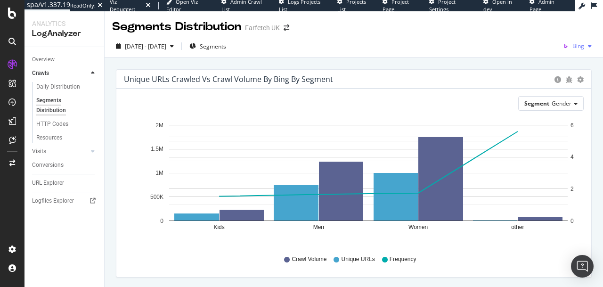
click at [575, 42] on span "Bing" at bounding box center [579, 46] width 12 height 8
click at [576, 49] on span "Bing" at bounding box center [579, 46] width 12 height 8
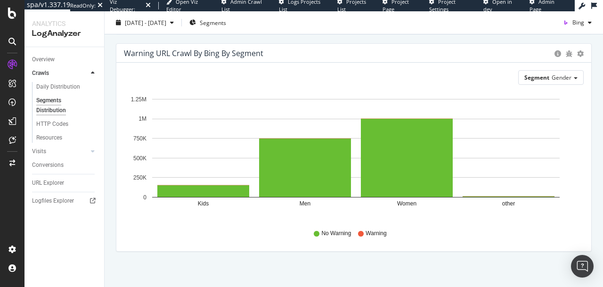
scroll to position [469, 0]
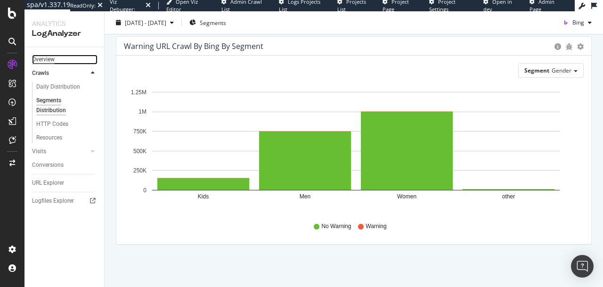
click at [38, 60] on div "Overview" at bounding box center [43, 60] width 23 height 10
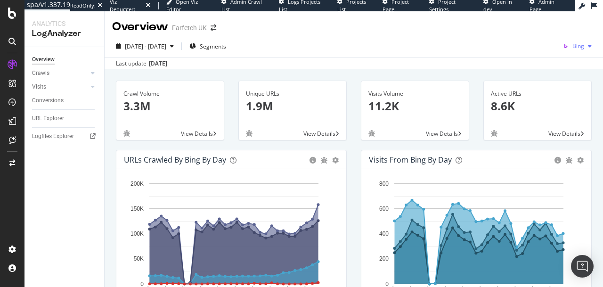
click at [575, 48] on span "Bing" at bounding box center [579, 46] width 12 height 8
click at [316, 53] on div "[DATE] - [DATE] Segments Bing" at bounding box center [354, 48] width 499 height 19
click at [573, 45] on span "Bing" at bounding box center [579, 46] width 12 height 8
click at [511, 58] on span "OpenAI" at bounding box center [527, 55] width 35 height 8
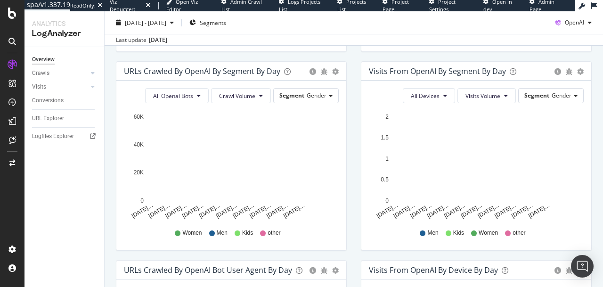
scroll to position [287, 0]
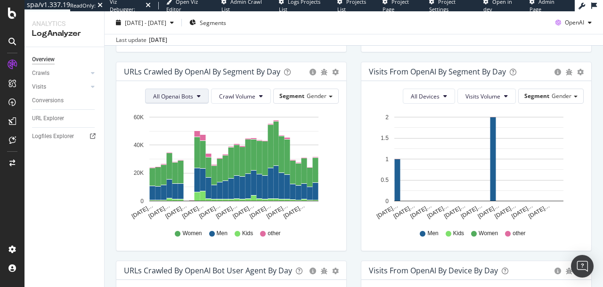
click at [164, 93] on span "All Openai Bots" at bounding box center [173, 96] width 40 height 8
click at [175, 165] on span "ChatGPT-User" at bounding box center [170, 167] width 41 height 8
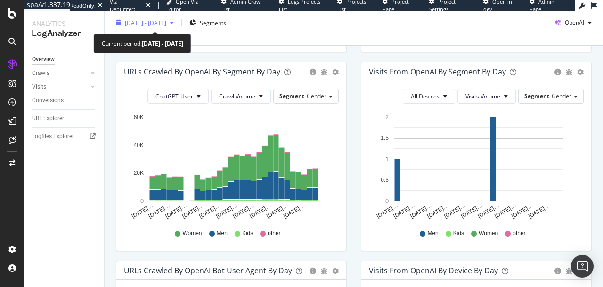
click at [157, 20] on span "[DATE] - [DATE]" at bounding box center [145, 22] width 41 height 8
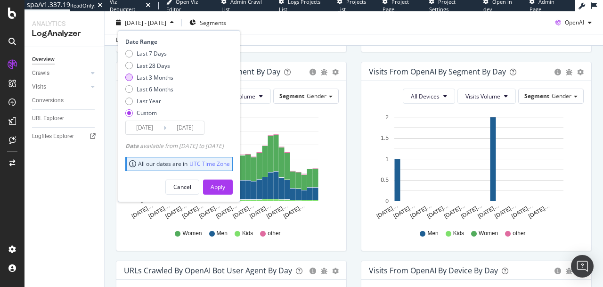
click at [150, 75] on div "Last 3 Months" at bounding box center [155, 77] width 37 height 8
type input "[DATE]"
click at [225, 189] on div "Apply" at bounding box center [218, 187] width 15 height 8
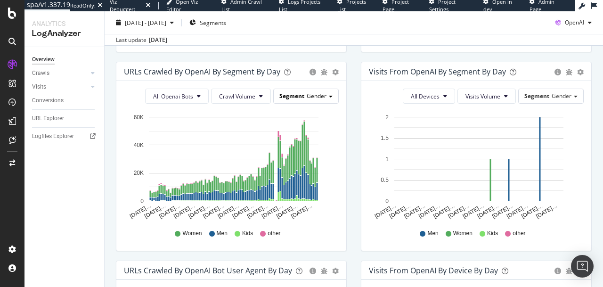
click at [314, 99] on span "Gender" at bounding box center [317, 96] width 20 height 8
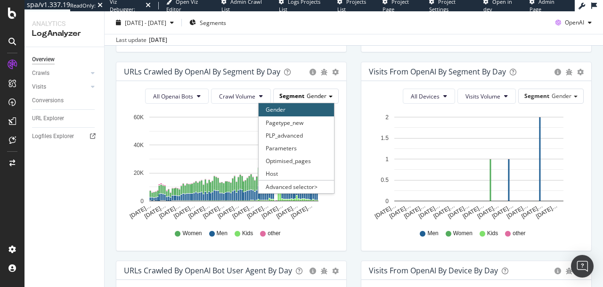
click at [311, 92] on span "Gender" at bounding box center [317, 96] width 20 height 8
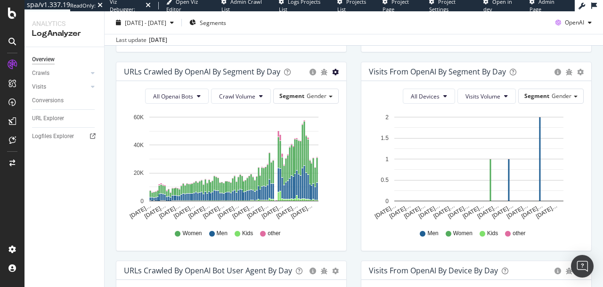
click at [334, 74] on icon "gear" at bounding box center [335, 72] width 7 height 7
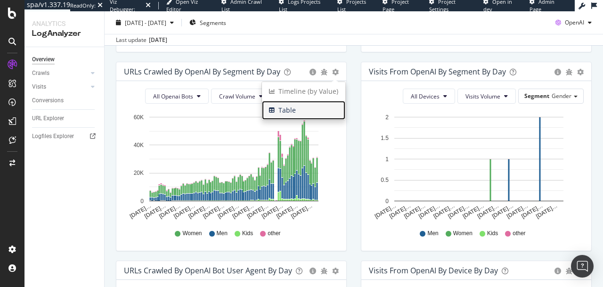
click at [293, 107] on span "Table" at bounding box center [303, 110] width 83 height 14
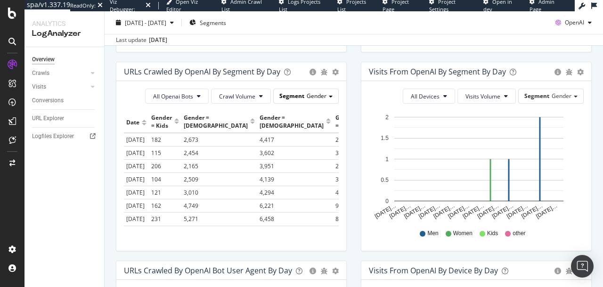
click at [317, 93] on span "Gender" at bounding box center [317, 96] width 20 height 8
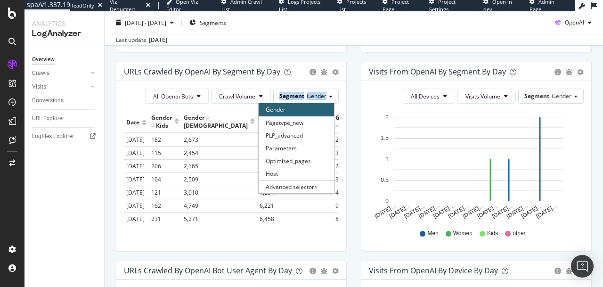
click at [317, 93] on span "Gender" at bounding box center [317, 96] width 20 height 8
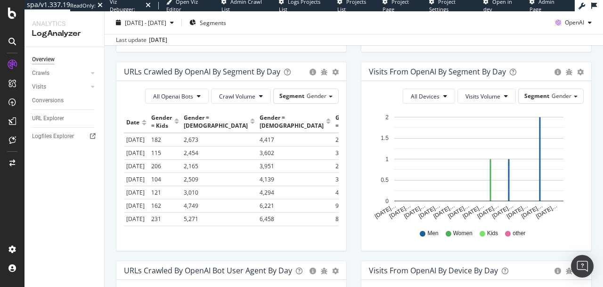
click at [330, 77] on div "URLs Crawled by OpenAI By Segment By Day Timeline (by Value) Table" at bounding box center [231, 71] width 230 height 19
click at [332, 68] on div "Timeline (by Value) Table" at bounding box center [335, 71] width 7 height 9
click at [332, 71] on icon "gear" at bounding box center [335, 72] width 7 height 7
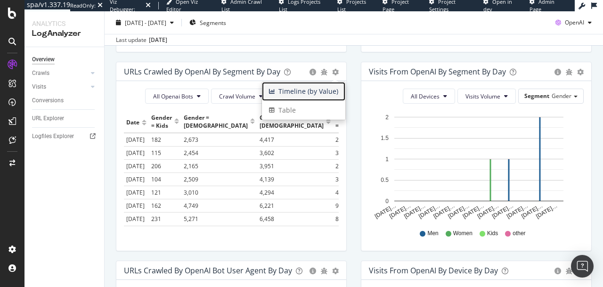
click at [295, 93] on span "Timeline (by Value)" at bounding box center [303, 91] width 83 height 14
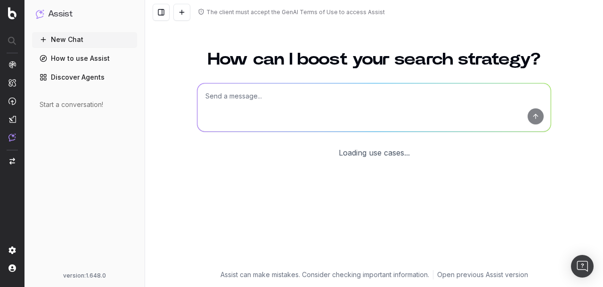
scroll to position [79, 0]
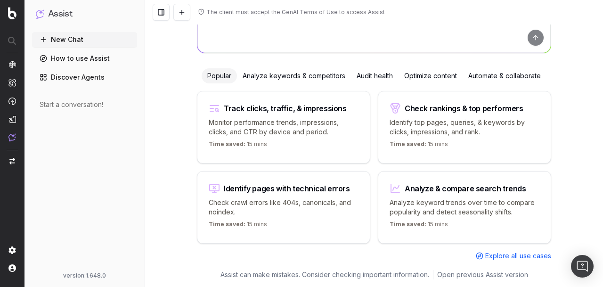
click at [223, 45] on textarea at bounding box center [375, 29] width 354 height 48
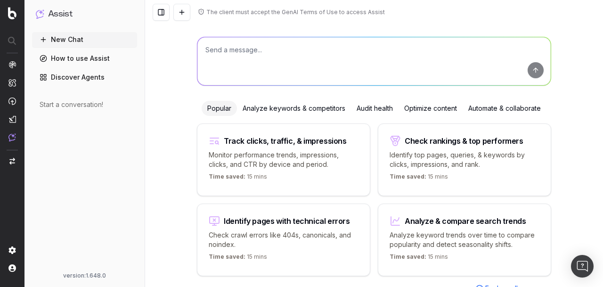
scroll to position [38, 0]
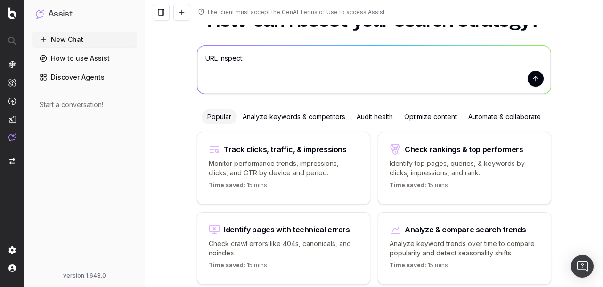
paste textarea "[URL][DOMAIN_NAME][DOMAIN_NAME]"
type textarea "URL inspect: [URL][DOMAIN_NAME][DOMAIN_NAME]"
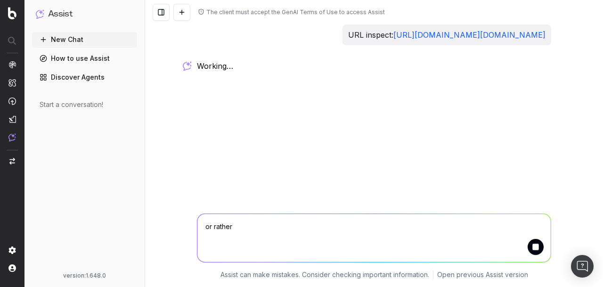
paste textarea "[URL][DOMAIN_NAME][DOMAIN_NAME]"
type textarea "or rather [URL][DOMAIN_NAME]"
click at [244, 89] on div "The client must accept the GenAI Terms of Use to access Assist URL inspect: [UR…" at bounding box center [374, 143] width 458 height 287
click at [535, 248] on button "submit" at bounding box center [536, 247] width 16 height 16
click at [362, 219] on textarea at bounding box center [375, 238] width 354 height 48
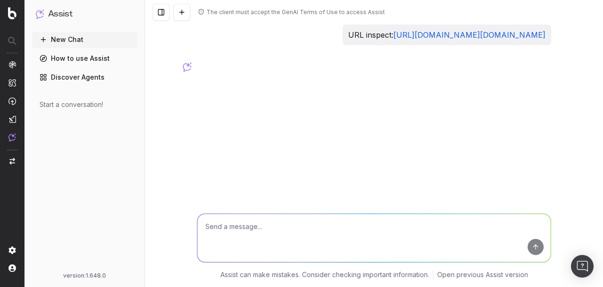
paste textarea "[URL][DOMAIN_NAME][DOMAIN_NAME]"
type textarea "[URL][DOMAIN_NAME]"
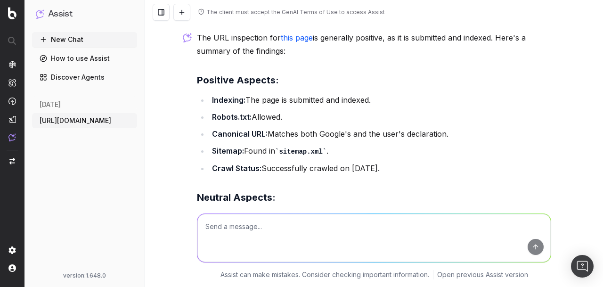
scroll to position [104, 0]
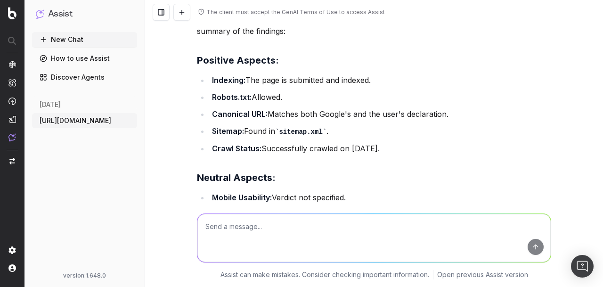
click at [326, 121] on li "Canonical URL: Matches both Google's and the user's declaration." at bounding box center [380, 113] width 342 height 13
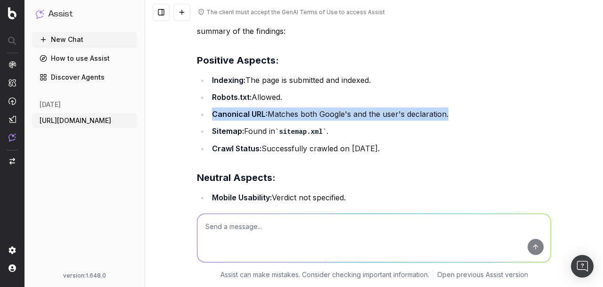
click at [326, 121] on li "Canonical URL: Matches both Google's and the user's declaration." at bounding box center [380, 113] width 342 height 13
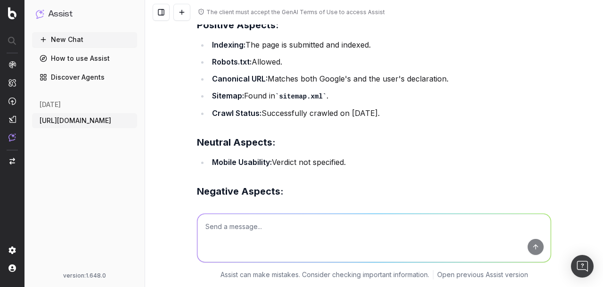
scroll to position [144, 0]
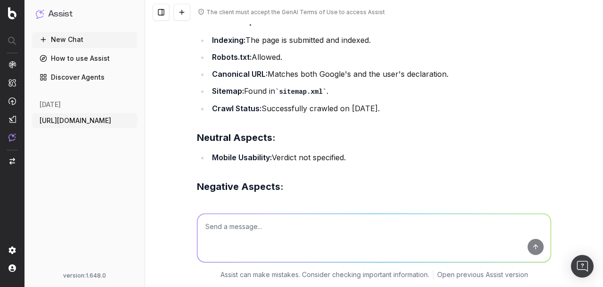
click at [316, 115] on li "Crawl Status: Successfully crawled on [DATE]." at bounding box center [380, 108] width 342 height 13
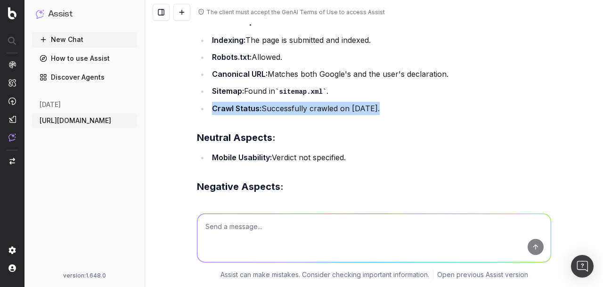
click at [316, 115] on li "Crawl Status: Successfully crawled on [DATE]." at bounding box center [380, 108] width 342 height 13
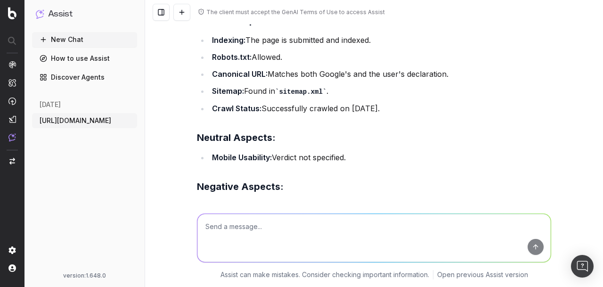
click at [343, 115] on li "Crawl Status: Successfully crawled on [DATE]." at bounding box center [380, 108] width 342 height 13
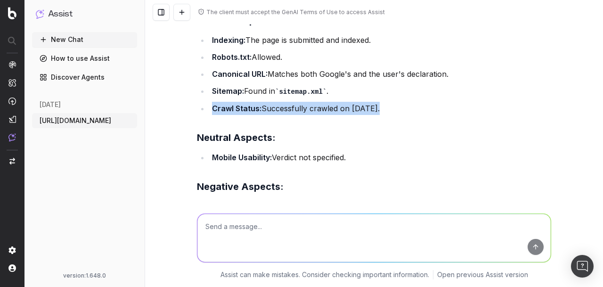
click at [343, 115] on li "Crawl Status: Successfully crawled on [DATE]." at bounding box center [380, 108] width 342 height 13
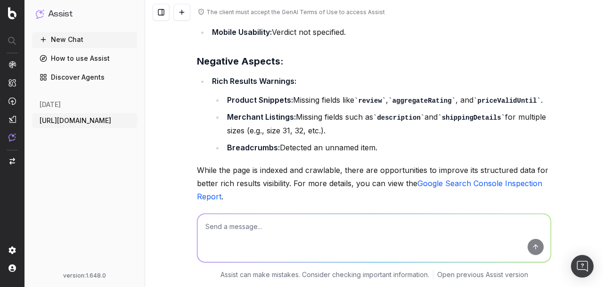
scroll to position [279, 0]
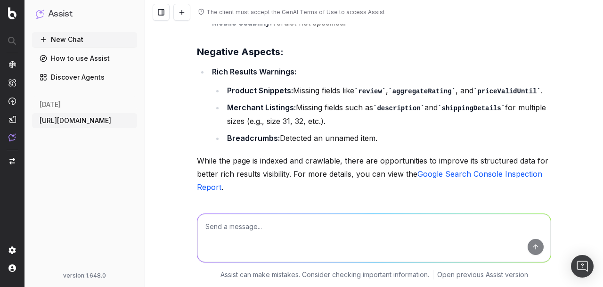
click at [320, 98] on li "Product Snippets: Missing fields like review , aggregateRating , and priceValid…" at bounding box center [387, 91] width 327 height 14
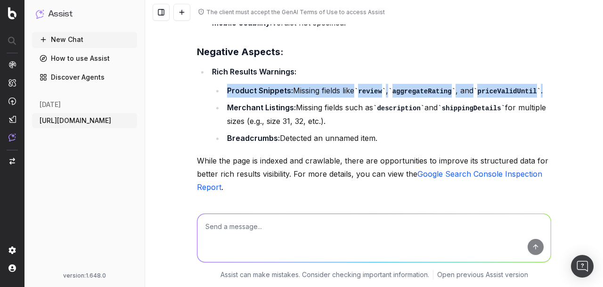
click at [320, 98] on li "Product Snippets: Missing fields like review , aggregateRating , and priceValid…" at bounding box center [387, 91] width 327 height 14
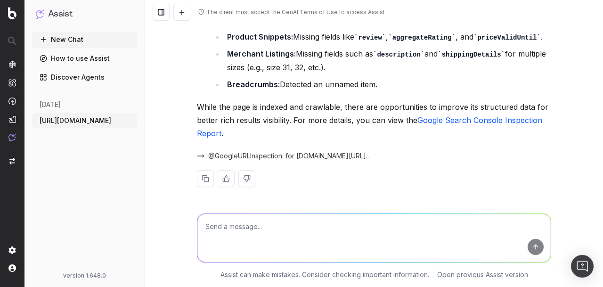
scroll to position [357, 0]
click at [320, 120] on p "While the page is indexed and crawlable, there are opportunities to improve its…" at bounding box center [374, 120] width 354 height 40
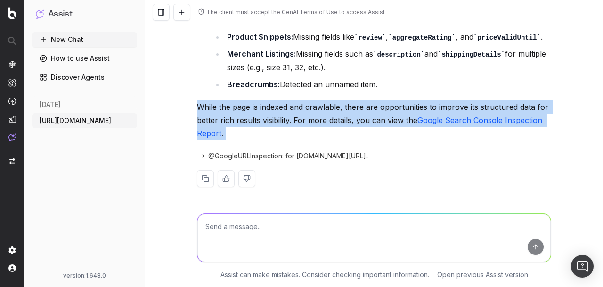
click at [320, 120] on p "While the page is indexed and crawlable, there are opportunities to improve its…" at bounding box center [374, 120] width 354 height 40
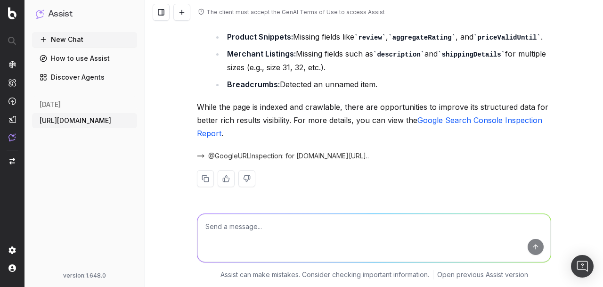
click at [320, 120] on p "While the page is indexed and crawlable, there are opportunities to improve its…" at bounding box center [374, 120] width 354 height 40
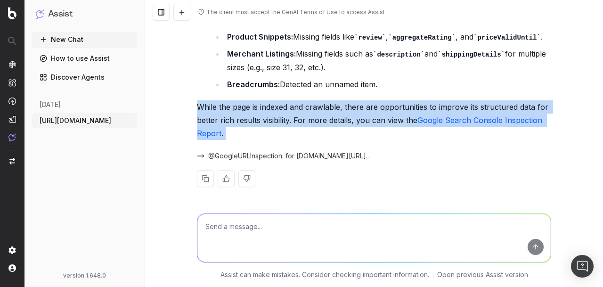
click at [320, 120] on p "While the page is indexed and crawlable, there are opportunities to improve its…" at bounding box center [374, 120] width 354 height 40
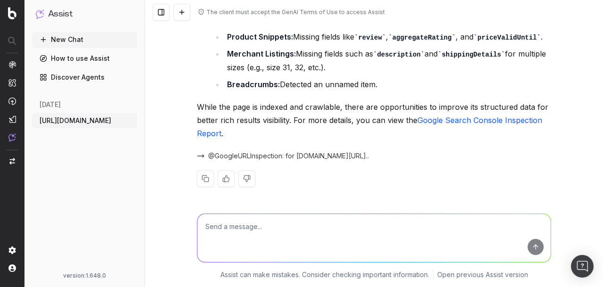
click at [486, 136] on link "Google Search Console Inspection Report" at bounding box center [371, 126] width 348 height 23
click at [253, 161] on span "@GoogleURLInspection: for [DOMAIN_NAME][URL].." at bounding box center [288, 155] width 161 height 9
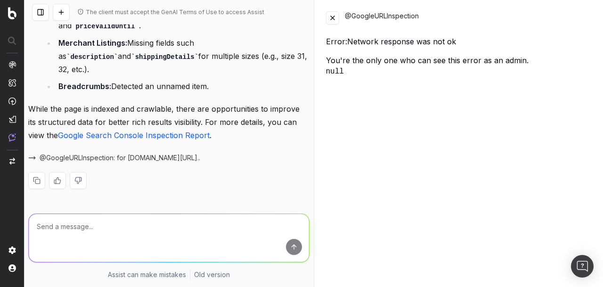
click at [330, 16] on button at bounding box center [332, 17] width 13 height 13
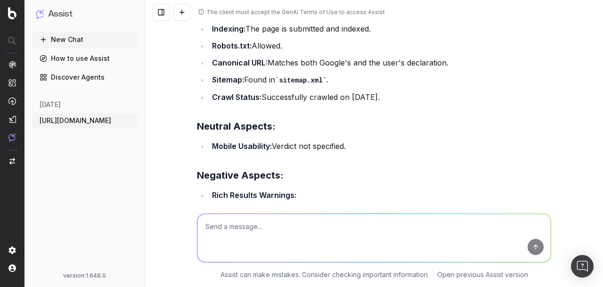
scroll to position [119, 0]
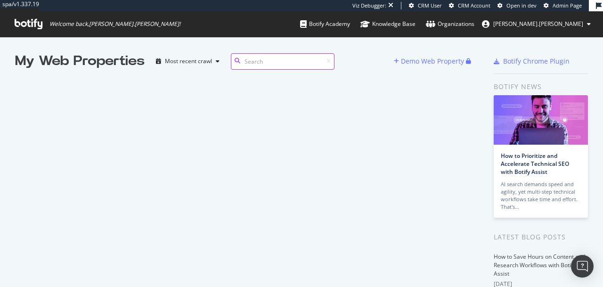
scroll to position [8, 8]
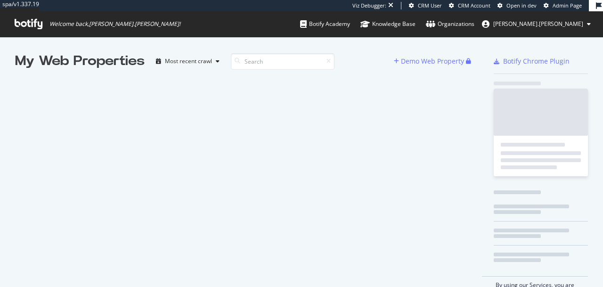
scroll to position [280, 589]
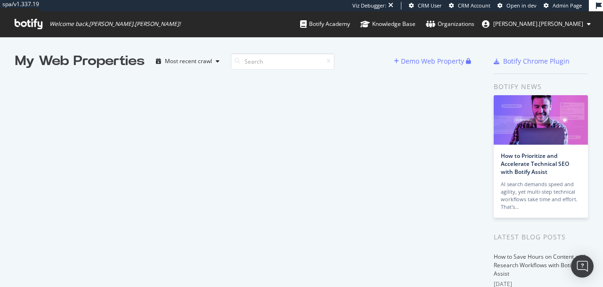
click at [350, 117] on div "My Web Properties Most recent crawl Demo Web Property" at bounding box center [249, 259] width 468 height 414
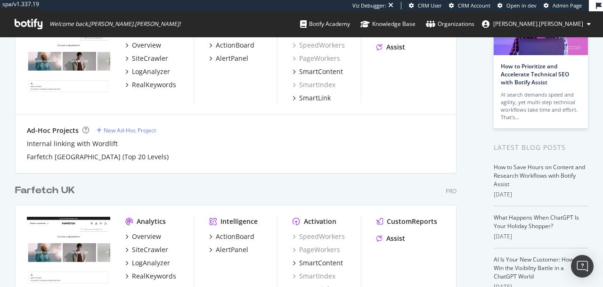
scroll to position [90, 0]
click at [158, 252] on div "SiteCrawler" at bounding box center [150, 249] width 36 height 9
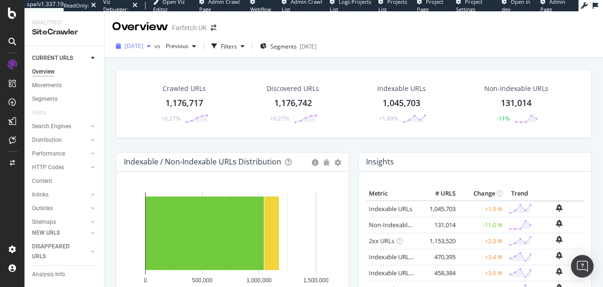
click at [143, 49] on span "[DATE]" at bounding box center [134, 46] width 18 height 8
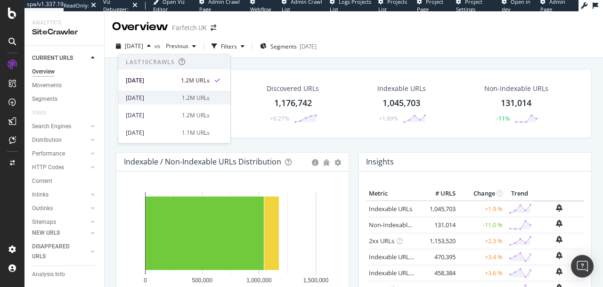
click at [164, 101] on div "[DATE]" at bounding box center [151, 97] width 50 height 8
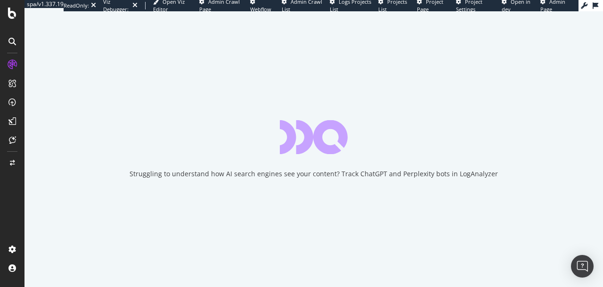
click at [192, 176] on div "Struggling to understand how AI search engines see your content? Track ChatGPT …" at bounding box center [314, 173] width 369 height 9
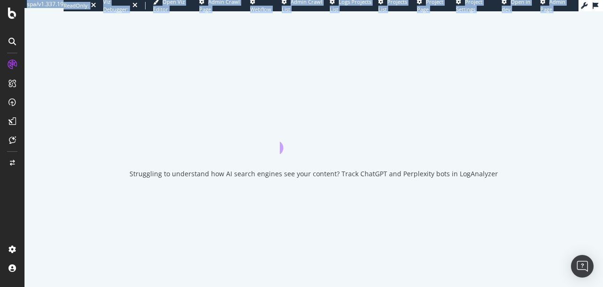
click at [192, 176] on div "Struggling to understand how AI search engines see your content? Track ChatGPT …" at bounding box center [314, 173] width 369 height 9
click at [179, 173] on div "Struggling to understand how AI search engines see your content? Track ChatGPT …" at bounding box center [314, 173] width 369 height 9
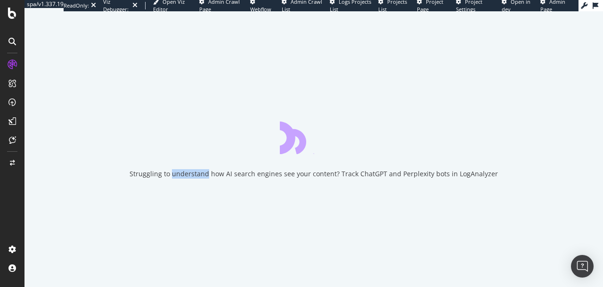
click at [179, 173] on div "Struggling to understand how AI search engines see your content? Track ChatGPT …" at bounding box center [314, 173] width 369 height 9
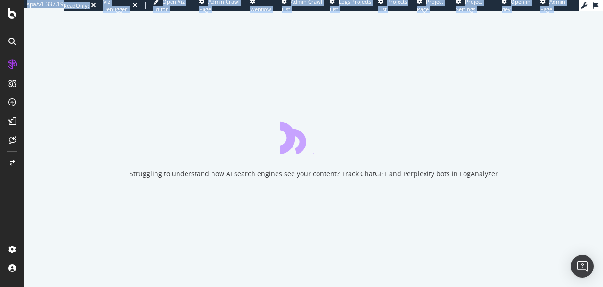
click at [179, 173] on div "Struggling to understand how AI search engines see your content? Track ChatGPT …" at bounding box center [314, 173] width 369 height 9
click at [189, 175] on div "Struggling to understand how AI search engines see your content? Track ChatGPT …" at bounding box center [314, 173] width 369 height 9
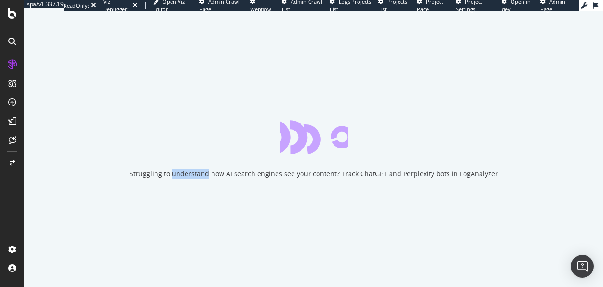
click at [189, 175] on div "Struggling to understand how AI search engines see your content? Track ChatGPT …" at bounding box center [314, 173] width 369 height 9
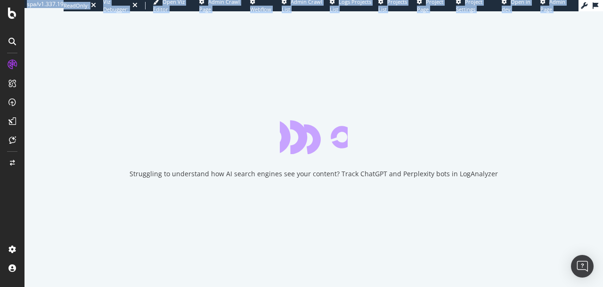
click at [189, 175] on div "Struggling to understand how AI search engines see your content? Track ChatGPT …" at bounding box center [314, 173] width 369 height 9
click at [187, 174] on div "Struggling to understand how AI search engines see your content? Track ChatGPT …" at bounding box center [314, 173] width 369 height 9
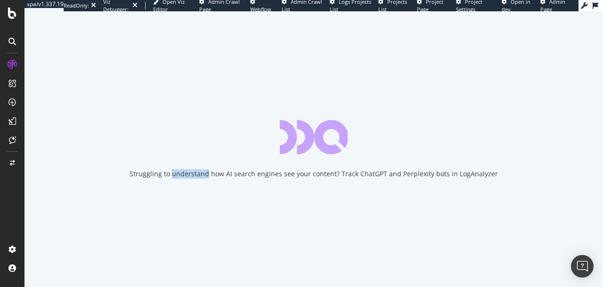
click at [187, 174] on div "Struggling to understand how AI search engines see your content? Track ChatGPT …" at bounding box center [314, 173] width 369 height 9
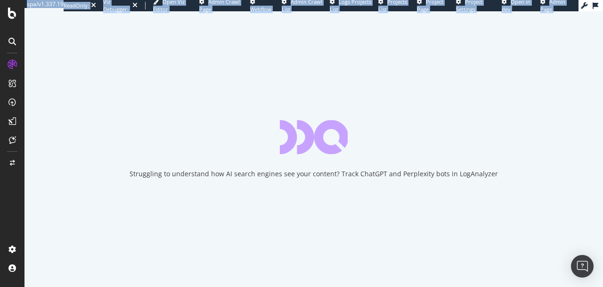
click at [187, 174] on div "Struggling to understand how AI search engines see your content? Track ChatGPT …" at bounding box center [314, 173] width 369 height 9
click at [185, 174] on div "Struggling to understand how AI search engines see your content? Track ChatGPT …" at bounding box center [314, 173] width 369 height 9
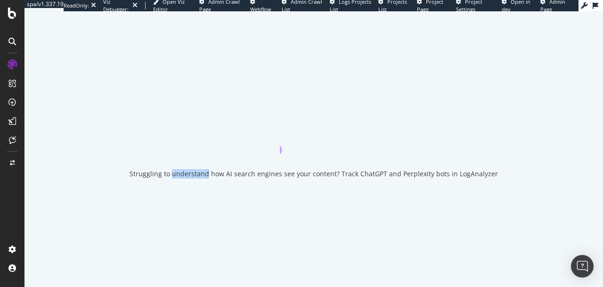
click at [185, 174] on div "Struggling to understand how AI search engines see your content? Track ChatGPT …" at bounding box center [314, 173] width 369 height 9
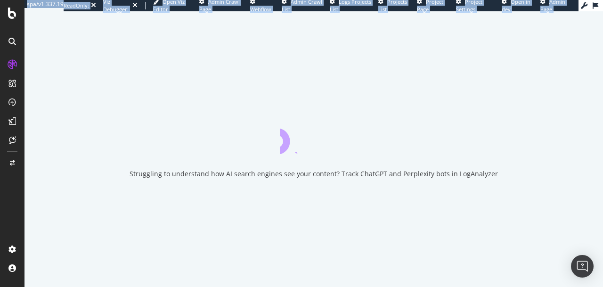
click at [185, 174] on div "Struggling to understand how AI search engines see your content? Track ChatGPT …" at bounding box center [314, 173] width 369 height 9
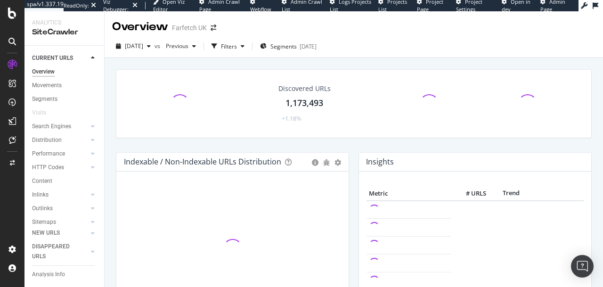
click at [187, 174] on div "Hold CMD (⌘) while clicking to filter the report." at bounding box center [232, 257] width 232 height 170
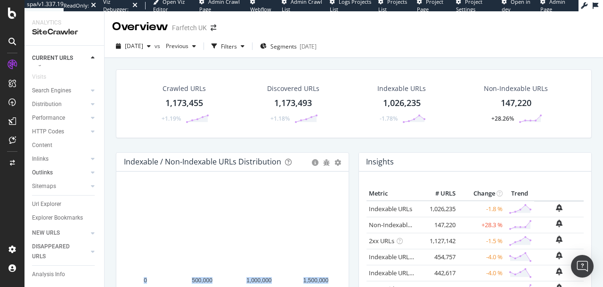
scroll to position [50, 0]
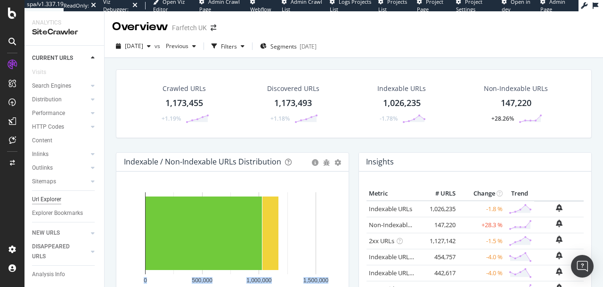
click at [51, 195] on div "Url Explorer" at bounding box center [46, 200] width 29 height 10
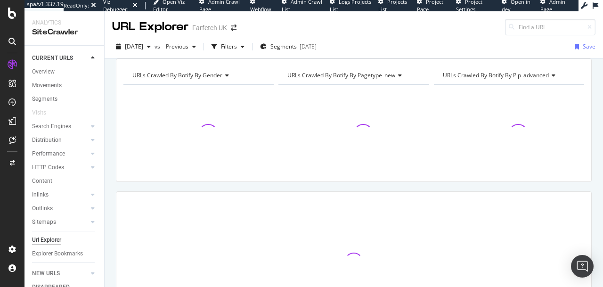
type input "[URL][DOMAIN_NAME]"
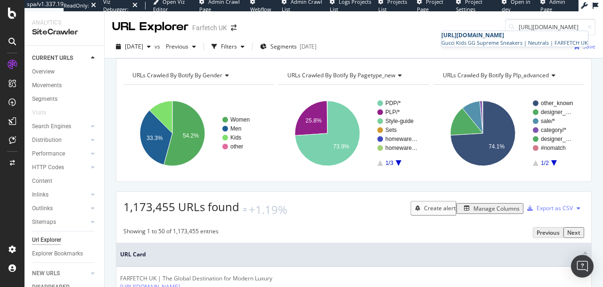
click at [461, 38] on span "[URL][DOMAIN_NAME]" at bounding box center [473, 35] width 63 height 8
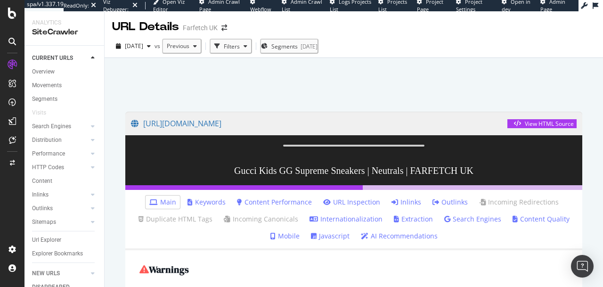
scroll to position [335, 0]
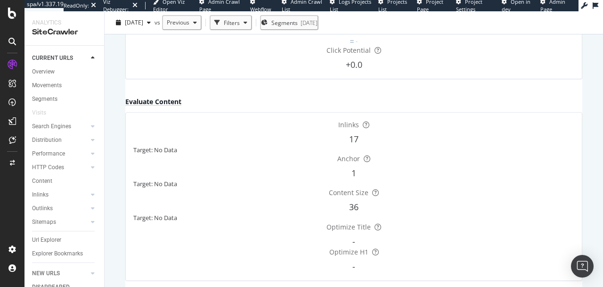
scroll to position [280, 0]
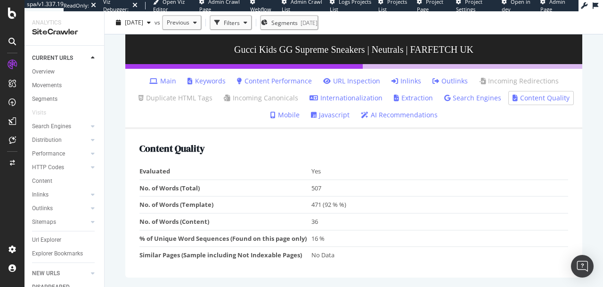
scroll to position [307, 0]
click at [344, 81] on link "URL Inspection" at bounding box center [351, 80] width 57 height 9
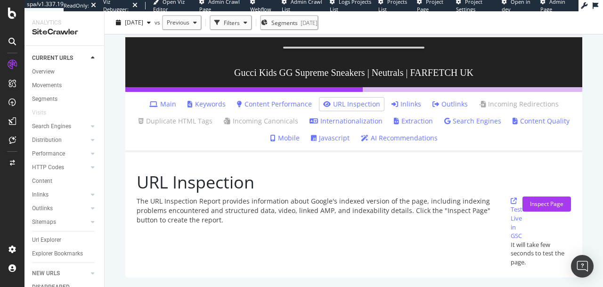
scroll to position [239, 0]
click at [342, 245] on div "The URL Inspection Report provides information about Google's indexed version o…" at bounding box center [324, 232] width 374 height 70
click at [342, 244] on div "The URL Inspection Report provides information about Google's indexed version o…" at bounding box center [324, 232] width 374 height 70
click at [322, 247] on div "The URL Inspection Report provides information about Google's indexed version o…" at bounding box center [324, 232] width 374 height 70
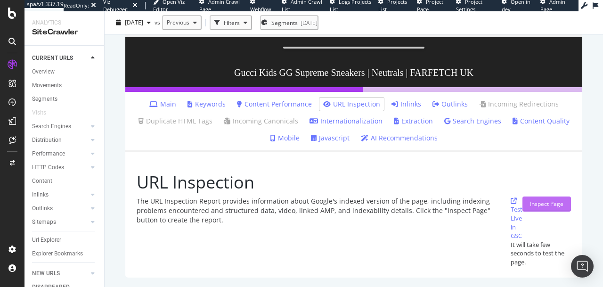
click at [530, 208] on div "Inspect Page" at bounding box center [546, 204] width 33 height 8
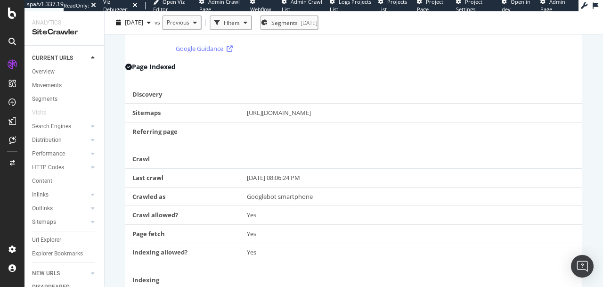
scroll to position [310, 0]
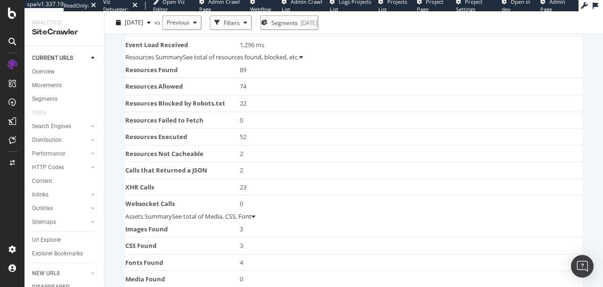
scroll to position [244, 0]
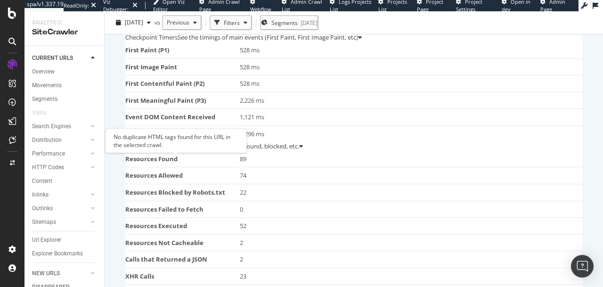
click at [175, 147] on div "No duplicate HTML tags found for this URL in the selected crawl." at bounding box center [176, 140] width 141 height 25
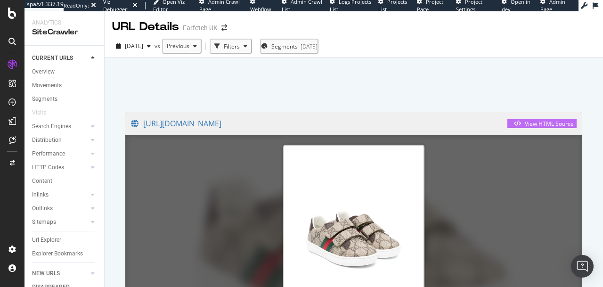
click at [529, 124] on div "View HTML Source" at bounding box center [549, 124] width 49 height 8
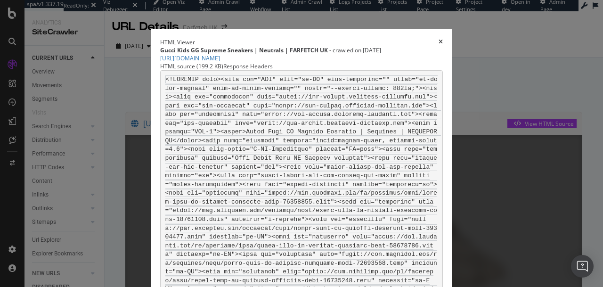
drag, startPoint x: 211, startPoint y: 149, endPoint x: 393, endPoint y: 186, distance: 185.2
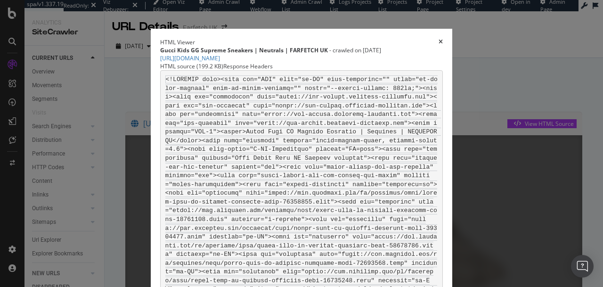
drag, startPoint x: 339, startPoint y: 162, endPoint x: 218, endPoint y: 122, distance: 128.0
drag, startPoint x: 214, startPoint y: 121, endPoint x: 337, endPoint y: 179, distance: 136.4
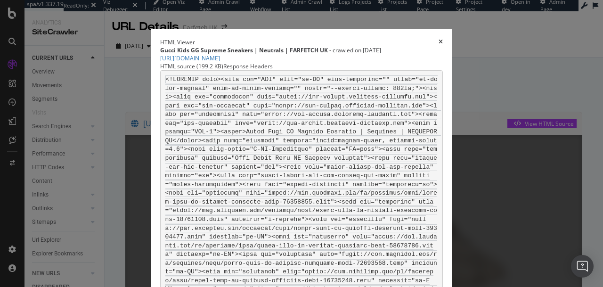
drag, startPoint x: 353, startPoint y: 182, endPoint x: 249, endPoint y: 131, distance: 116.2
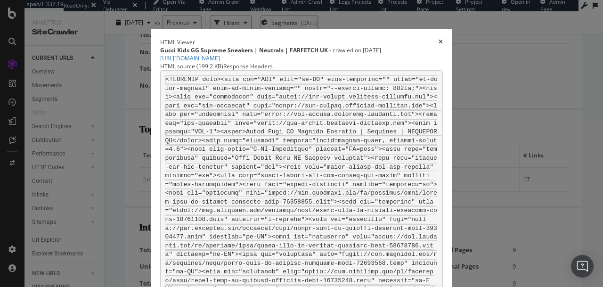
scroll to position [16806, 0]
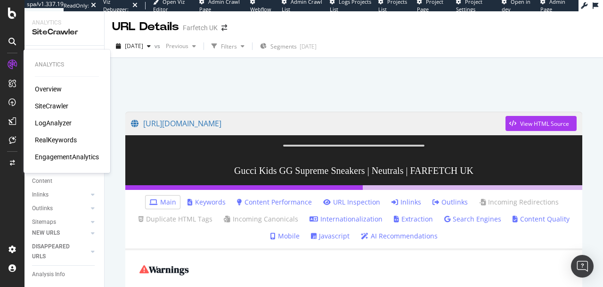
click at [54, 121] on div "LogAnalyzer" at bounding box center [53, 122] width 37 height 9
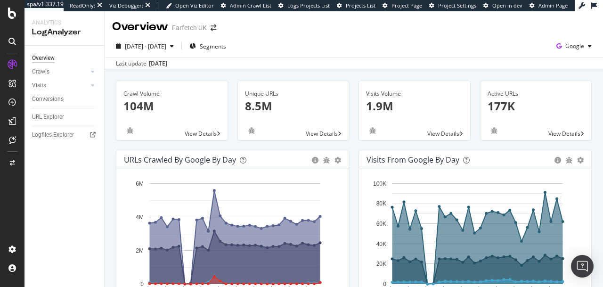
click at [88, 74] on div "Crawls" at bounding box center [68, 72] width 72 height 14
click at [90, 74] on div at bounding box center [92, 71] width 9 height 9
click at [61, 181] on div "URL Explorer" at bounding box center [48, 182] width 32 height 10
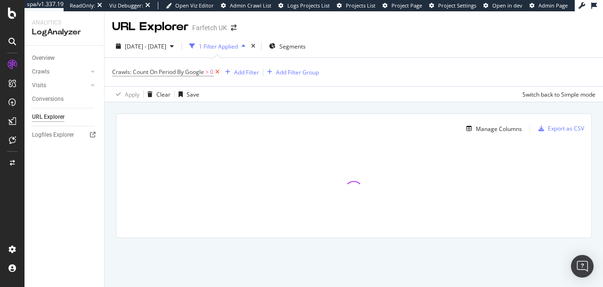
click at [216, 71] on icon at bounding box center [218, 71] width 8 height 9
click at [127, 65] on div "Add Filter Add Filter Group" at bounding box center [354, 71] width 484 height 27
click at [133, 70] on div "Add Filter" at bounding box center [137, 72] width 25 height 8
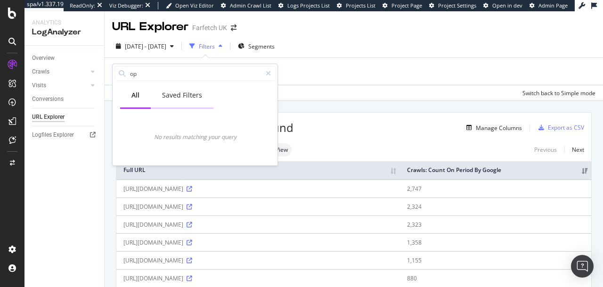
type input "o"
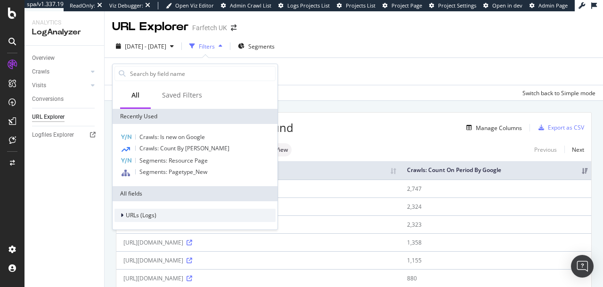
click at [120, 215] on div "URLs (Logs)" at bounding box center [136, 215] width 42 height 9
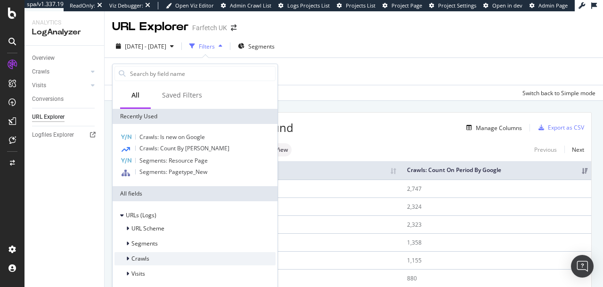
click at [127, 259] on icon at bounding box center [127, 259] width 3 height 6
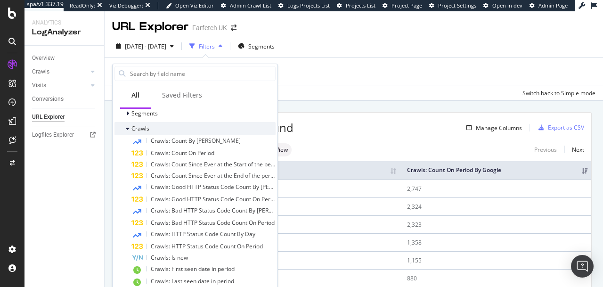
scroll to position [138, 0]
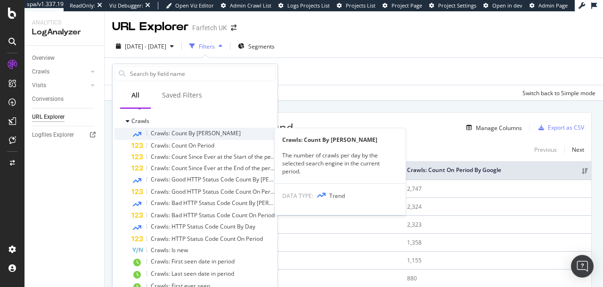
click at [184, 137] on span "Crawls: Count By [PERSON_NAME]" at bounding box center [196, 133] width 90 height 8
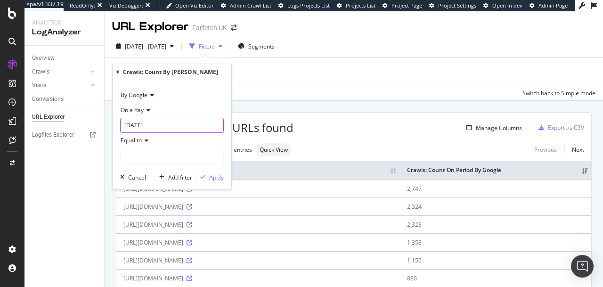
click at [160, 126] on input "[DATE]" at bounding box center [172, 125] width 104 height 15
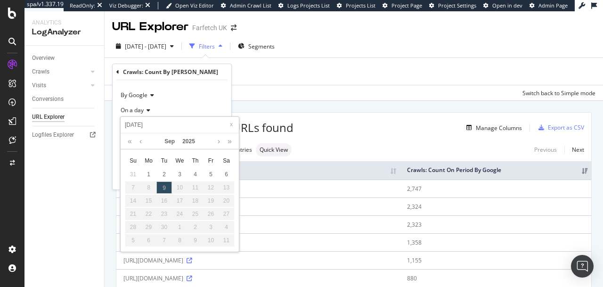
click at [178, 121] on input "[DATE]" at bounding box center [179, 125] width 113 height 10
click at [141, 108] on span "On a day" at bounding box center [132, 110] width 23 height 8
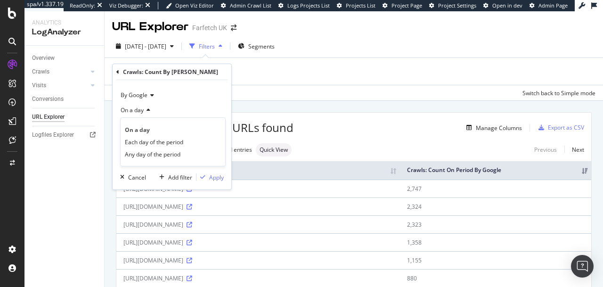
click at [141, 108] on span "On a day" at bounding box center [132, 110] width 23 height 8
click at [152, 150] on div "Any day of the period" at bounding box center [173, 154] width 101 height 12
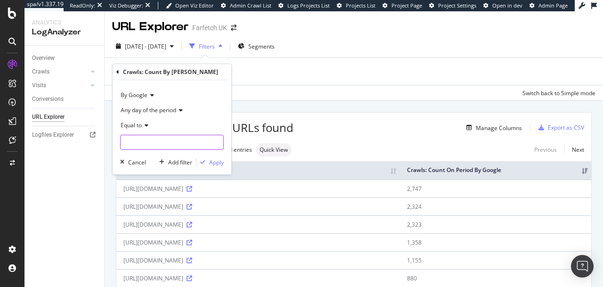
click at [145, 143] on input "number" at bounding box center [172, 142] width 104 height 15
type input "1"
click at [124, 123] on span "Equal to" at bounding box center [131, 125] width 21 height 8
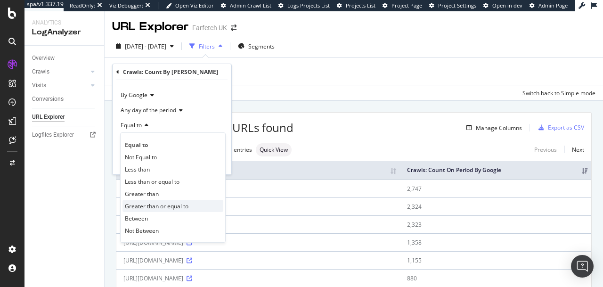
click at [161, 202] on span "Greater than or equal to" at bounding box center [157, 206] width 64 height 8
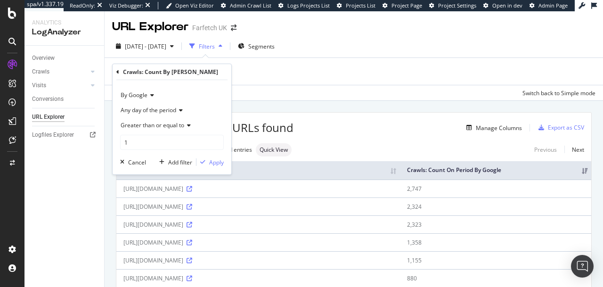
click at [138, 96] on span "By Google" at bounding box center [134, 95] width 27 height 8
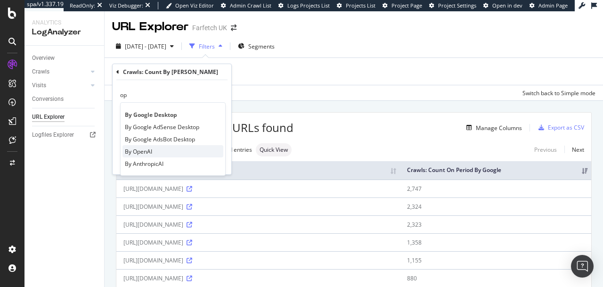
type input "op"
click at [148, 148] on span "By OpenAI" at bounding box center [138, 152] width 27 height 8
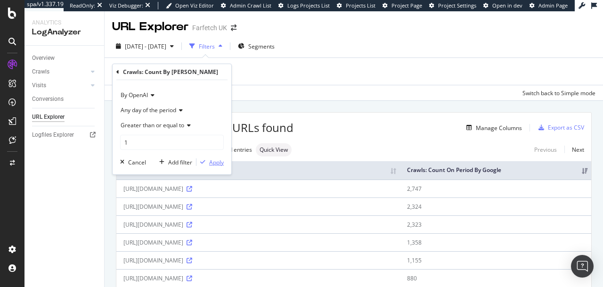
click at [206, 164] on div "button" at bounding box center [203, 162] width 13 height 6
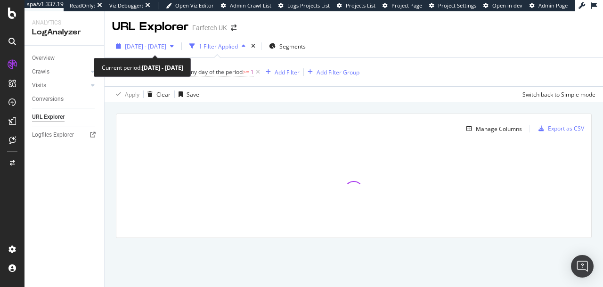
click at [166, 47] on span "[DATE] - [DATE]" at bounding box center [145, 46] width 41 height 8
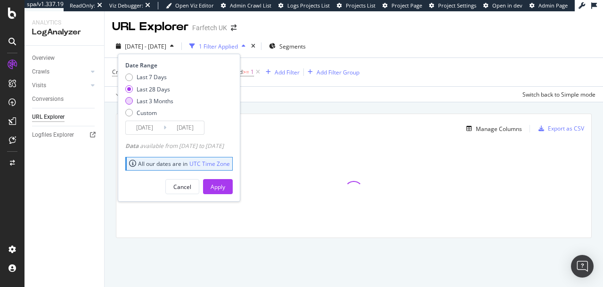
click at [153, 99] on div "Last 3 Months" at bounding box center [155, 101] width 37 height 8
type input "[DATE]"
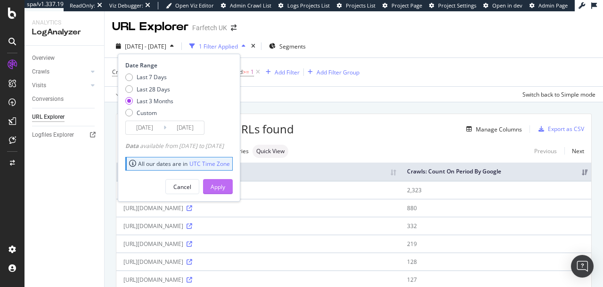
click at [225, 184] on div "Apply" at bounding box center [218, 187] width 15 height 8
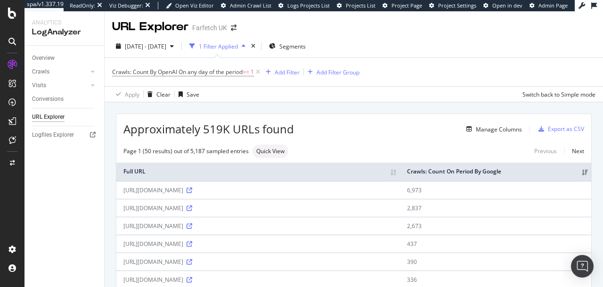
scroll to position [26, 0]
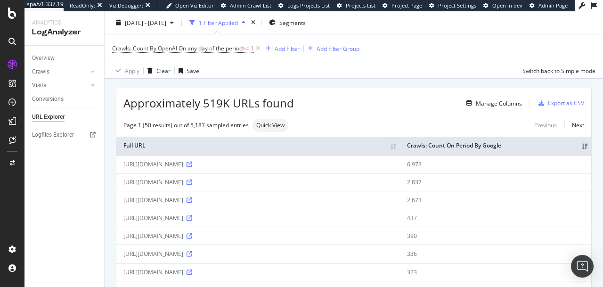
click at [247, 106] on span "Approximately 519K URLs found" at bounding box center [208, 103] width 171 height 16
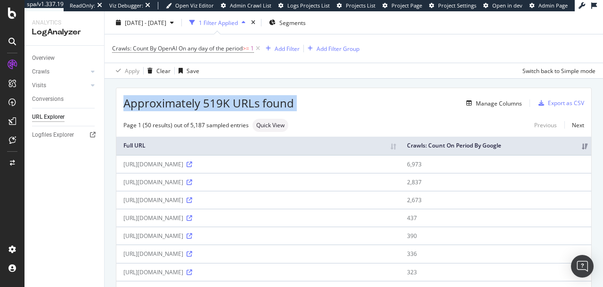
click at [247, 106] on span "Approximately 519K URLs found" at bounding box center [208, 103] width 171 height 16
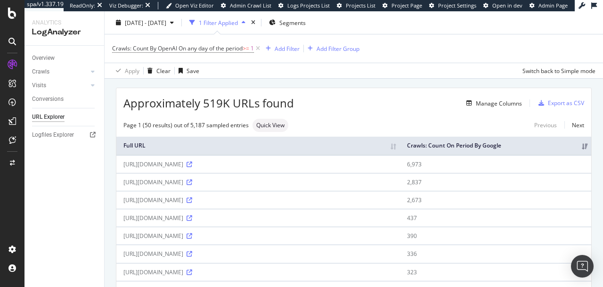
click at [247, 106] on span "Approximately 519K URLs found" at bounding box center [208, 103] width 171 height 16
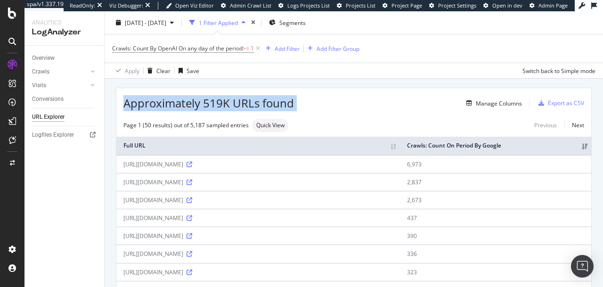
click at [247, 106] on span "Approximately 519K URLs found" at bounding box center [208, 103] width 171 height 16
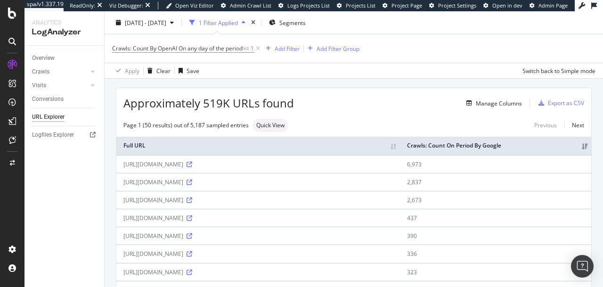
click at [247, 106] on span "Approximately 519K URLs found" at bounding box center [208, 103] width 171 height 16
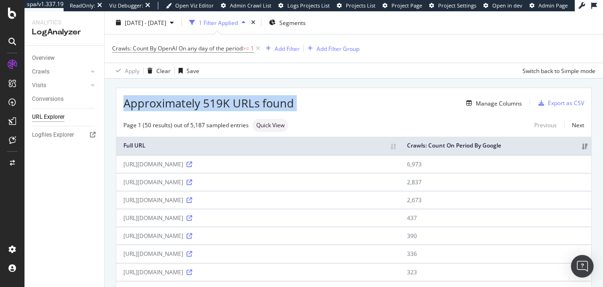
click at [247, 106] on span "Approximately 519K URLs found" at bounding box center [208, 103] width 171 height 16
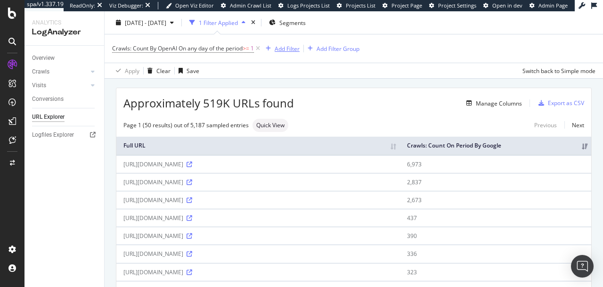
click at [294, 51] on div "Add Filter" at bounding box center [287, 48] width 25 height 8
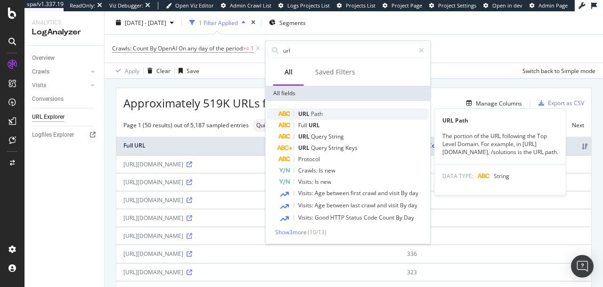
type input "url"
click at [313, 114] on span "Path" at bounding box center [317, 114] width 12 height 8
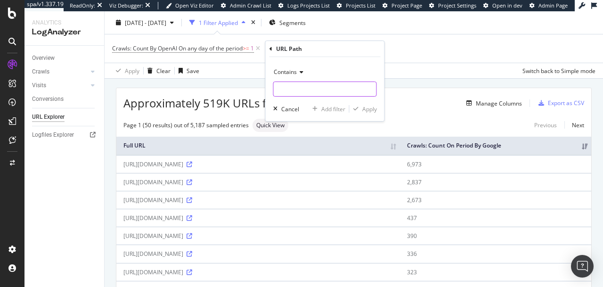
click at [287, 84] on input "text" at bounding box center [325, 89] width 103 height 15
paste input "[URL][DOMAIN_NAME]"
type input "[URL][DOMAIN_NAME]"
click at [365, 110] on div "Apply" at bounding box center [369, 109] width 15 height 8
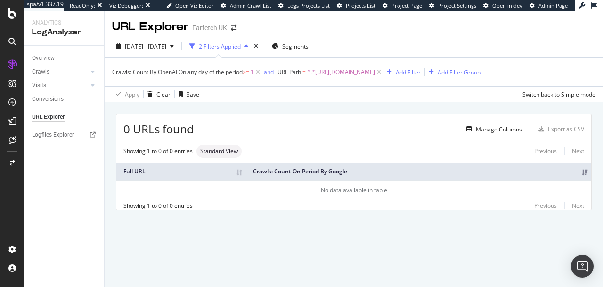
click at [207, 70] on span "On any day of the period" at bounding box center [211, 72] width 64 height 8
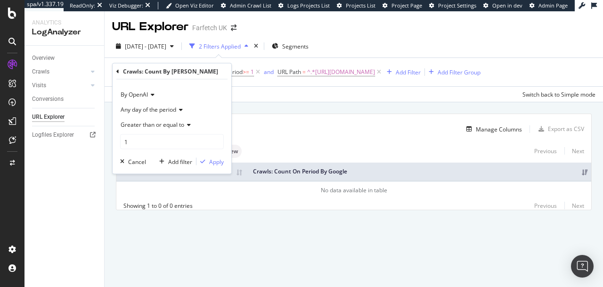
click at [137, 99] on div "By OpenAI" at bounding box center [172, 94] width 104 height 15
type input "chat"
click at [151, 115] on span "By ChatGPT-User" at bounding box center [149, 114] width 48 height 8
click at [145, 96] on span "By ChatGPT-User" at bounding box center [144, 95] width 46 height 8
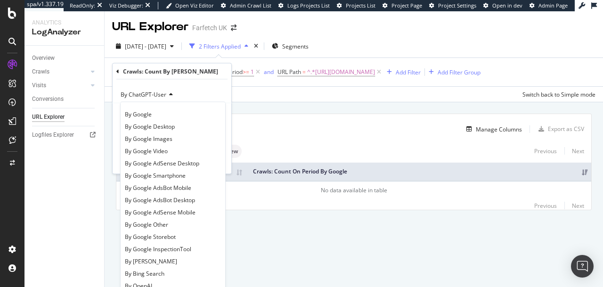
click at [185, 91] on div "By ChatGPT-User" at bounding box center [172, 94] width 104 height 15
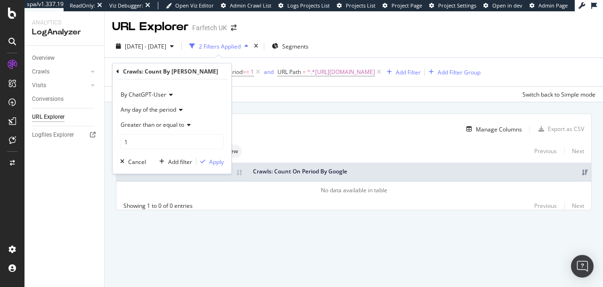
click at [313, 135] on div "Manage Columns" at bounding box center [358, 128] width 328 height 11
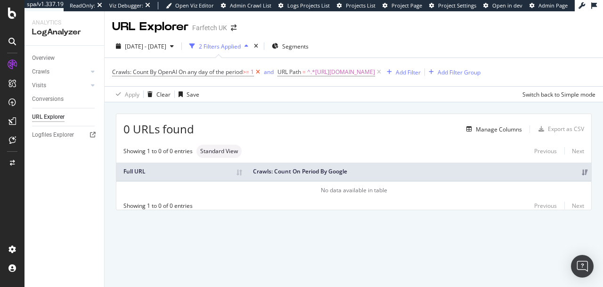
click at [260, 73] on icon at bounding box center [258, 71] width 8 height 9
click at [210, 74] on span "^.*[URL][DOMAIN_NAME]" at bounding box center [176, 72] width 68 height 13
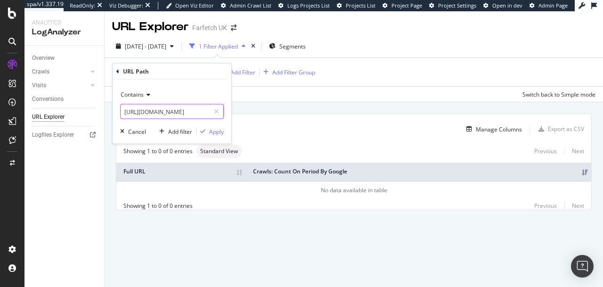
click at [181, 108] on input "[URL][DOMAIN_NAME]" at bounding box center [165, 111] width 89 height 15
drag, startPoint x: 186, startPoint y: 110, endPoint x: 205, endPoint y: 114, distance: 19.2
click at [205, 114] on input "[URL][DOMAIN_NAME]" at bounding box center [165, 111] width 89 height 15
click at [168, 114] on input "[URL][DOMAIN_NAME]" at bounding box center [165, 111] width 89 height 15
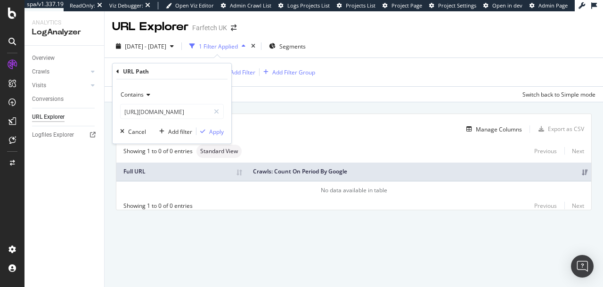
click at [308, 127] on div "Manage Columns" at bounding box center [358, 128] width 328 height 11
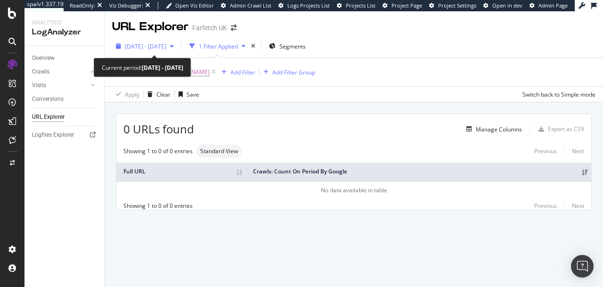
click at [154, 45] on span "[DATE] - [DATE]" at bounding box center [145, 46] width 41 height 8
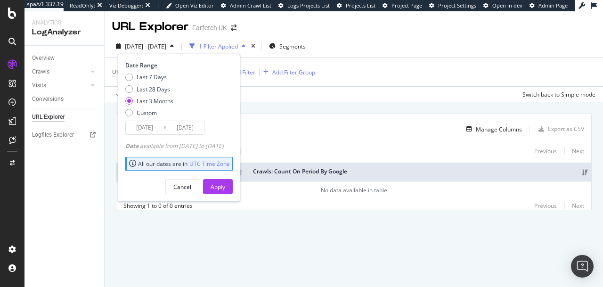
click at [154, 45] on span "[DATE] - [DATE]" at bounding box center [145, 46] width 41 height 8
